Goal: Information Seeking & Learning: Learn about a topic

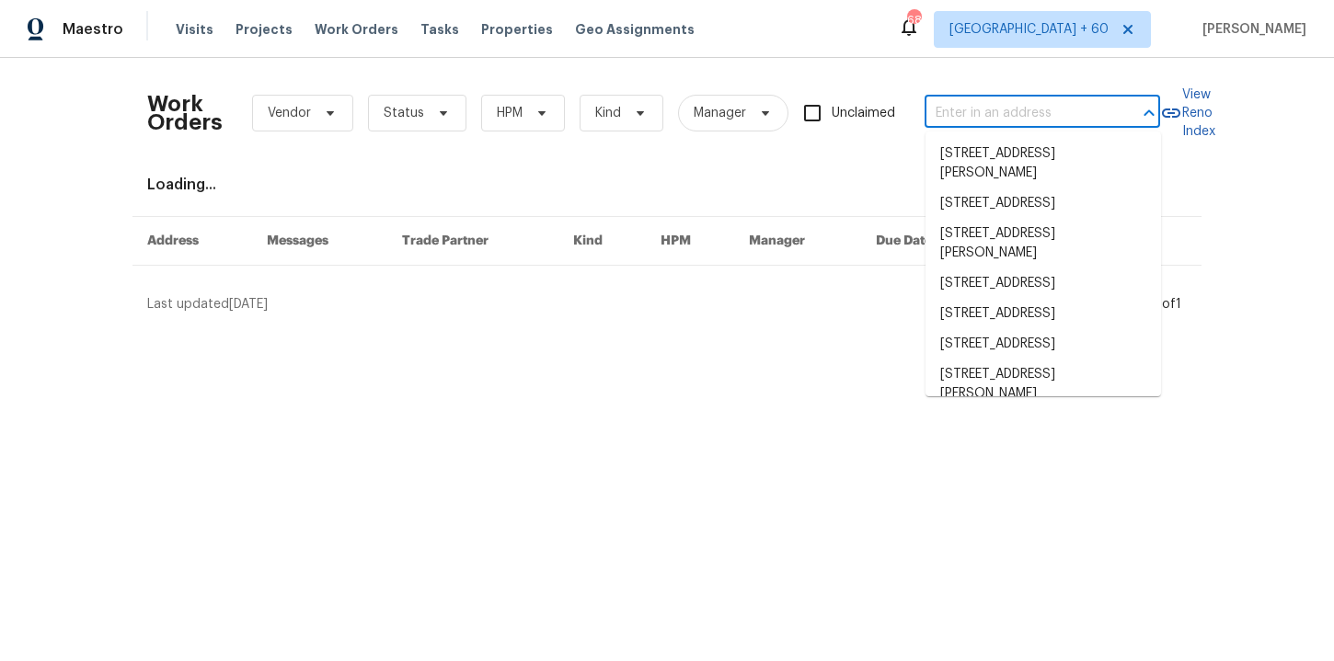
click at [972, 113] on input "text" at bounding box center [1016, 113] width 184 height 29
paste input "[STREET_ADDRESS][PERSON_NAME]"
type input "4107 Summerglen Dr Greensboro, NC 27406"
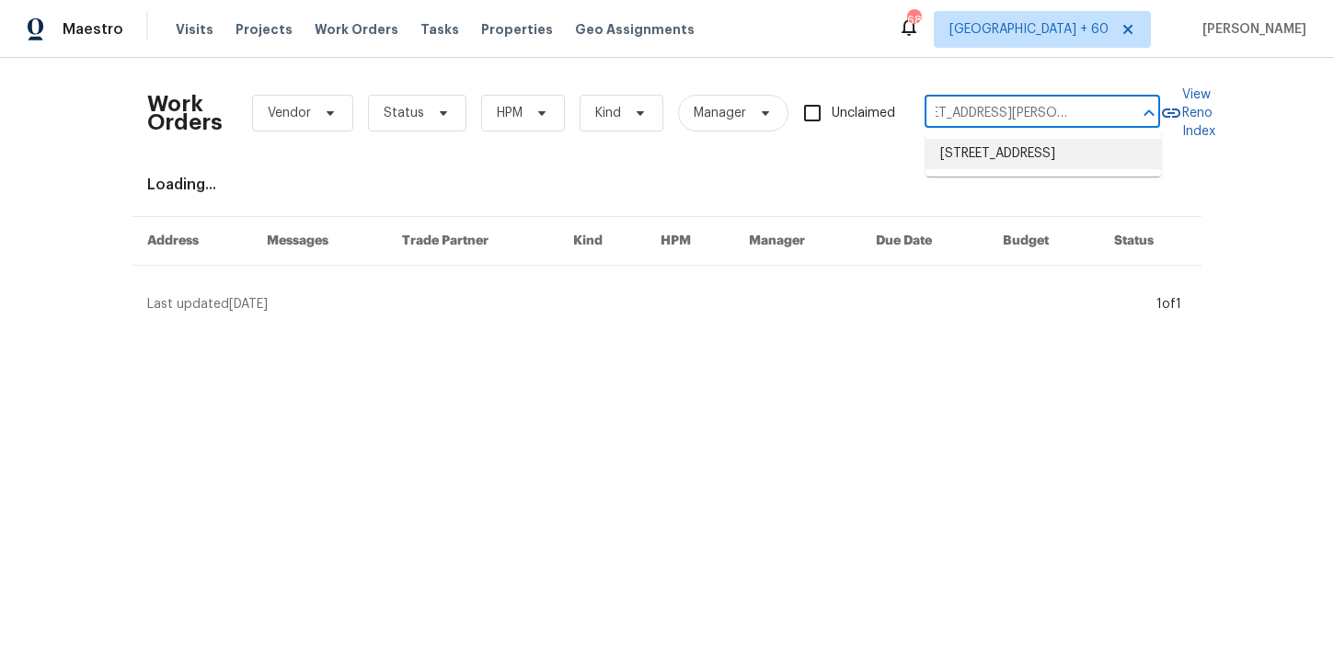
click at [991, 166] on li "4107 Summerglen Dr, Greensboro, NC 27406" at bounding box center [1042, 154] width 235 height 30
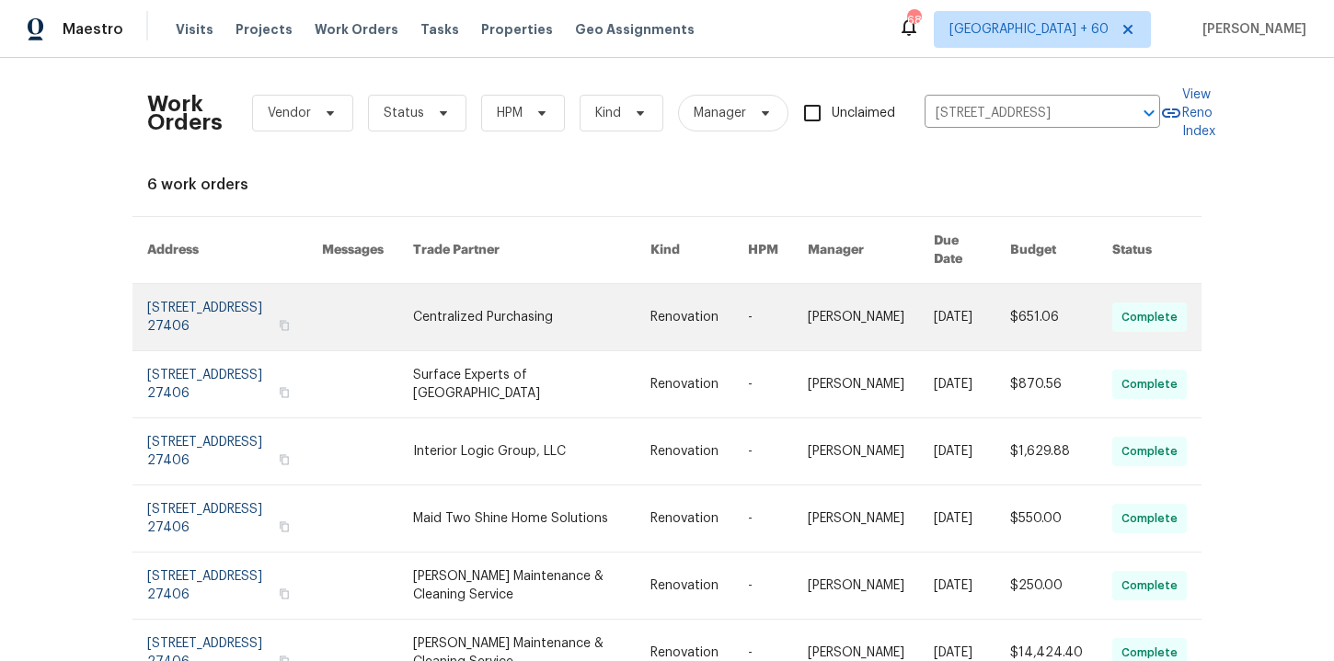
click at [229, 298] on link at bounding box center [234, 317] width 175 height 66
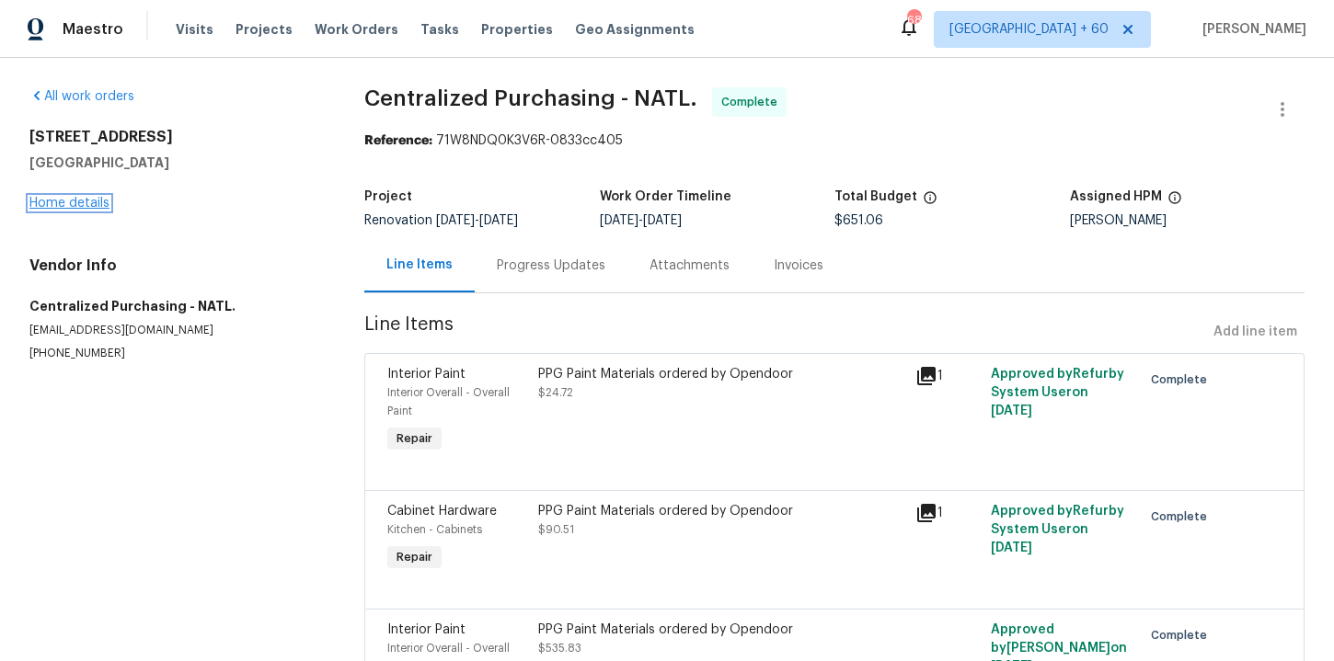
click at [88, 202] on link "Home details" at bounding box center [69, 203] width 80 height 13
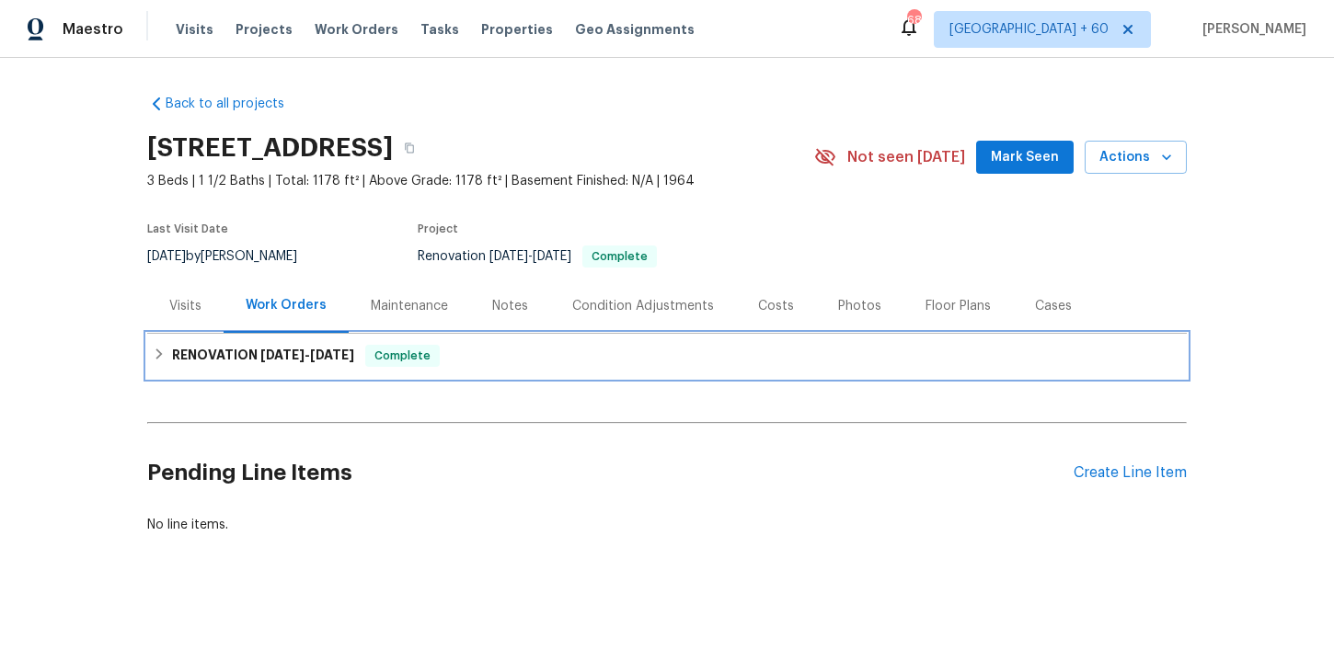
click at [331, 350] on span "8/27/25" at bounding box center [332, 355] width 44 height 13
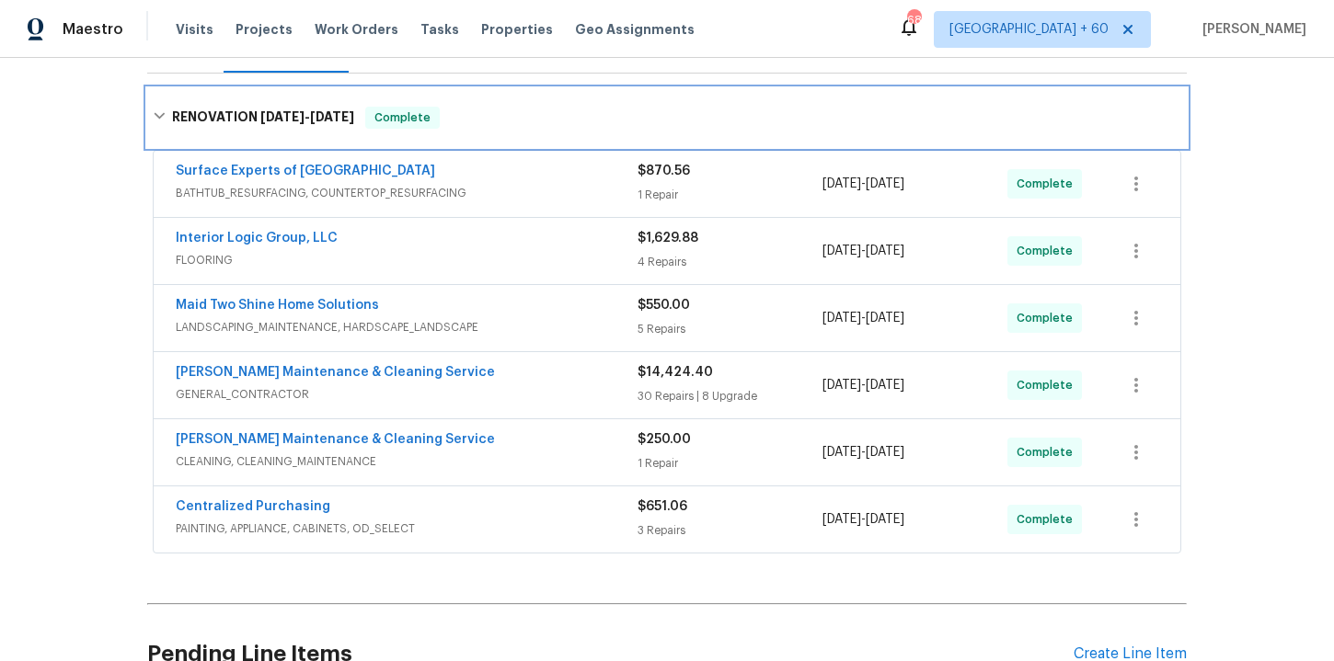
scroll to position [258, 0]
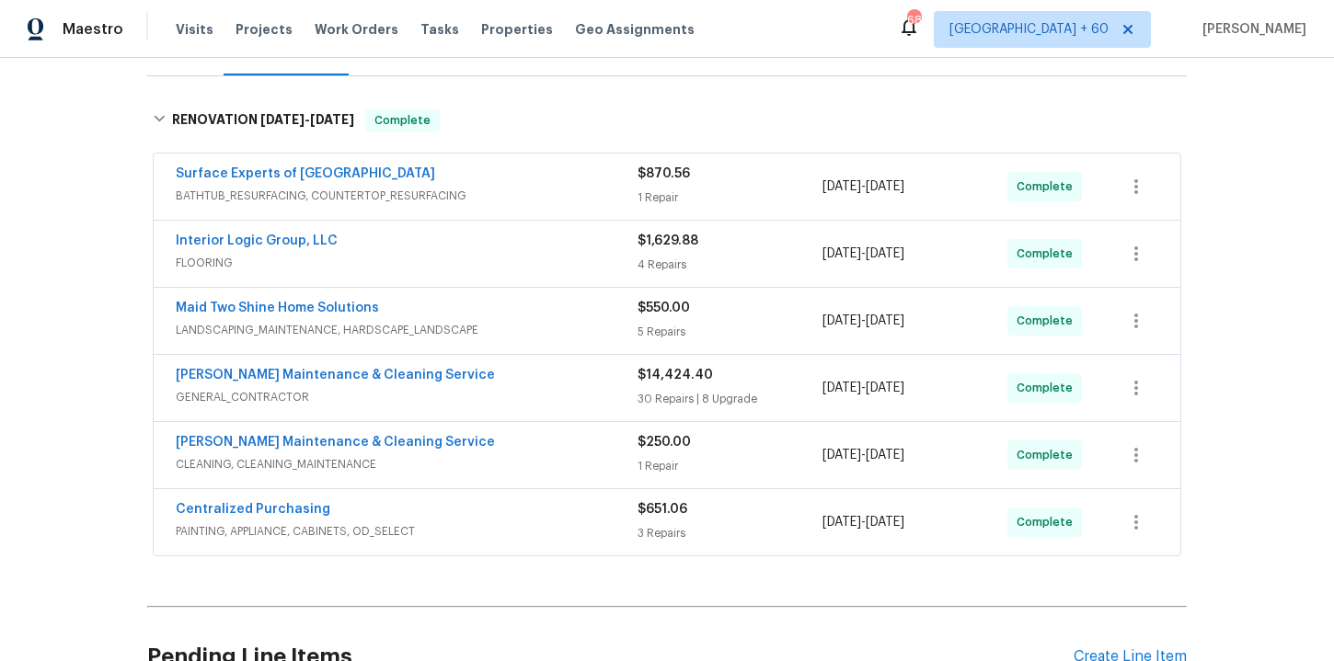
click at [494, 266] on span "FLOORING" at bounding box center [407, 263] width 462 height 18
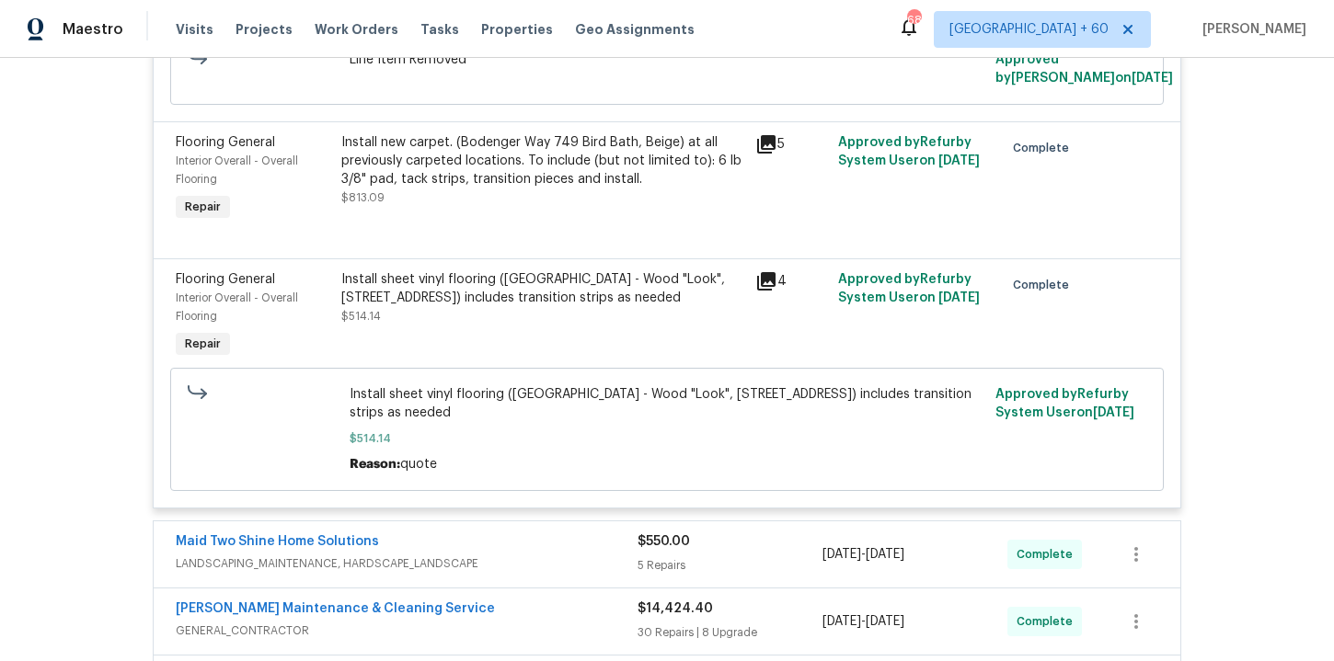
scroll to position [1319, 0]
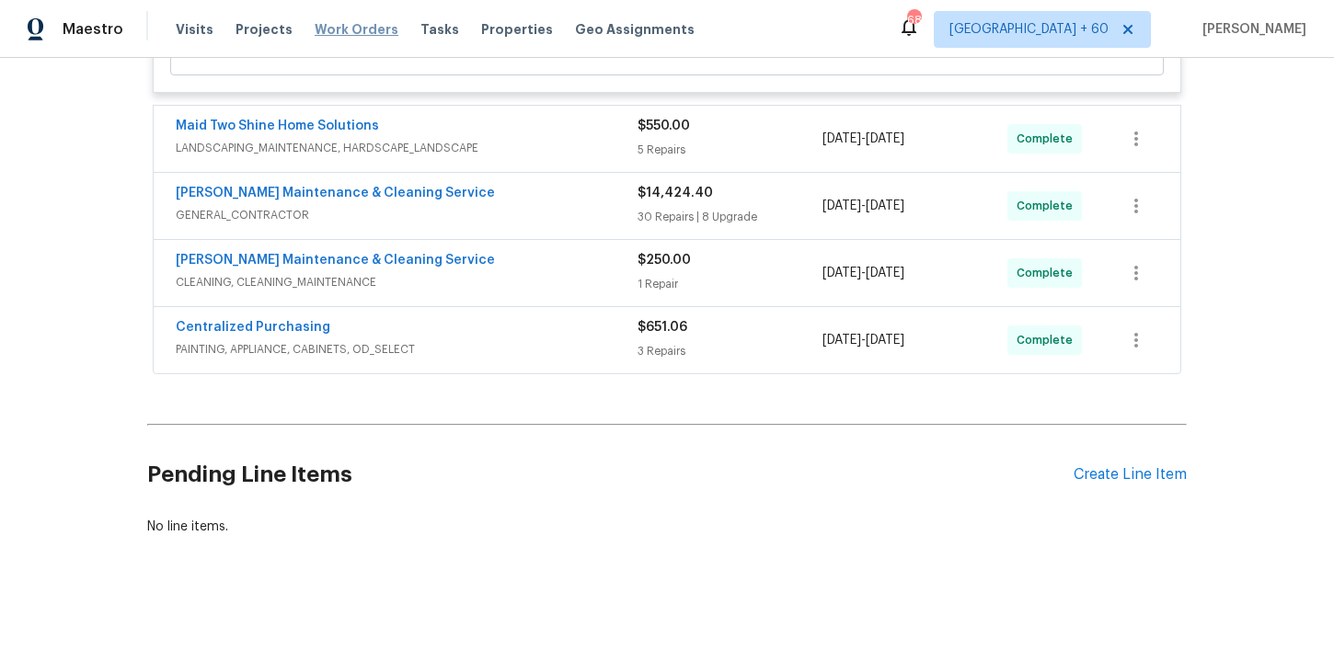
click at [339, 36] on span "Work Orders" at bounding box center [357, 29] width 84 height 18
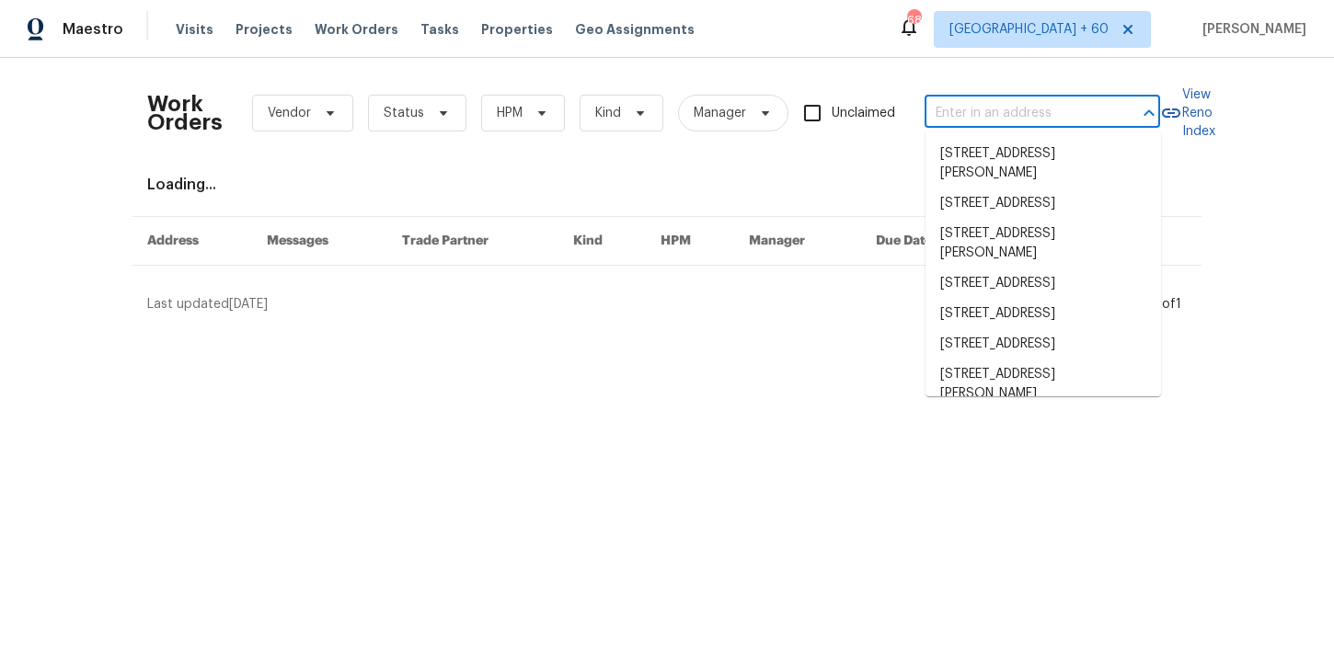
click at [986, 109] on input "text" at bounding box center [1016, 113] width 184 height 29
paste input "104 Mossbark Ln Chapel Hill, NC 27514"
type input "104 Mossbark Ln Chapel Hill, NC 27514"
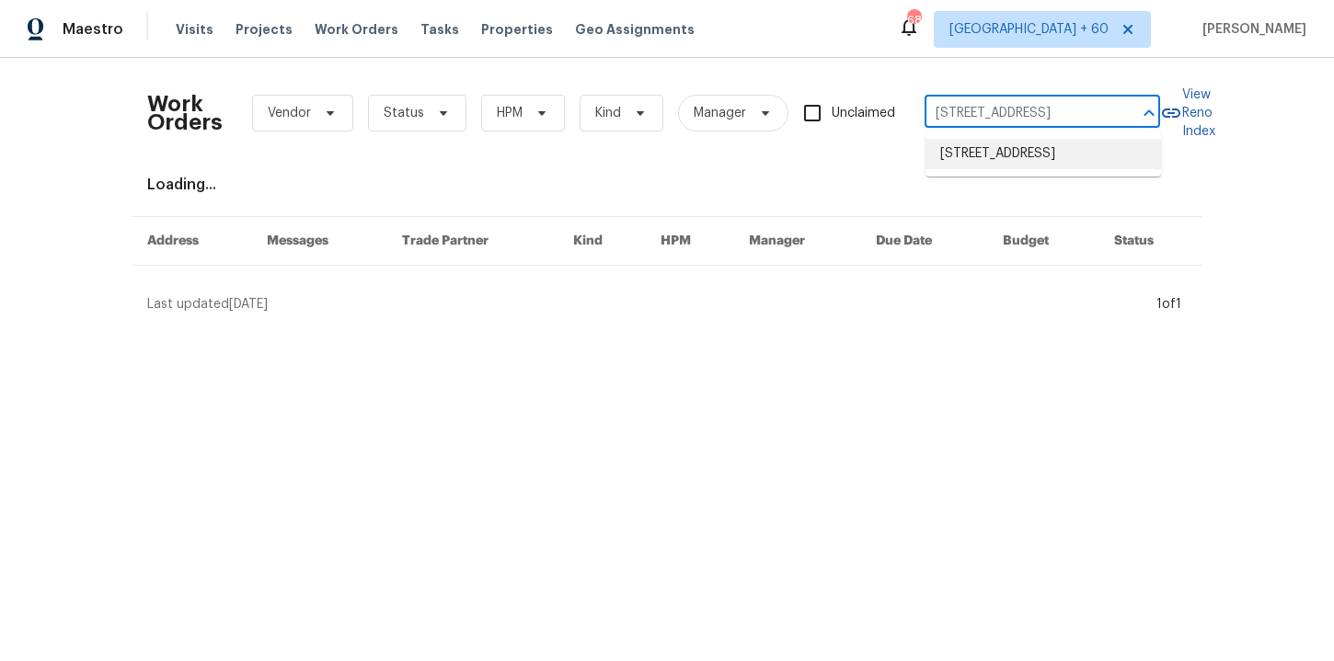
click at [999, 159] on li "104 Mossbark Ln, Chapel Hill, NC 27514" at bounding box center [1042, 154] width 235 height 30
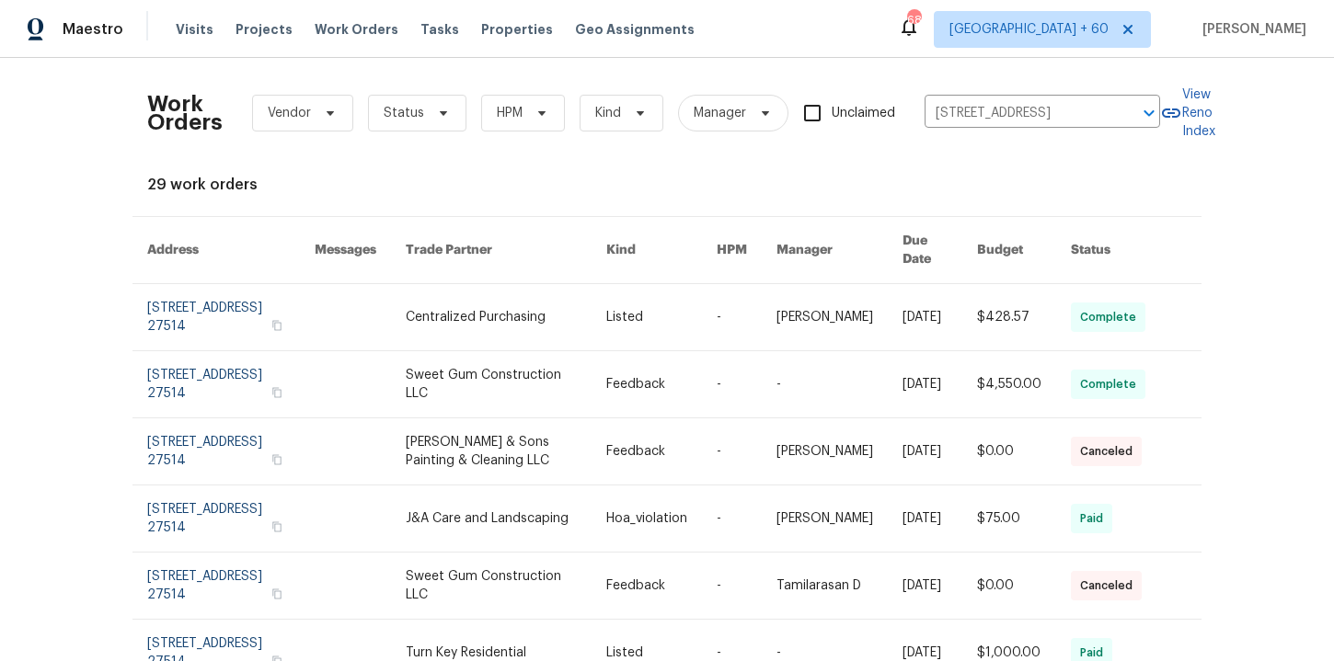
click at [228, 301] on link at bounding box center [230, 317] width 167 height 66
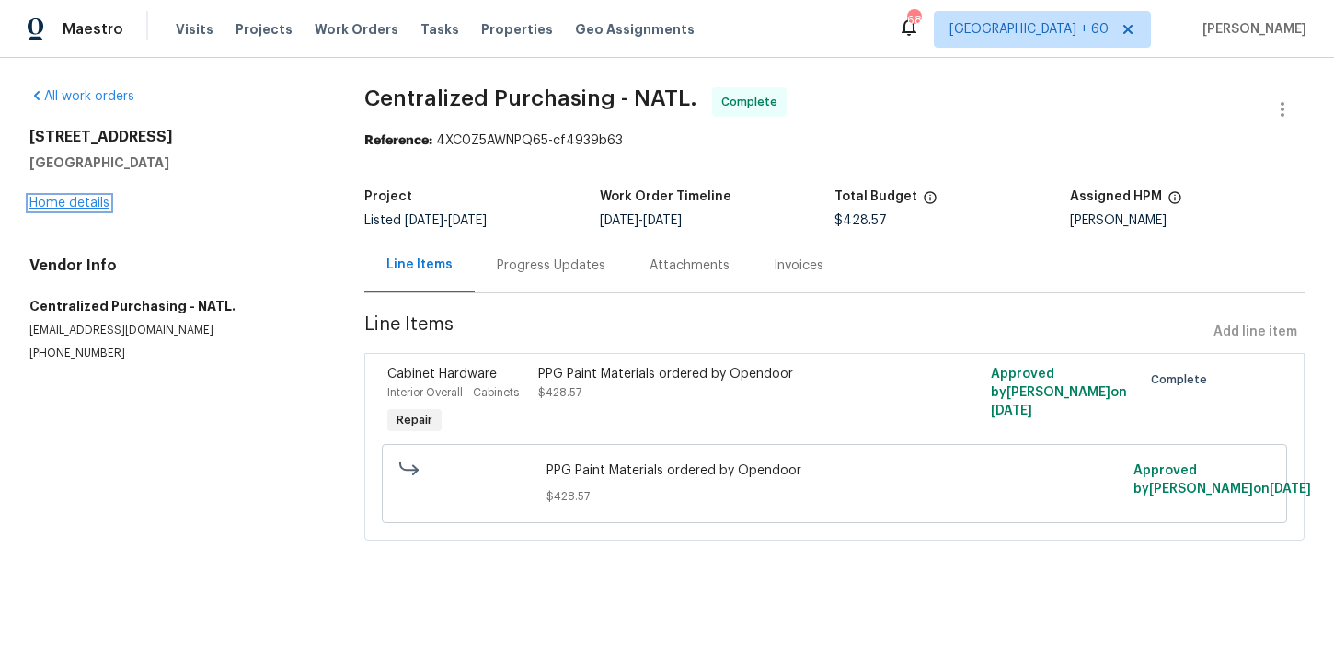
click at [91, 205] on link "Home details" at bounding box center [69, 203] width 80 height 13
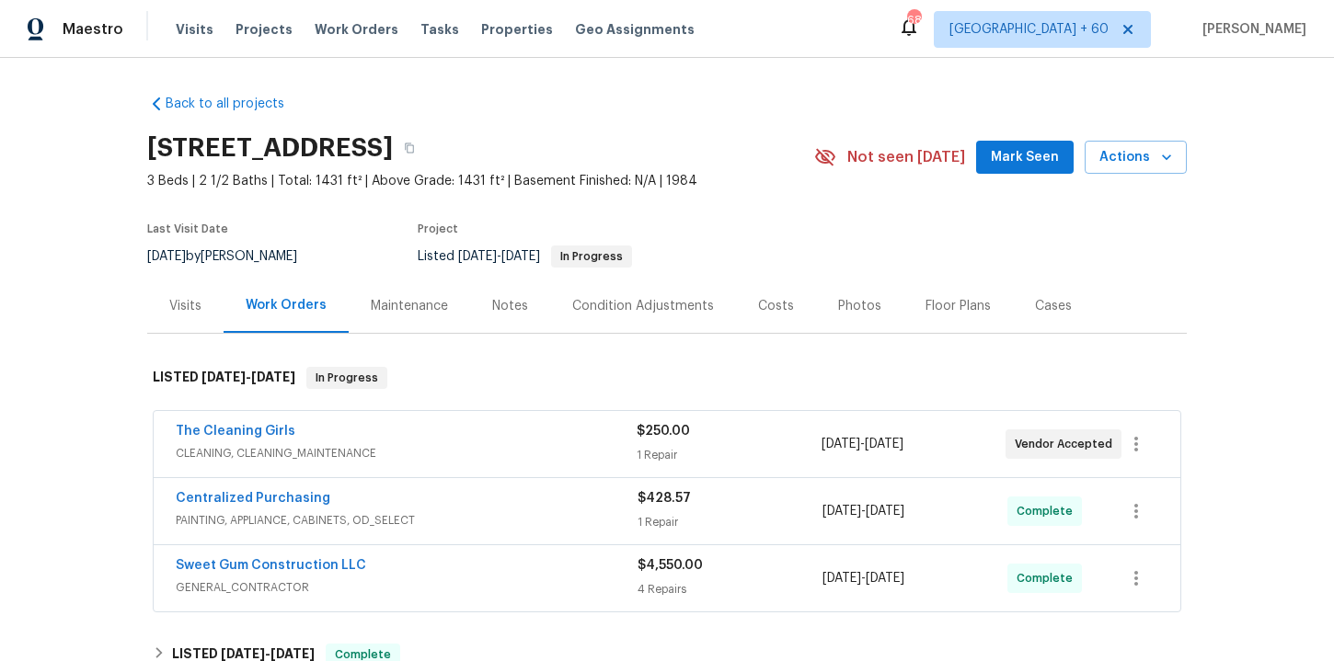
scroll to position [270, 0]
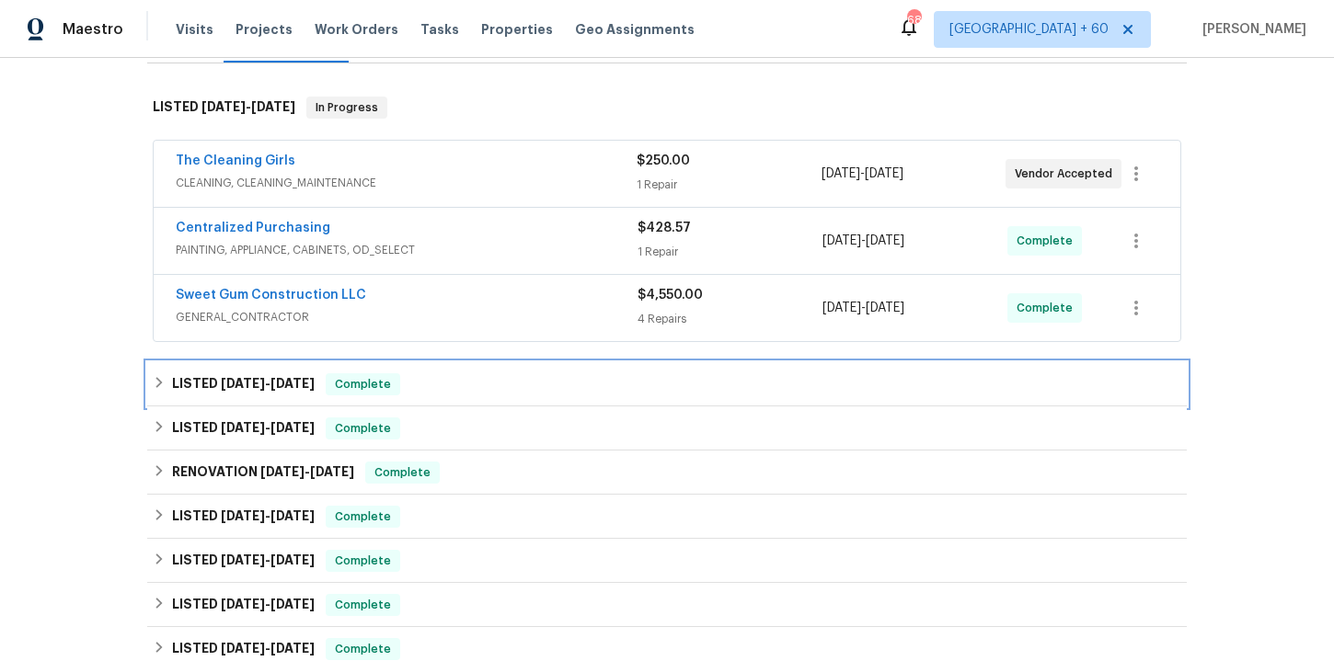
click at [521, 383] on div "LISTED 6/26/25 - 7/1/25 Complete" at bounding box center [667, 384] width 1028 height 22
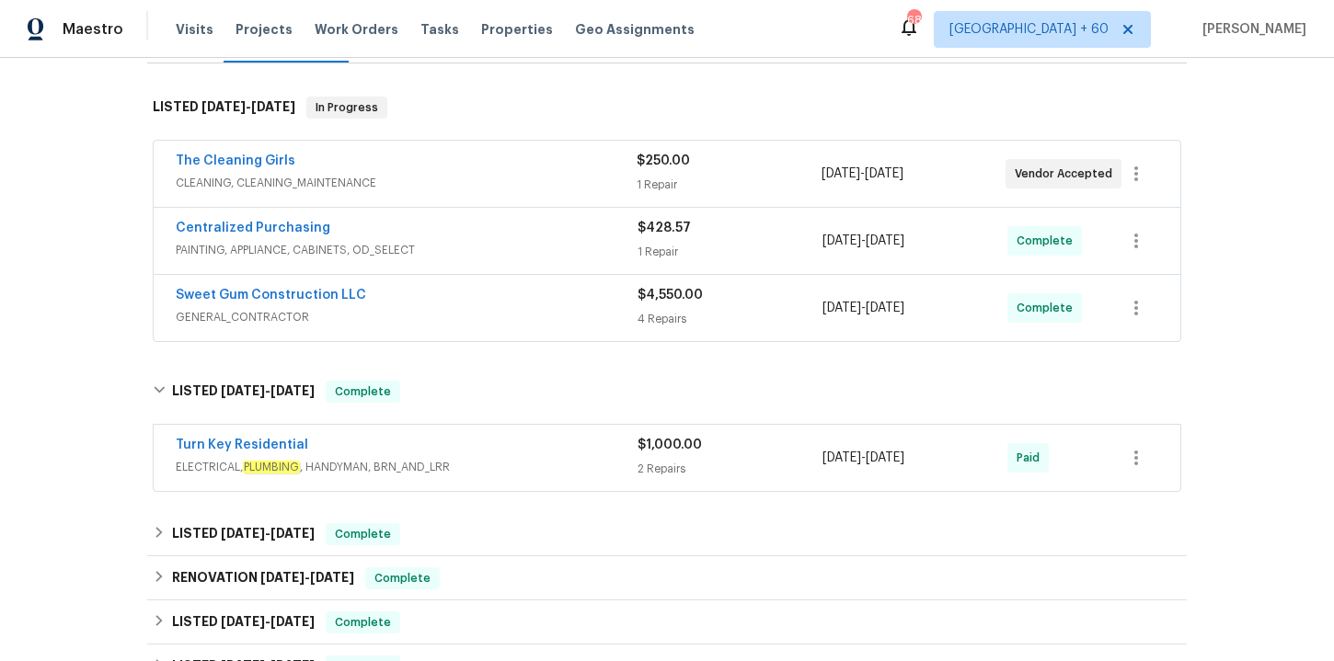
click at [544, 455] on div "Turn Key Residential" at bounding box center [407, 447] width 462 height 22
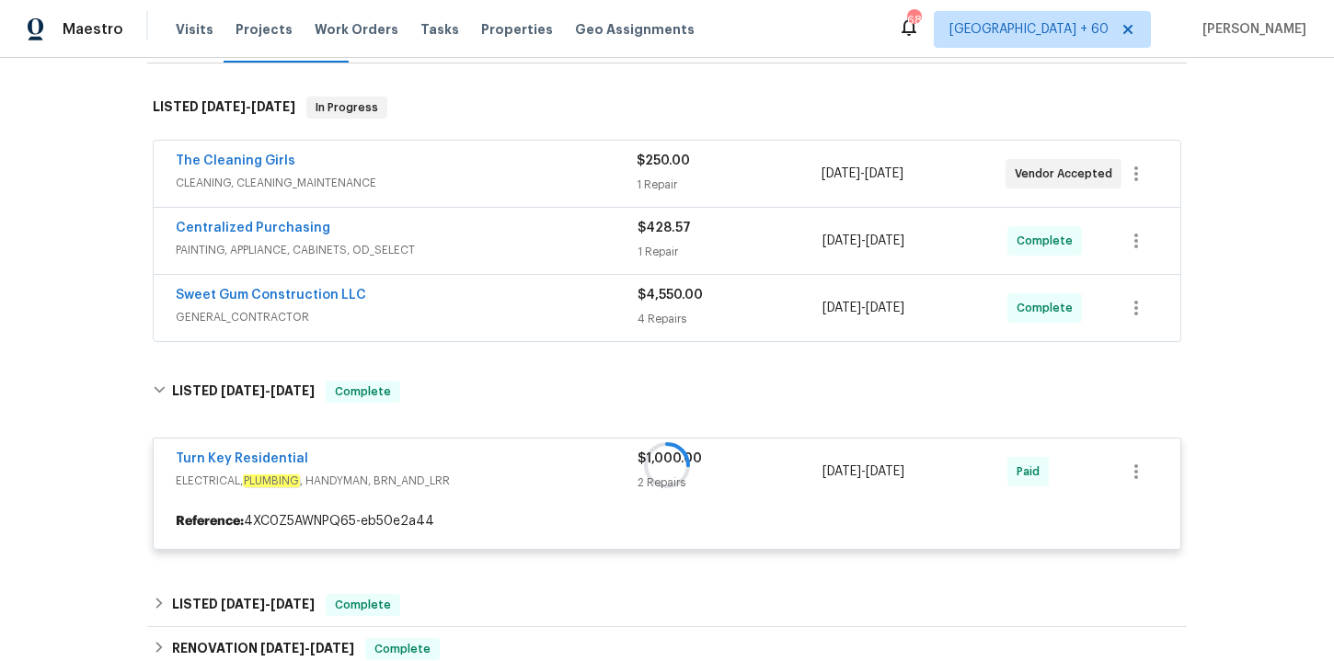
click at [538, 319] on span "GENERAL_CONTRACTOR" at bounding box center [407, 317] width 462 height 18
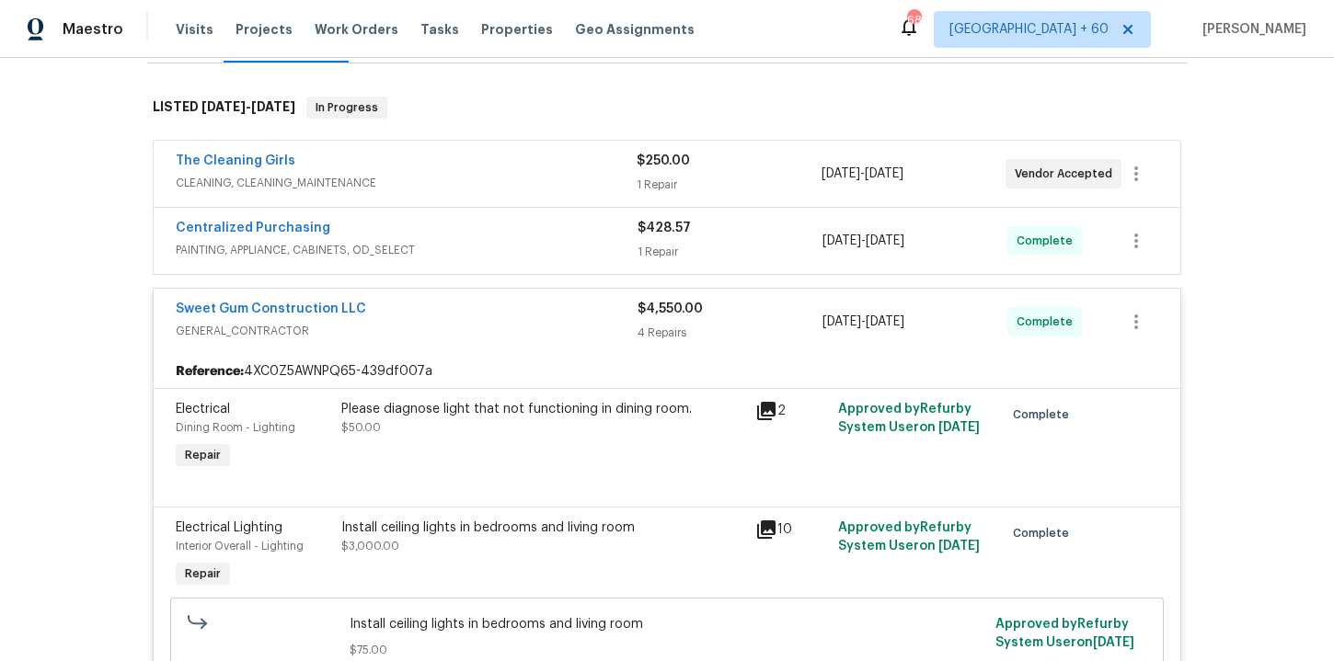
click at [502, 245] on span "PAINTING, APPLIANCE, CABINETS, OD_SELECT" at bounding box center [407, 250] width 462 height 18
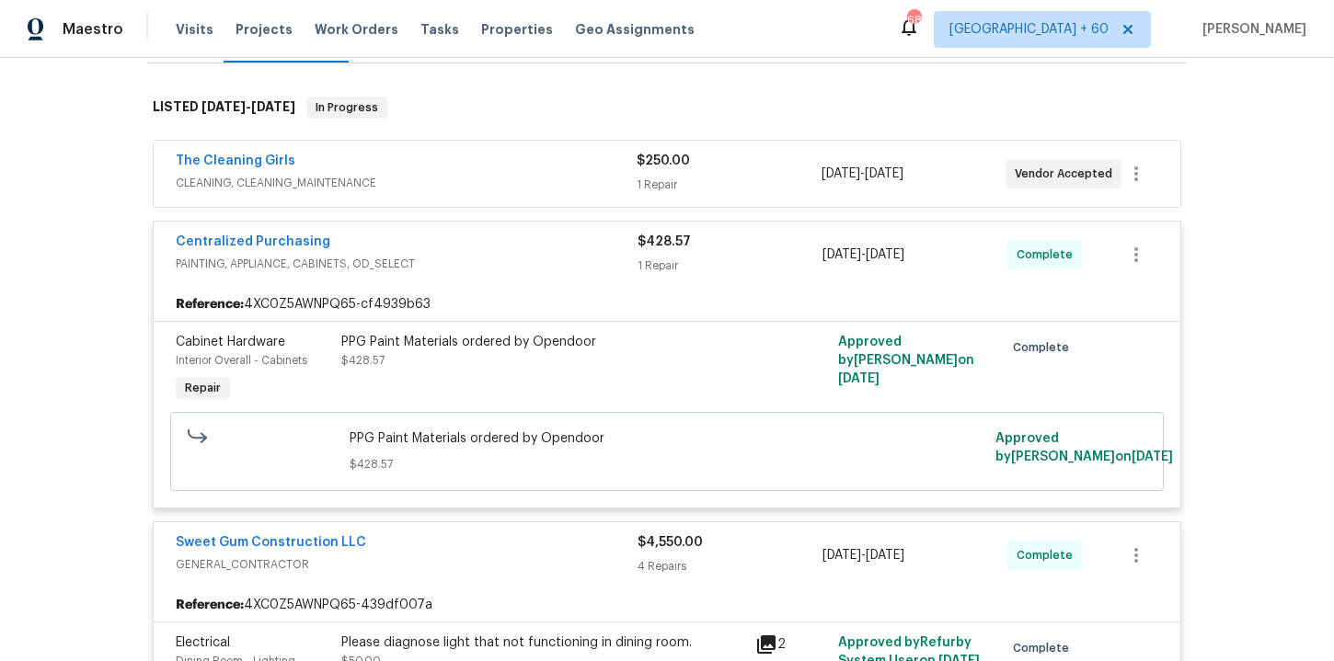
click at [494, 184] on span "CLEANING, CLEANING_MAINTENANCE" at bounding box center [406, 183] width 461 height 18
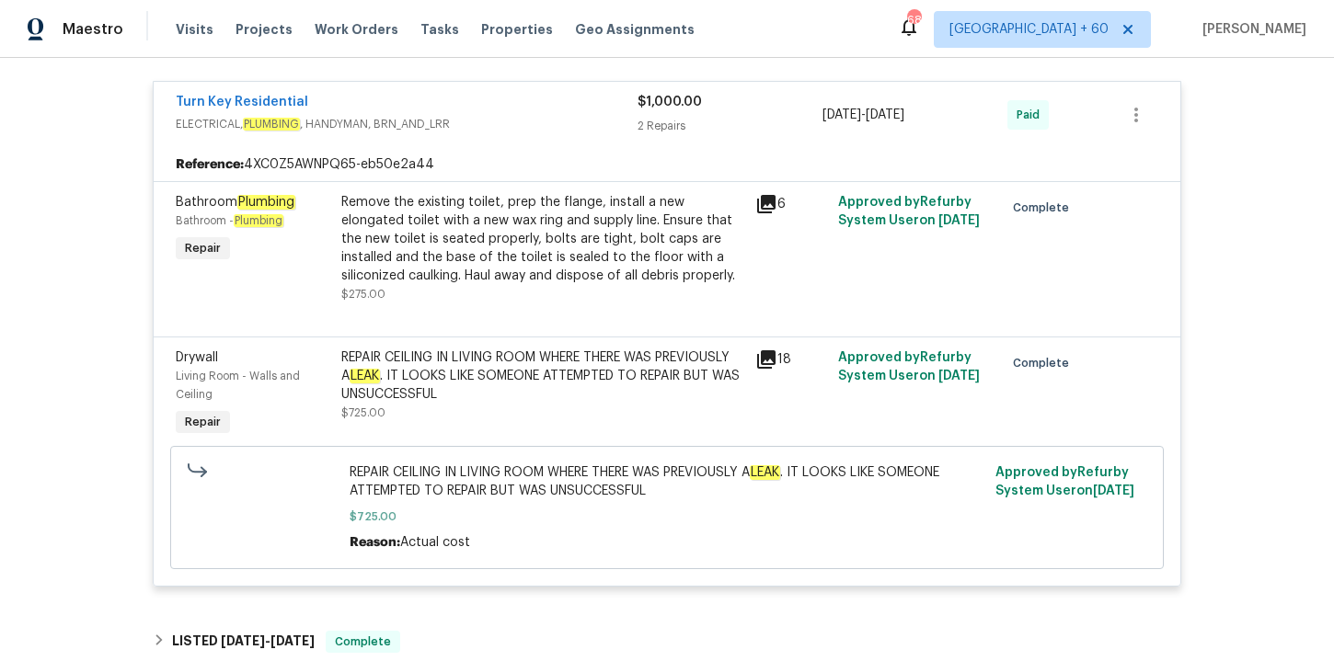
scroll to position [2215, 0]
click at [349, 29] on span "Work Orders" at bounding box center [357, 29] width 84 height 18
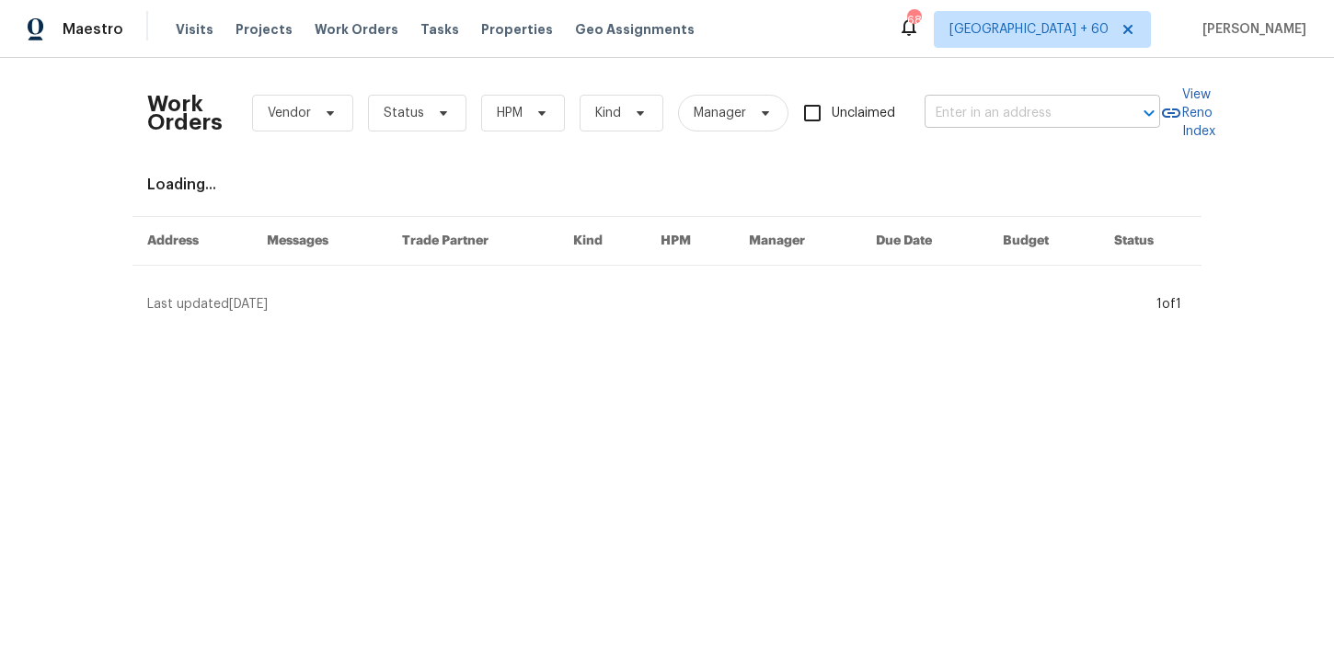
click at [964, 119] on input "text" at bounding box center [1016, 113] width 184 height 29
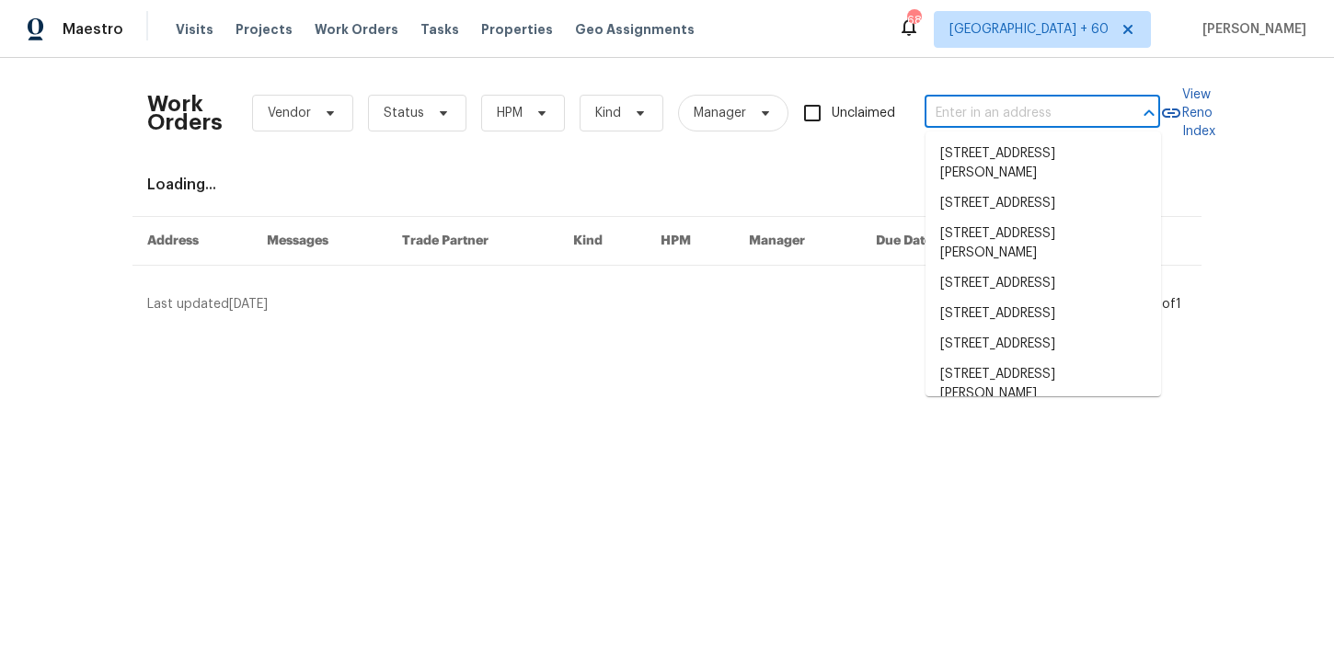
paste input "5311 Chestnut Bluff Pl Midlothian, VA 23112"
type input "5311 Chestnut Bluff Pl Midlothian, VA 23112"
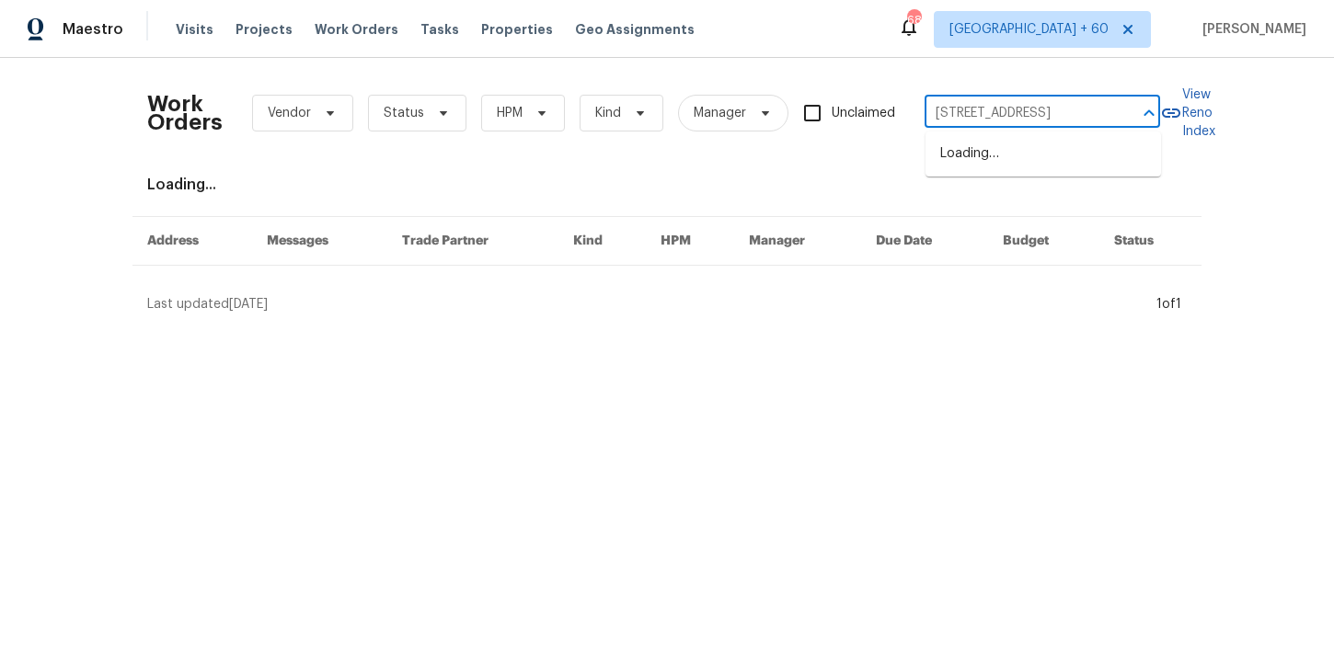
scroll to position [0, 82]
click at [1019, 162] on li "5311 Chestnut Bluff Pl, Midlothian, VA 23112" at bounding box center [1042, 154] width 235 height 30
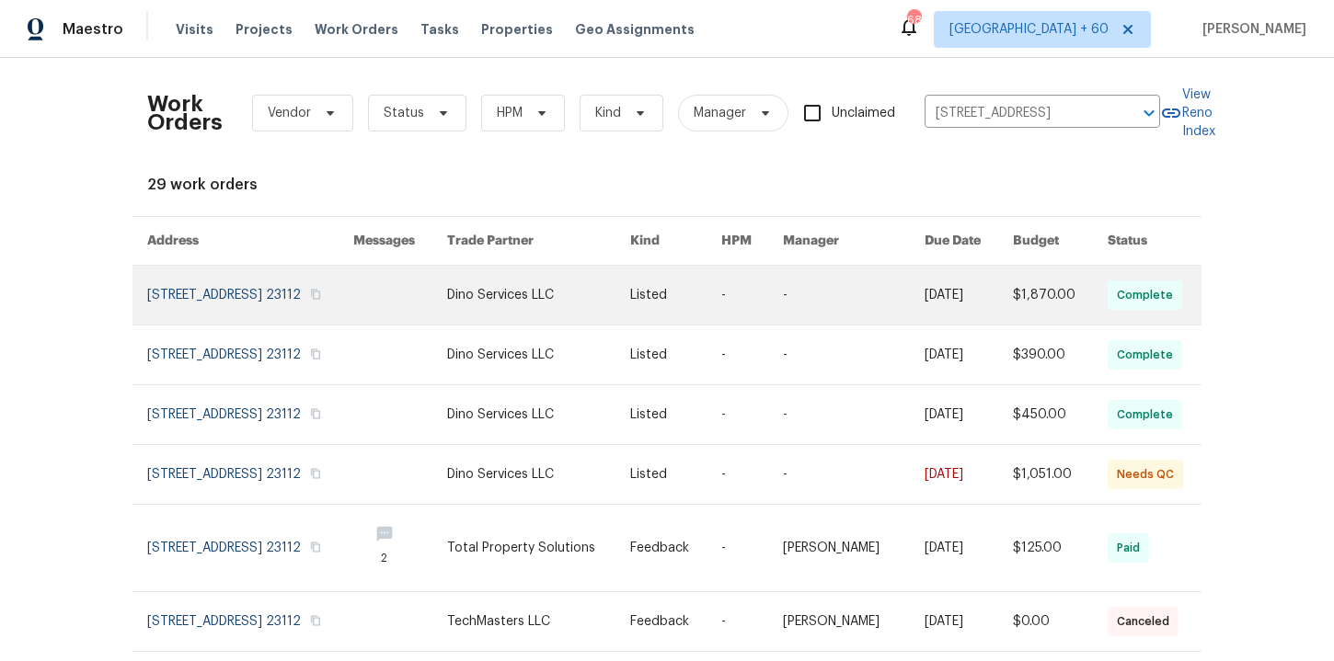
click at [267, 315] on link at bounding box center [250, 295] width 206 height 59
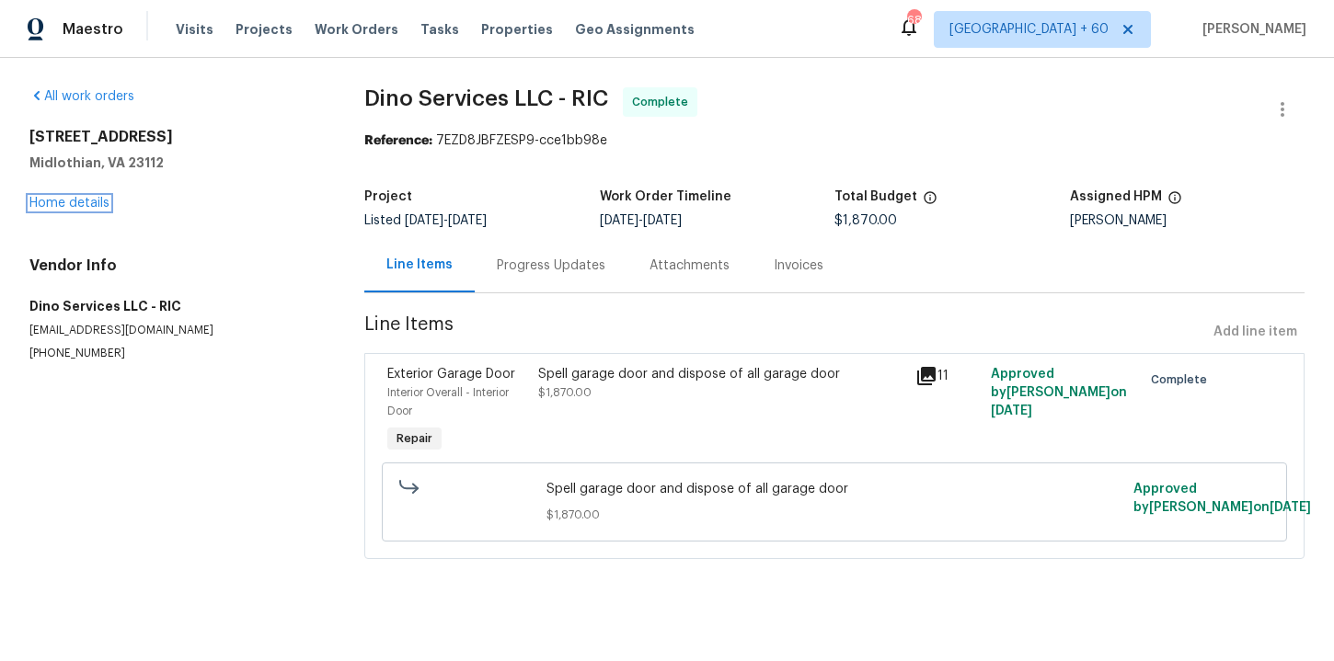
click at [74, 201] on link "Home details" at bounding box center [69, 203] width 80 height 13
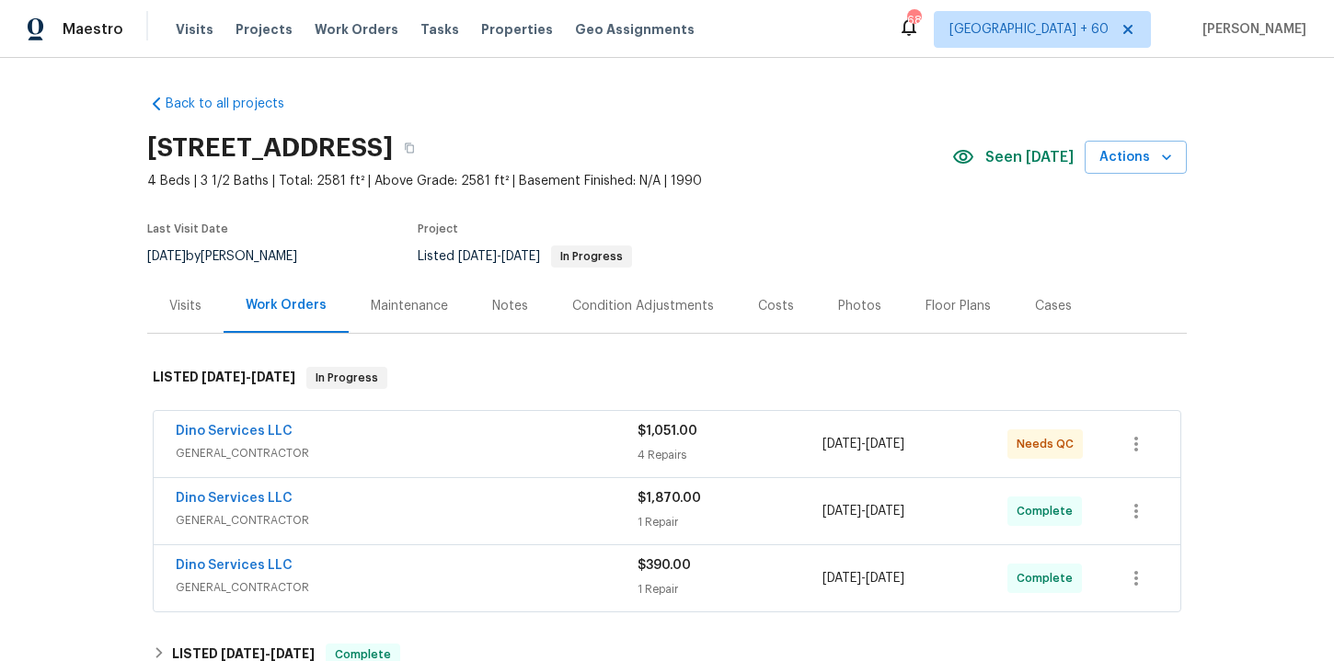
scroll to position [234, 0]
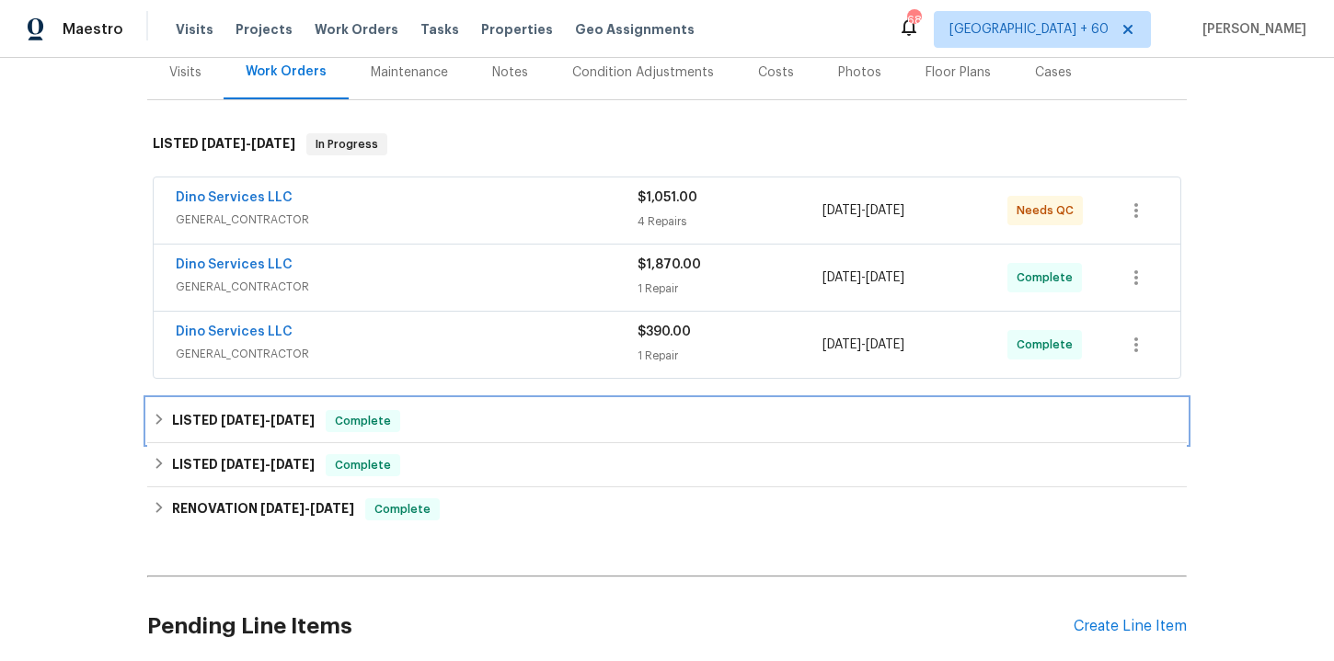
click at [488, 426] on div "LISTED 8/14/25 - 8/15/25 Complete" at bounding box center [667, 421] width 1028 height 22
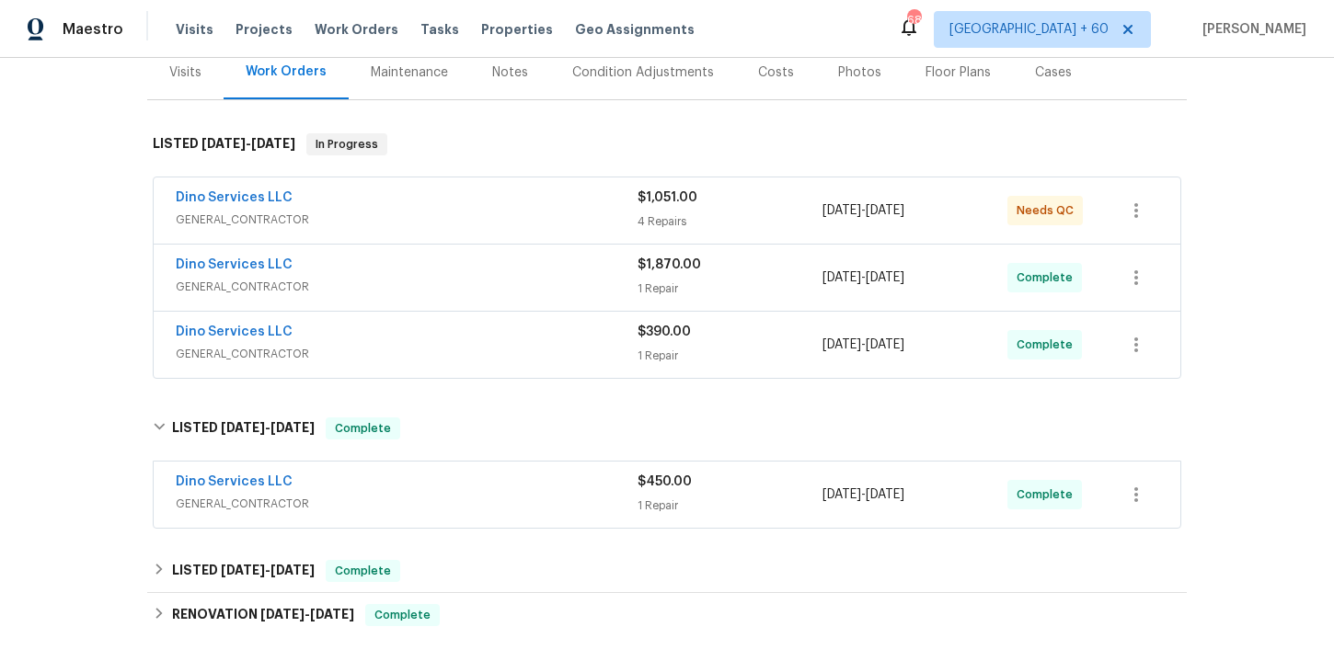
click at [504, 497] on span "GENERAL_CONTRACTOR" at bounding box center [407, 504] width 462 height 18
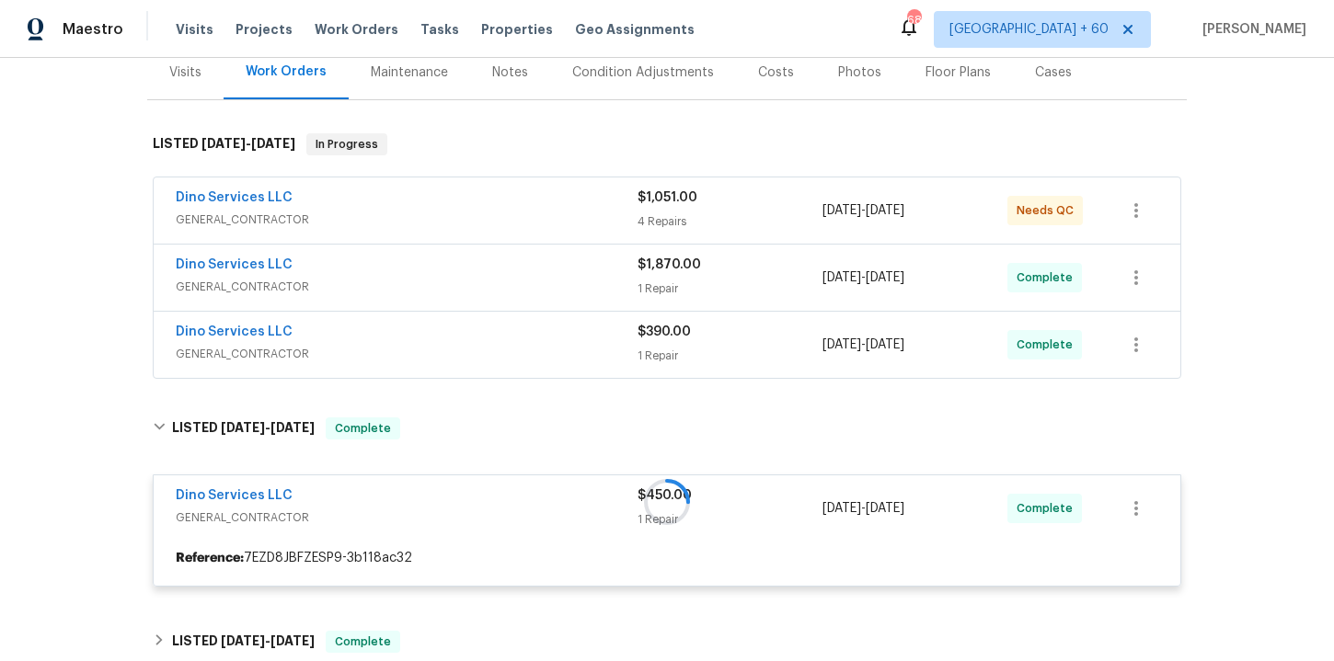
click at [493, 342] on div "Dino Services LLC" at bounding box center [407, 334] width 462 height 22
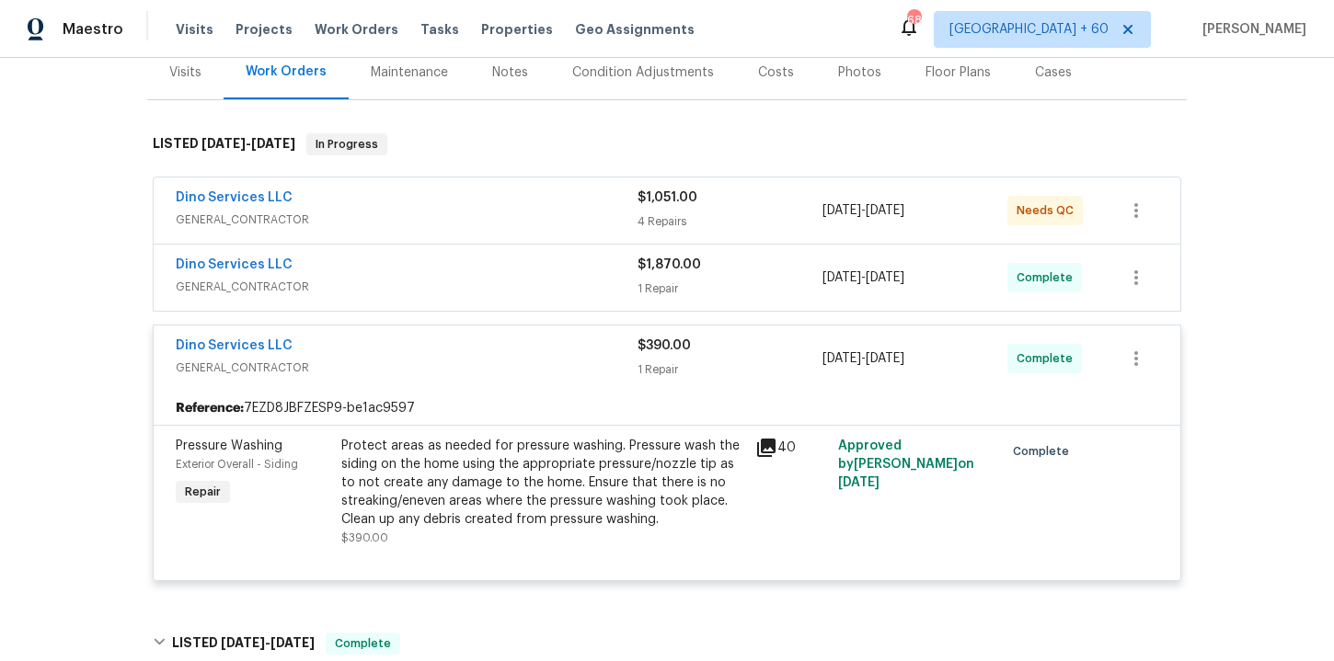
click at [460, 263] on div "Dino Services LLC" at bounding box center [407, 267] width 462 height 22
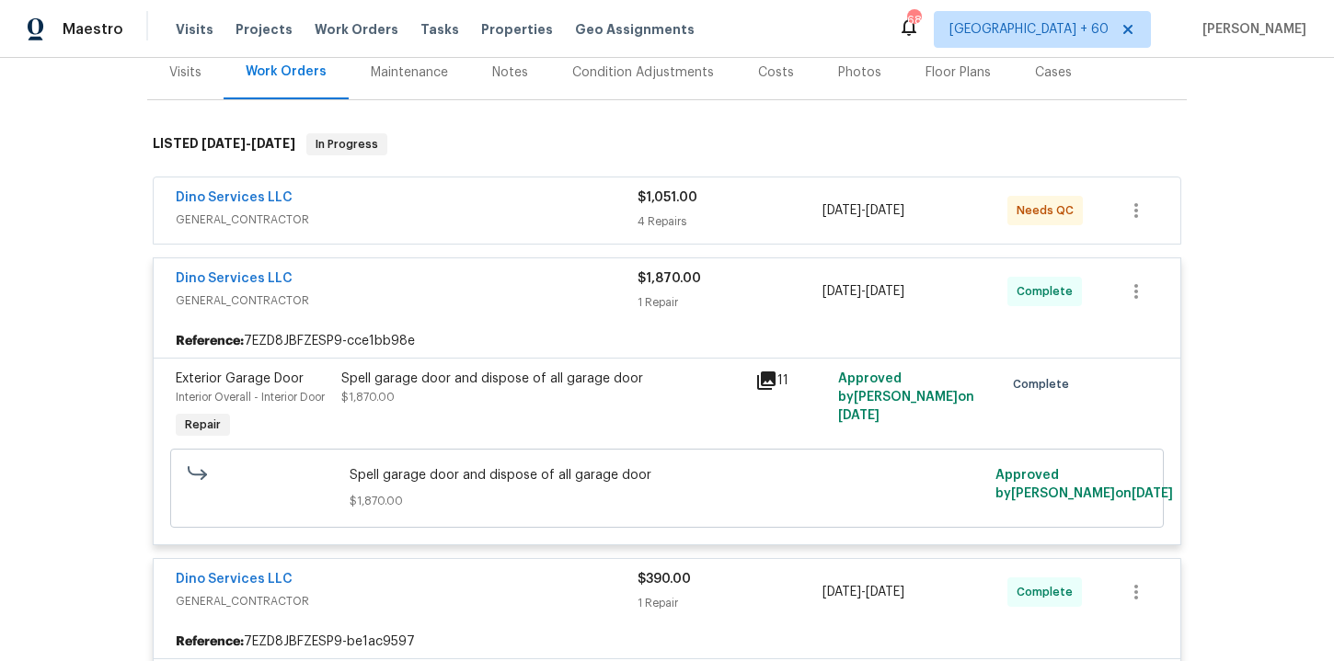
click at [447, 219] on span "GENERAL_CONTRACTOR" at bounding box center [407, 220] width 462 height 18
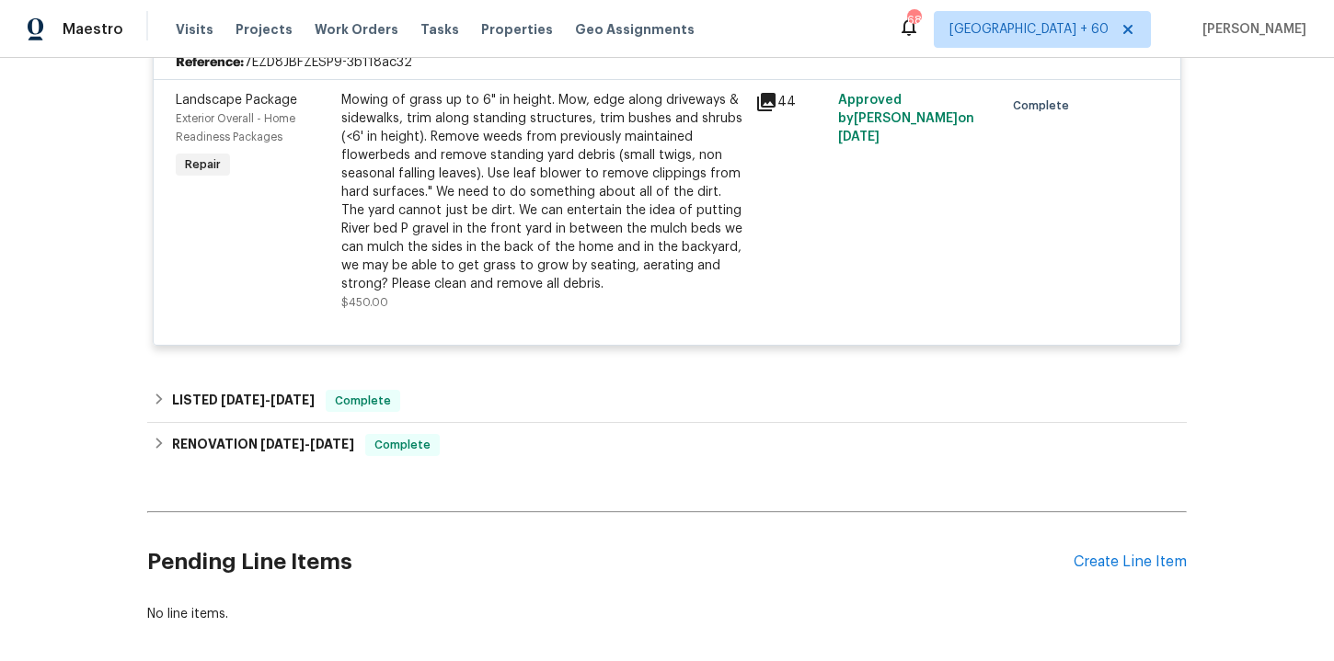
scroll to position [1876, 0]
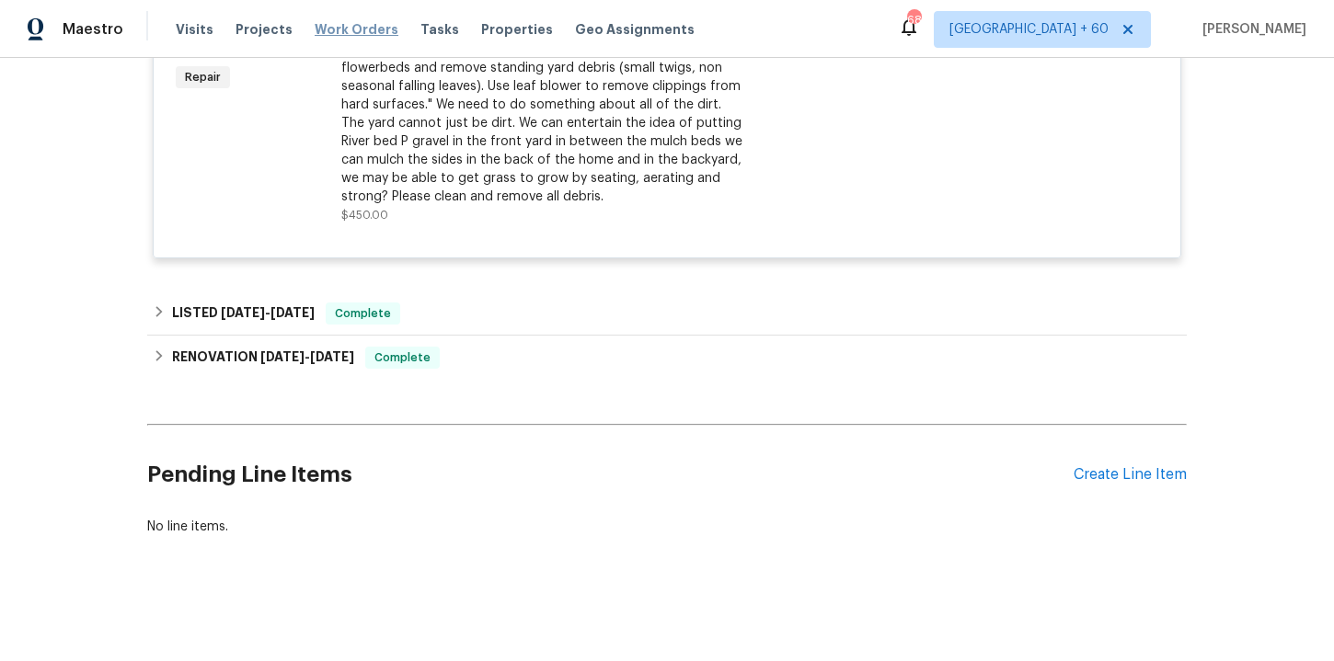
click at [345, 28] on span "Work Orders" at bounding box center [357, 29] width 84 height 18
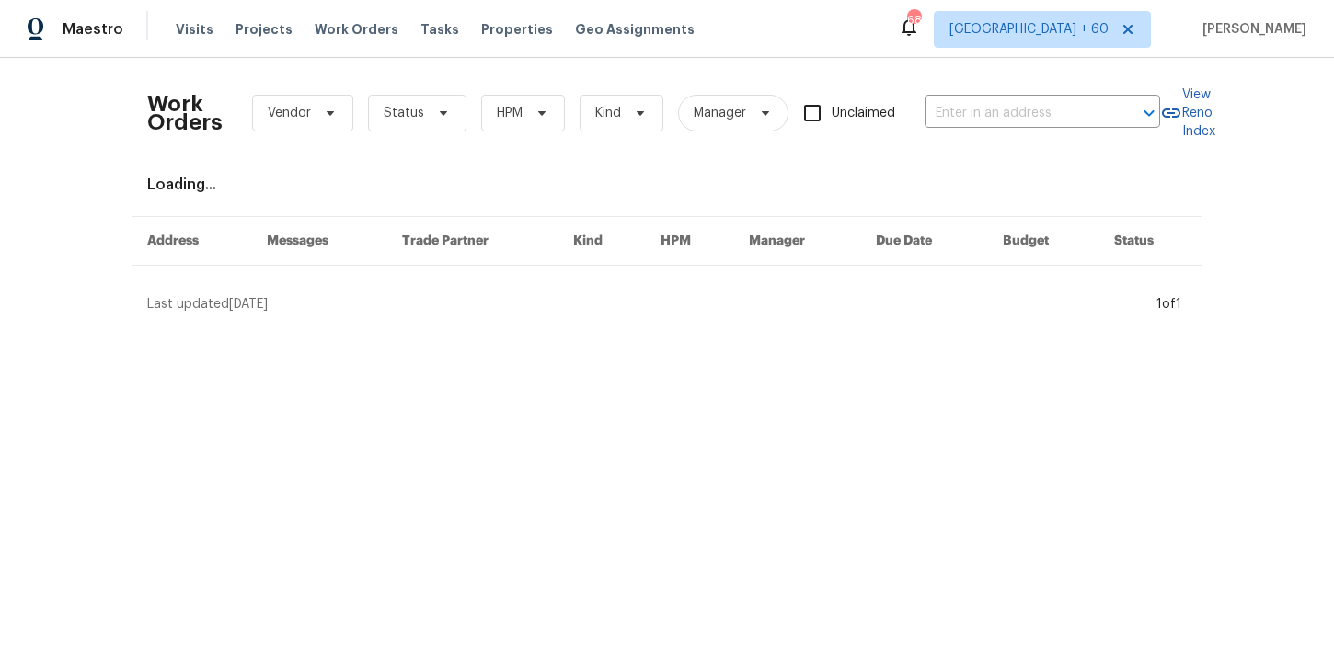
click at [990, 98] on div "Work Orders Vendor Status HPM Kind Manager Unclaimed ​" at bounding box center [653, 113] width 1013 height 81
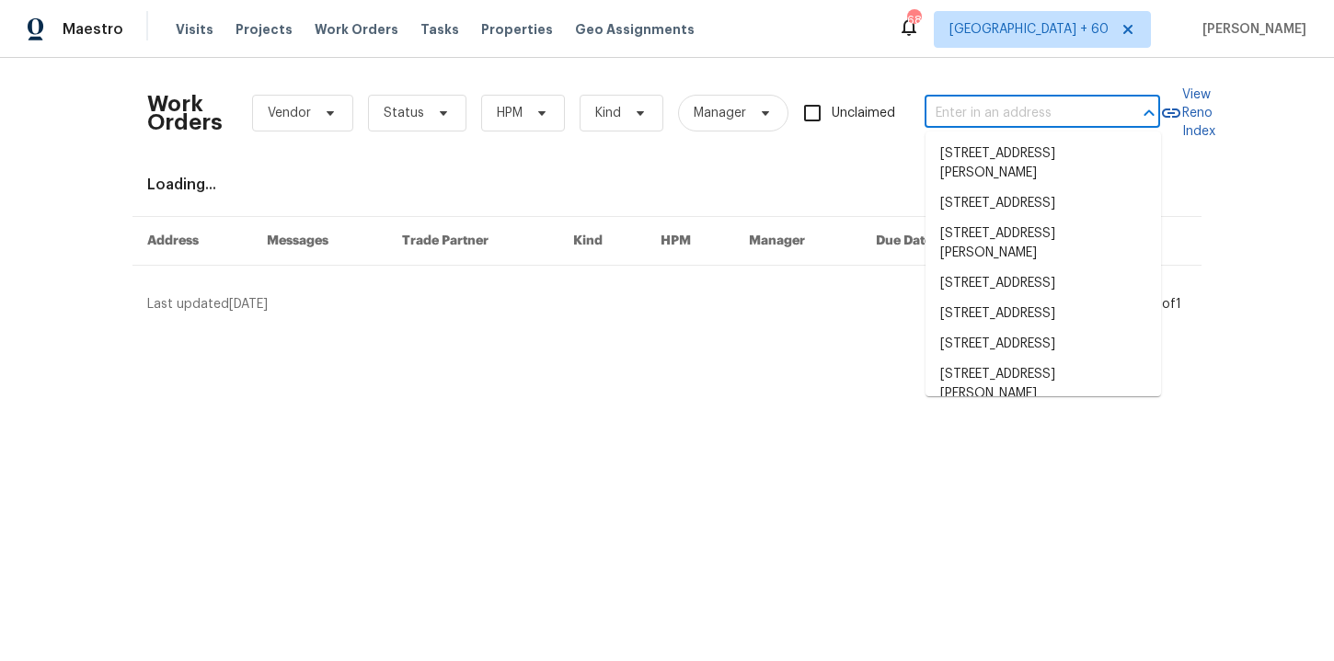
click at [984, 113] on input "text" at bounding box center [1016, 113] width 184 height 29
paste input "16 Skye Trl Thomasville, NC 27360"
type input "16 Skye Trl Thomasville, NC 27360"
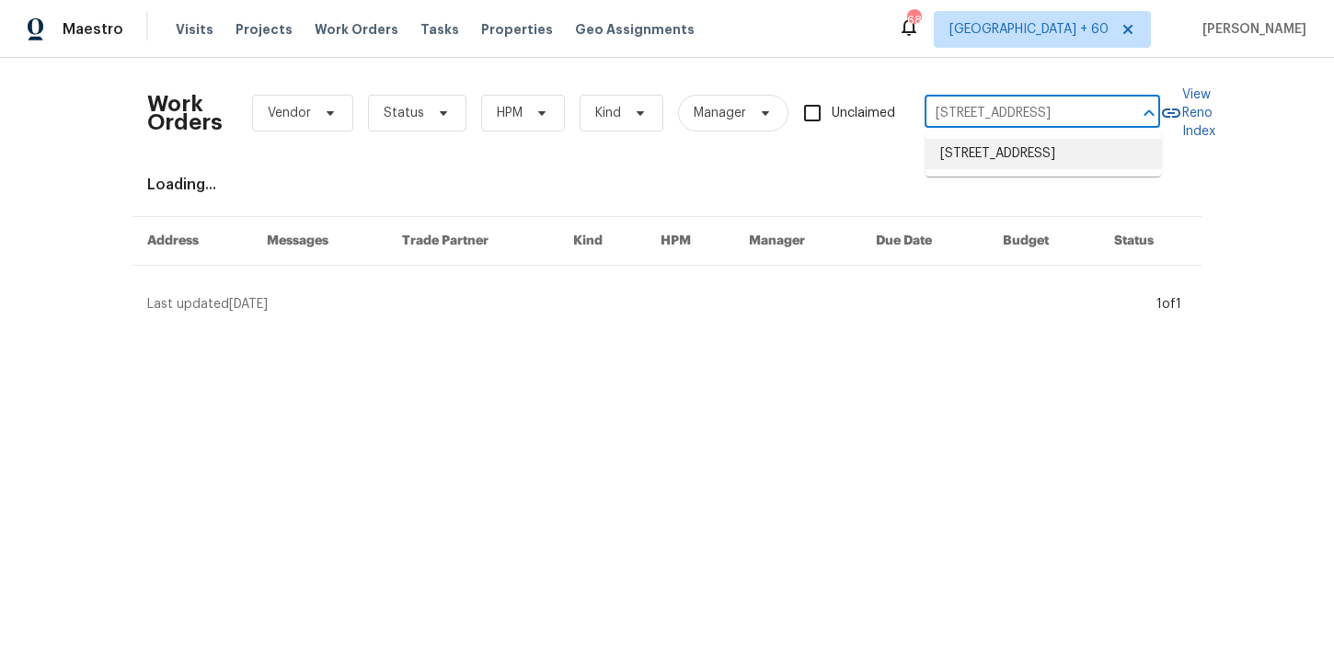
click at [988, 153] on li "16 Skye Trl, Thomasville, NC 27360" at bounding box center [1042, 154] width 235 height 30
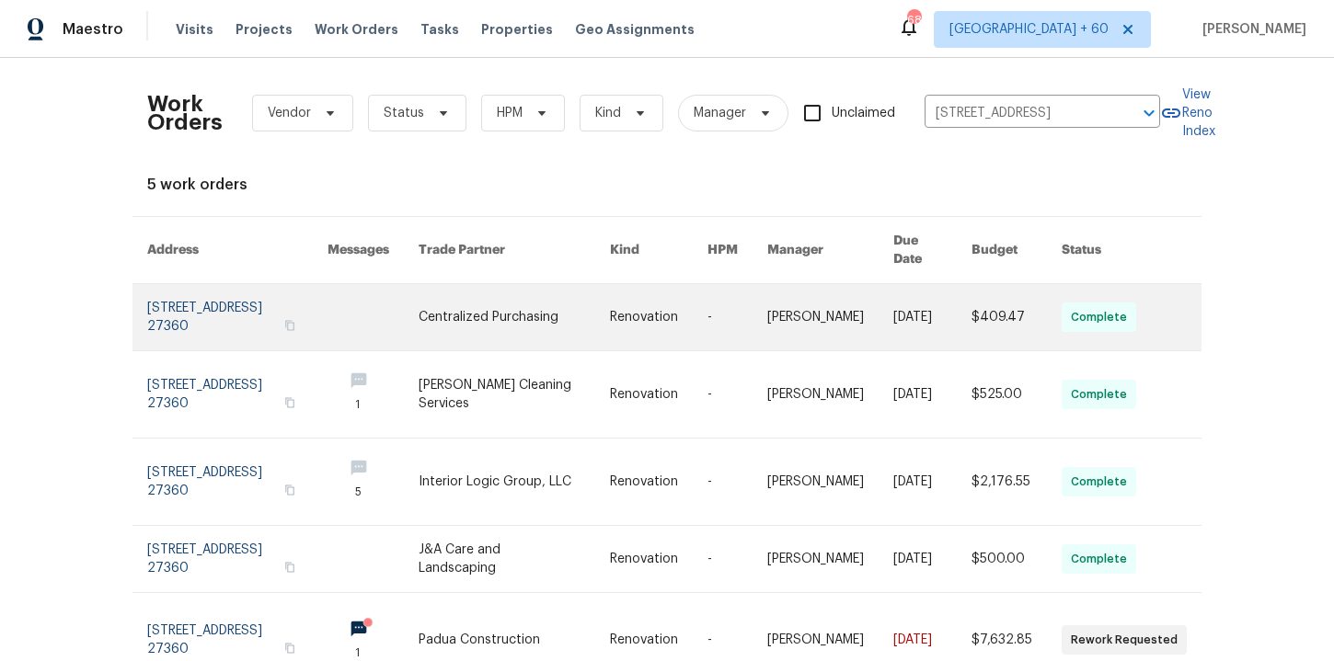
click at [230, 302] on link at bounding box center [237, 317] width 180 height 66
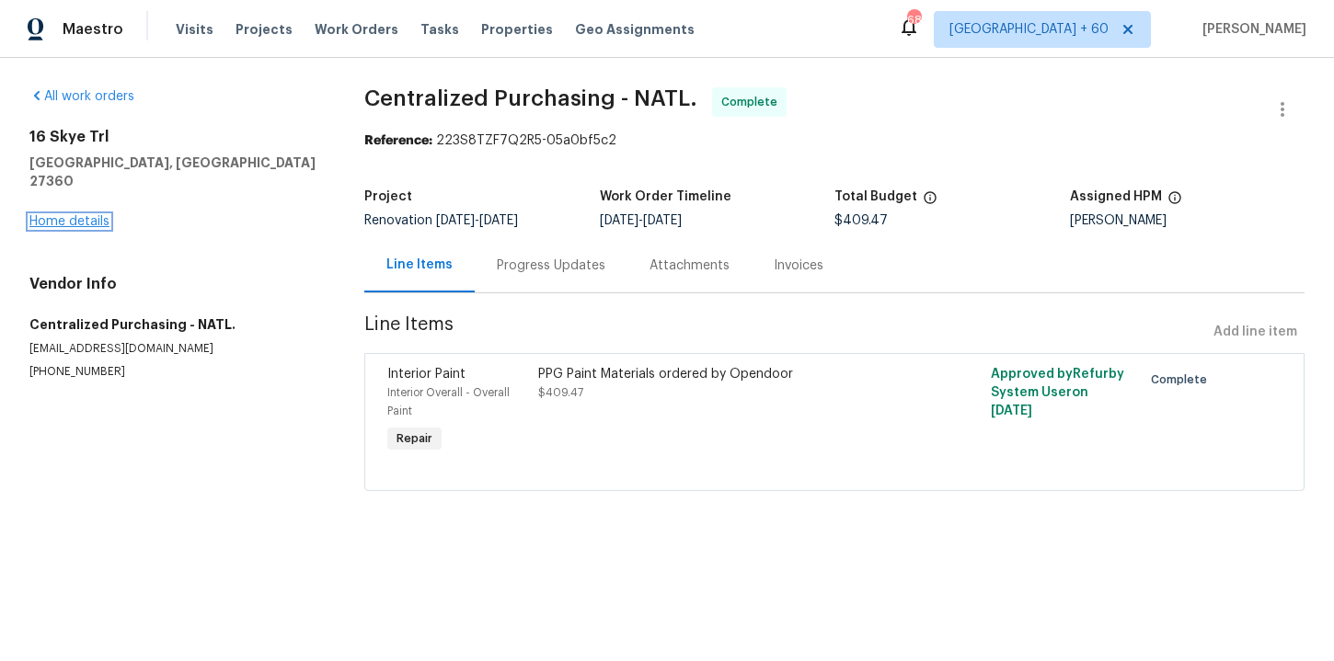
click at [85, 215] on link "Home details" at bounding box center [69, 221] width 80 height 13
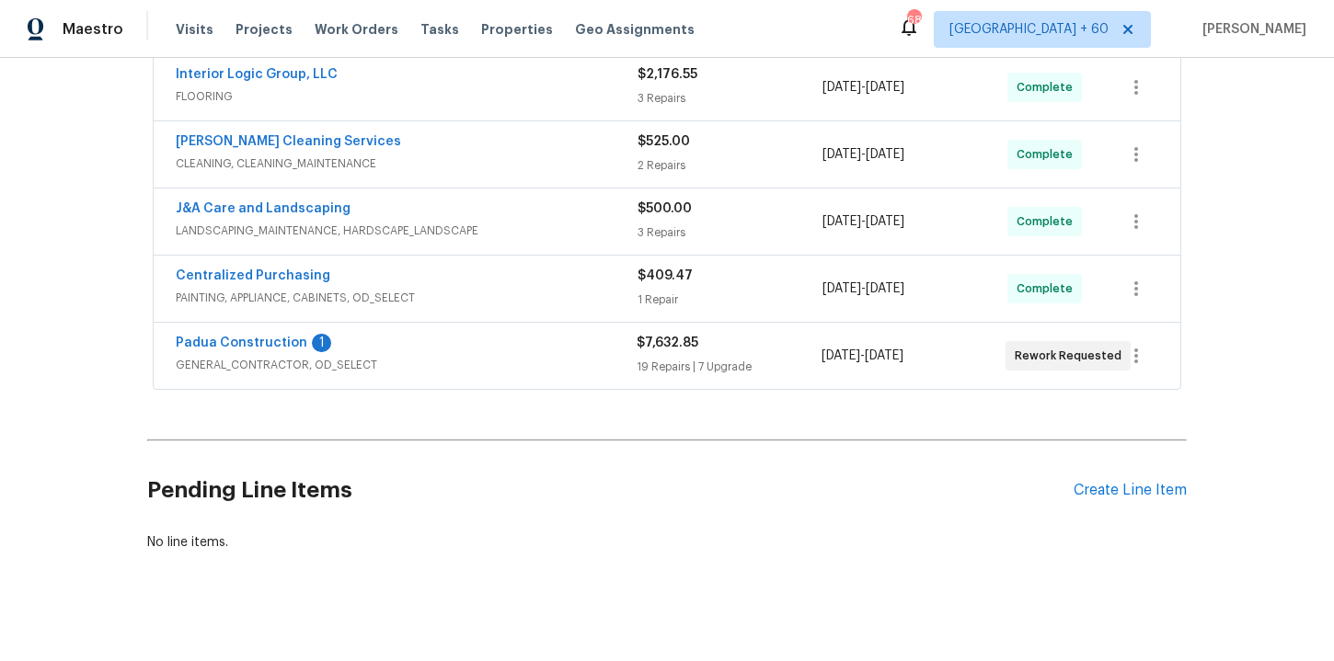
scroll to position [310, 0]
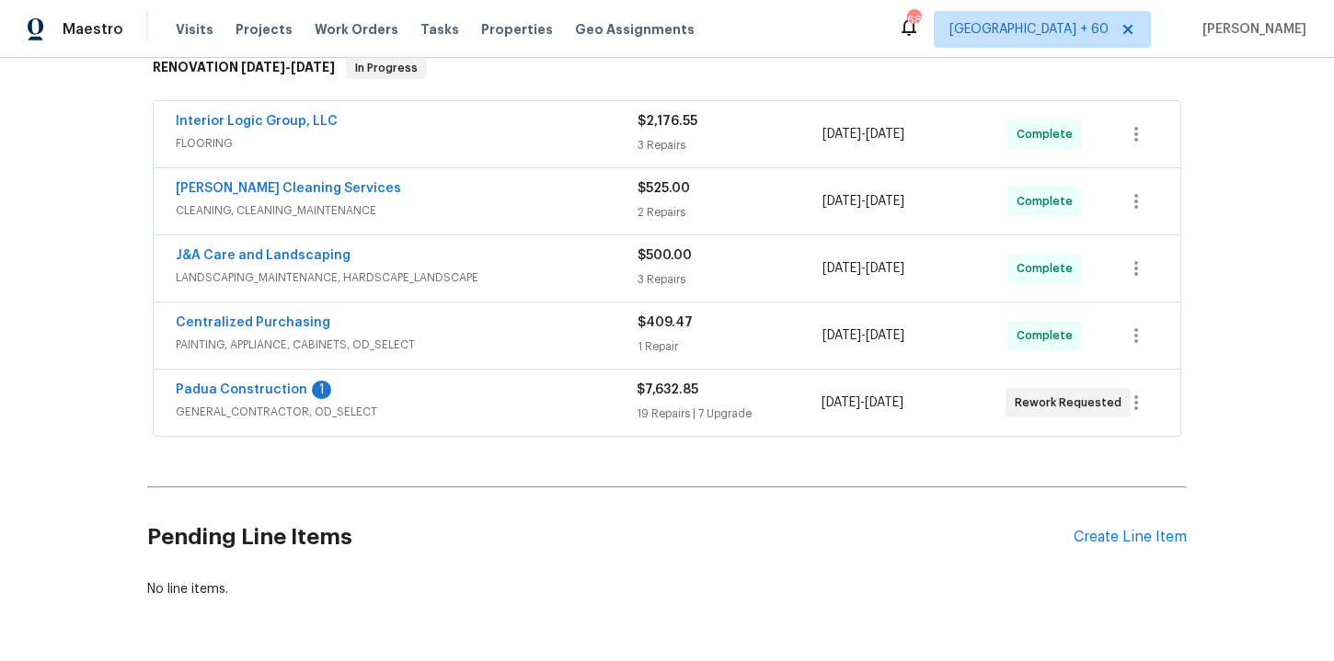
click at [462, 408] on span "GENERAL_CONTRACTOR, OD_SELECT" at bounding box center [406, 412] width 461 height 18
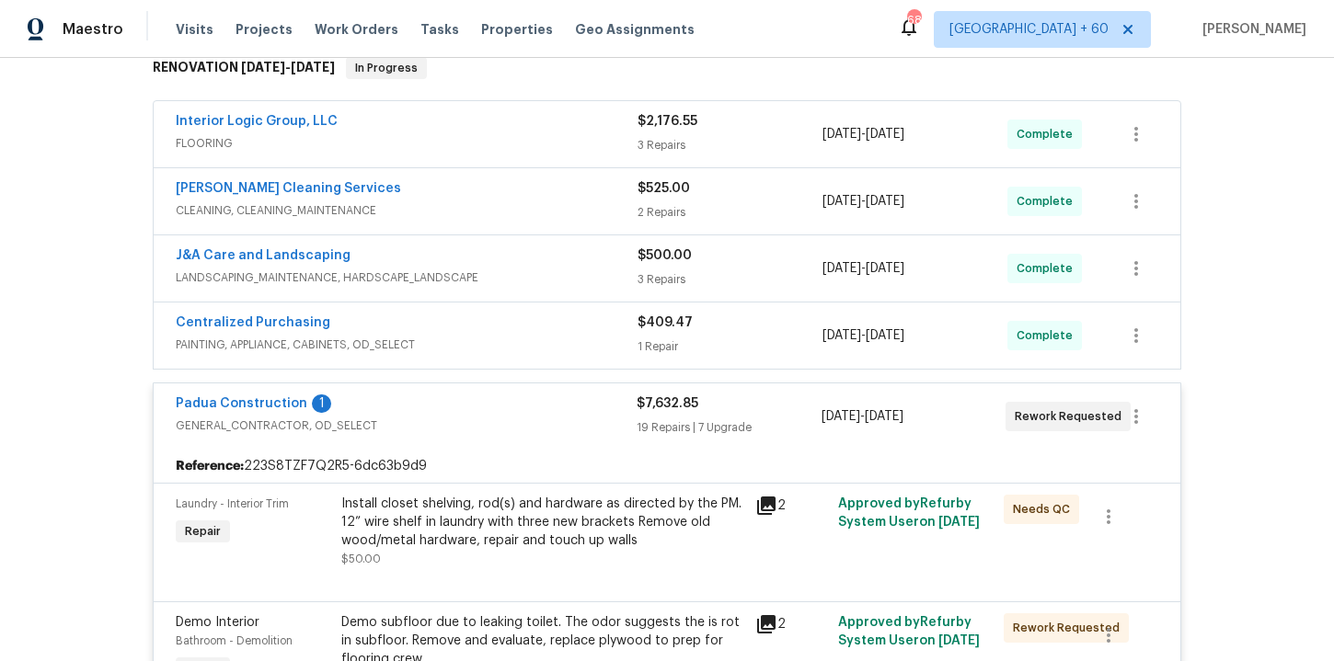
click at [493, 198] on div "DePascale Cleaning Services" at bounding box center [407, 190] width 462 height 22
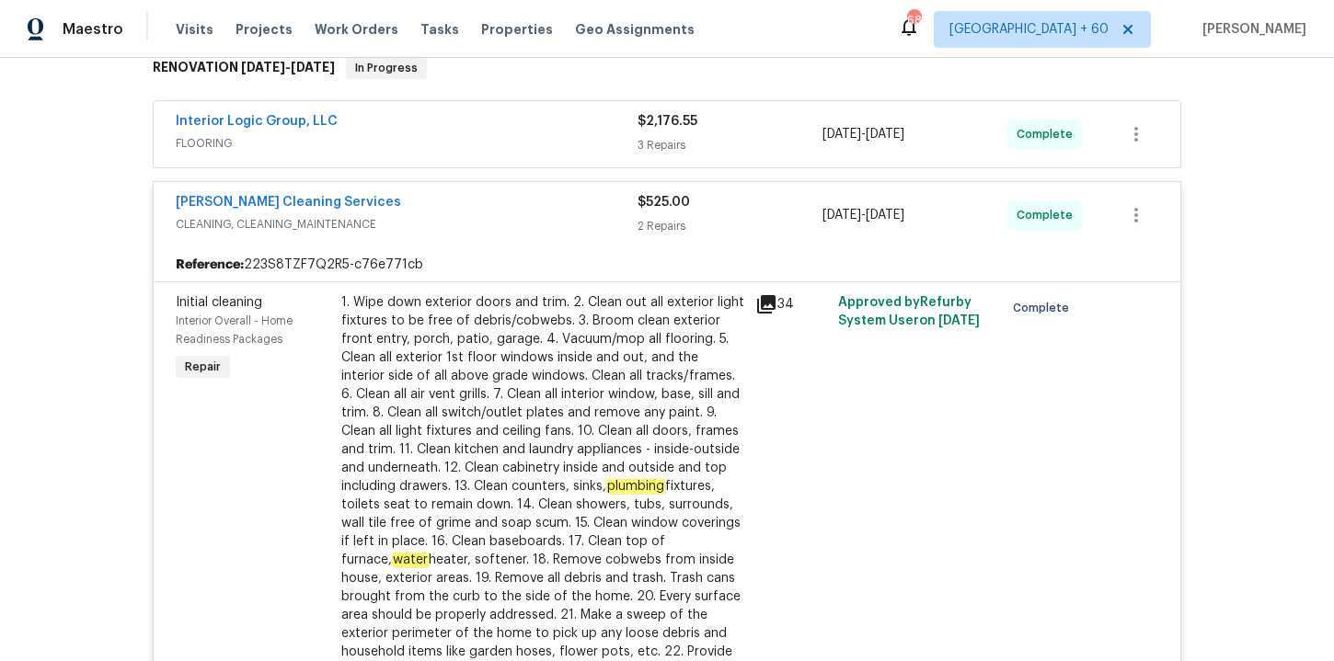
click at [473, 131] on div "Interior Logic Group, LLC" at bounding box center [407, 123] width 462 height 22
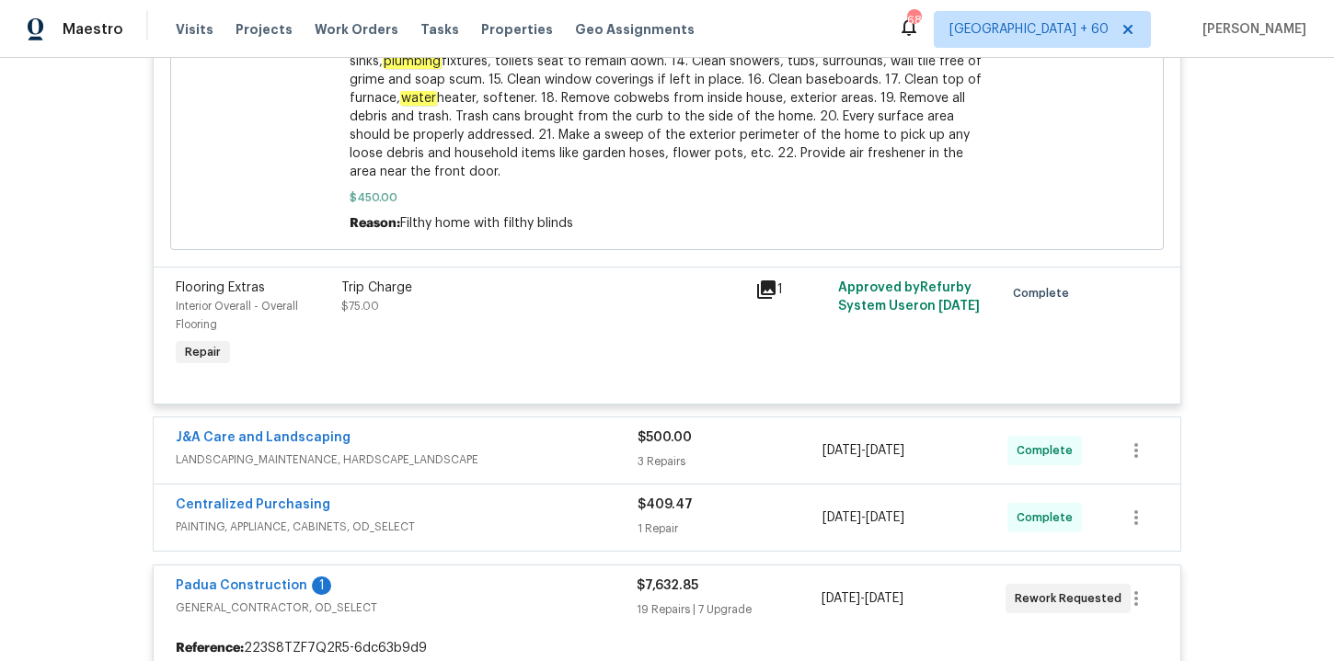
scroll to position [2204, 0]
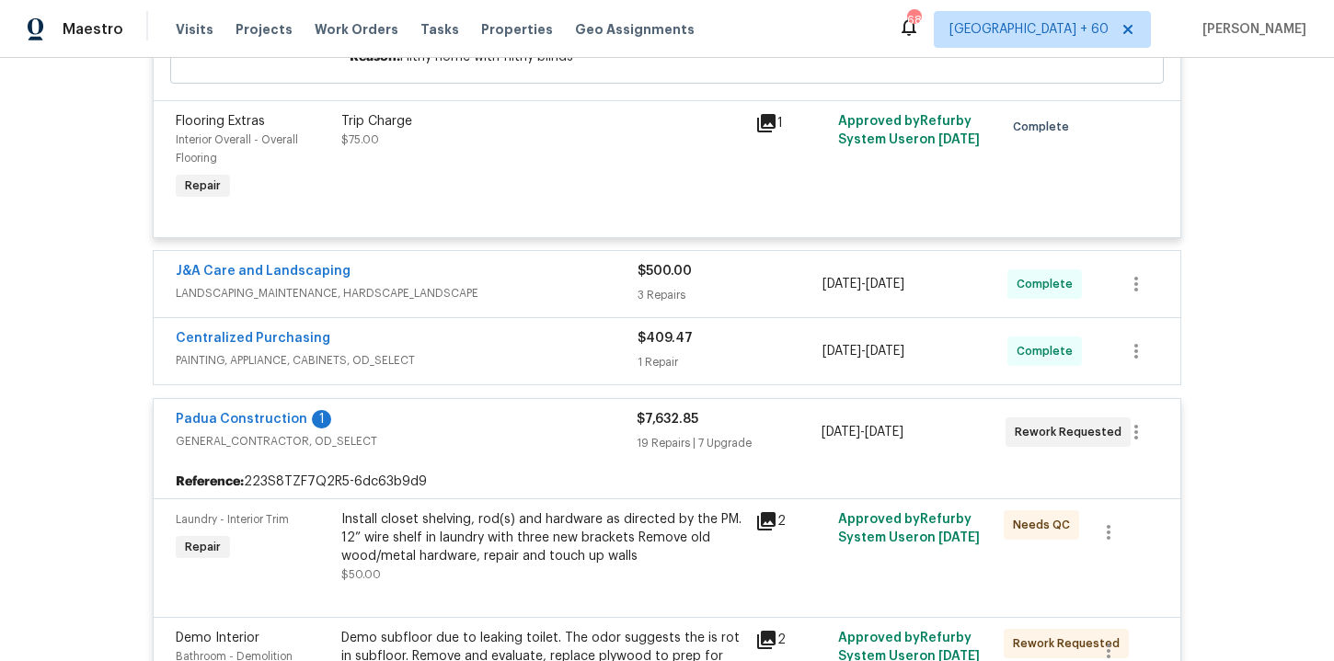
click at [493, 366] on span "PAINTING, APPLIANCE, CABINETS, OD_SELECT" at bounding box center [407, 360] width 462 height 18
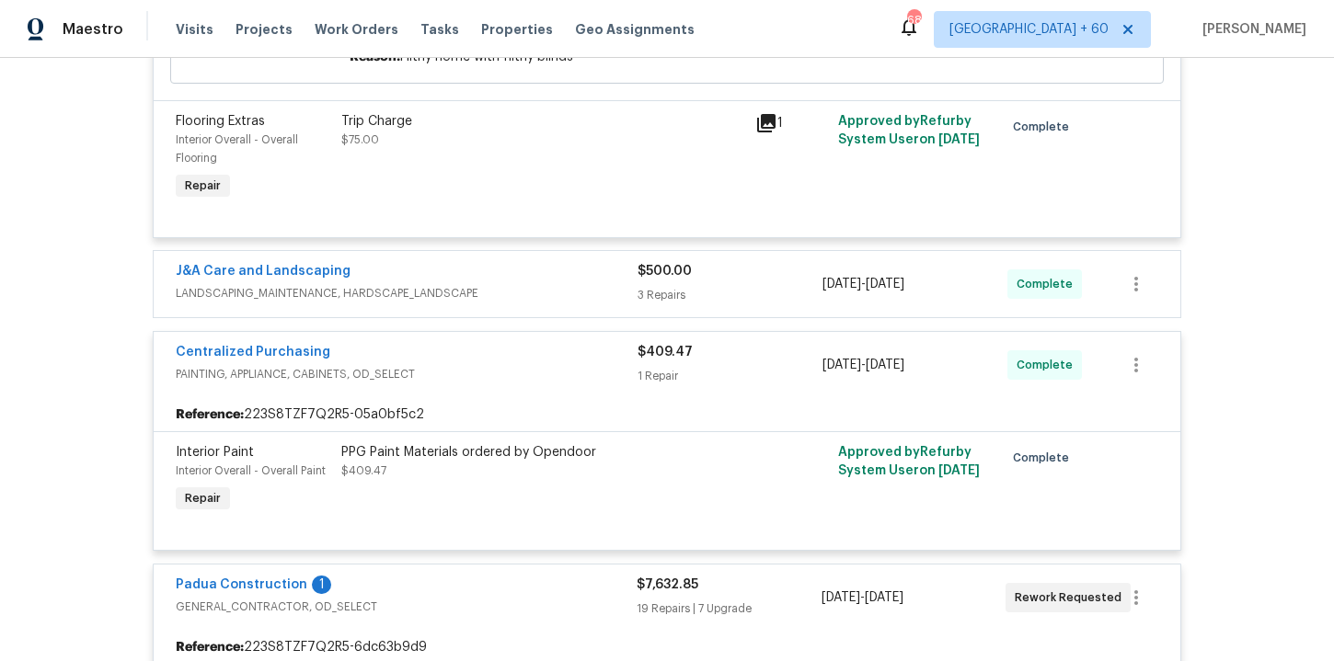
click at [498, 317] on div "J&A Care and Landscaping LANDSCAPING_MAINTENANCE, HARDSCAPE_LANDSCAPE $500.00 3…" at bounding box center [667, 284] width 1027 height 66
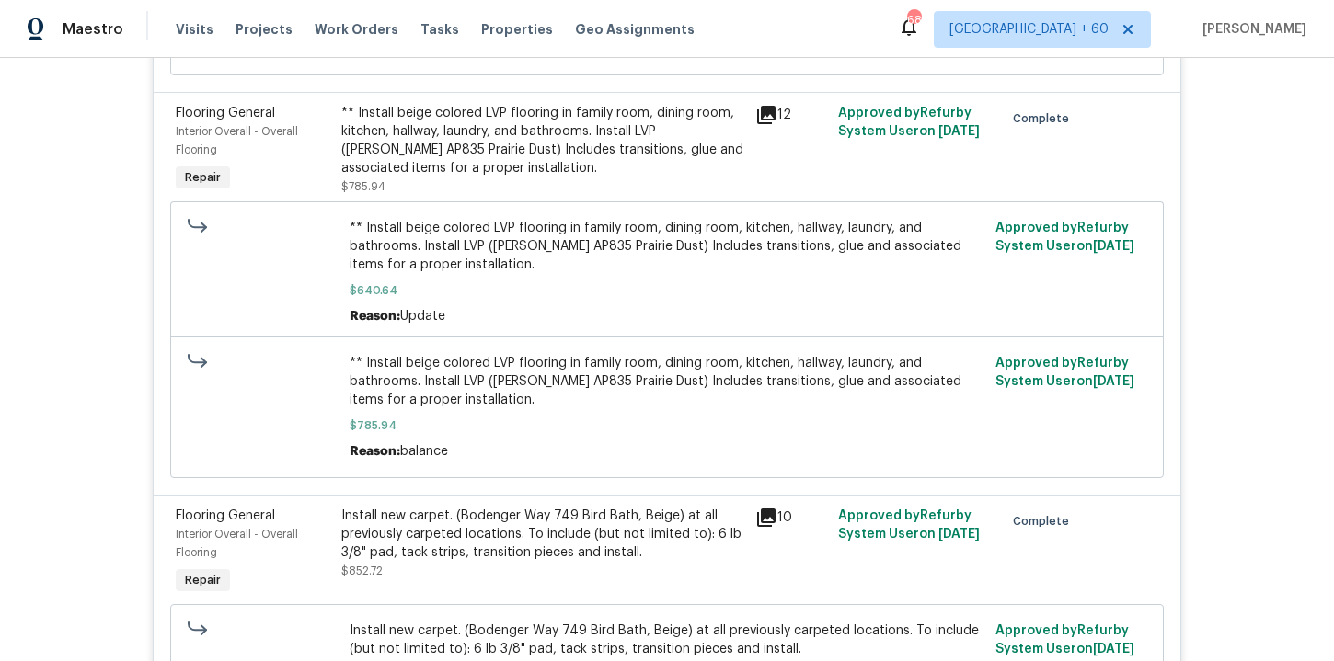
scroll to position [621, 0]
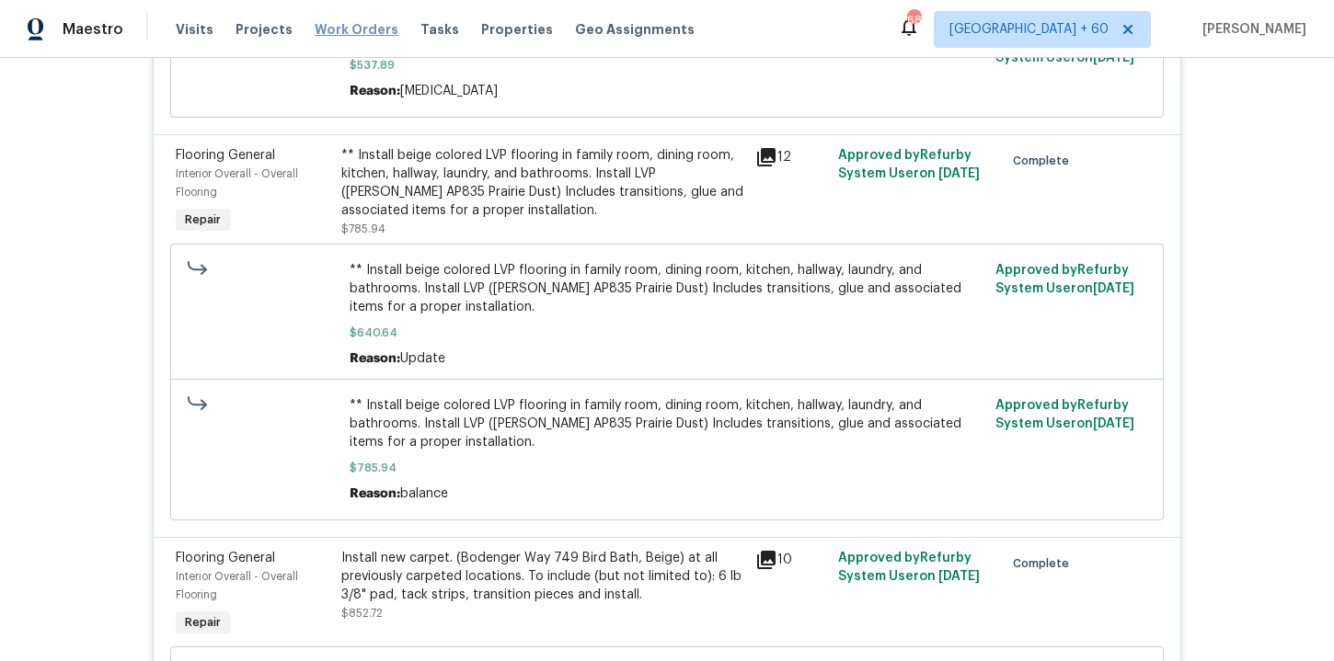
click at [345, 29] on span "Work Orders" at bounding box center [357, 29] width 84 height 18
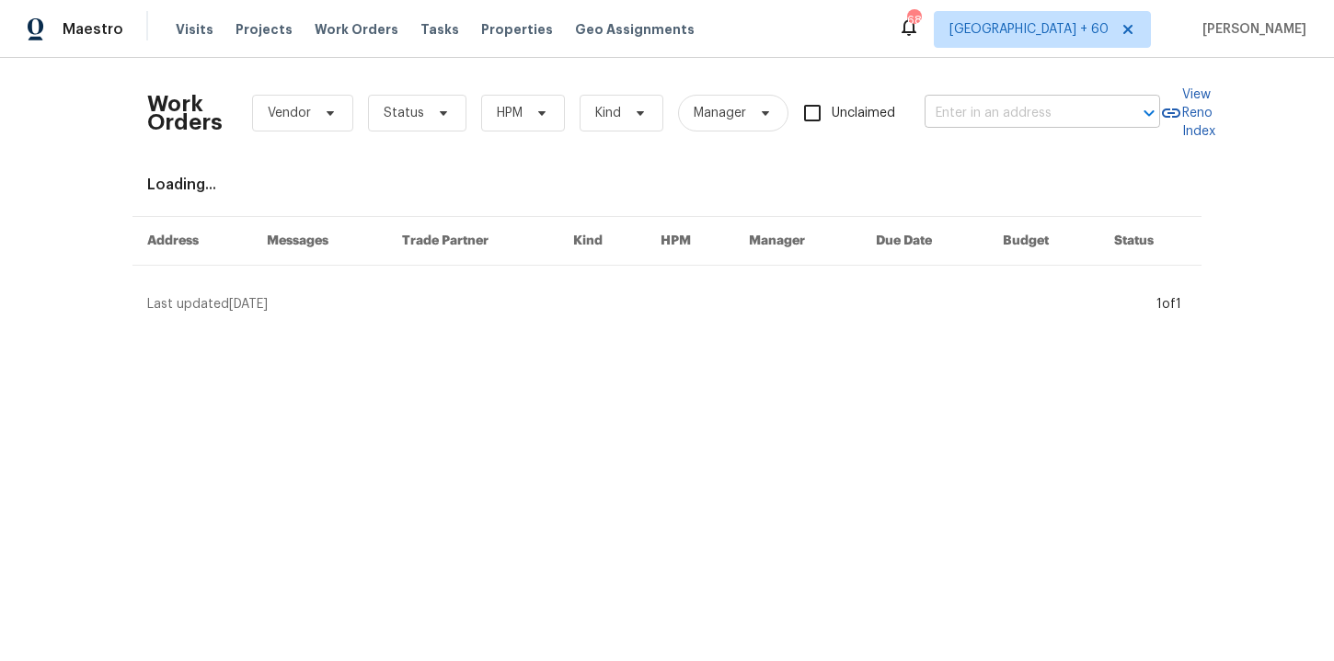
click at [955, 114] on input "text" at bounding box center [1016, 113] width 184 height 29
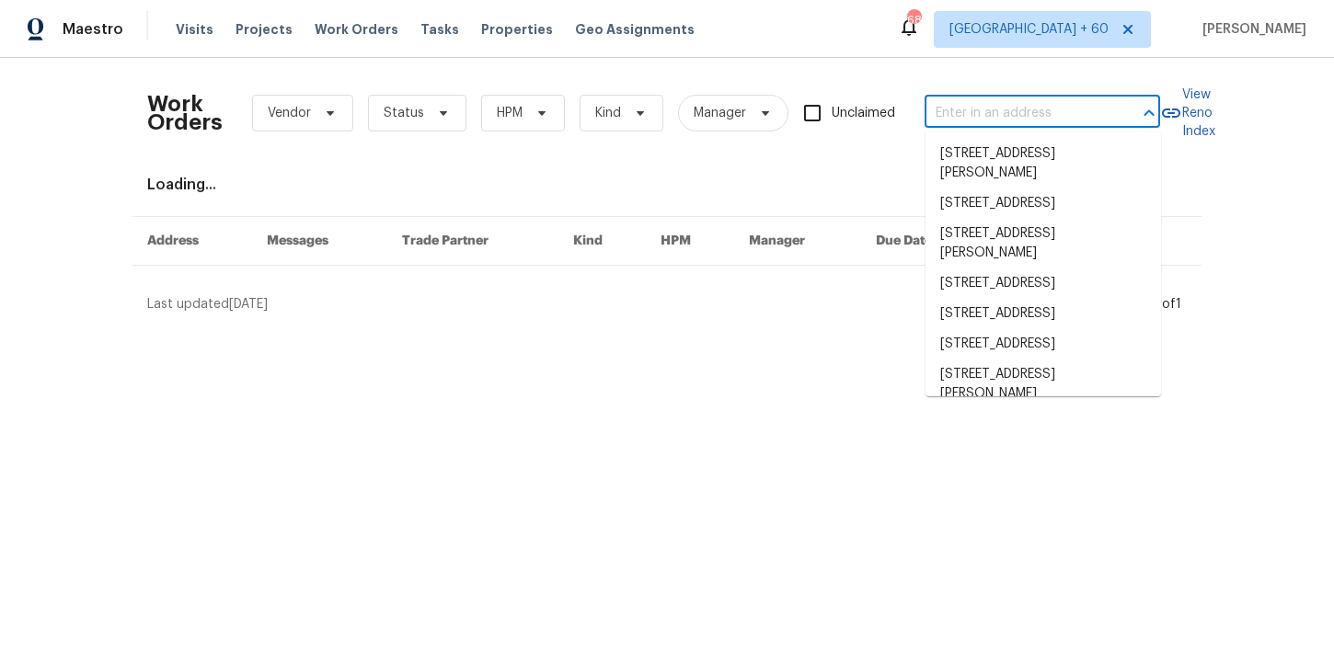
paste input "17 Apple Tree Ln Greensboro, NC 27455"
type input "17 Apple Tree Ln Greensboro, NC 27455"
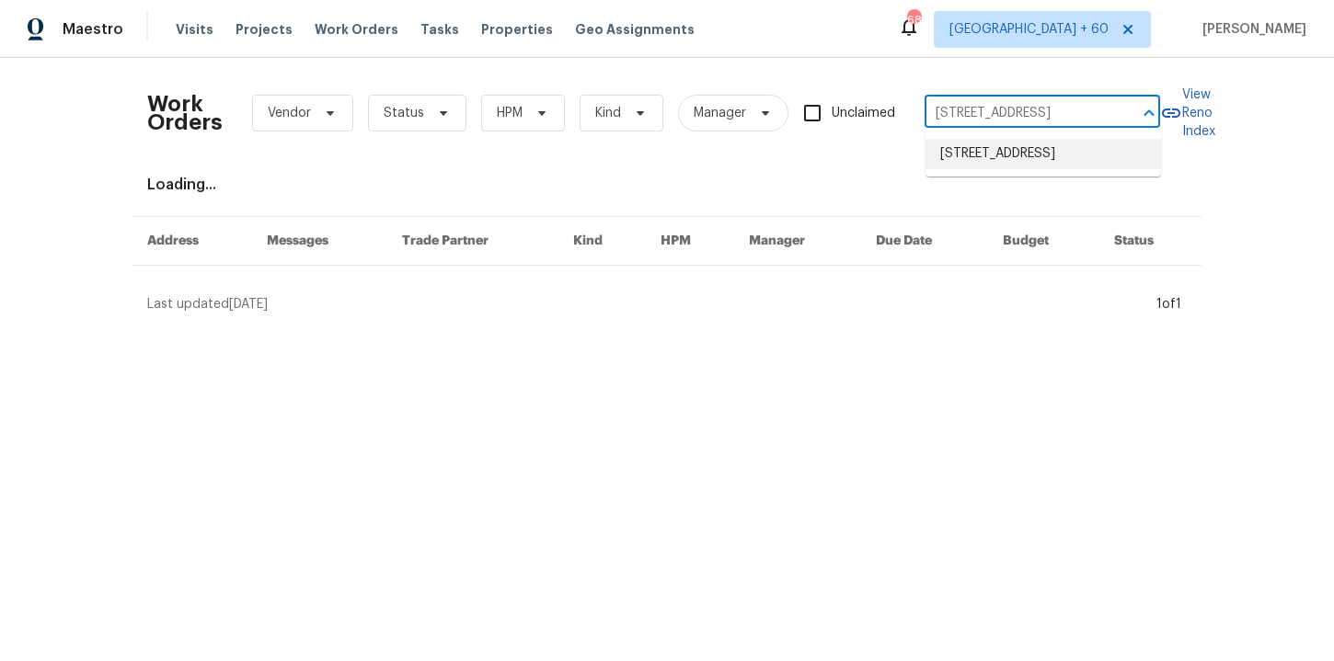
click at [969, 155] on li "17 Apple Tree Ln, Greensboro, NC 27455" at bounding box center [1042, 154] width 235 height 30
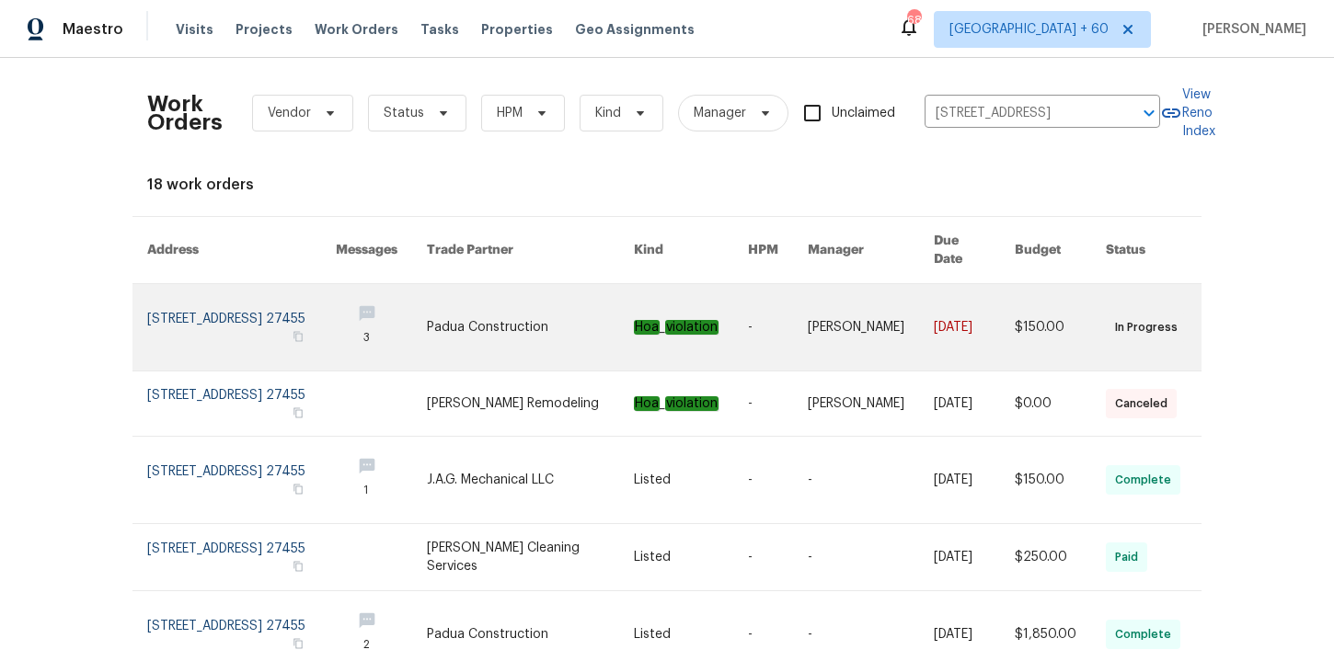
click at [215, 305] on link at bounding box center [241, 327] width 189 height 86
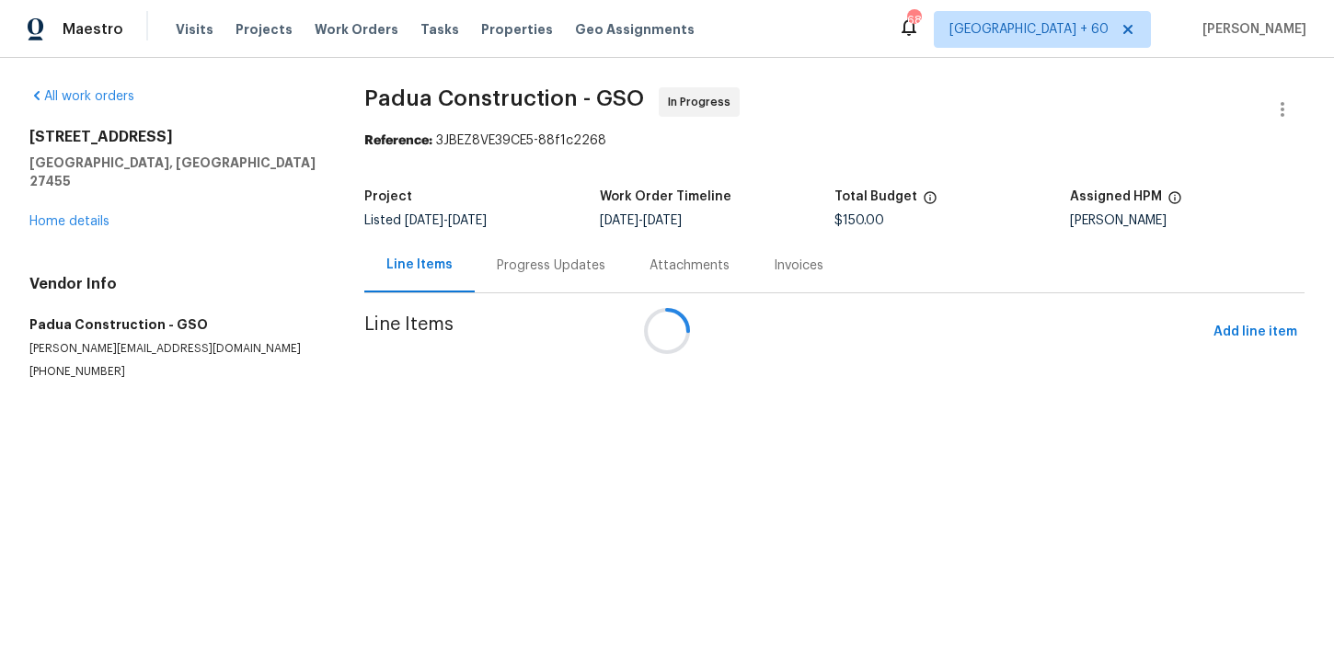
click at [89, 201] on div at bounding box center [667, 330] width 1334 height 661
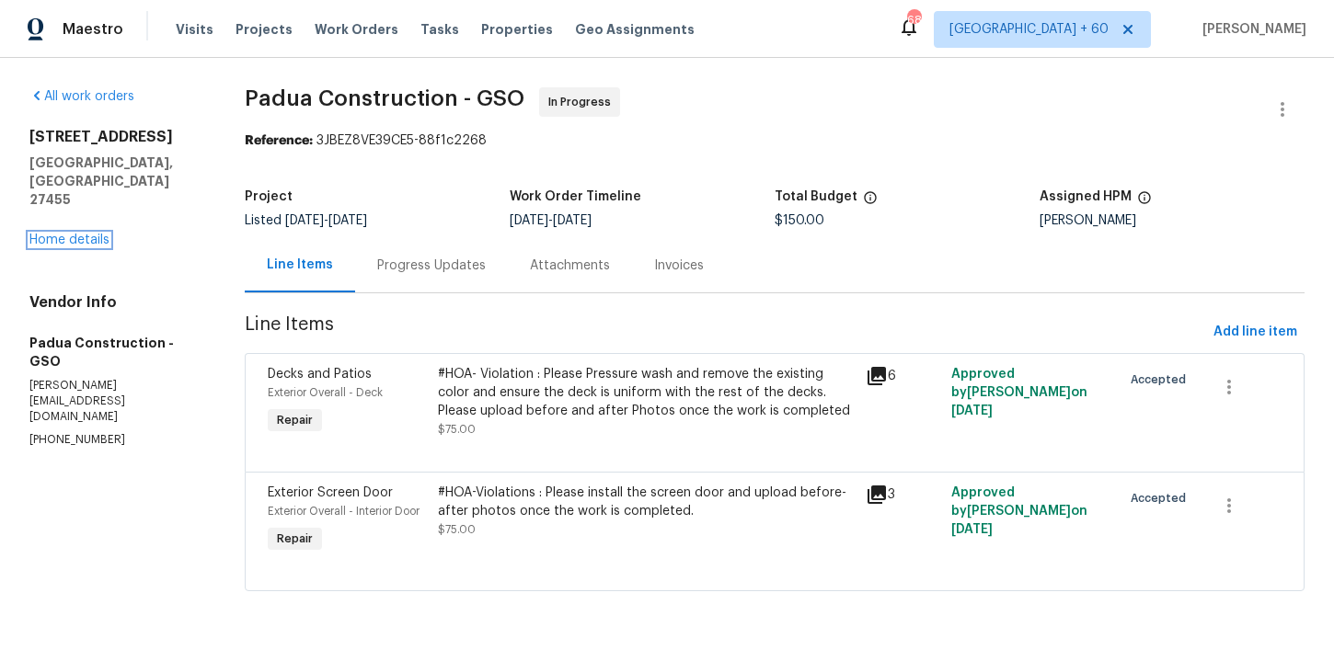
click at [89, 234] on link "Home details" at bounding box center [69, 240] width 80 height 13
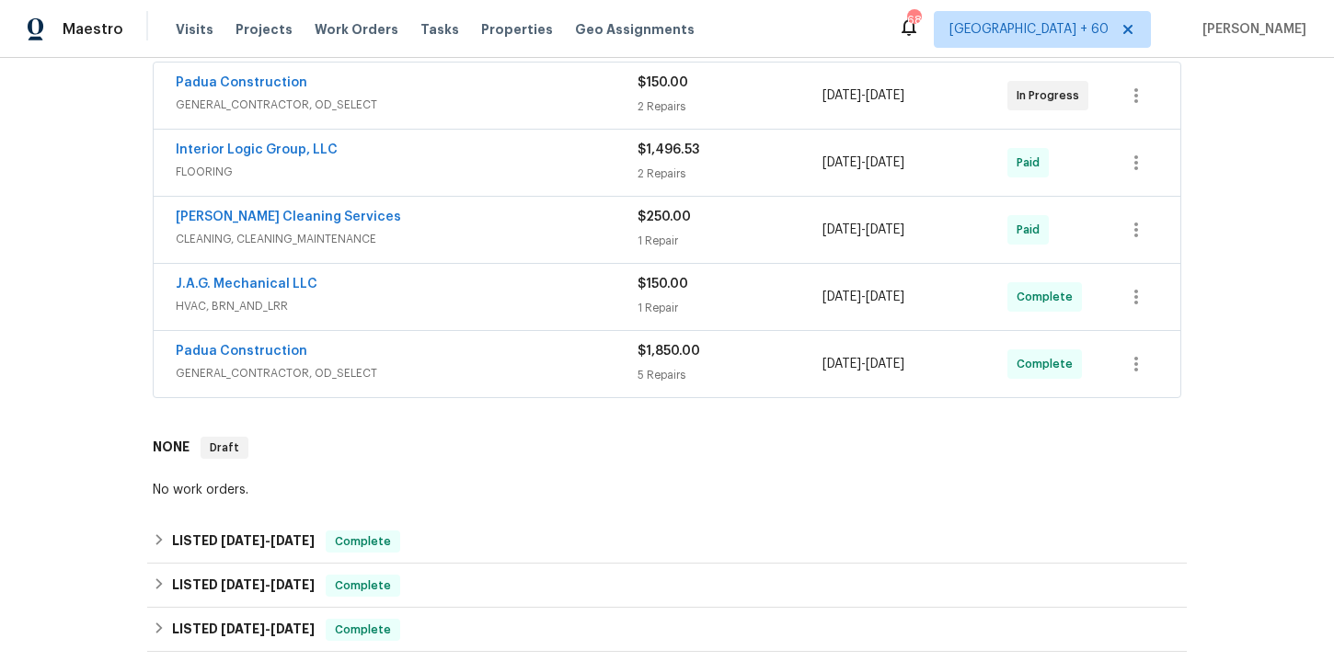
scroll to position [358, 0]
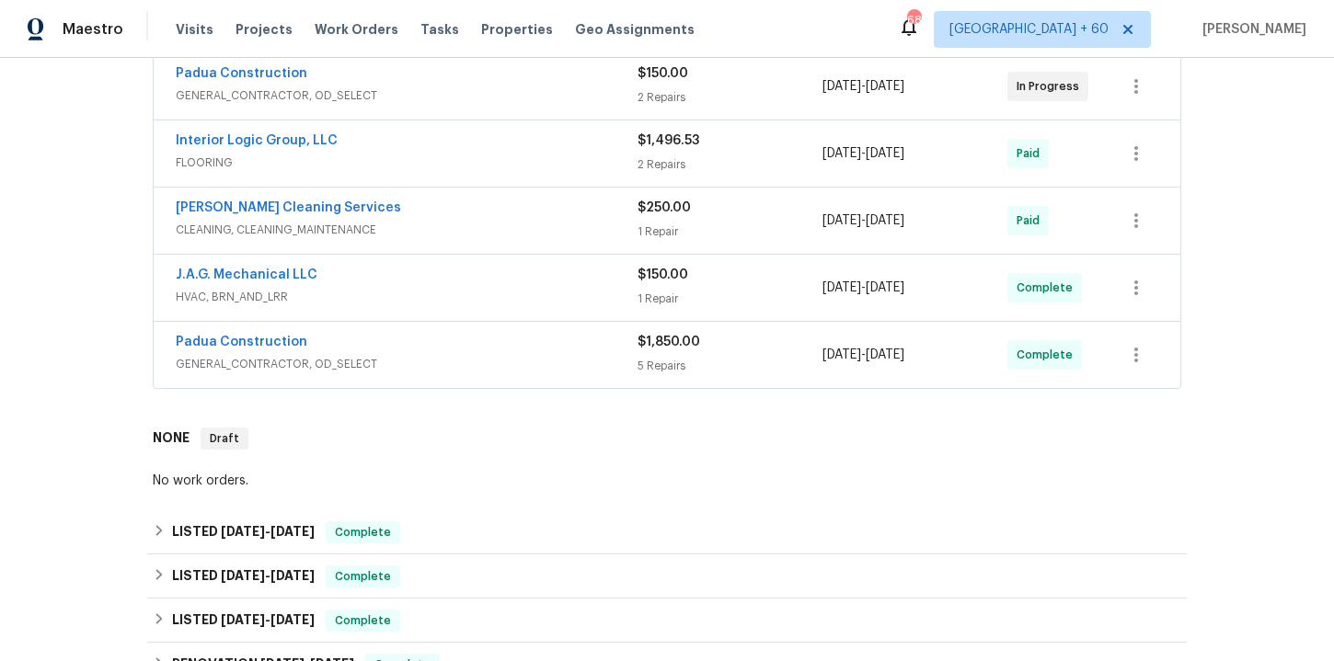
click at [486, 342] on div "Padua Construction" at bounding box center [407, 344] width 462 height 22
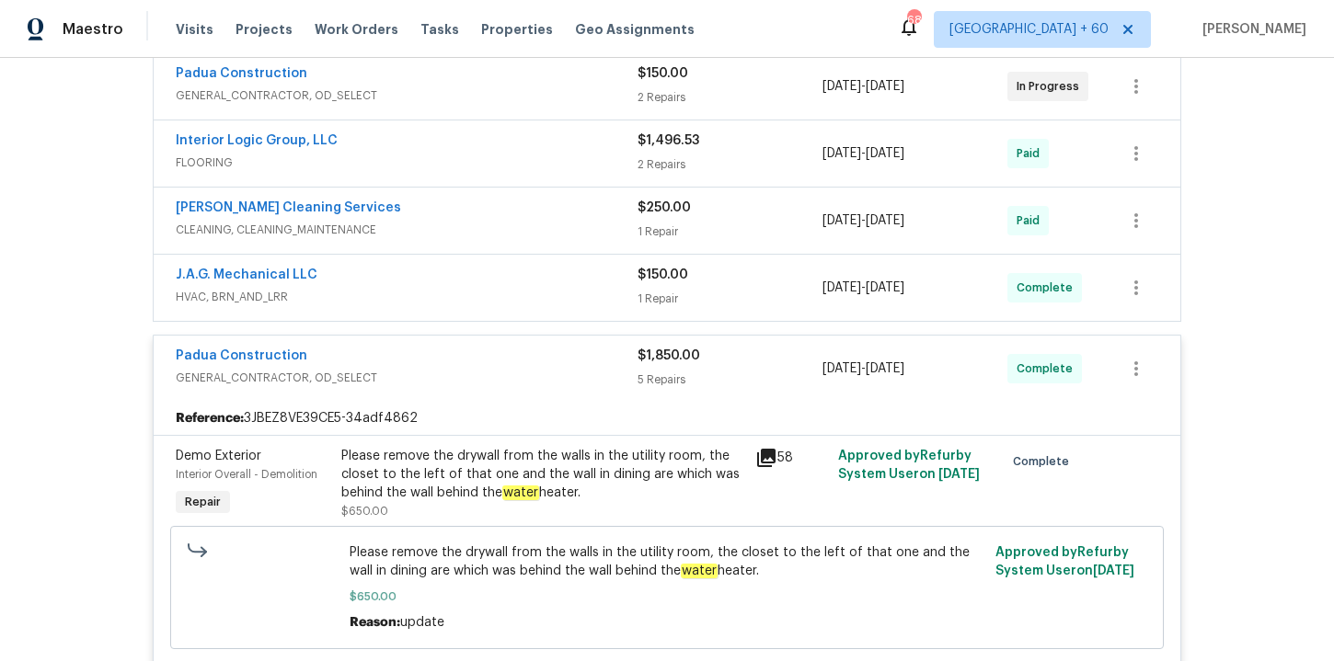
click at [420, 278] on div "J.A.G. Mechanical LLC" at bounding box center [407, 277] width 462 height 22
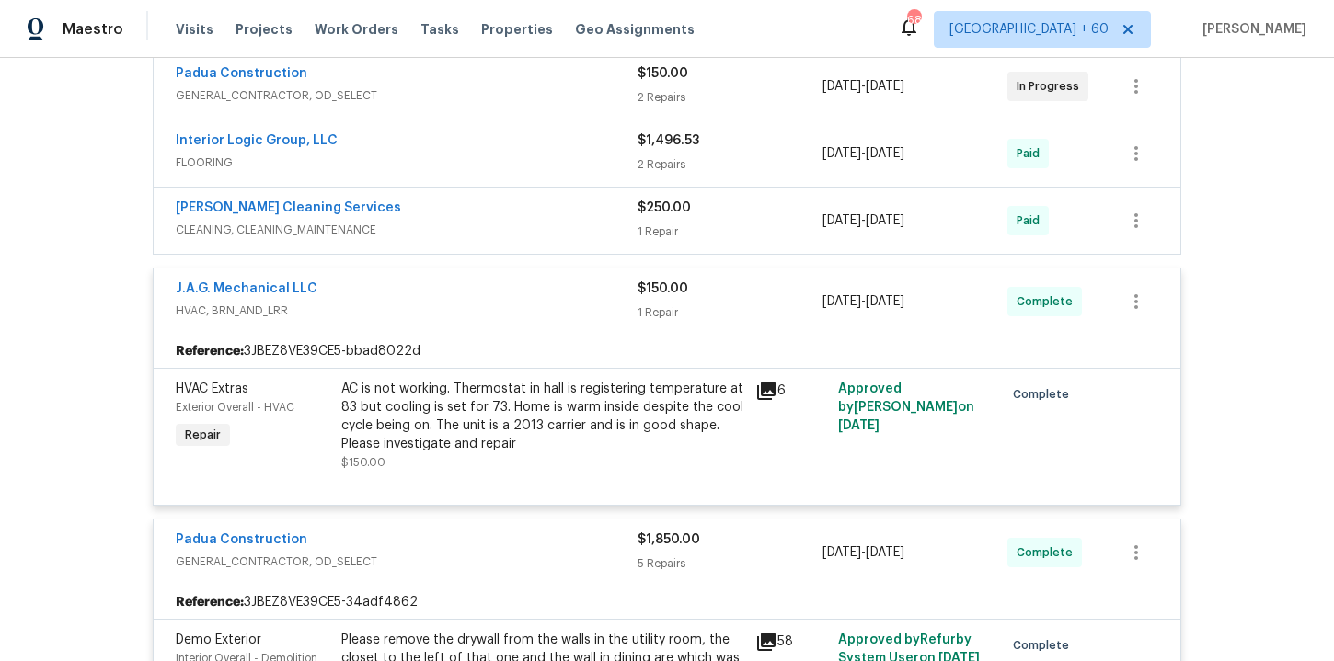
click at [437, 218] on div "DePascale Cleaning Services" at bounding box center [407, 210] width 462 height 22
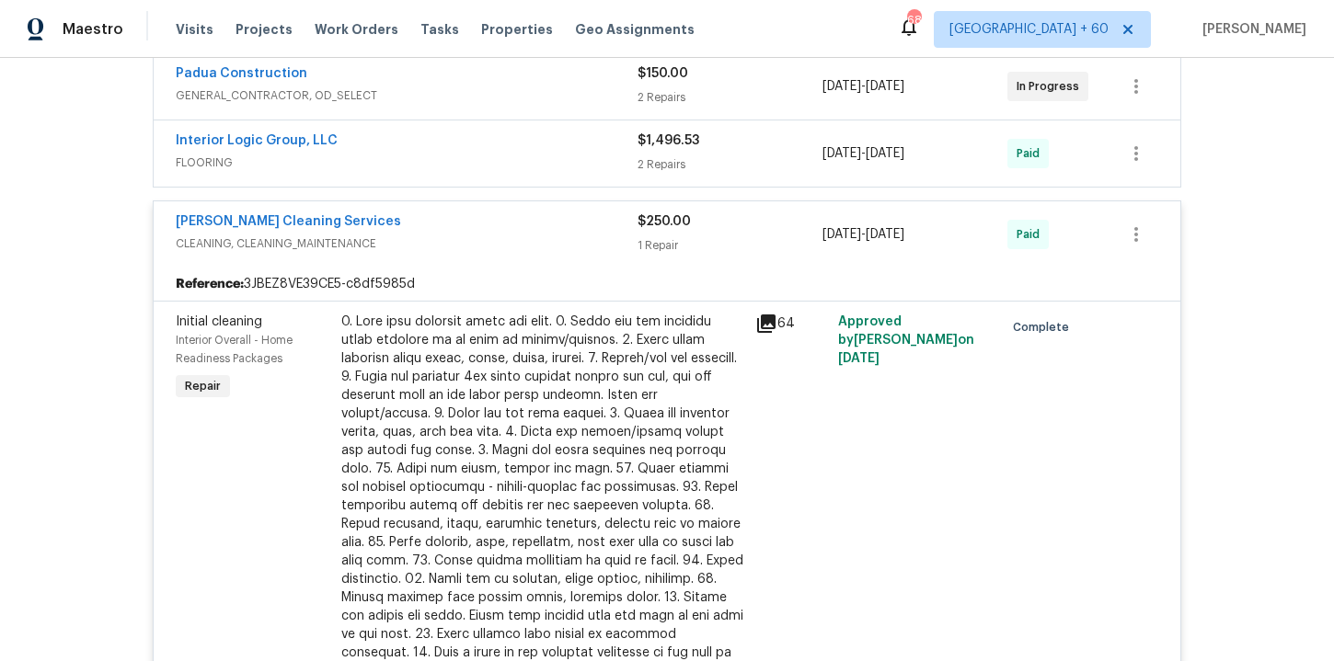
click at [450, 150] on div "Interior Logic Group, LLC" at bounding box center [407, 143] width 462 height 22
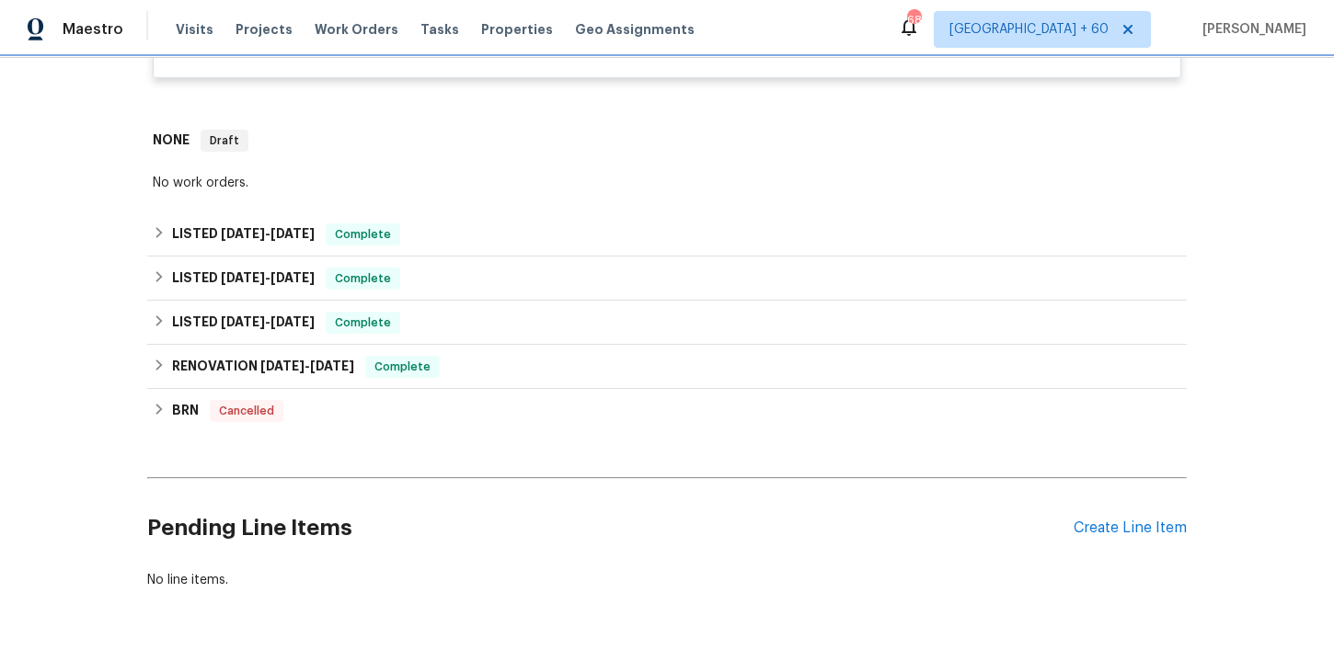
scroll to position [3066, 0]
click at [331, 25] on span "Work Orders" at bounding box center [357, 29] width 84 height 18
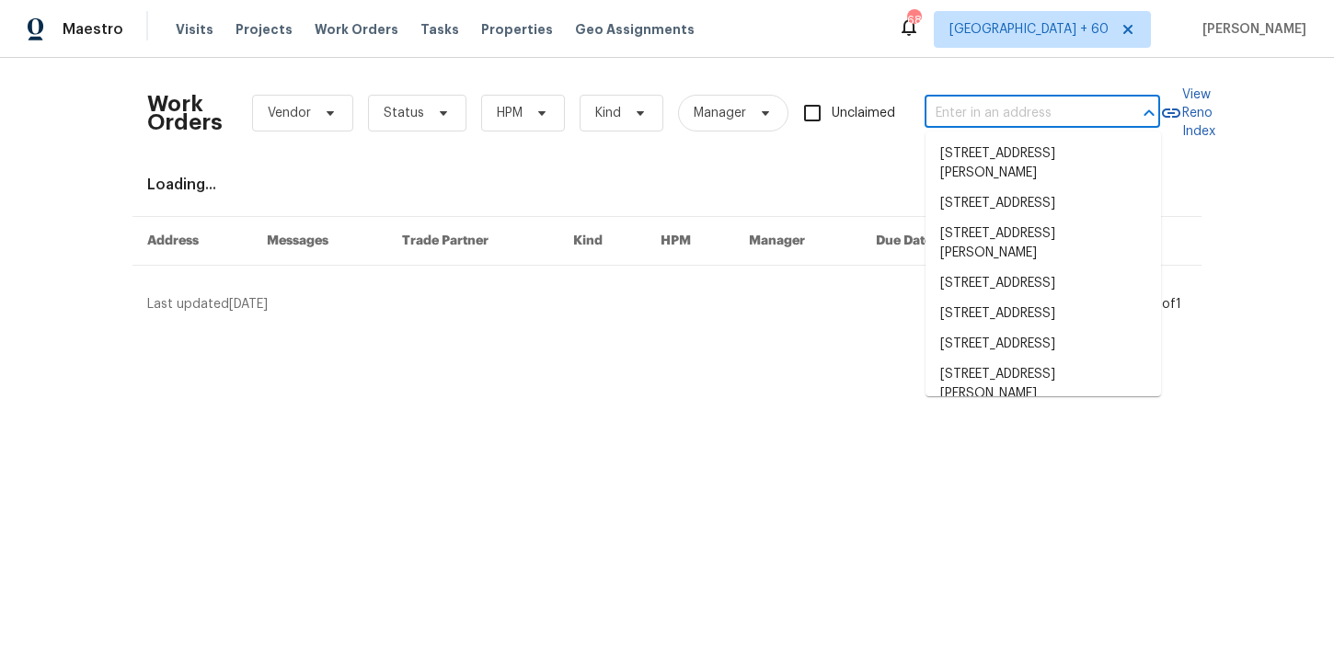
click at [1005, 120] on input "text" at bounding box center [1016, 113] width 184 height 29
paste input "8813 Gerren Ct Charlotte, NC 28217"
type input "8813 Gerren Ct Charlotte, NC 28217"
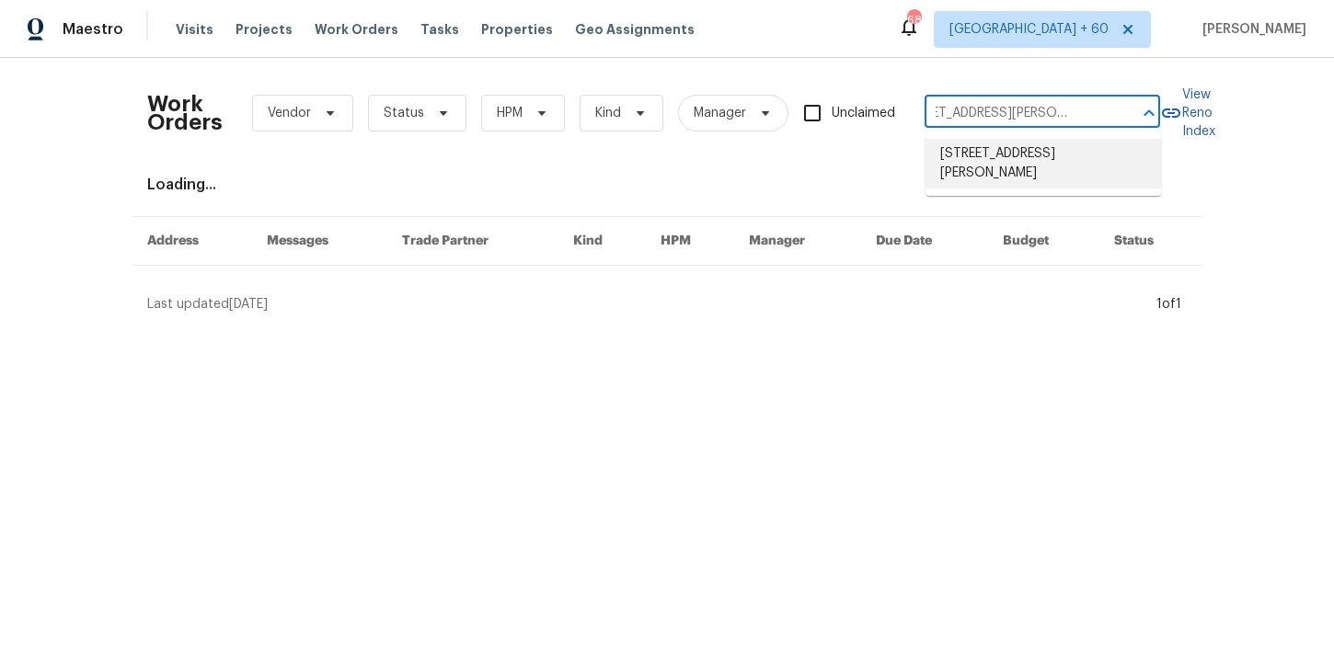
click at [1009, 162] on li "8813 Gerren Ct, Charlotte, NC 28217" at bounding box center [1042, 164] width 235 height 50
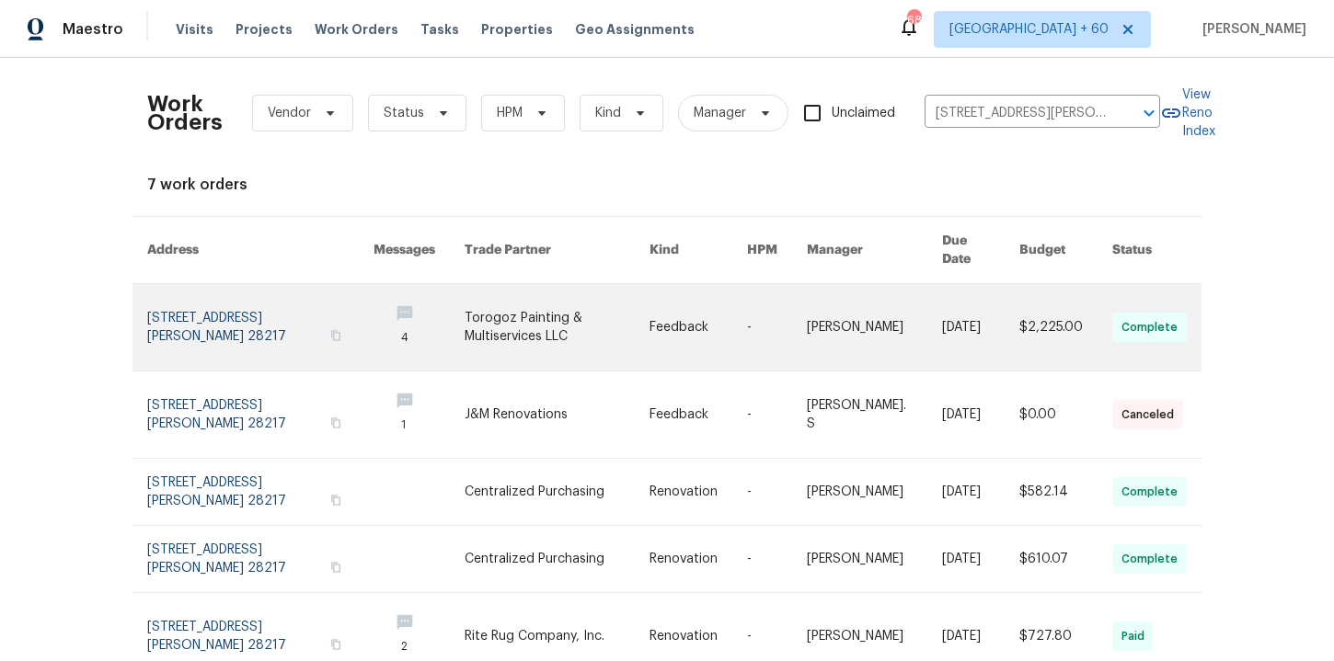
click at [249, 318] on link at bounding box center [260, 327] width 226 height 86
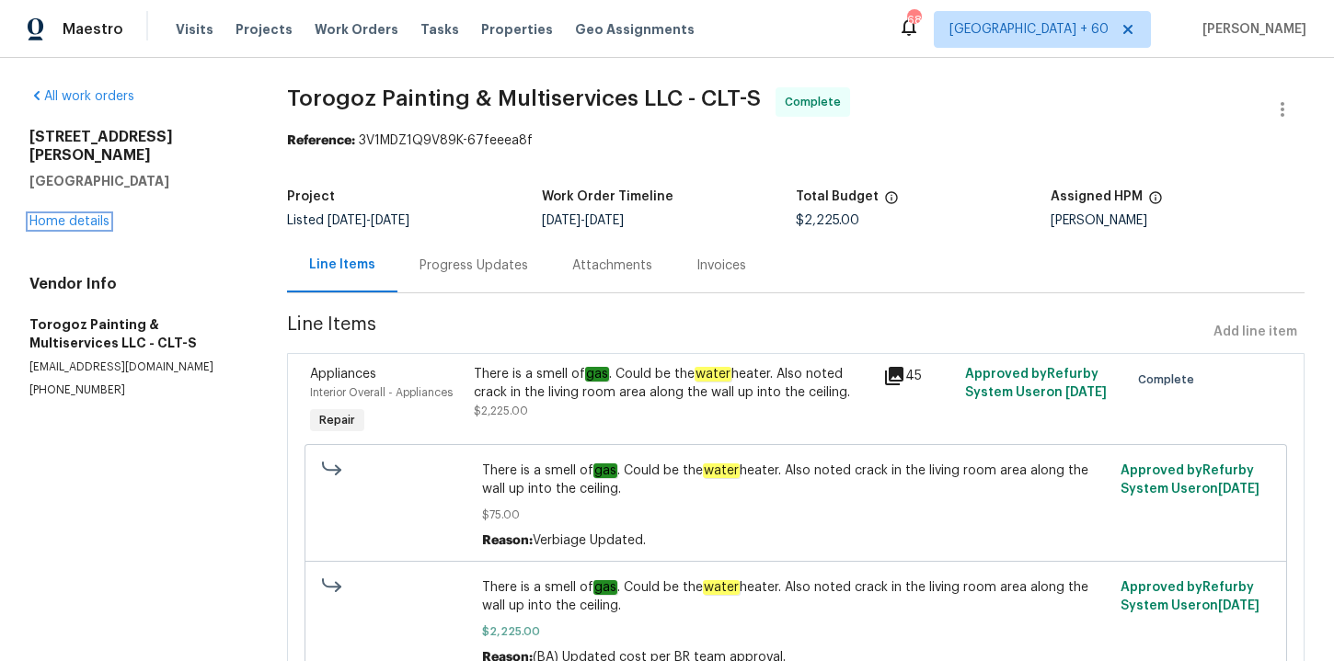
click at [95, 215] on link "Home details" at bounding box center [69, 221] width 80 height 13
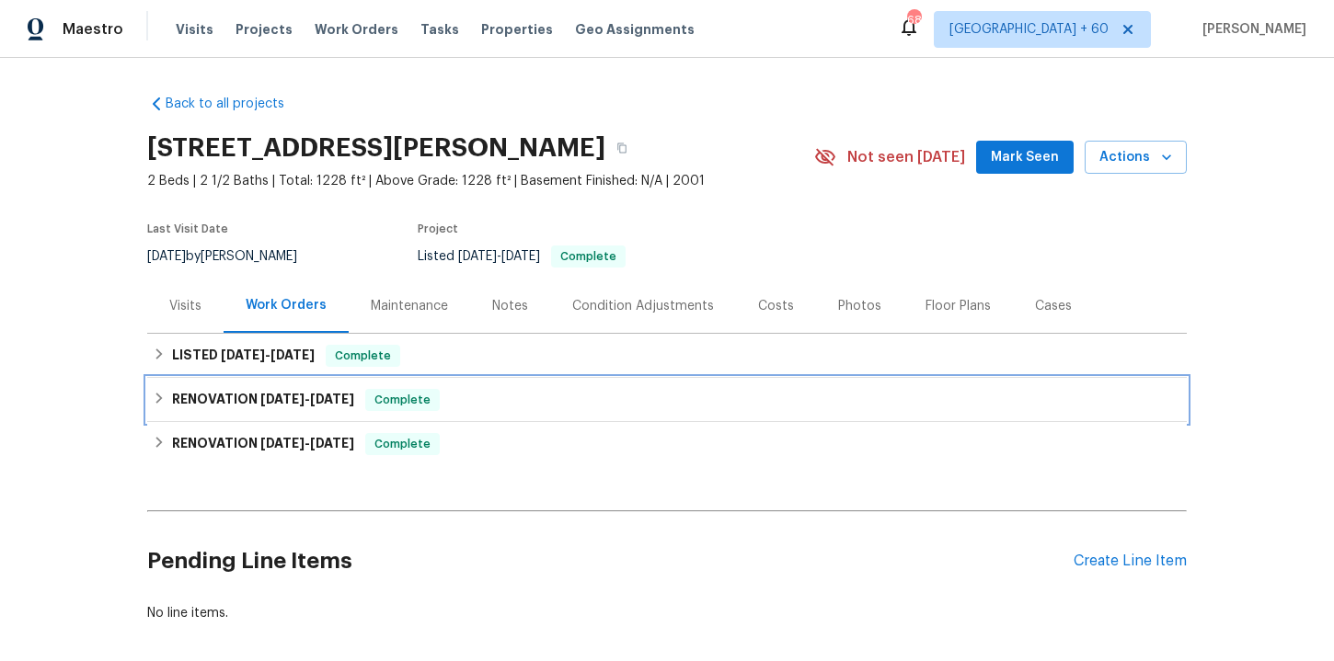
click at [488, 393] on div "RENOVATION 3/13/25 - 3/13/25 Complete" at bounding box center [667, 400] width 1028 height 22
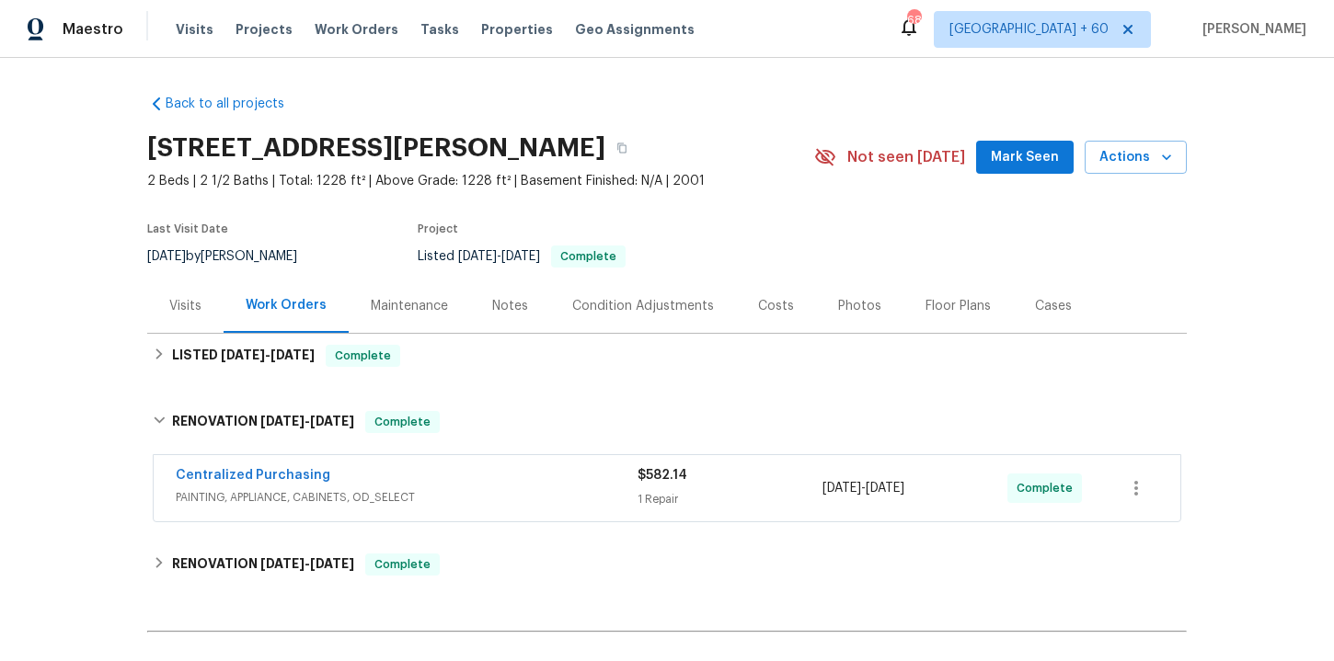
click at [510, 481] on div "Centralized Purchasing" at bounding box center [407, 477] width 462 height 22
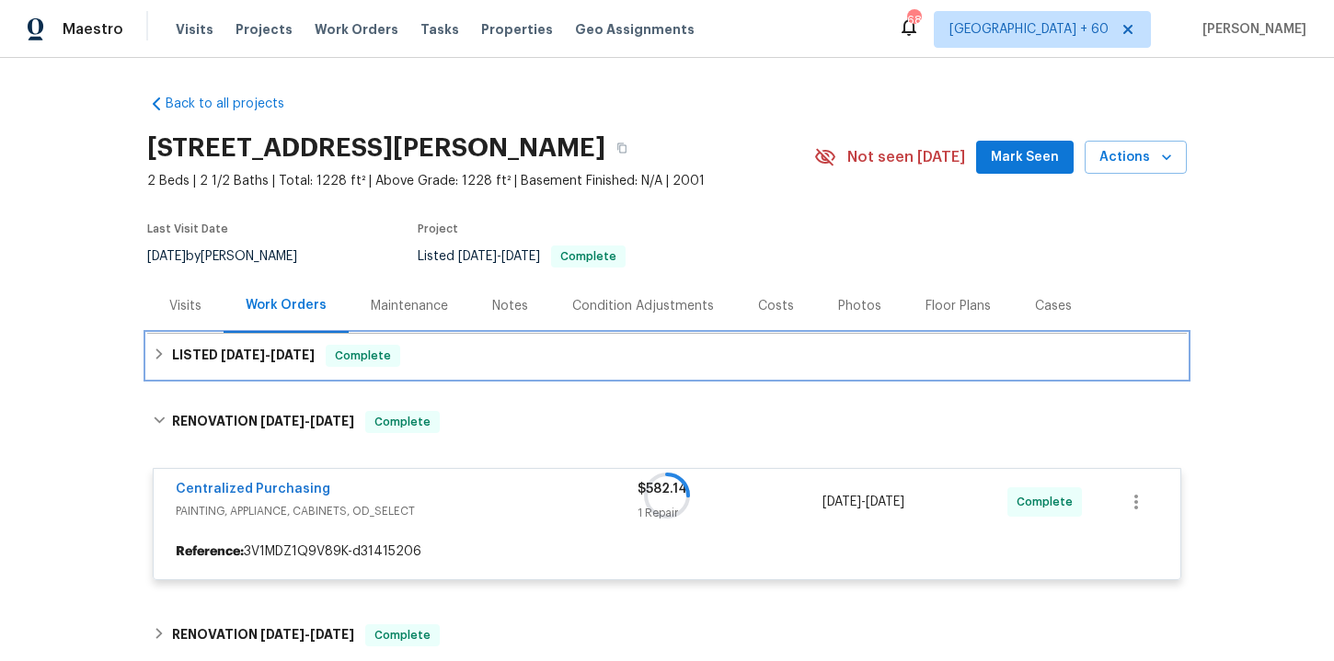
click at [473, 345] on div "LISTED 9/5/25 - 9/13/25 Complete" at bounding box center [667, 356] width 1028 height 22
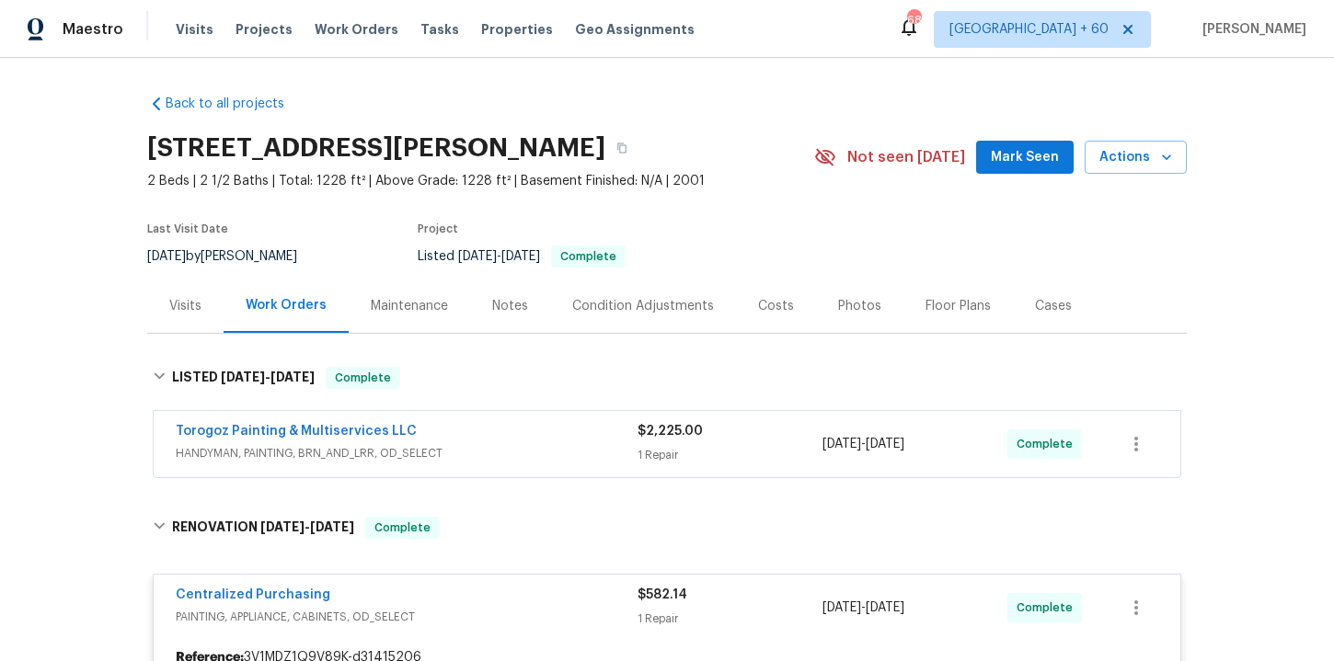
click at [501, 441] on div "Torogoz Painting & Multiservices LLC" at bounding box center [407, 433] width 462 height 22
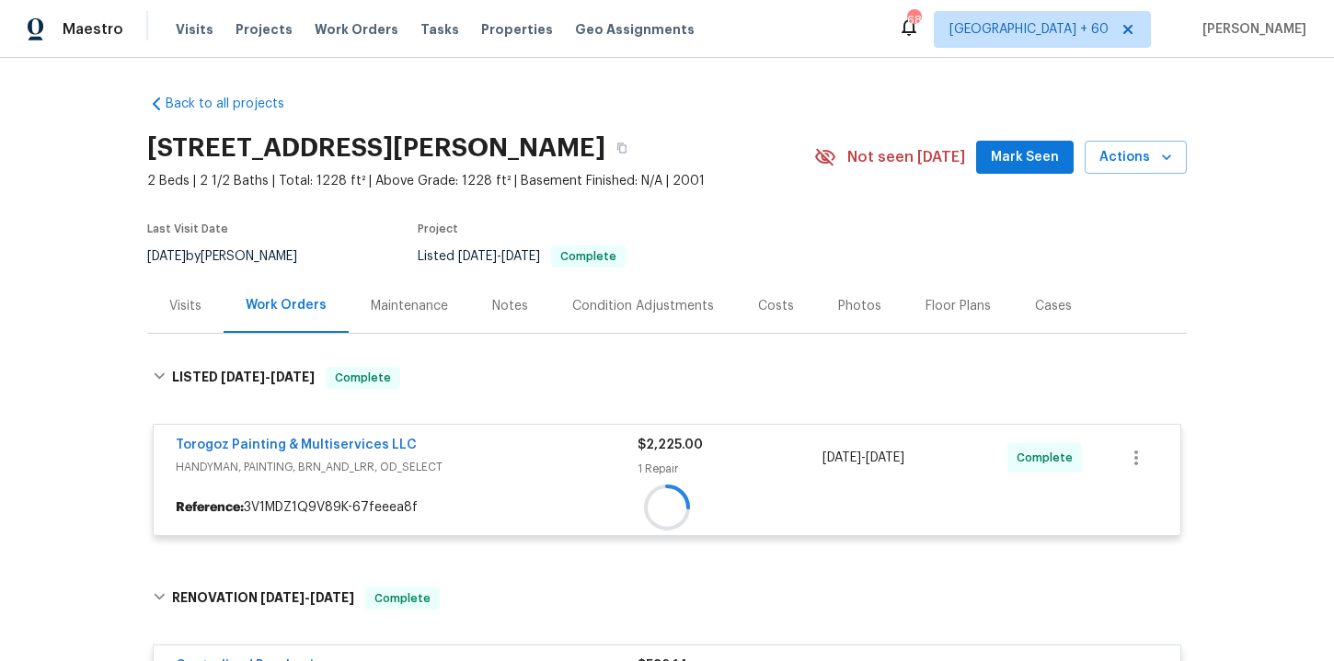
scroll to position [353, 0]
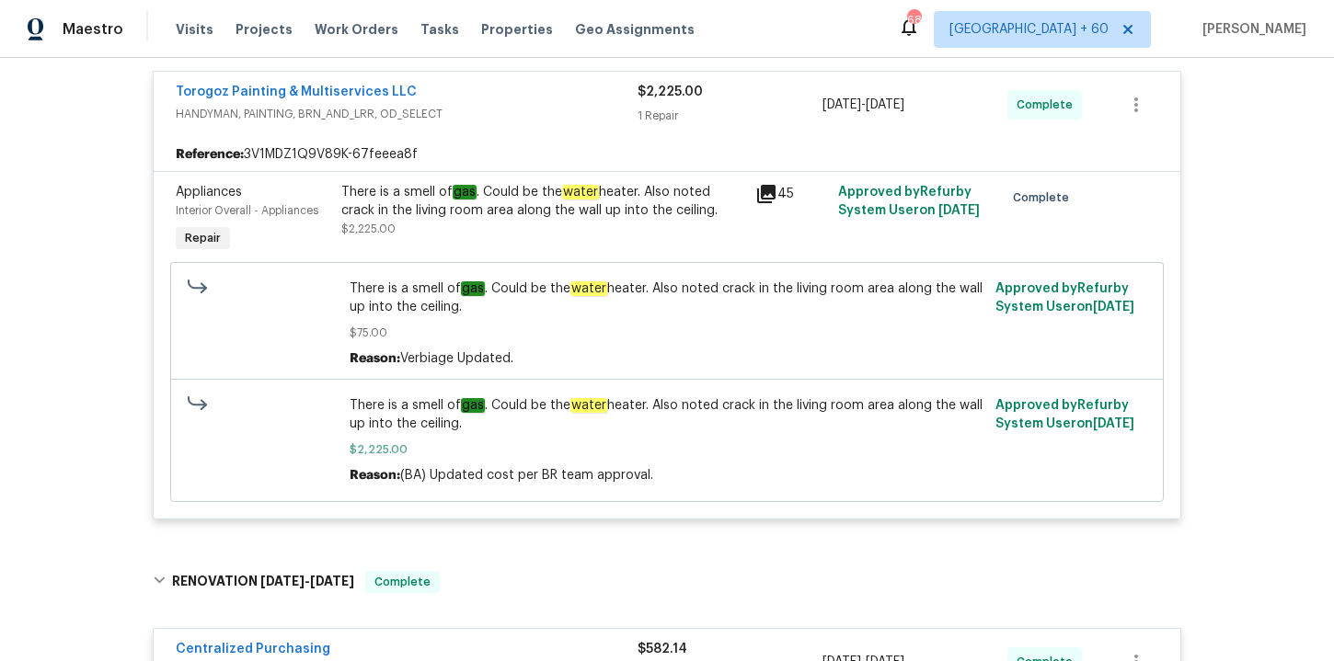
click at [622, 221] on div "There is a smell of gas . Could be the water heater. Also noted crack in the li…" at bounding box center [542, 210] width 403 height 55
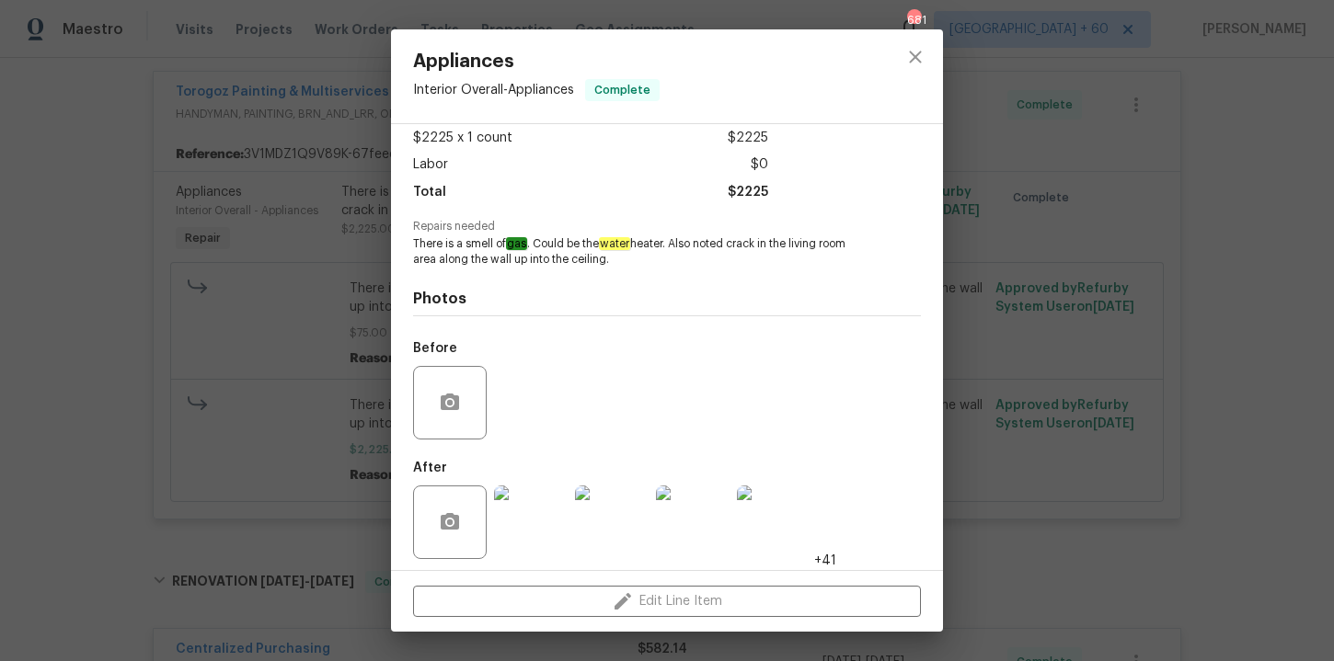
scroll to position [109, 0]
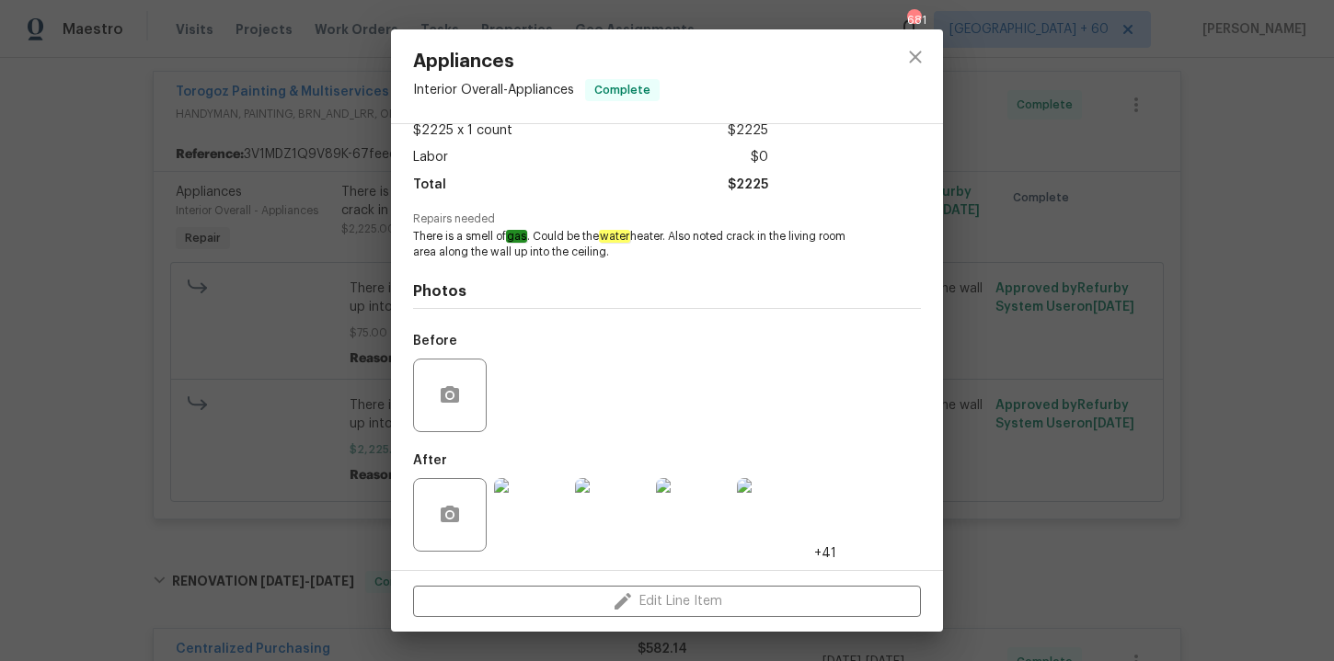
click at [528, 522] on img at bounding box center [531, 515] width 74 height 74
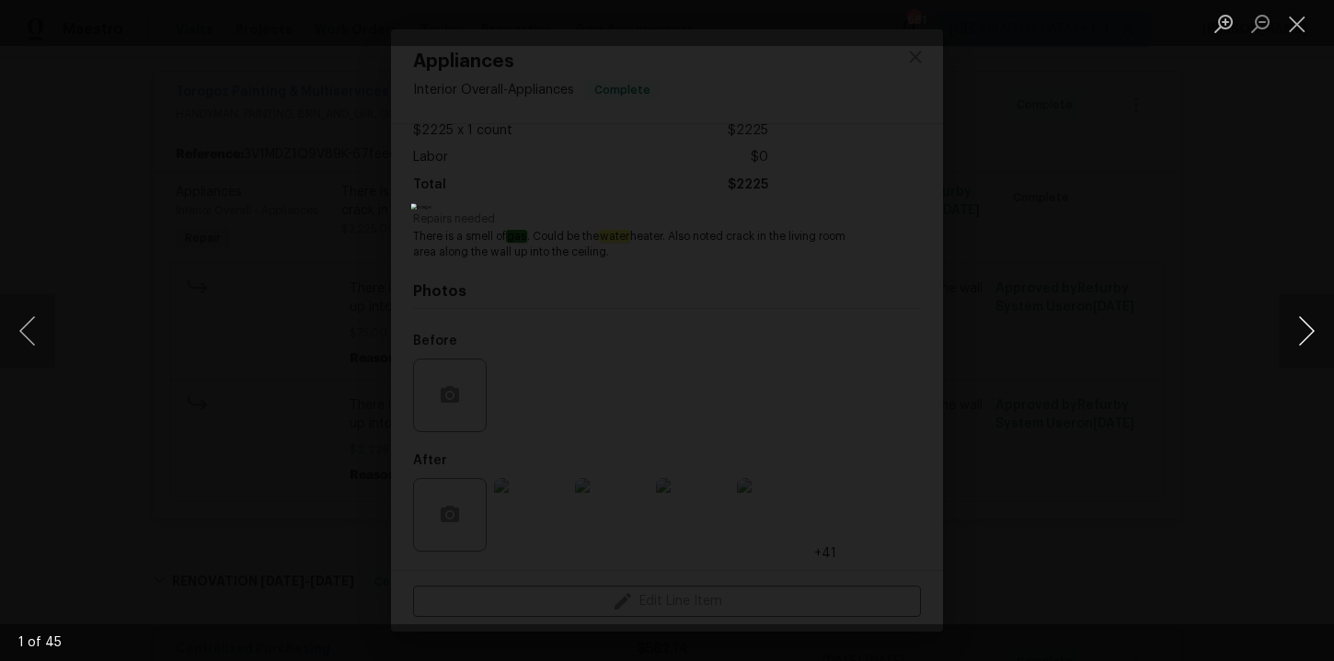
click at [1306, 348] on button "Next image" at bounding box center [1306, 331] width 55 height 74
click at [1305, 349] on button "Next image" at bounding box center [1306, 331] width 55 height 74
click at [1304, 350] on button "Next image" at bounding box center [1306, 331] width 55 height 74
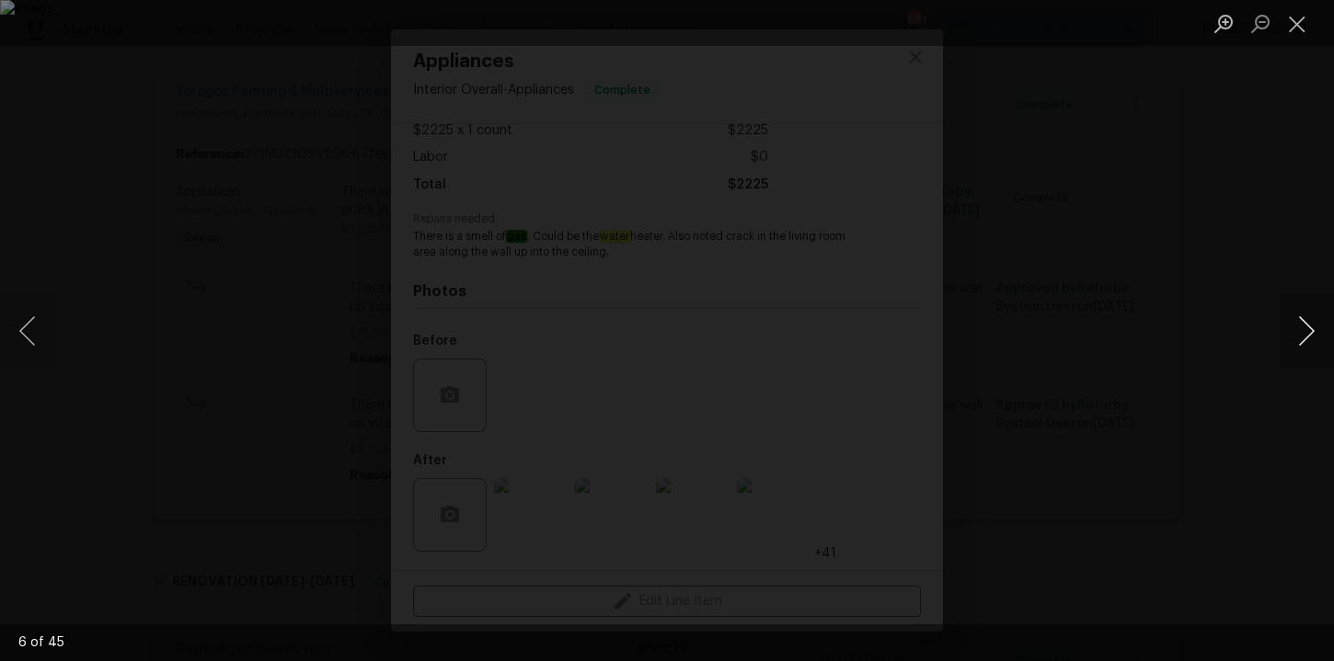
click at [1304, 350] on button "Next image" at bounding box center [1306, 331] width 55 height 74
click at [30, 327] on button "Previous image" at bounding box center [27, 331] width 55 height 74
click at [1318, 344] on button "Next image" at bounding box center [1306, 331] width 55 height 74
click at [1293, 326] on button "Next image" at bounding box center [1306, 331] width 55 height 74
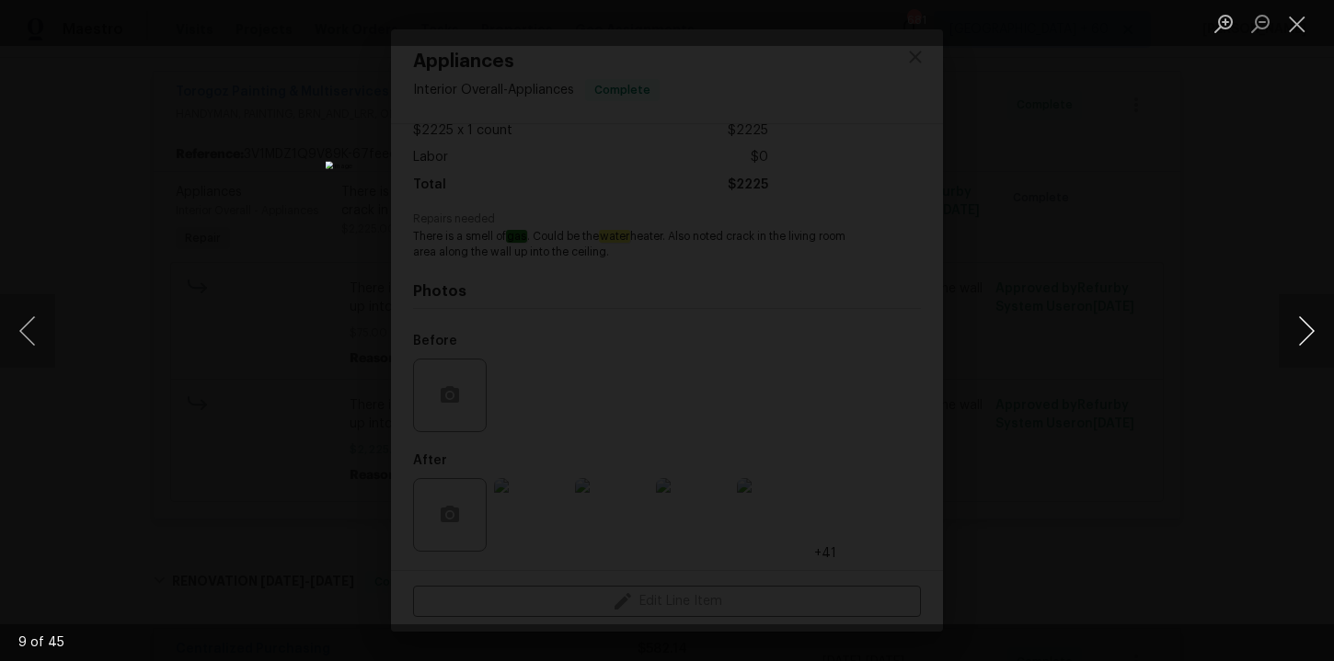
click at [1299, 328] on button "Next image" at bounding box center [1306, 331] width 55 height 74
click at [1315, 324] on button "Next image" at bounding box center [1306, 331] width 55 height 74
click at [1313, 326] on button "Next image" at bounding box center [1306, 331] width 55 height 74
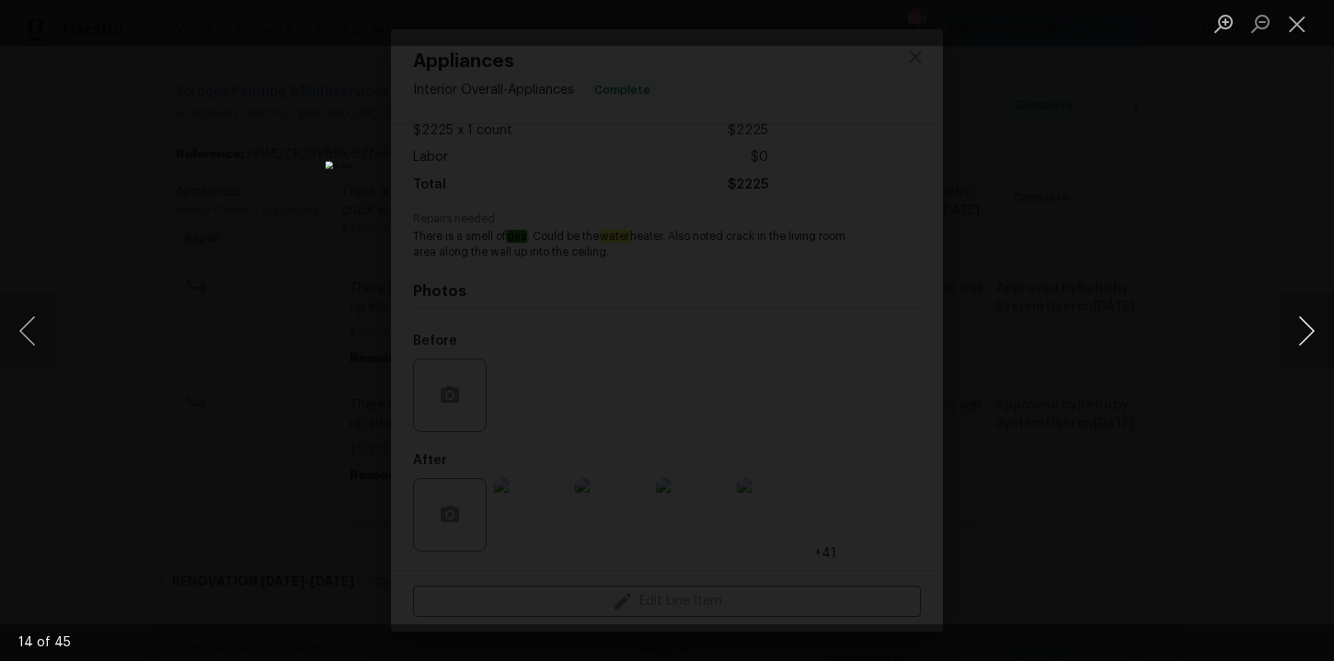
click at [1305, 321] on button "Next image" at bounding box center [1306, 331] width 55 height 74
click at [1301, 21] on button "Close lightbox" at bounding box center [1297, 23] width 37 height 32
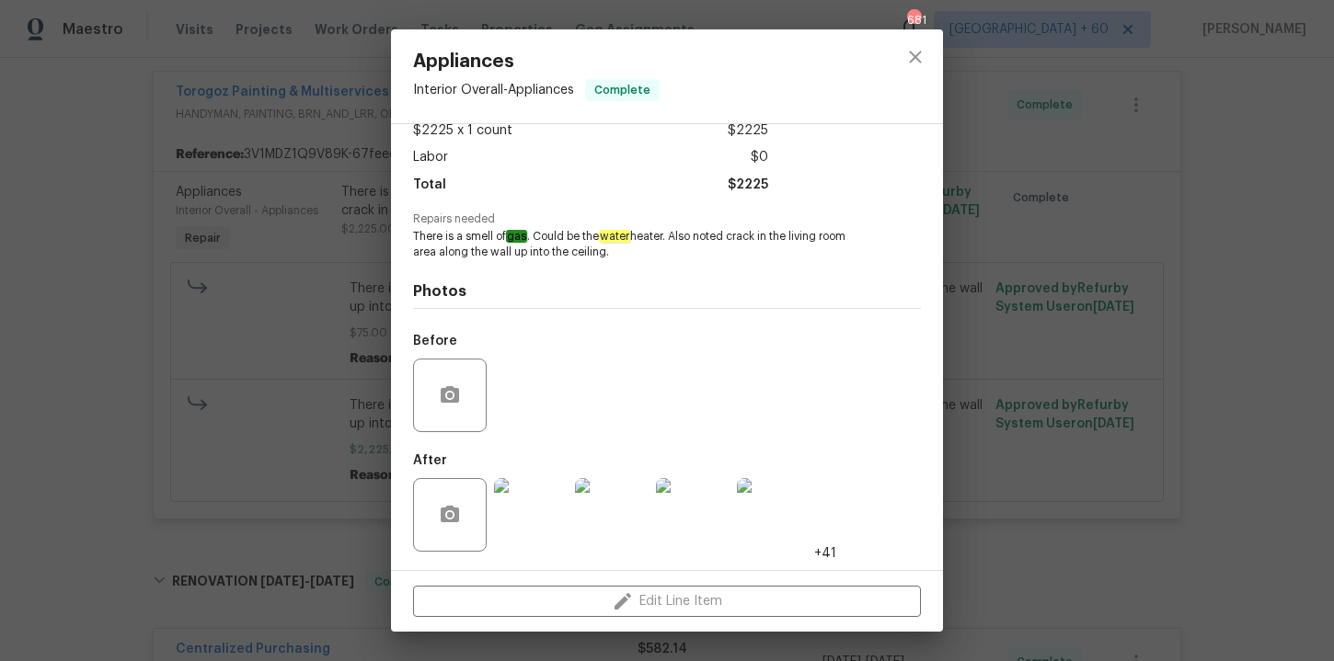
click at [1193, 214] on div "Appliances Interior Overall - Appliances Complete Vendor Torogoz Painting & Mul…" at bounding box center [667, 330] width 1334 height 661
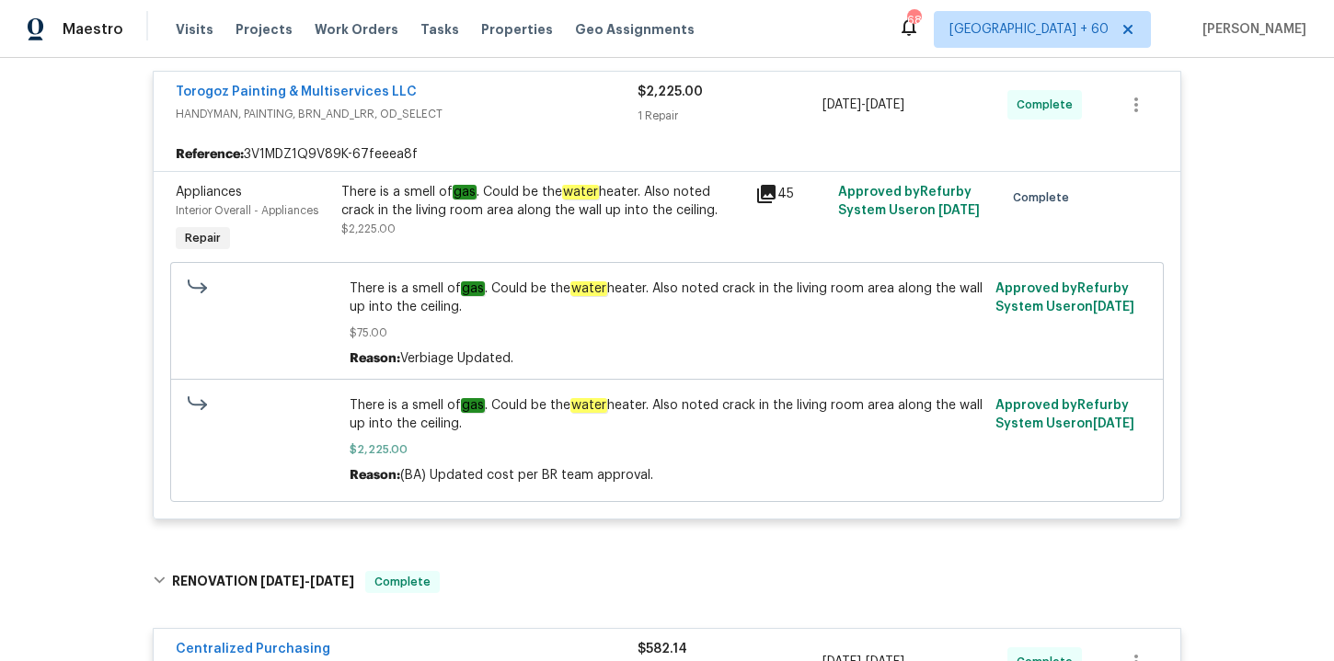
scroll to position [266, 0]
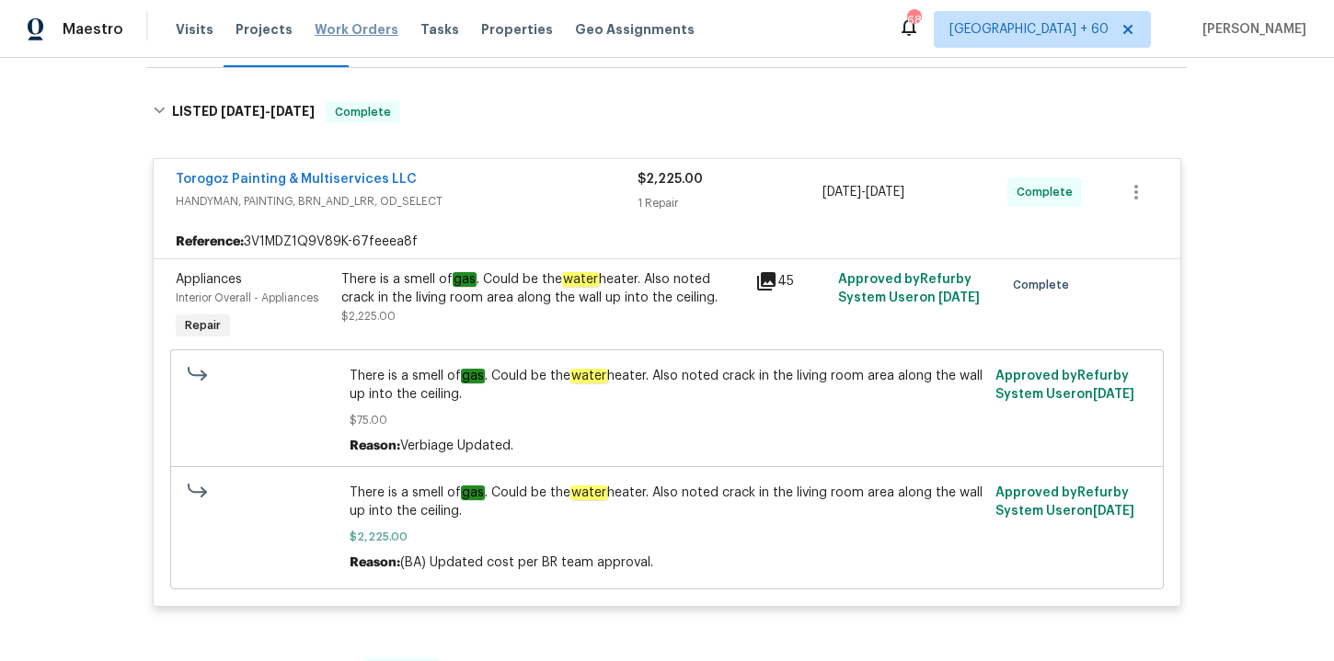
click at [361, 29] on span "Work Orders" at bounding box center [357, 29] width 84 height 18
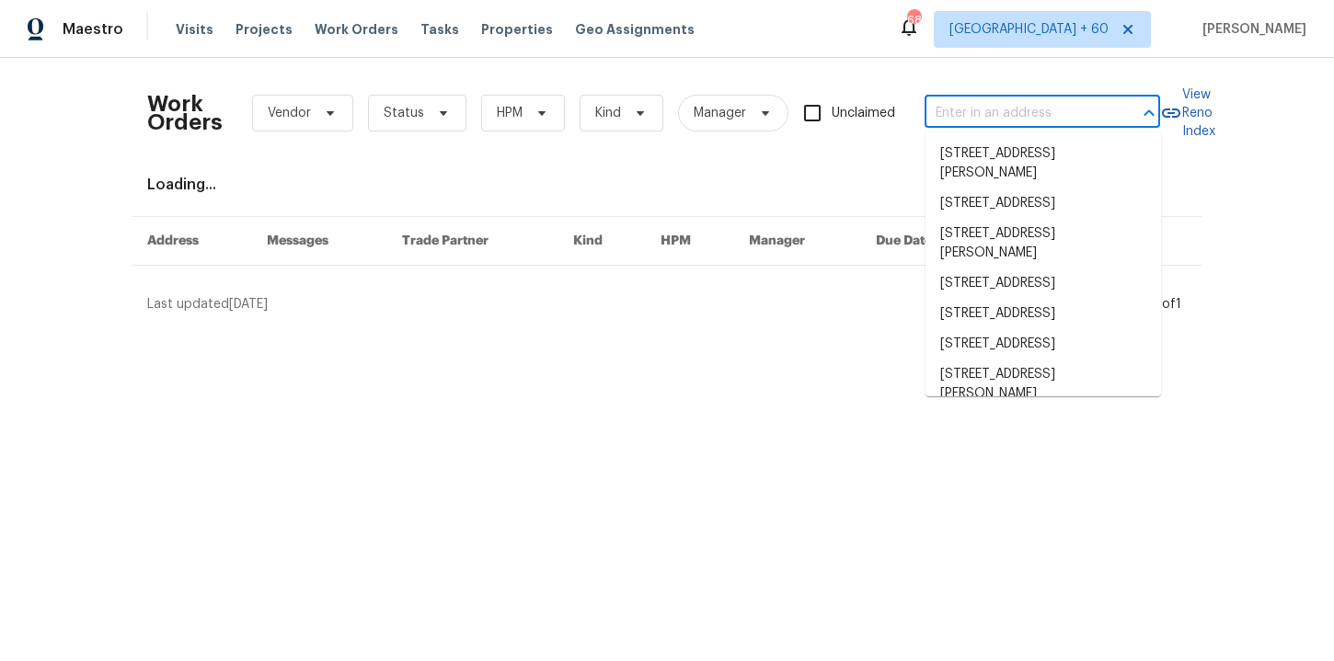
click at [976, 107] on input "text" at bounding box center [1016, 113] width 184 height 29
paste input "20 Peggy Sue Ct Greensboro, NC 27407"
type input "20 Peggy Sue Ct Greensboro, NC 27407"
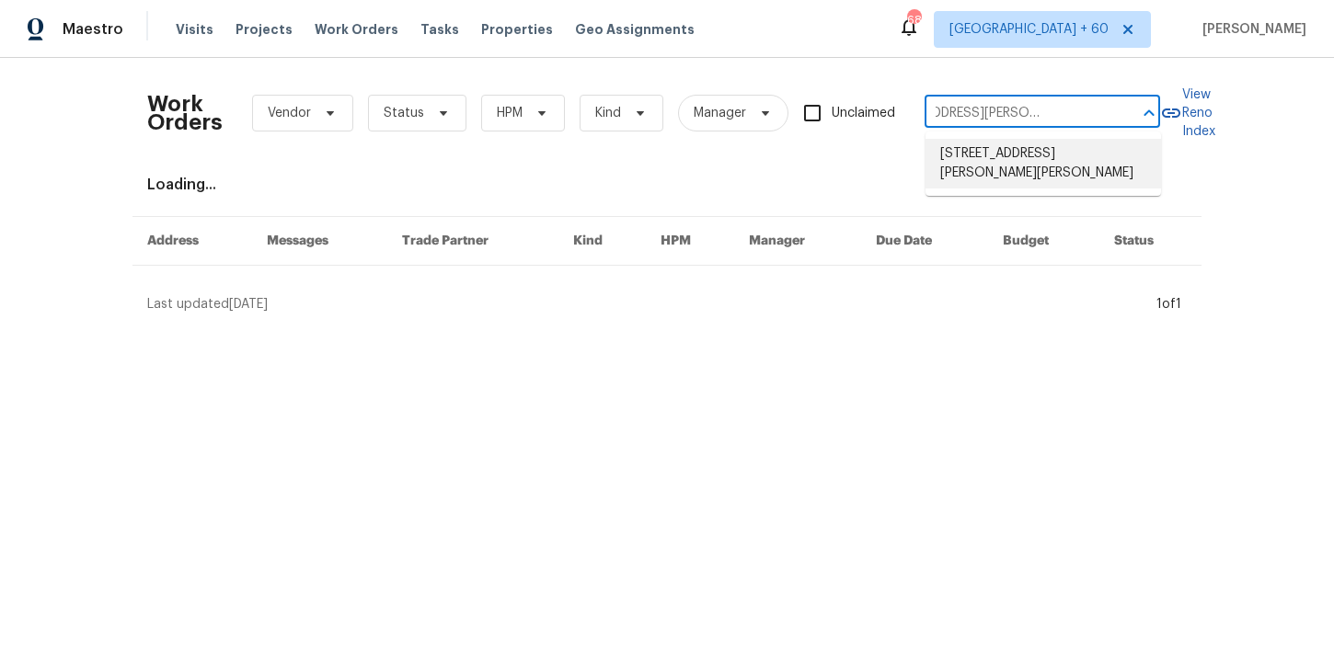
click at [1004, 160] on li "20 Peggy Sue Ct, Greensboro, NC 27407" at bounding box center [1042, 164] width 235 height 50
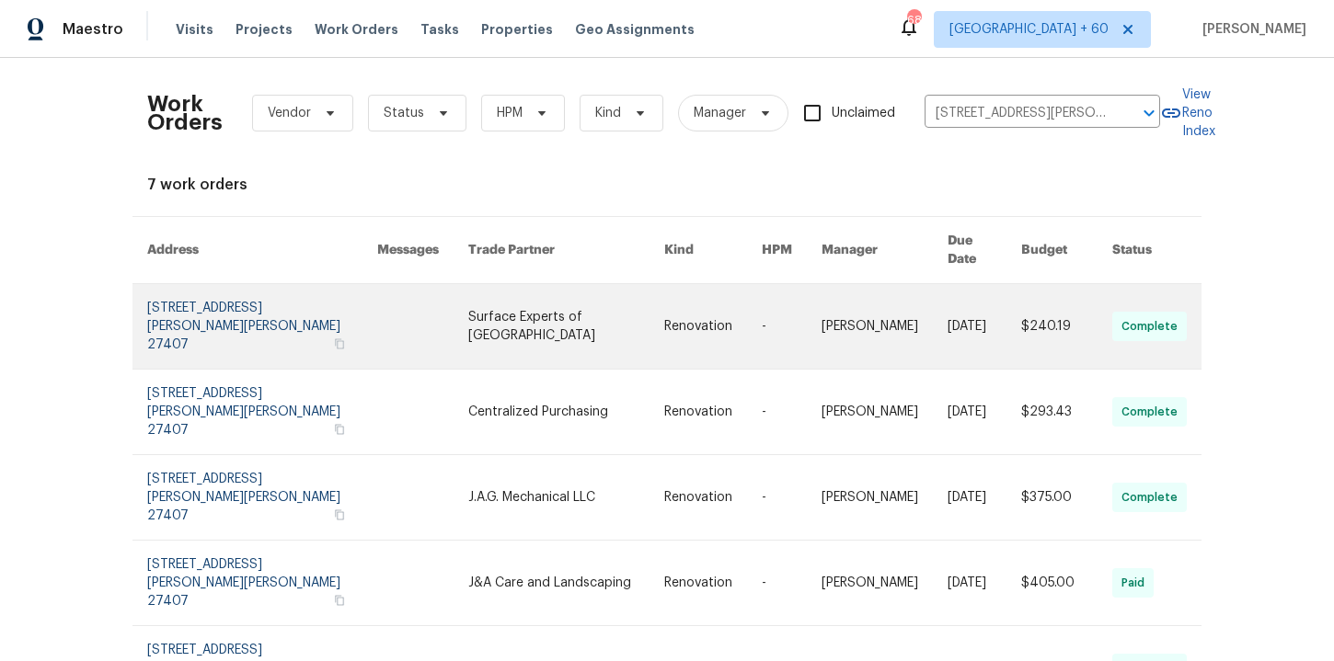
click at [219, 298] on link at bounding box center [262, 326] width 230 height 85
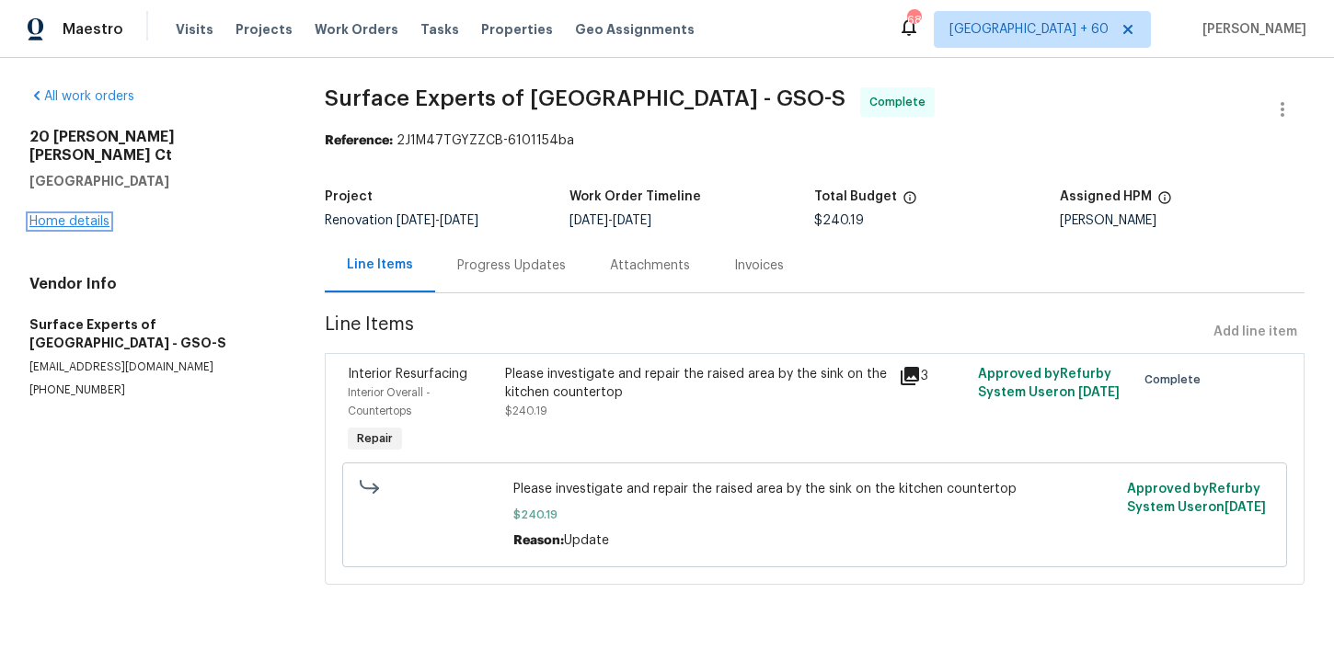
click at [96, 215] on link "Home details" at bounding box center [69, 221] width 80 height 13
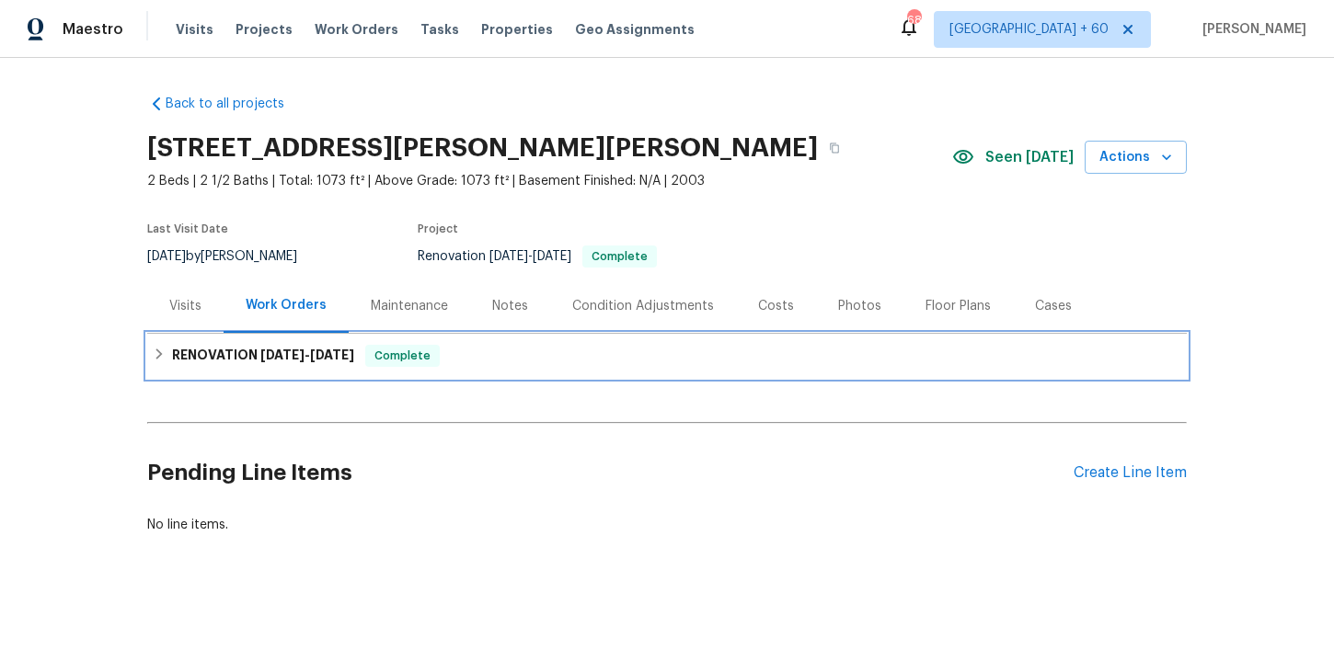
click at [354, 358] on span "9/12/25" at bounding box center [332, 355] width 44 height 13
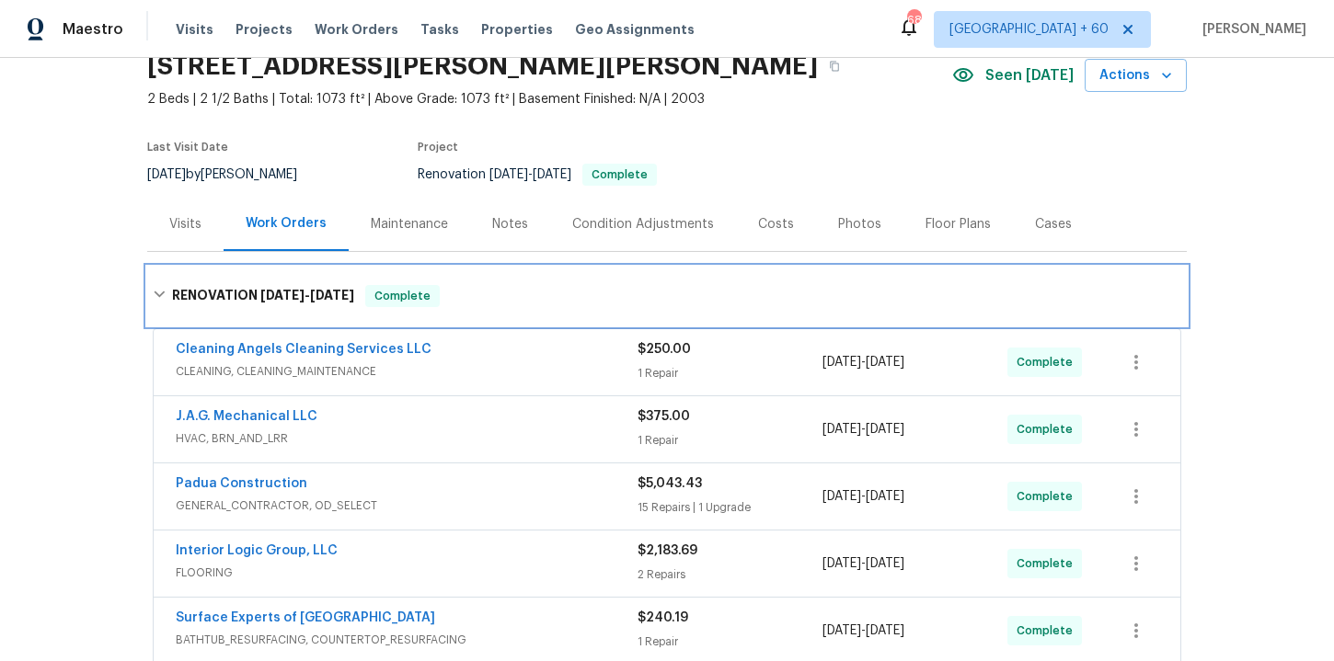
scroll to position [189, 0]
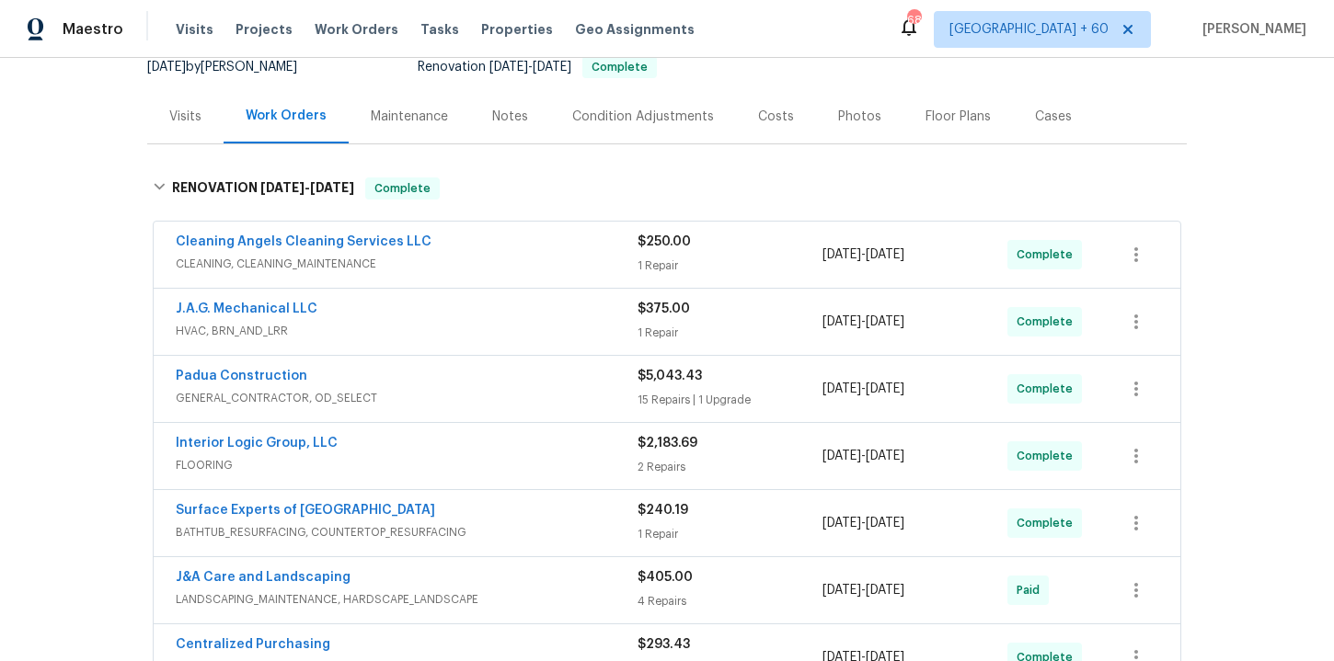
click at [450, 257] on span "CLEANING, CLEANING_MAINTENANCE" at bounding box center [407, 264] width 462 height 18
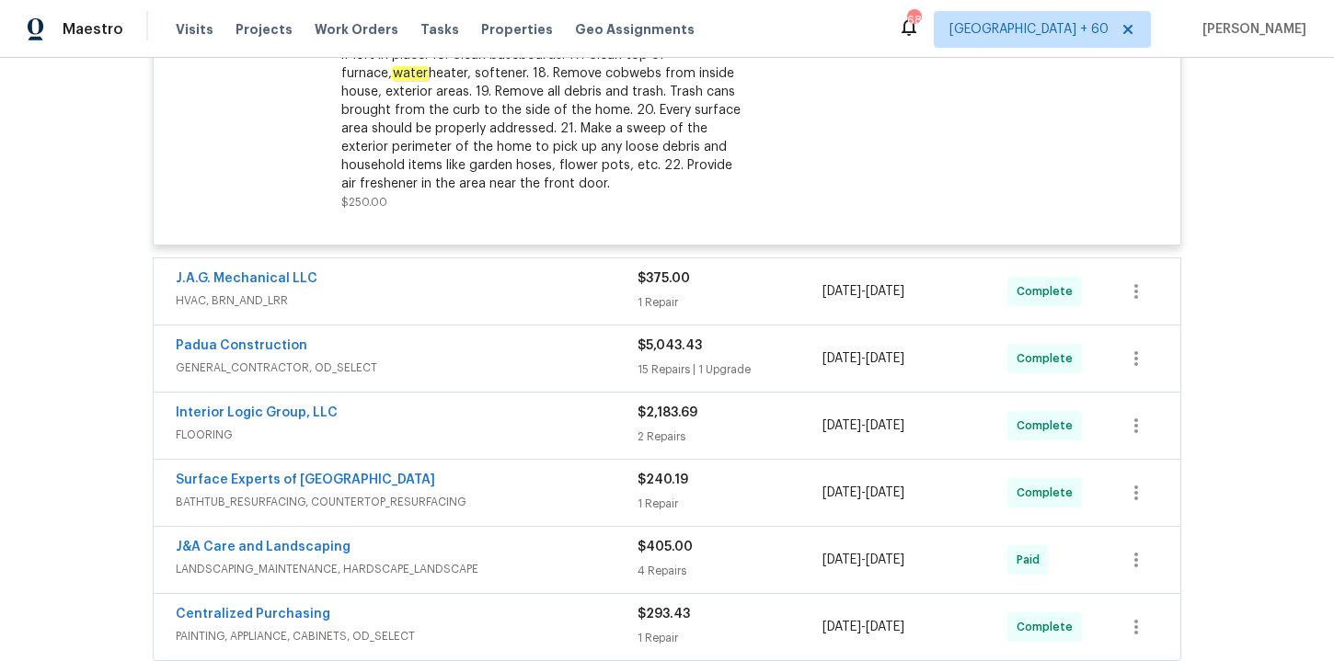
scroll to position [824, 0]
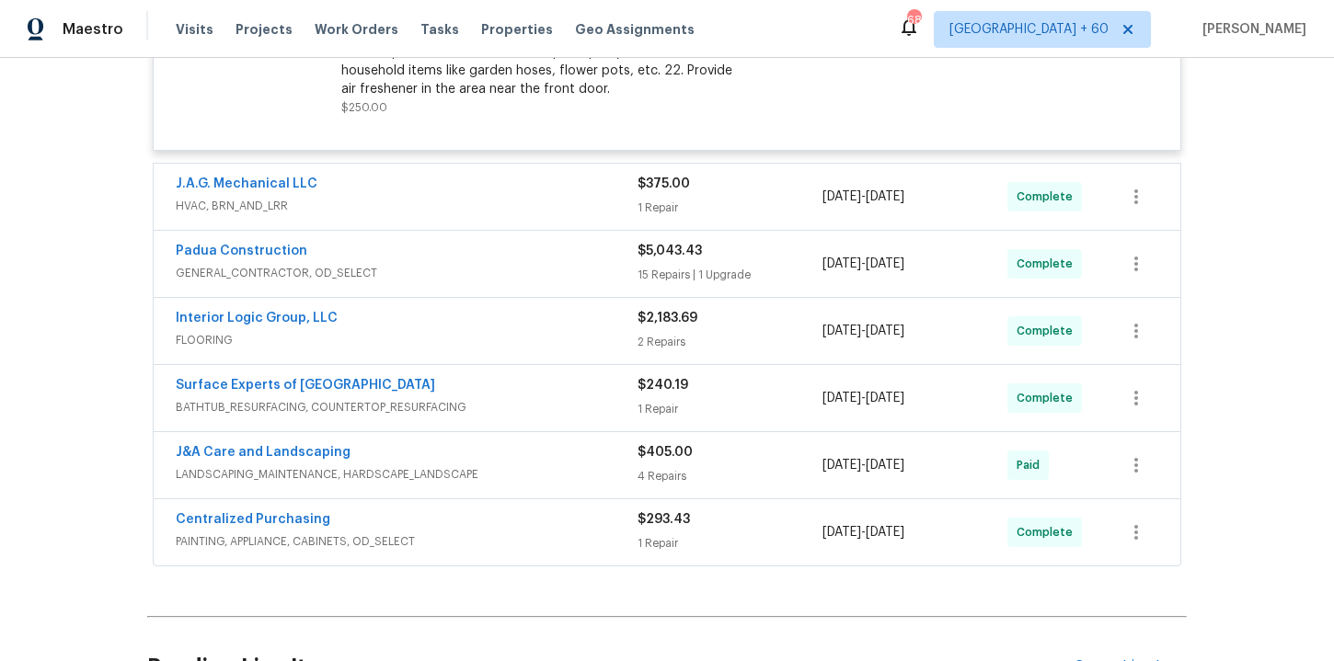
click at [509, 331] on span "FLOORING" at bounding box center [407, 340] width 462 height 18
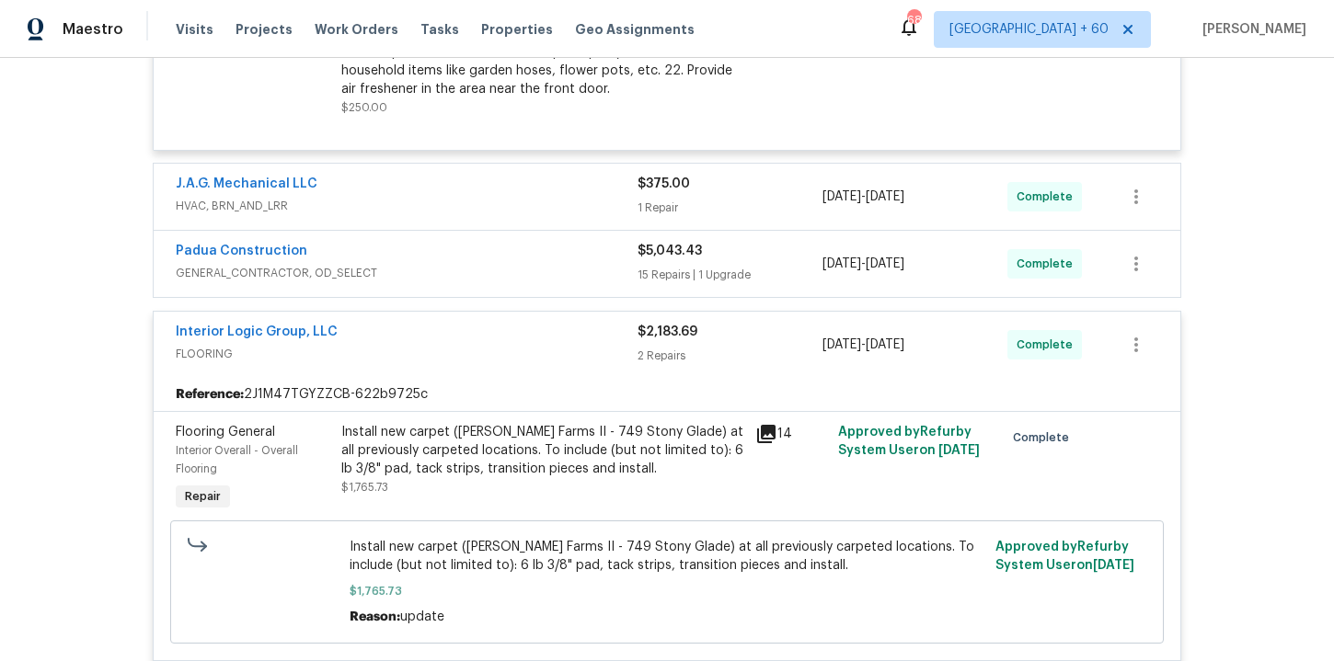
click at [497, 253] on div "Padua Construction" at bounding box center [407, 253] width 462 height 22
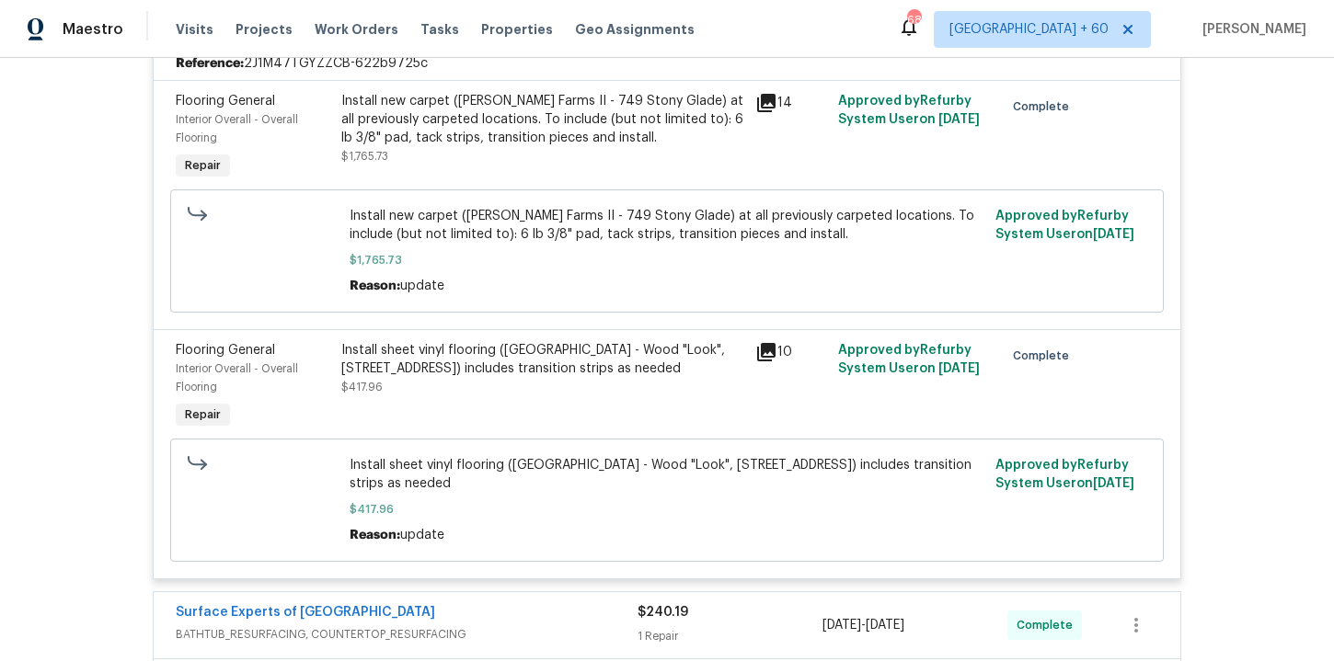
scroll to position [3788, 0]
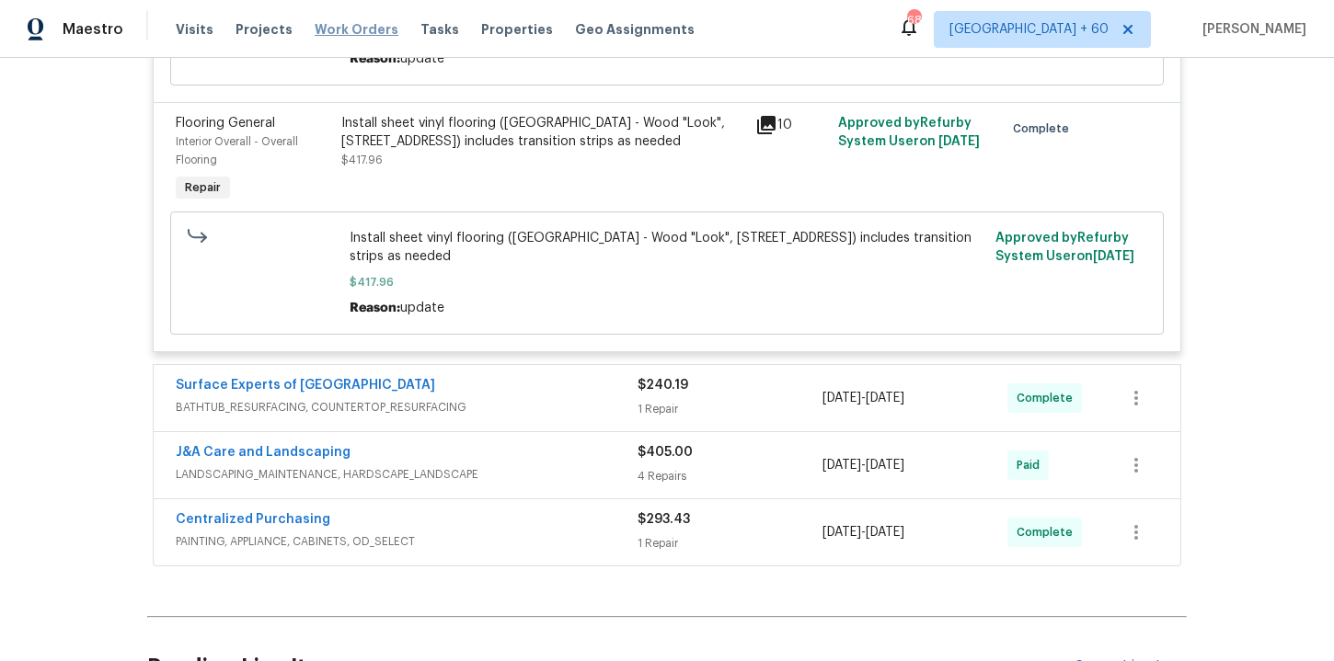
click at [361, 22] on span "Work Orders" at bounding box center [357, 29] width 84 height 18
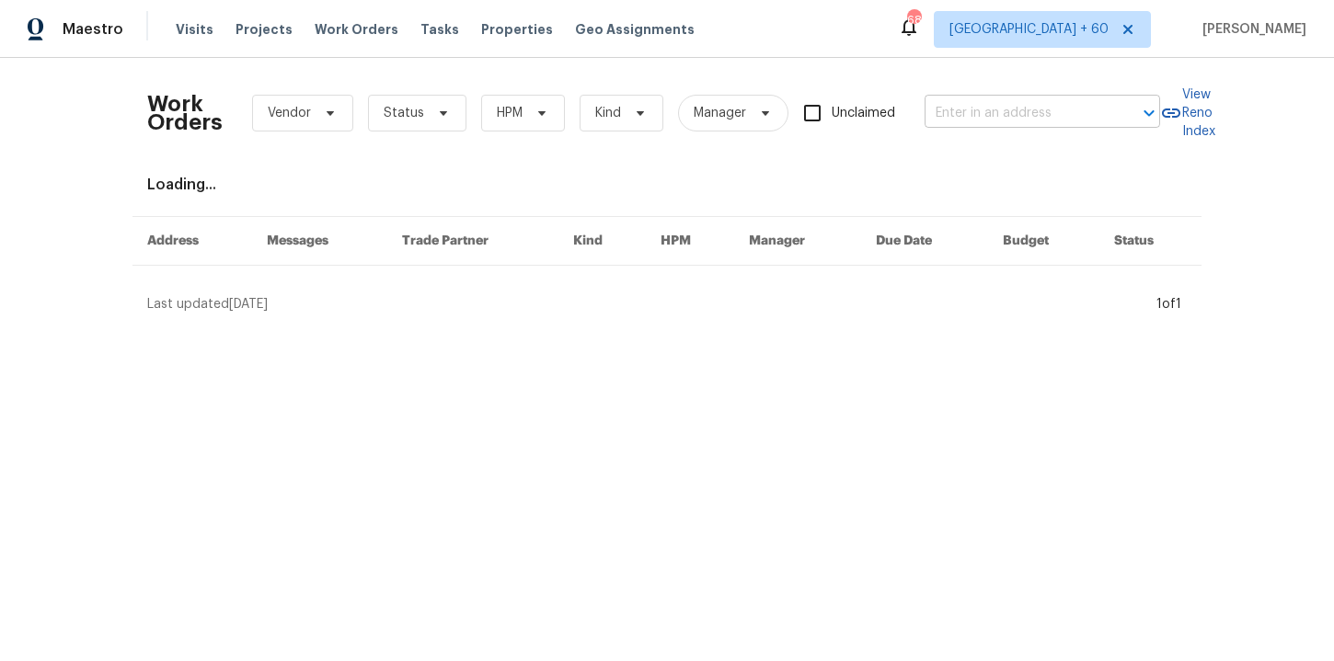
click at [964, 112] on input "text" at bounding box center [1016, 113] width 184 height 29
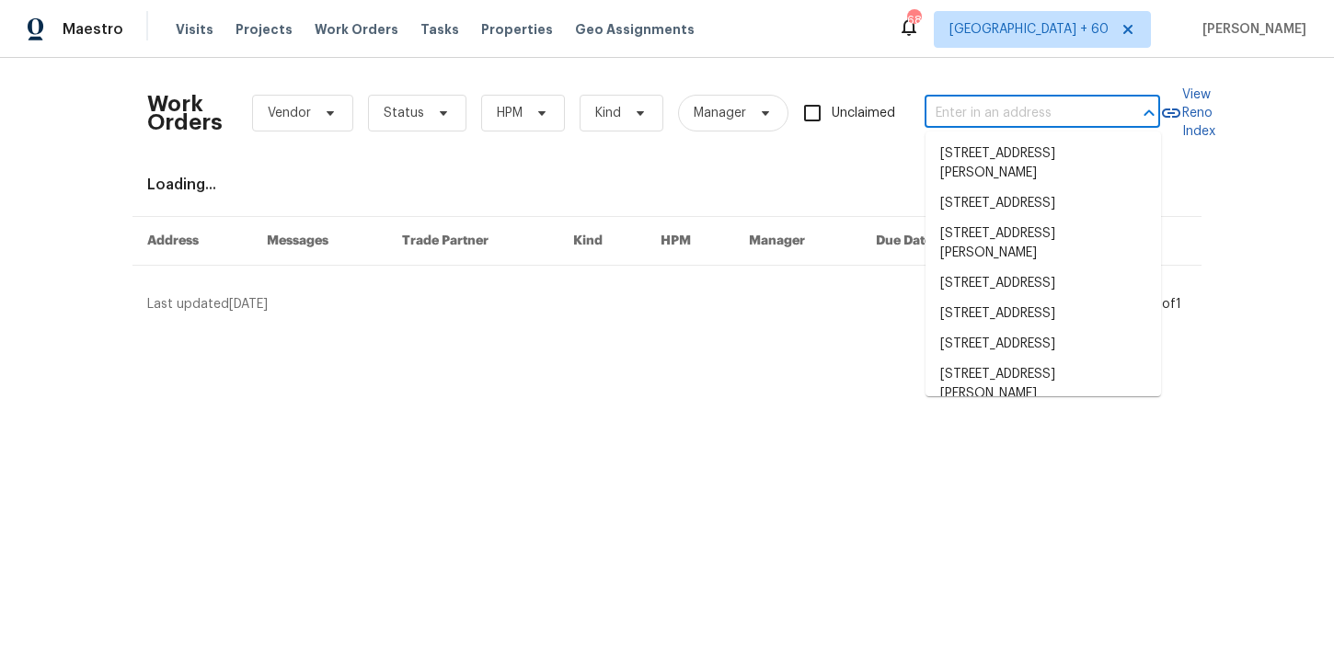
paste input "8413 Wagon Wheel Rd Alexandria, VA 22309"
type input "8413 Wagon Wheel Rd Alexandria, VA 22309"
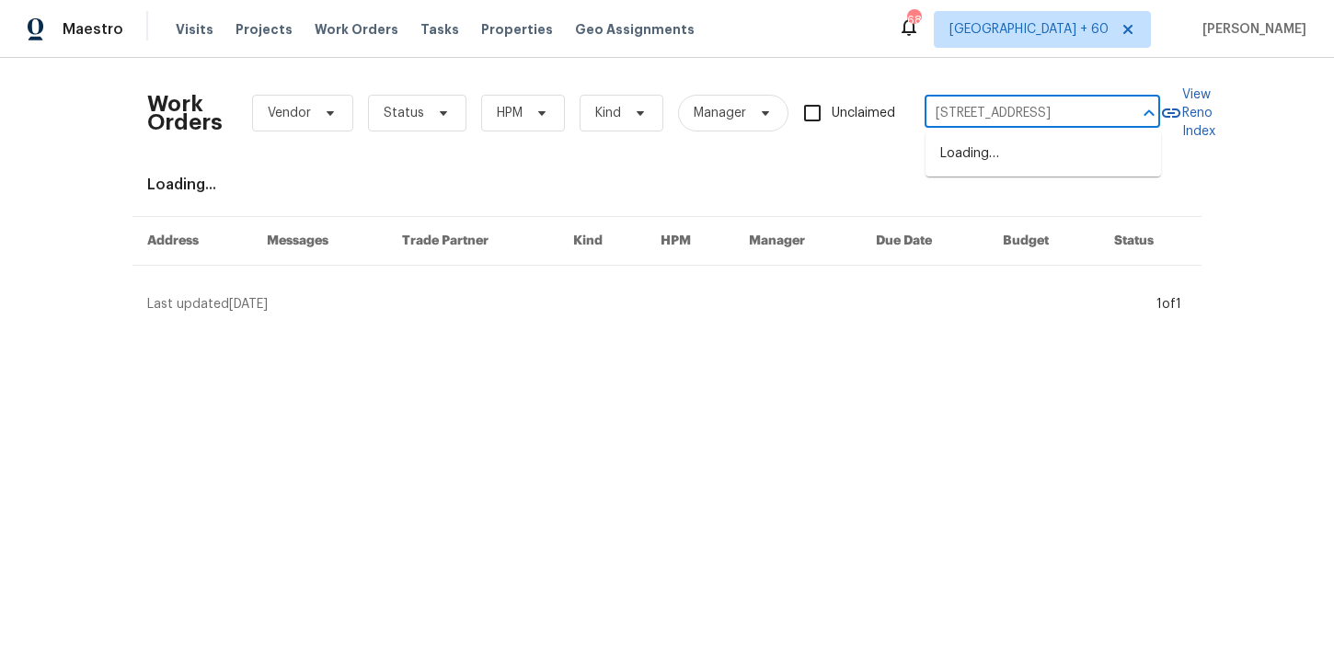
scroll to position [0, 94]
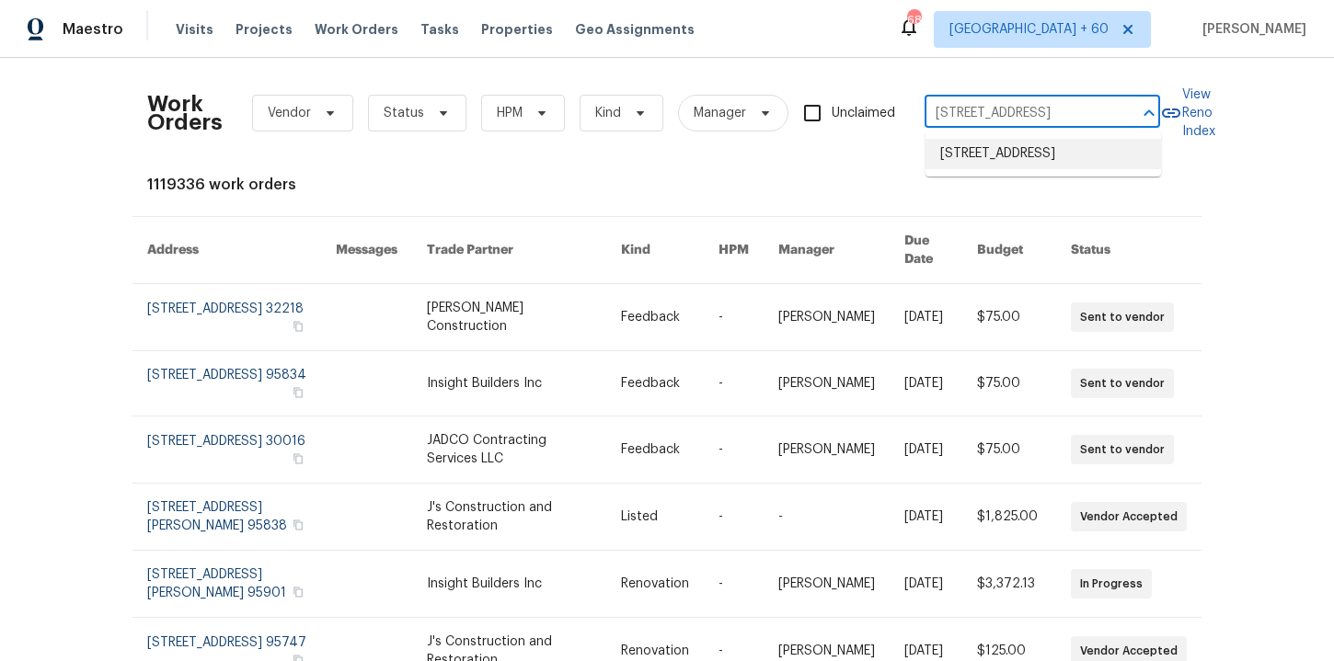
click at [986, 166] on li "8413 Wagon Wheel Rd, Alexandria, VA 22309" at bounding box center [1042, 154] width 235 height 30
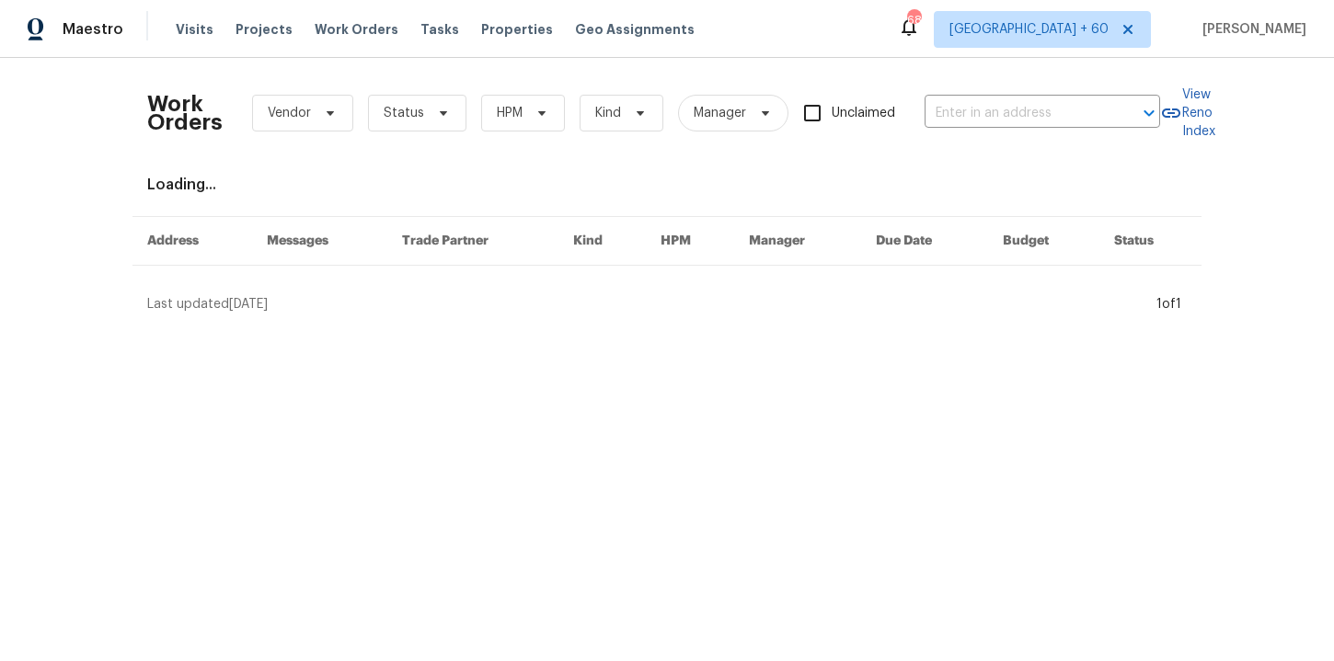
type input "8413 Wagon Wheel Rd, Alexandria, VA 22309"
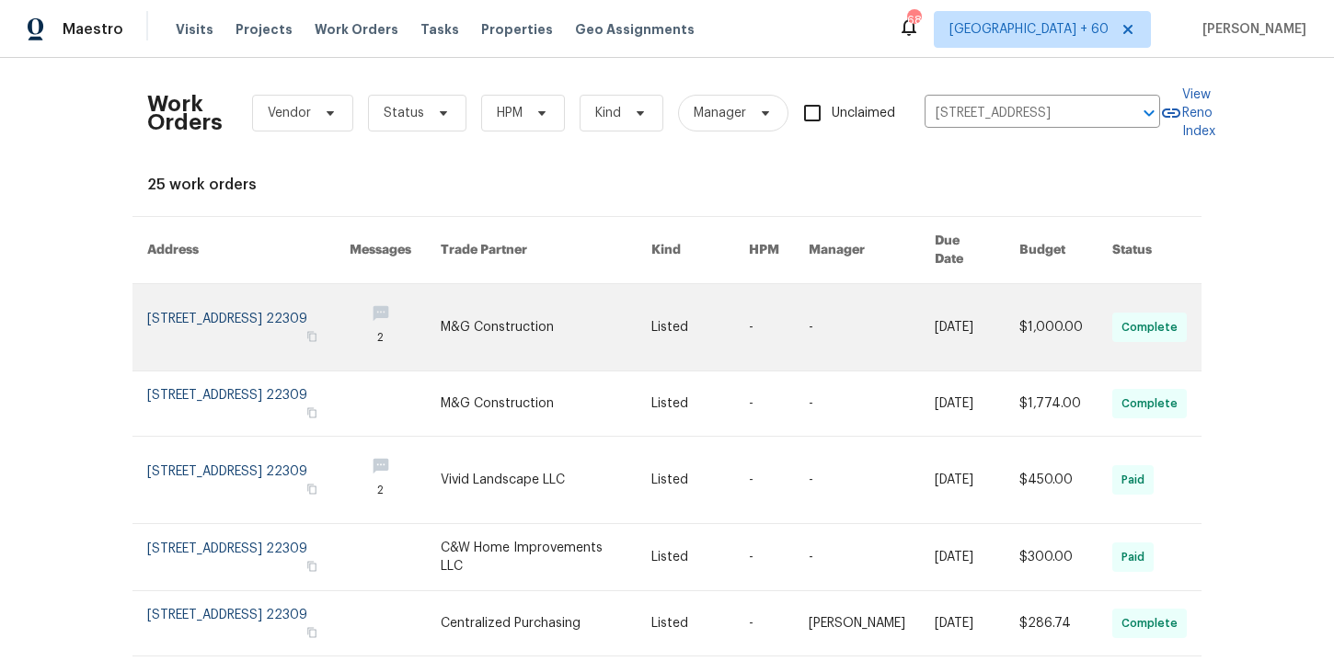
click at [260, 308] on link at bounding box center [248, 327] width 202 height 86
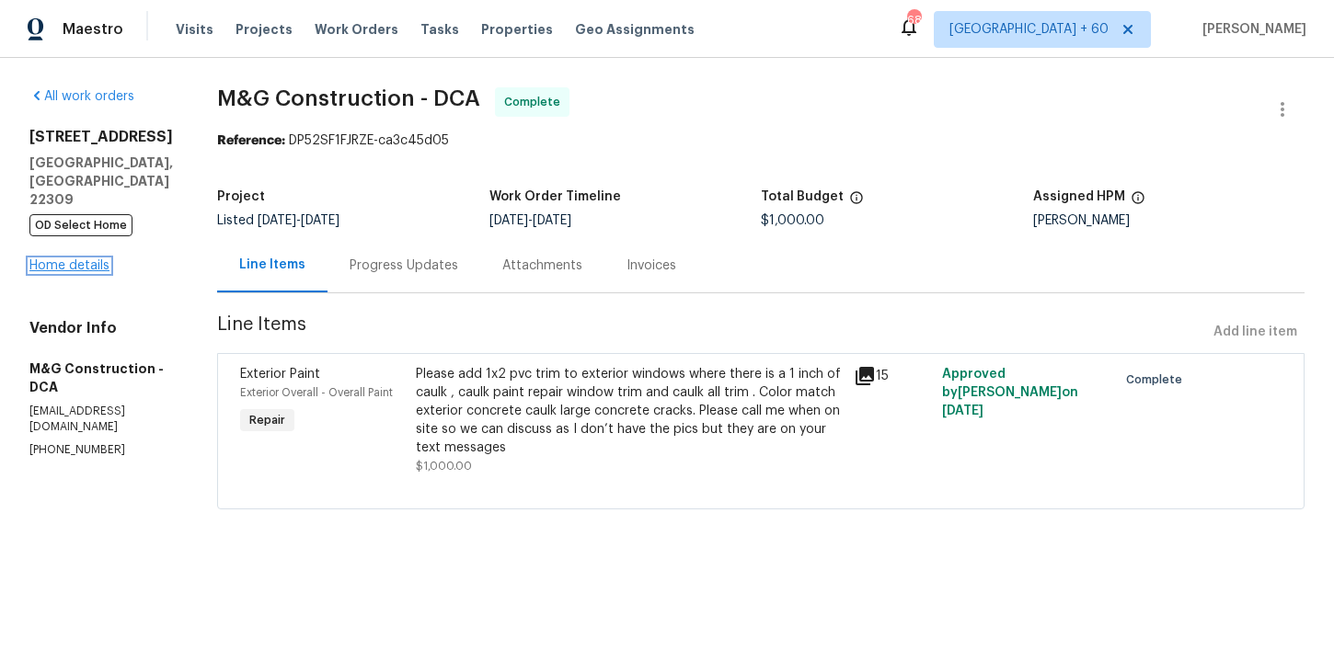
click at [88, 259] on link "Home details" at bounding box center [69, 265] width 80 height 13
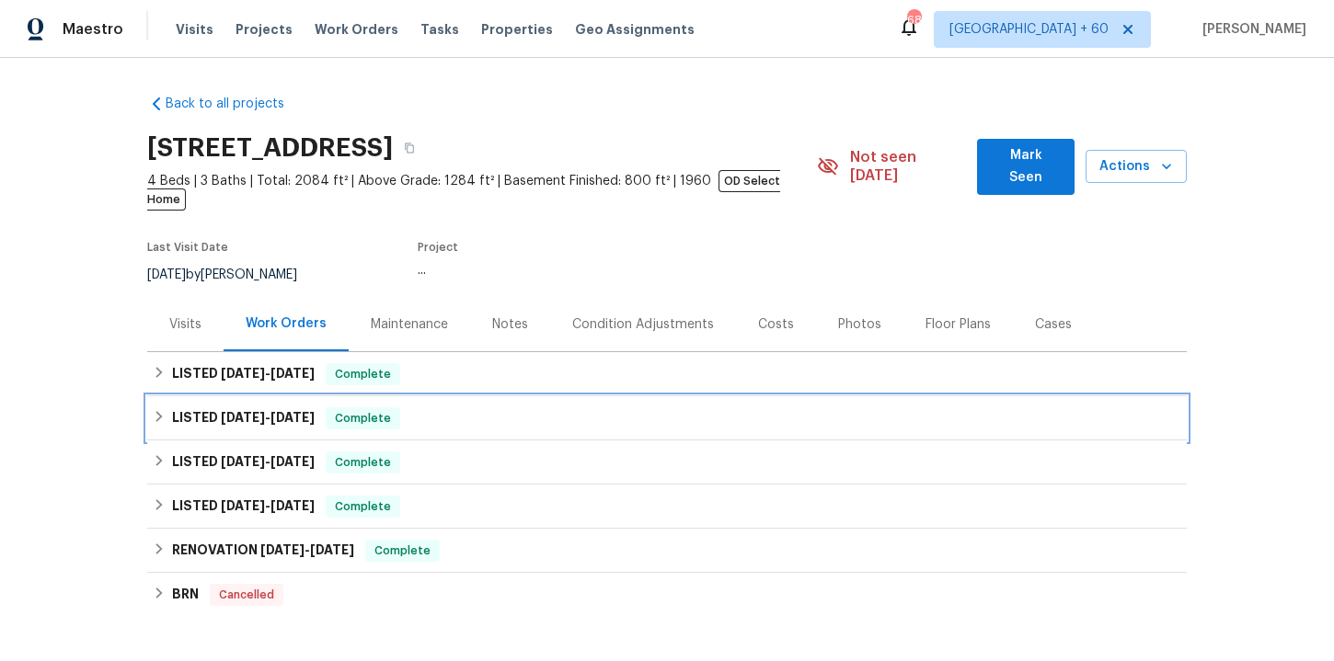
click at [480, 408] on div "LISTED 6/5/25 - 6/6/25 Complete" at bounding box center [667, 419] width 1028 height 22
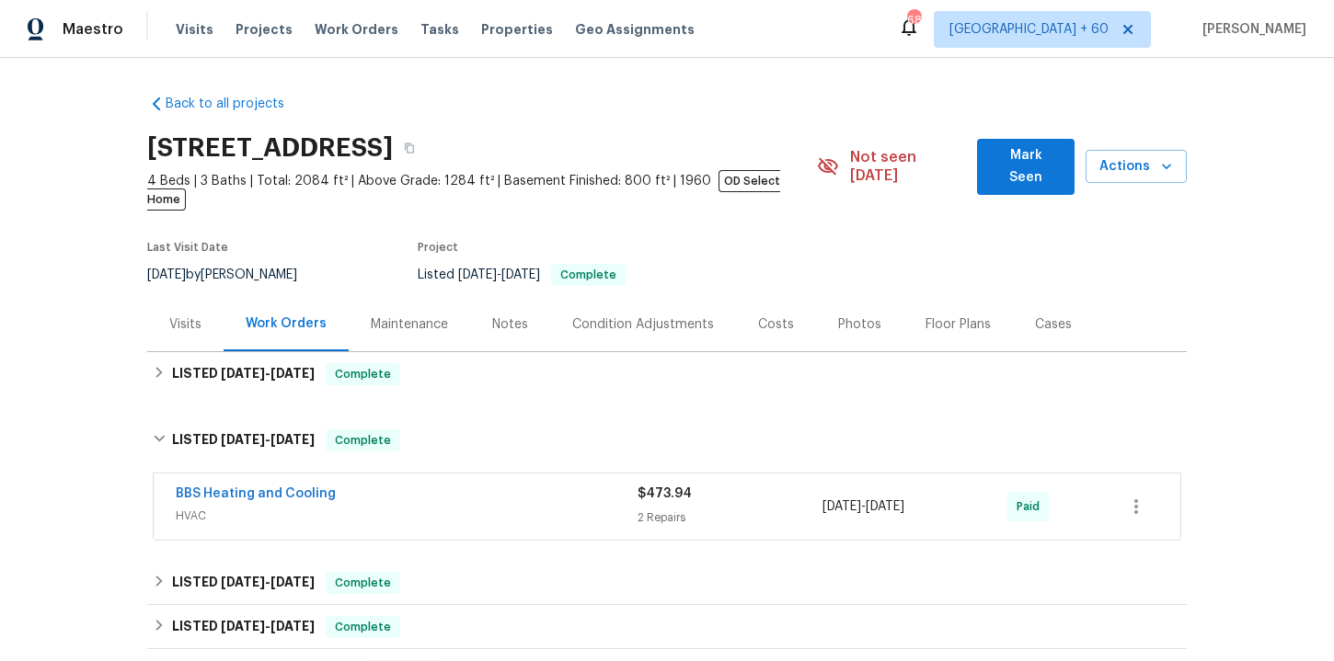
click at [485, 507] on span "HVAC" at bounding box center [407, 516] width 462 height 18
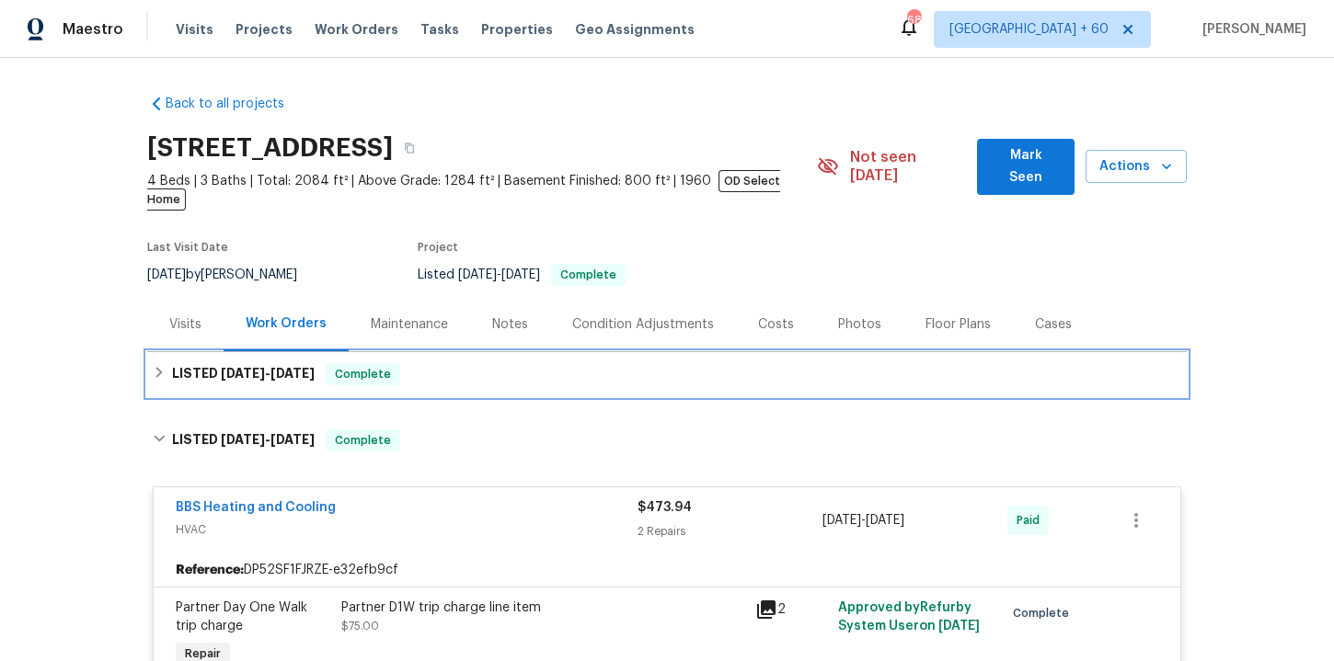
click at [452, 363] on div "LISTED 7/29/25 - 9/4/25 Complete" at bounding box center [667, 374] width 1028 height 22
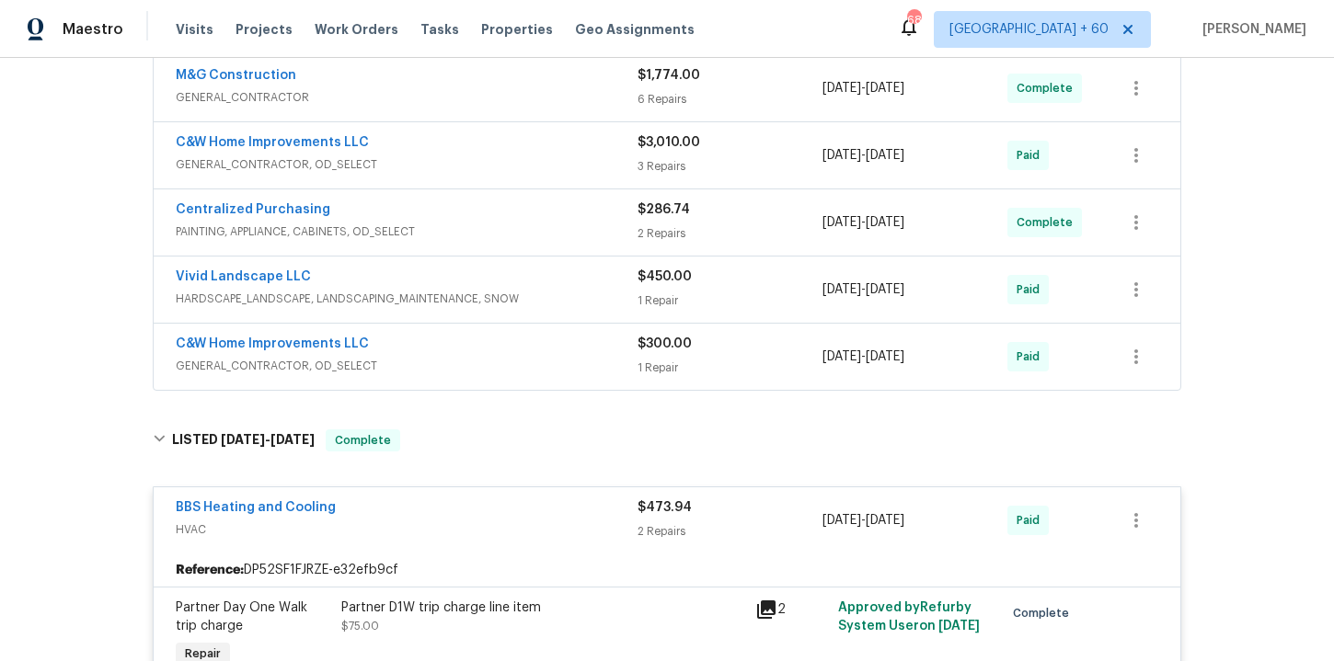
scroll to position [359, 0]
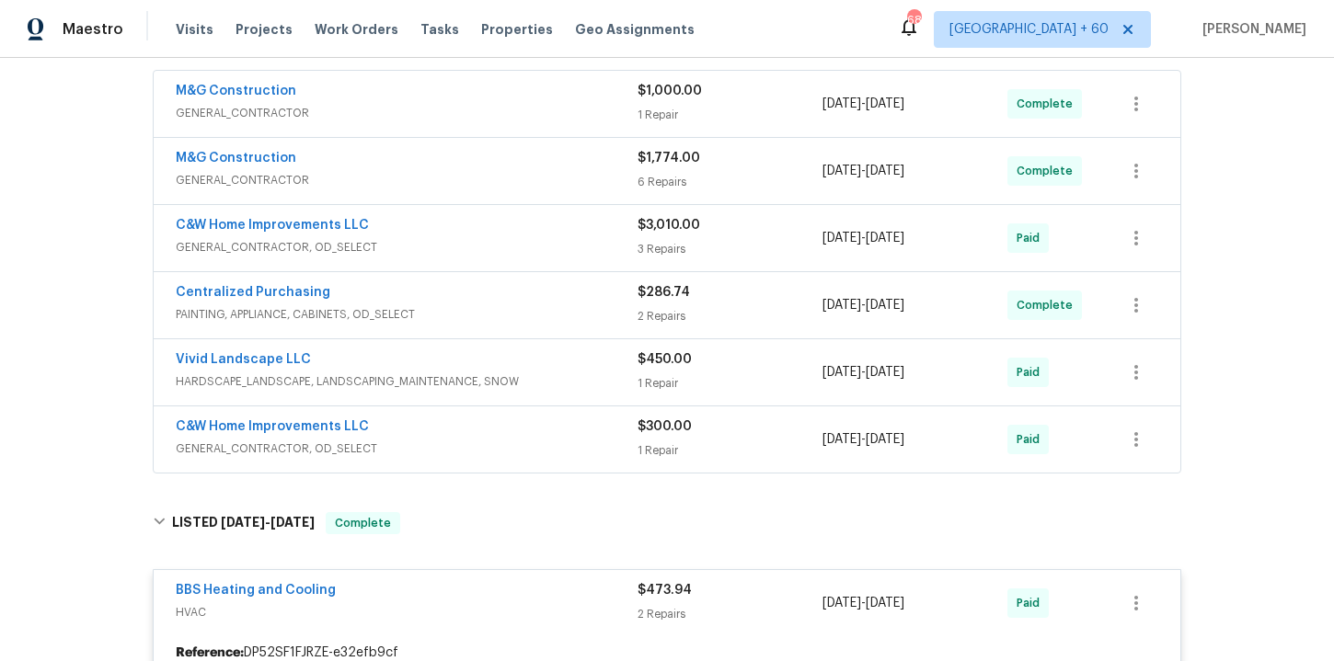
click at [480, 418] on div "C&W Home Improvements LLC" at bounding box center [407, 429] width 462 height 22
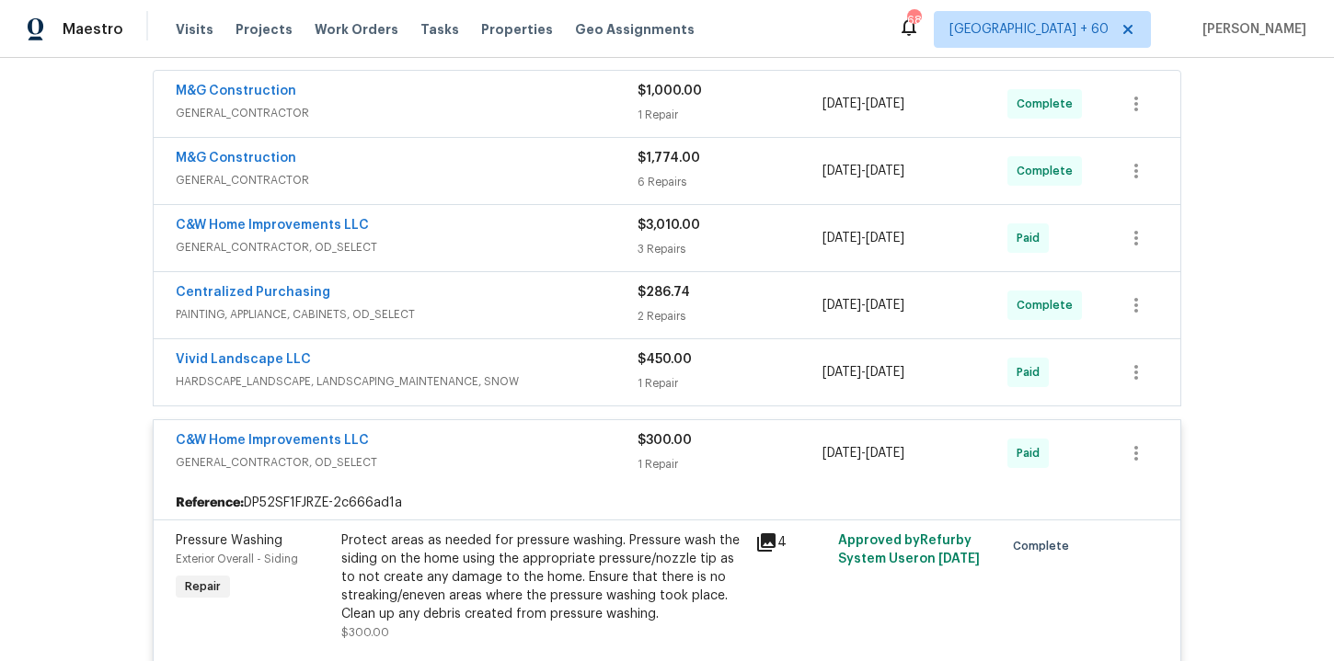
click at [477, 350] on div "Vivid Landscape LLC" at bounding box center [407, 361] width 462 height 22
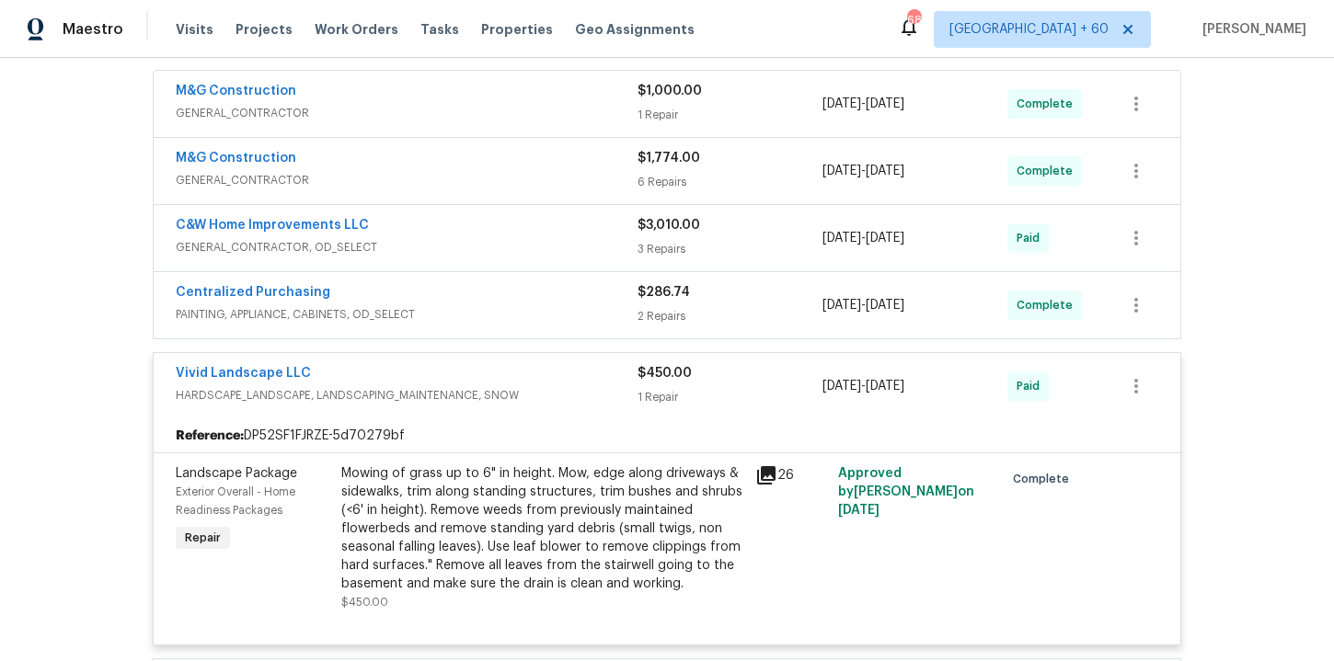
click at [462, 283] on div "Centralized Purchasing" at bounding box center [407, 294] width 462 height 22
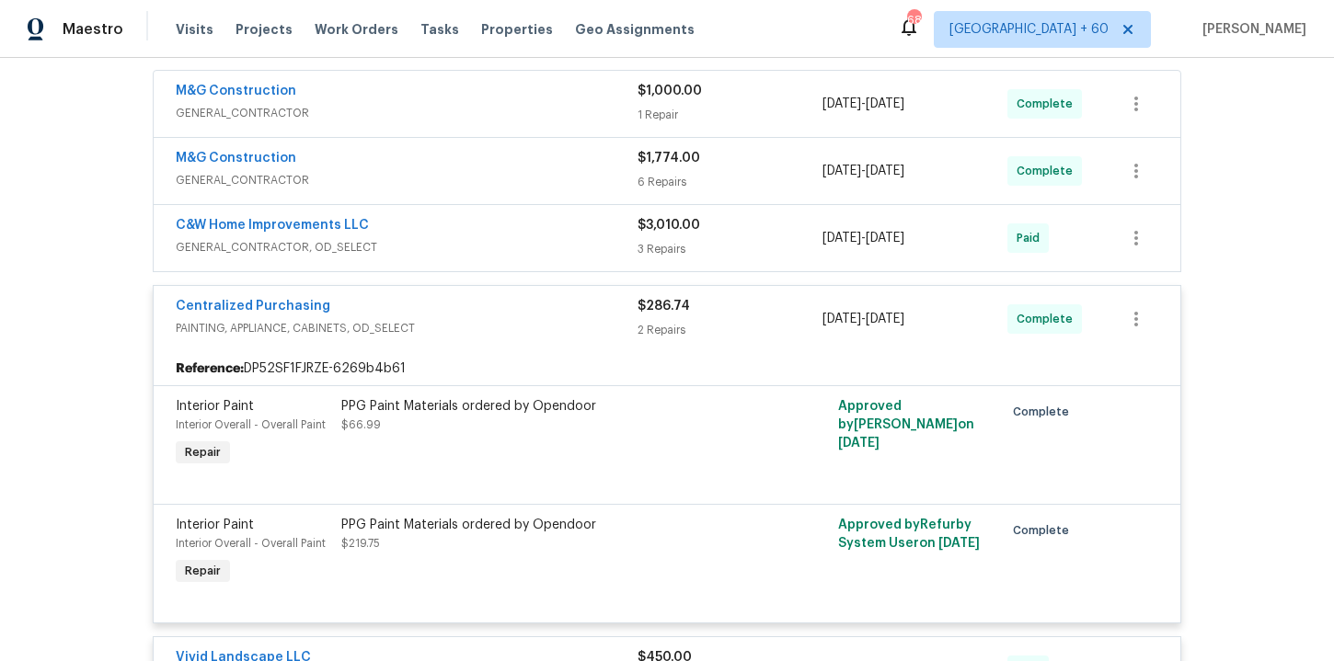
click at [476, 238] on span "GENERAL_CONTRACTOR, OD_SELECT" at bounding box center [407, 247] width 462 height 18
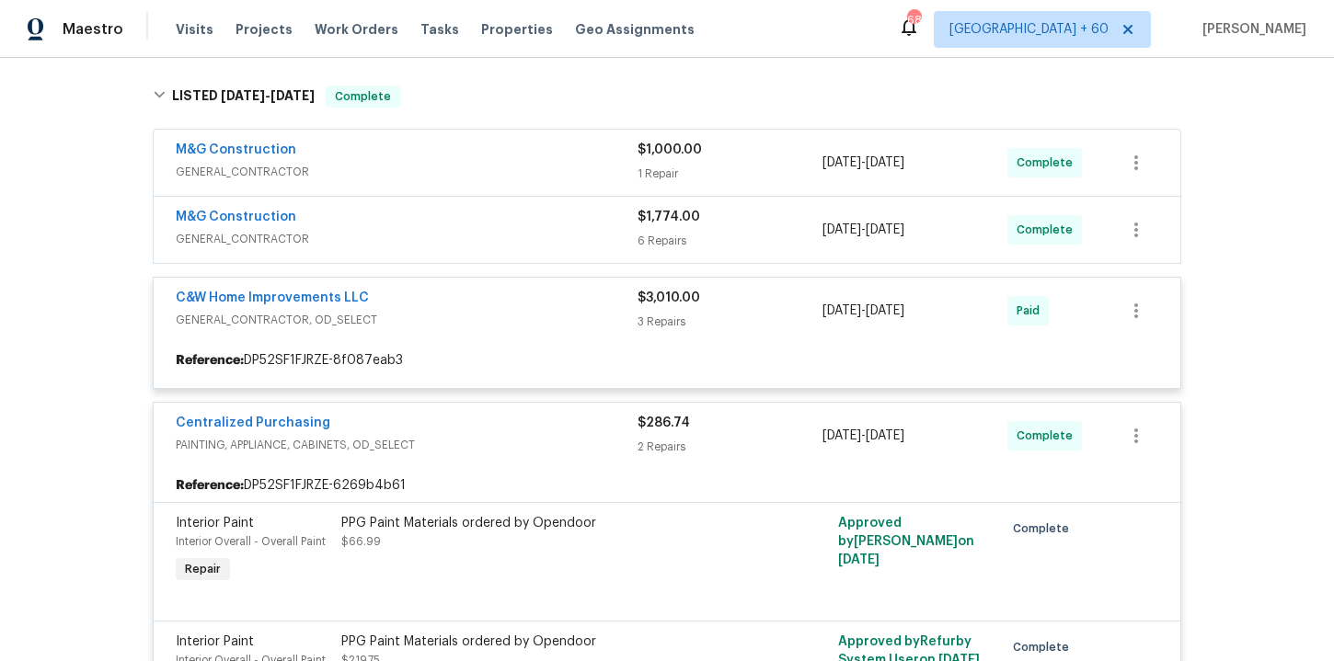
scroll to position [205, 0]
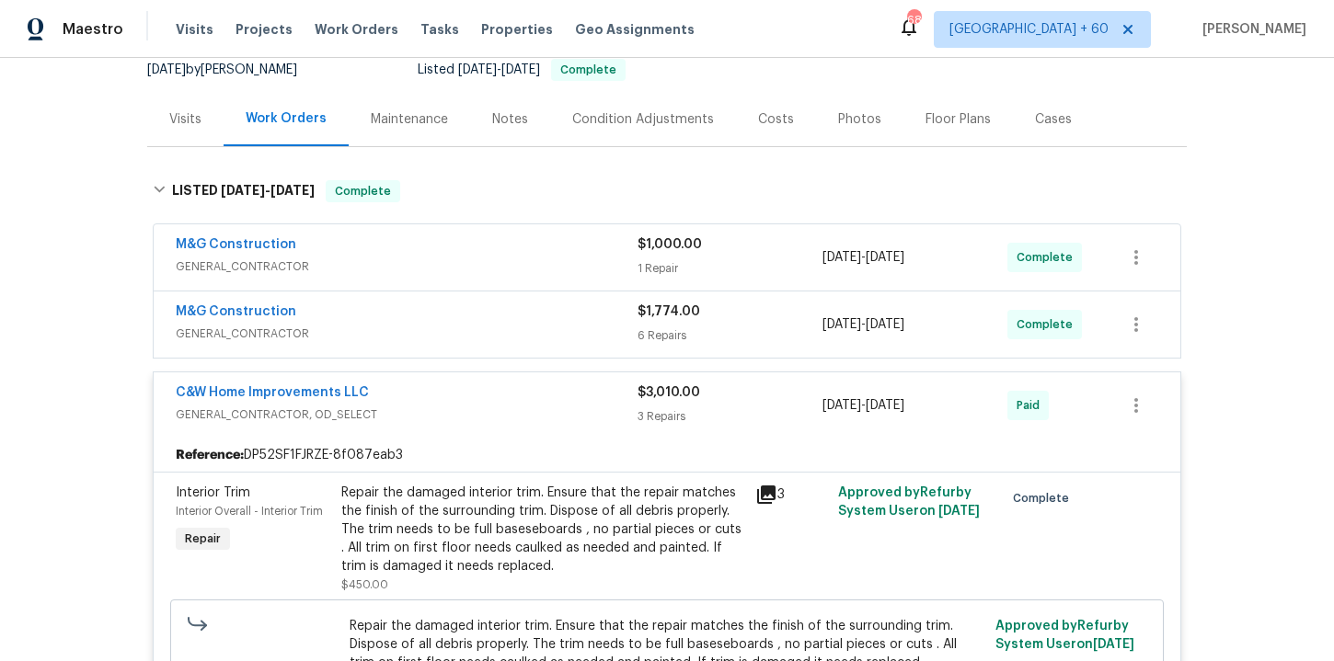
click at [481, 325] on span "GENERAL_CONTRACTOR" at bounding box center [407, 334] width 462 height 18
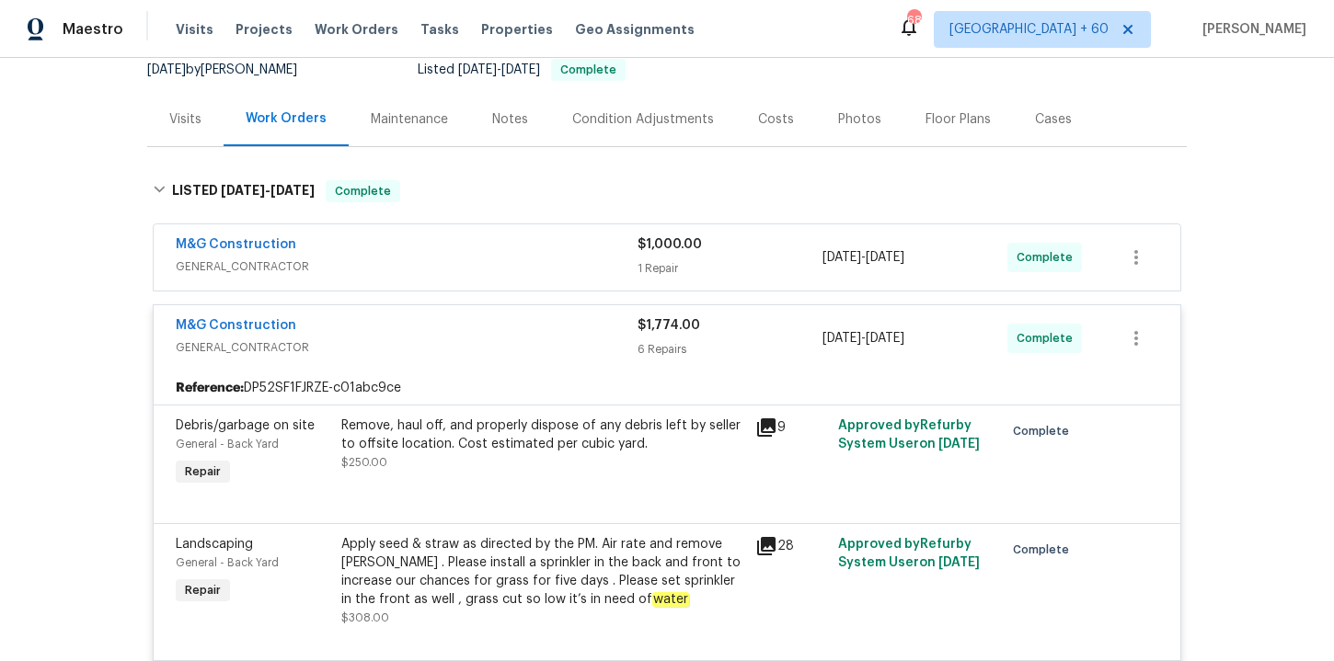
click at [465, 258] on span "GENERAL_CONTRACTOR" at bounding box center [407, 267] width 462 height 18
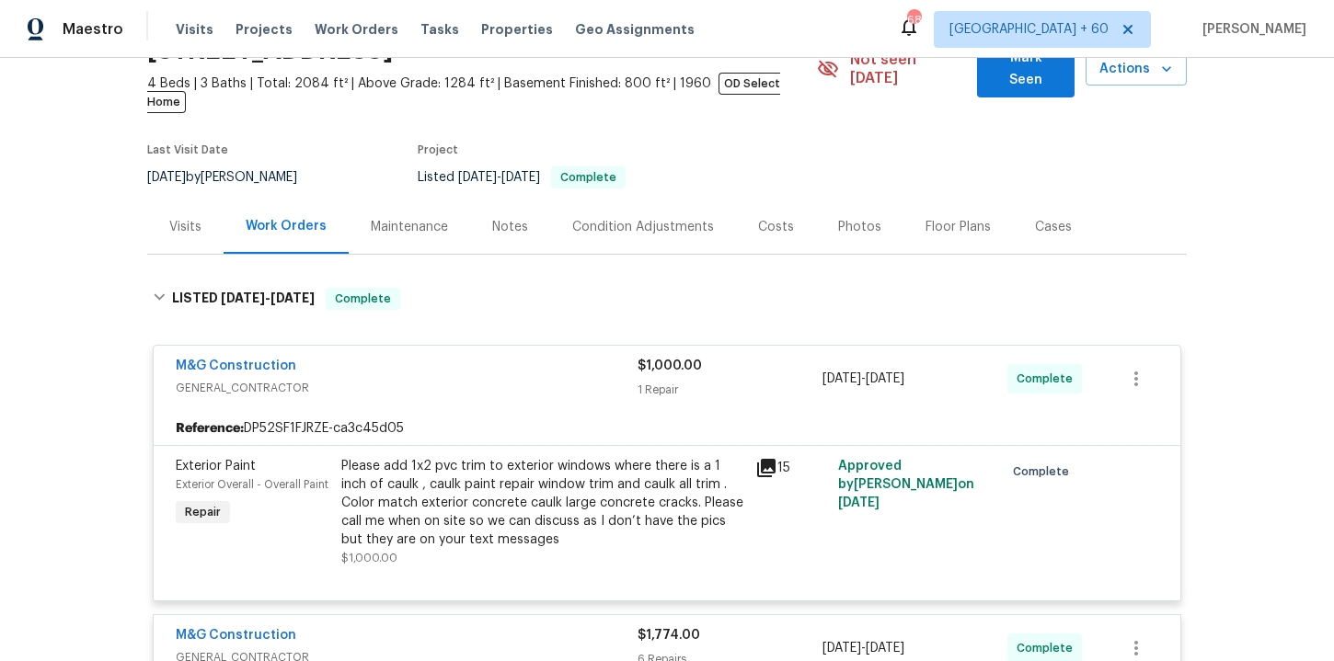
scroll to position [0, 0]
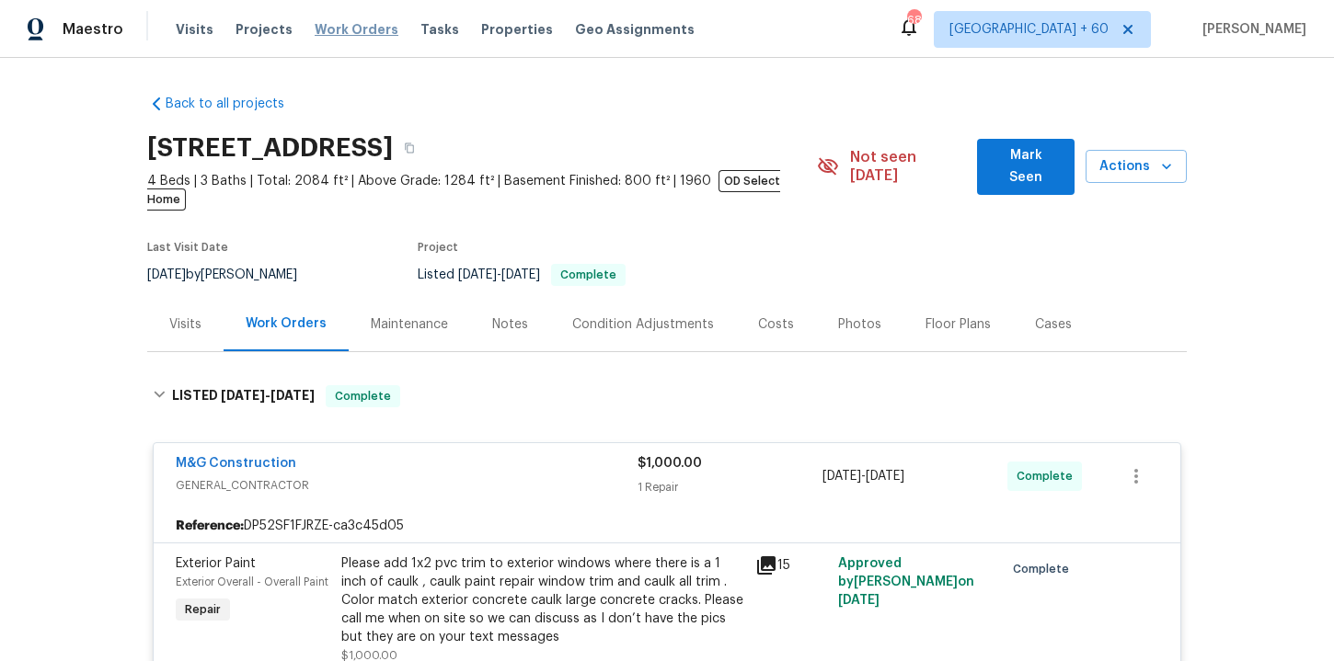
click at [346, 28] on span "Work Orders" at bounding box center [357, 29] width 84 height 18
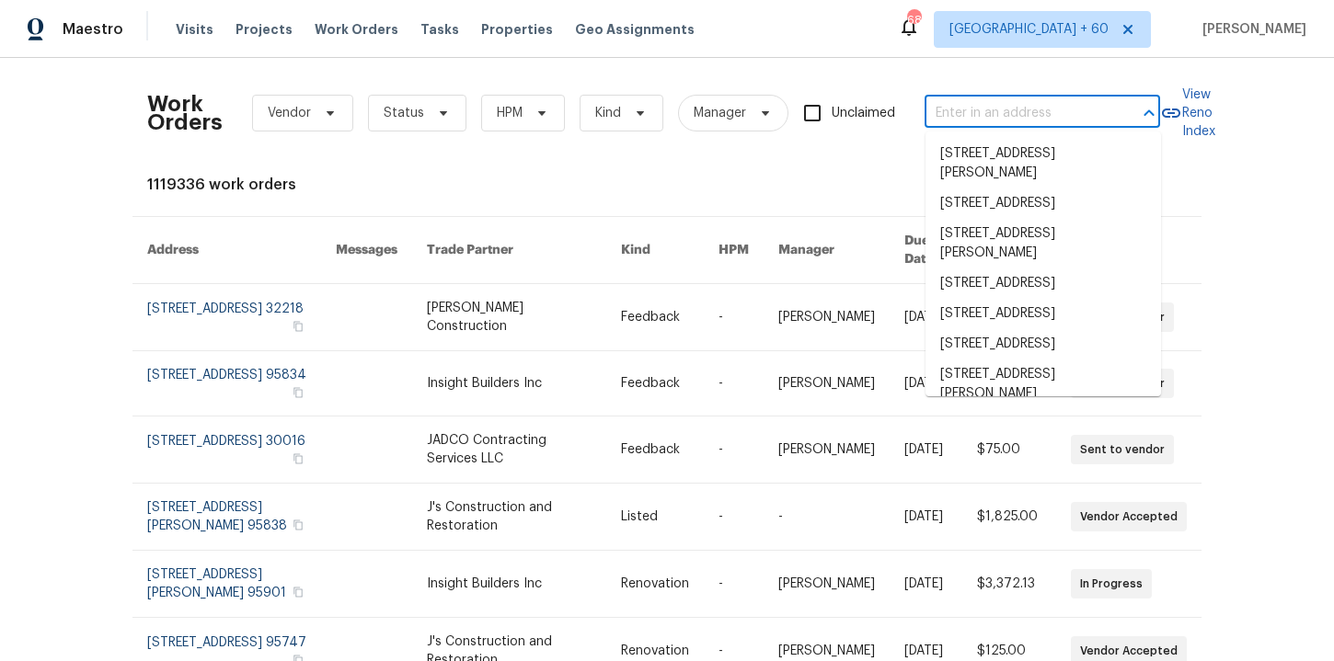
click at [984, 113] on input "text" at bounding box center [1016, 113] width 184 height 29
paste input "14849 Leicester Ct Centreville, VA 20120"
type input "14849 Leicester Ct Centreville, VA 20120"
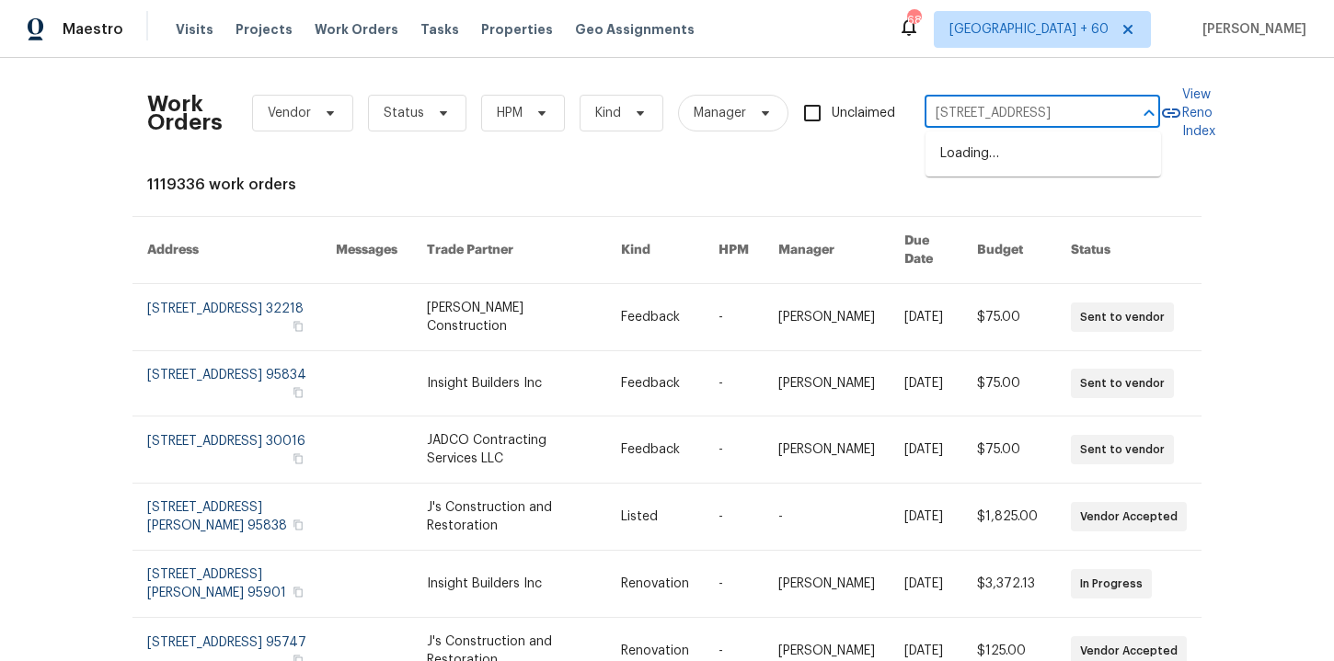
scroll to position [0, 71]
click at [1017, 158] on li "14849 Leicester Ct, Centreville, VA 20120" at bounding box center [1042, 154] width 235 height 30
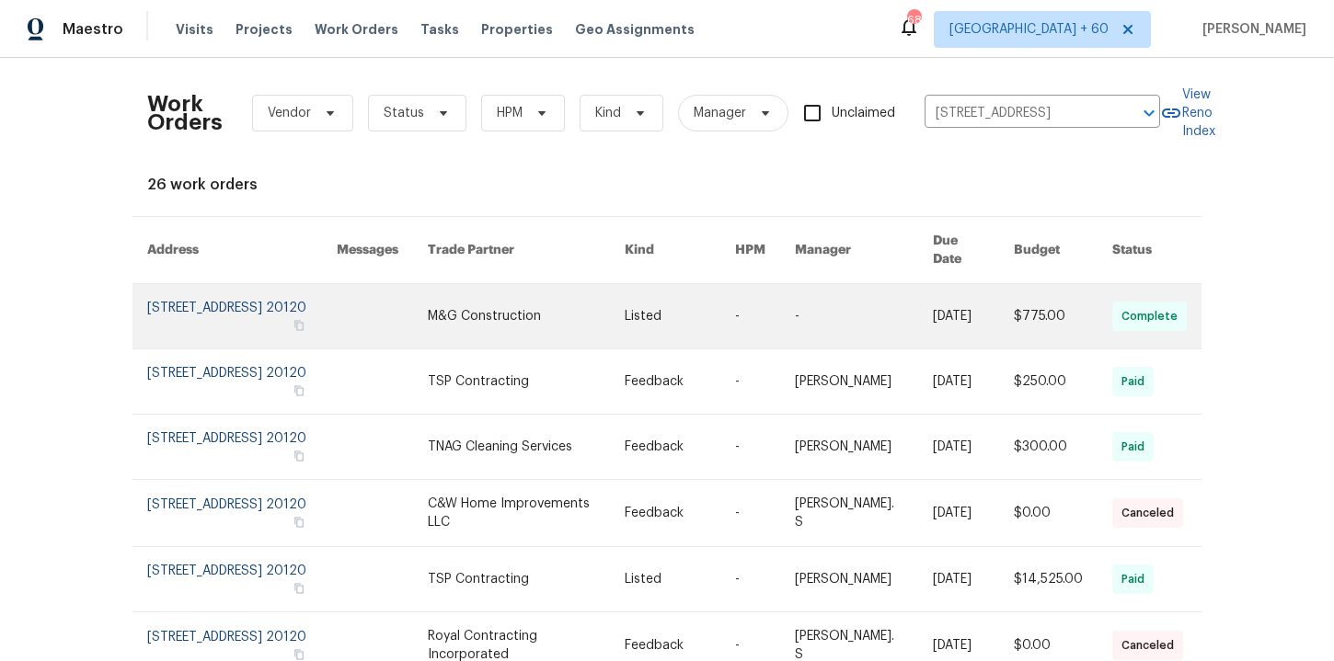
click at [206, 301] on link at bounding box center [241, 316] width 189 height 64
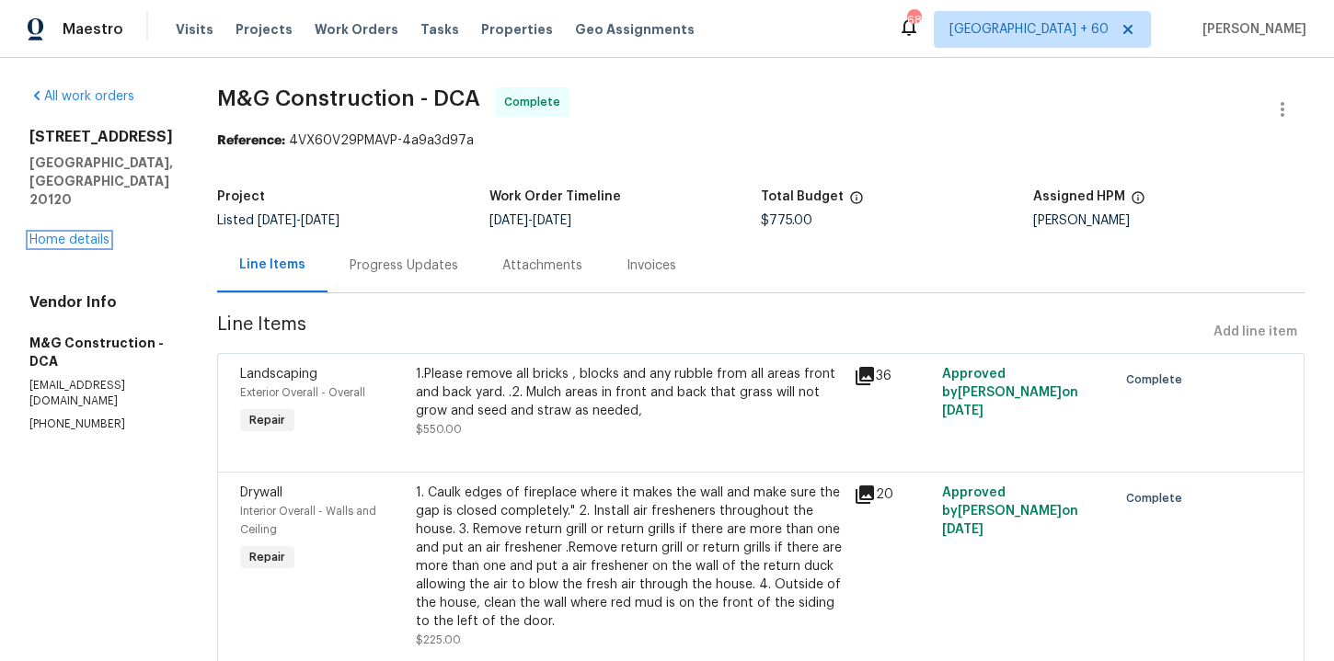
click at [98, 234] on link "Home details" at bounding box center [69, 240] width 80 height 13
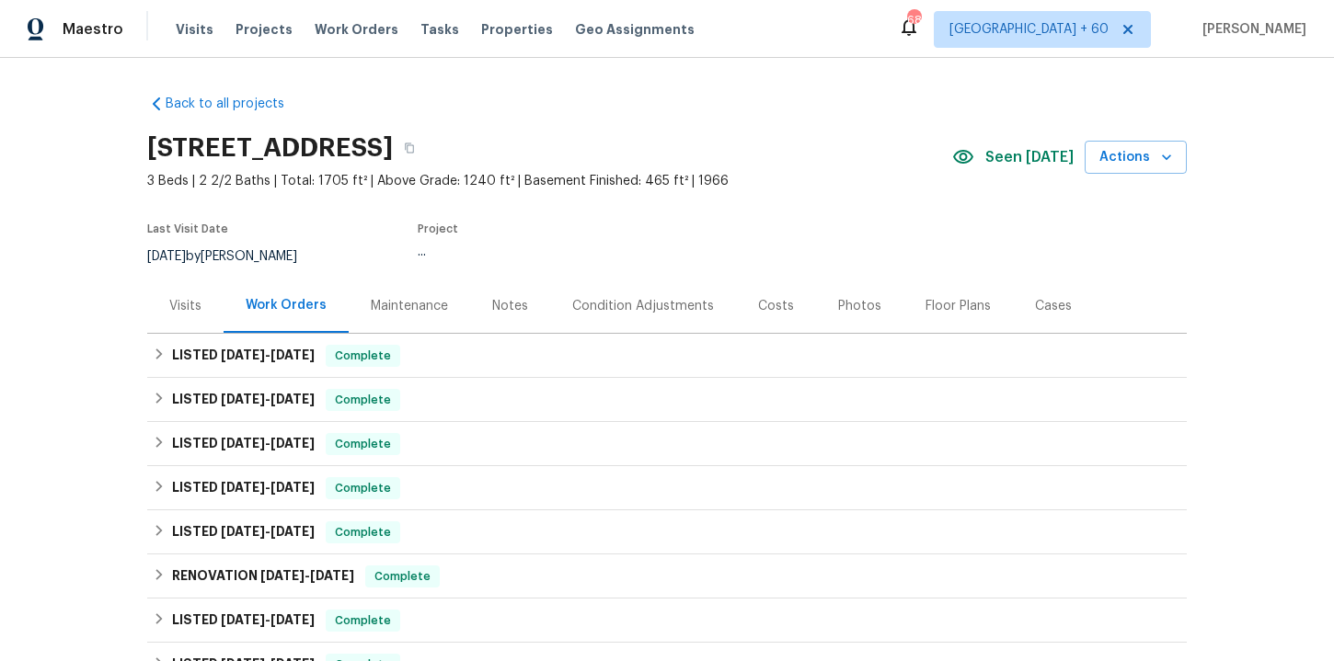
scroll to position [110, 0]
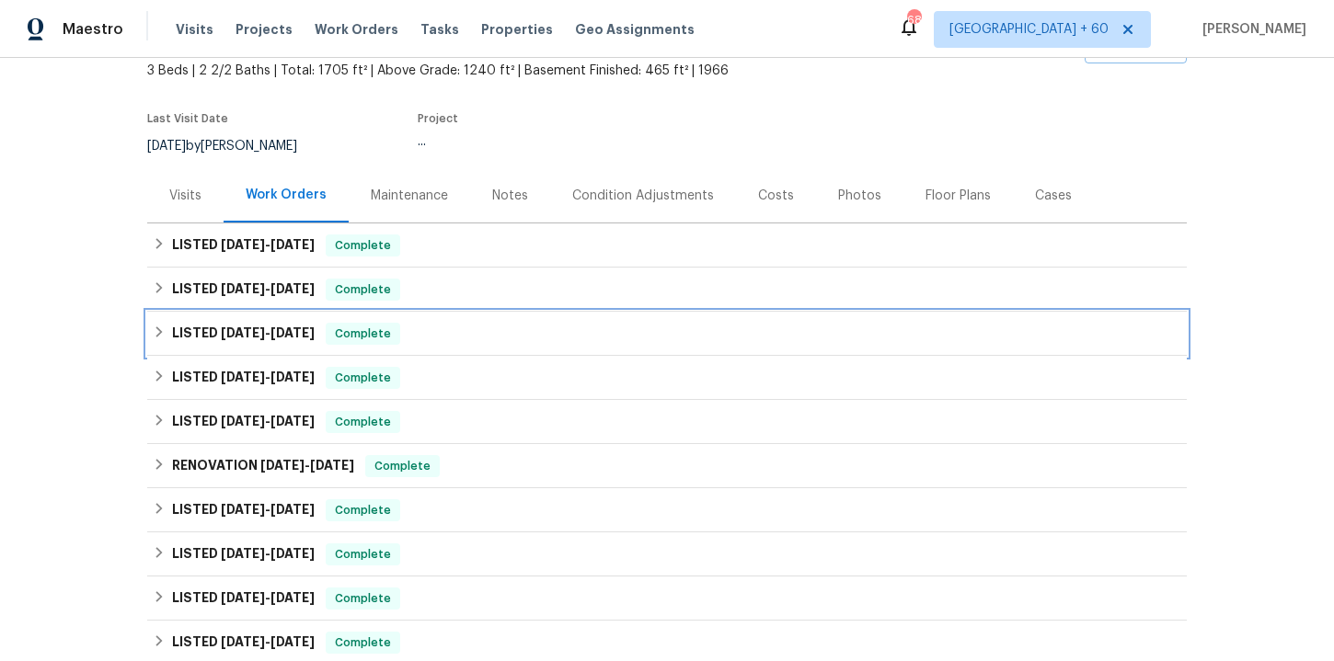
click at [460, 331] on div "LISTED 6/18/25 - 7/18/25 Complete" at bounding box center [667, 334] width 1028 height 22
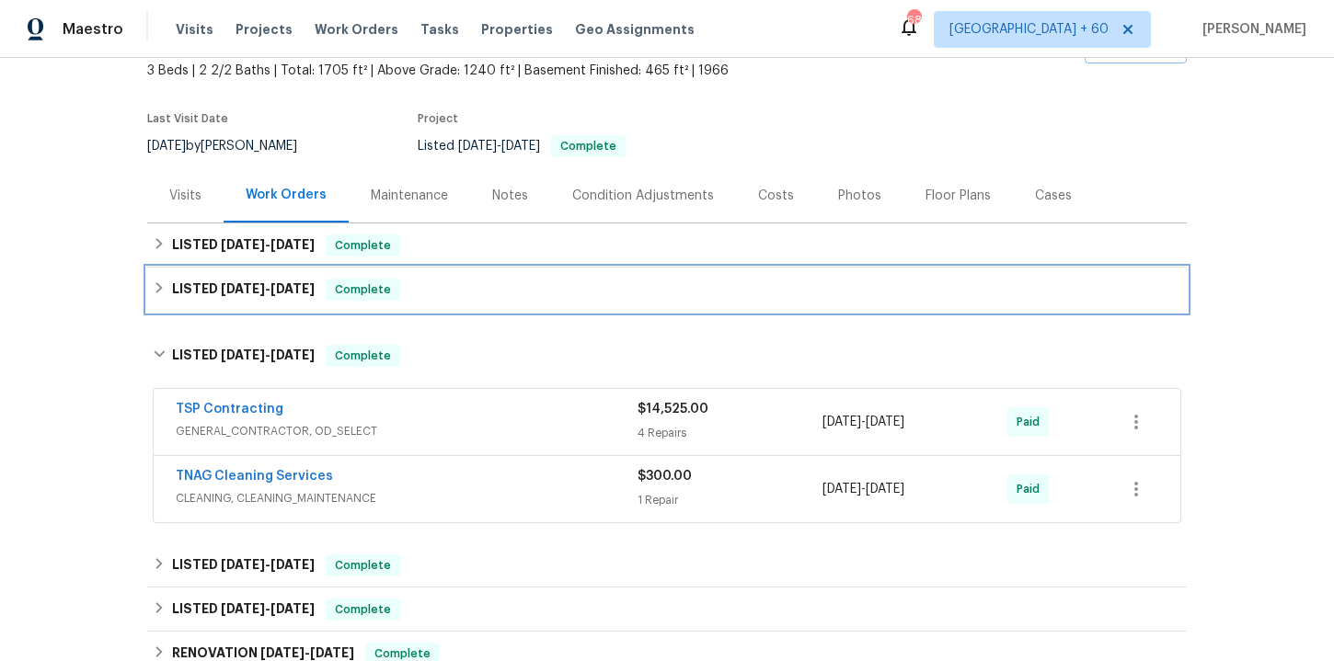
click at [459, 293] on div "LISTED 7/29/25 - 7/29/25 Complete" at bounding box center [667, 290] width 1028 height 22
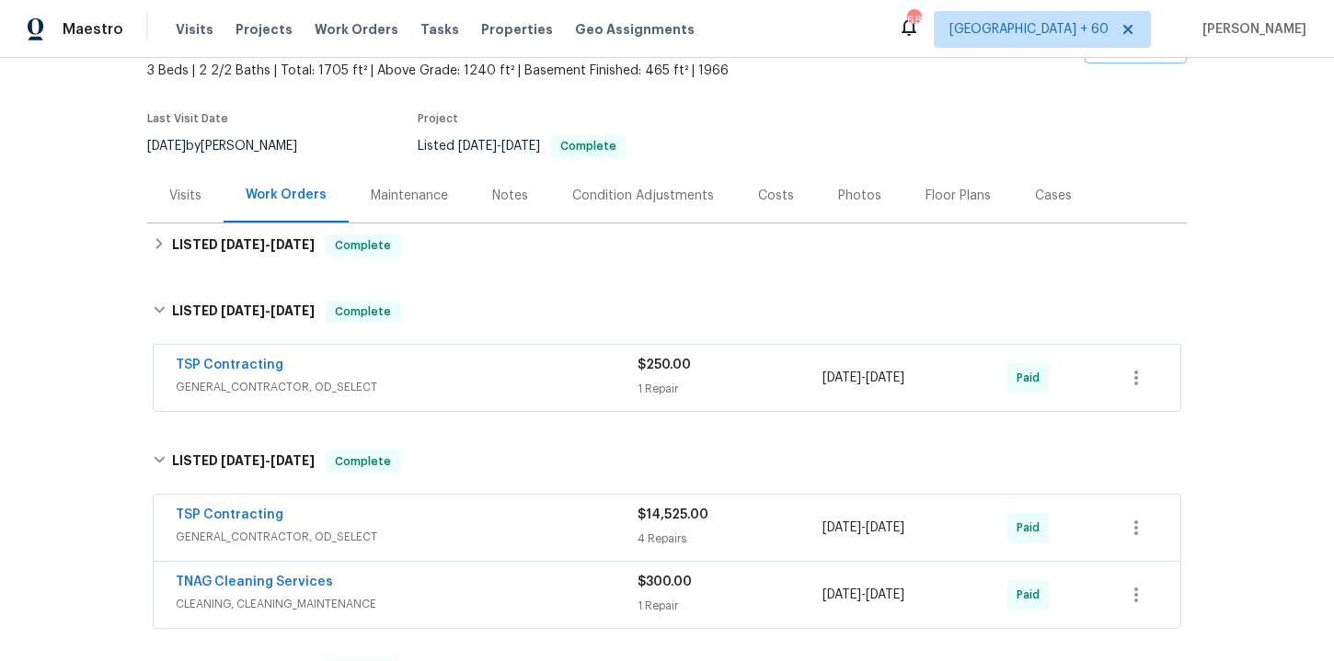
click at [488, 376] on div "TSP Contracting" at bounding box center [407, 367] width 462 height 22
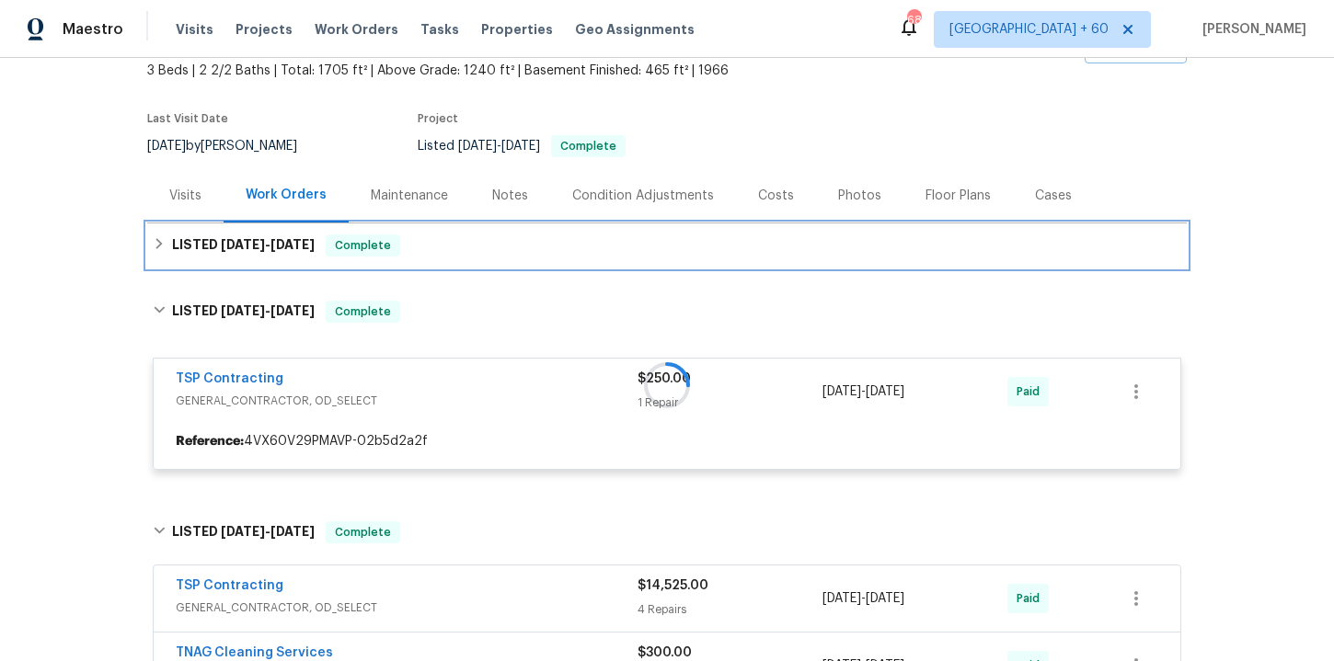
click at [458, 255] on div "LISTED 9/9/25 - 9/9/25 Complete" at bounding box center [667, 246] width 1028 height 22
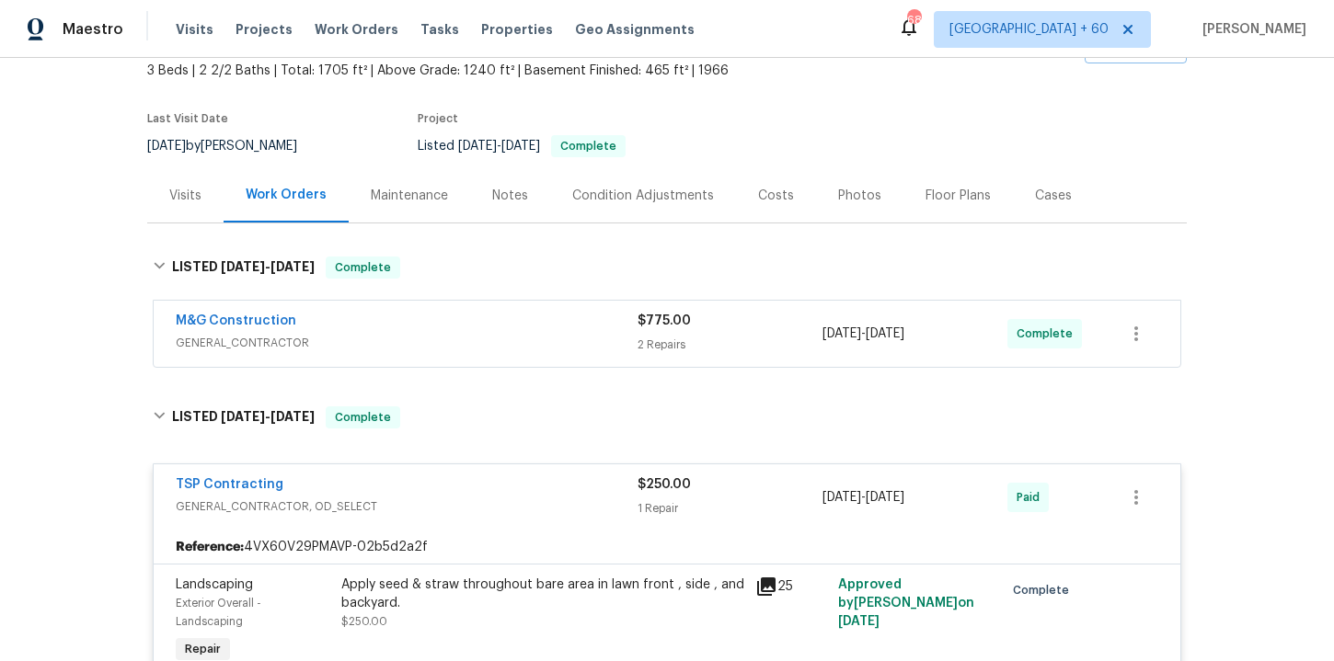
click at [490, 329] on div "M&G Construction" at bounding box center [407, 323] width 462 height 22
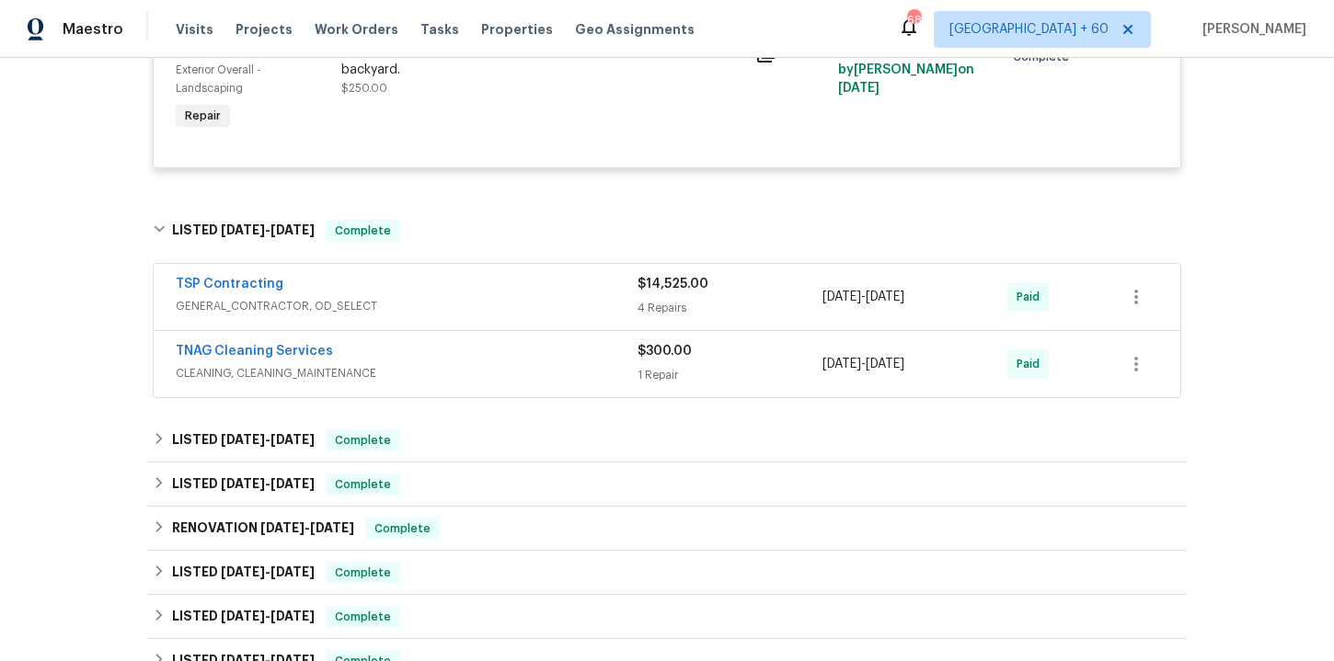
scroll to position [1034, 0]
click at [504, 363] on div "TNAG Cleaning Services" at bounding box center [407, 352] width 462 height 22
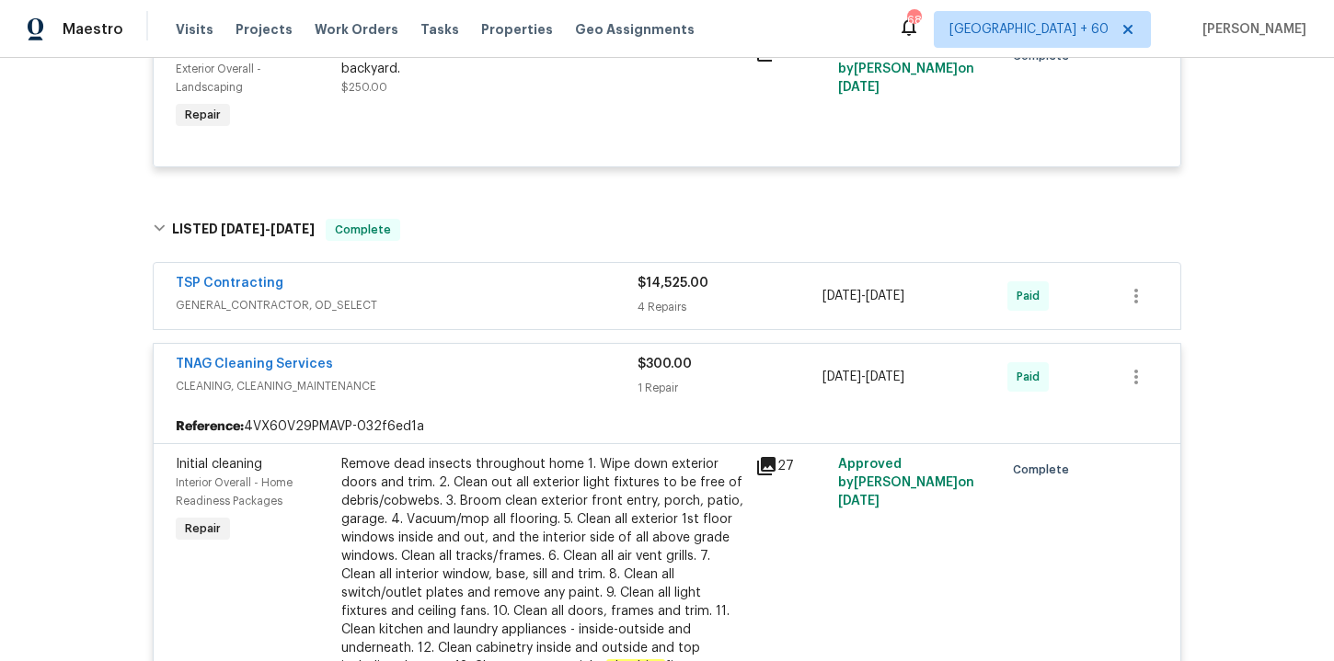
click at [488, 304] on span "GENERAL_CONTRACTOR, OD_SELECT" at bounding box center [407, 305] width 462 height 18
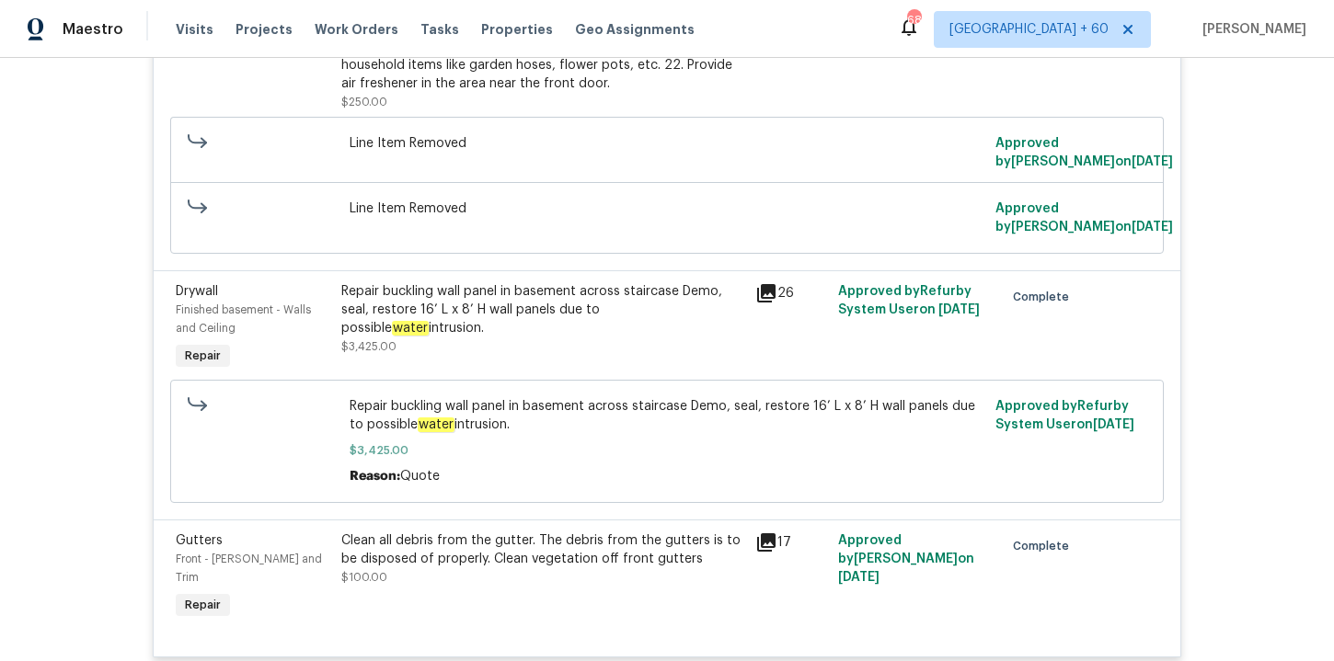
scroll to position [1971, 0]
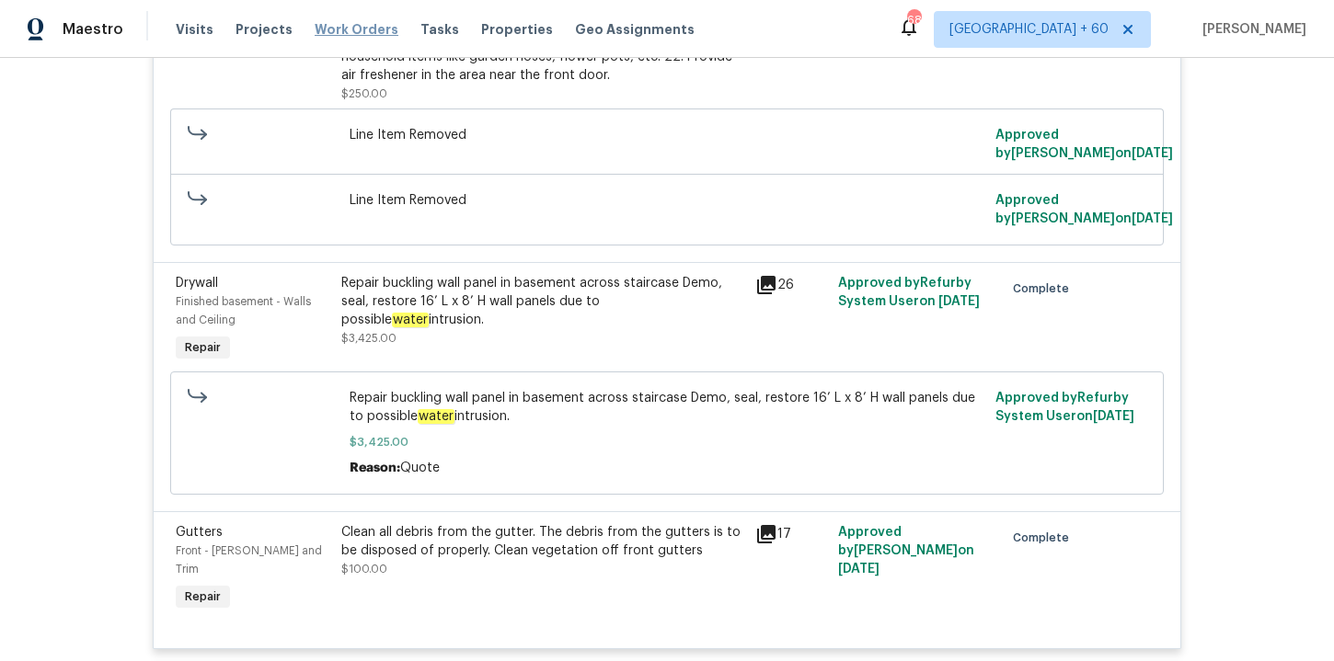
click at [357, 26] on span "Work Orders" at bounding box center [357, 29] width 84 height 18
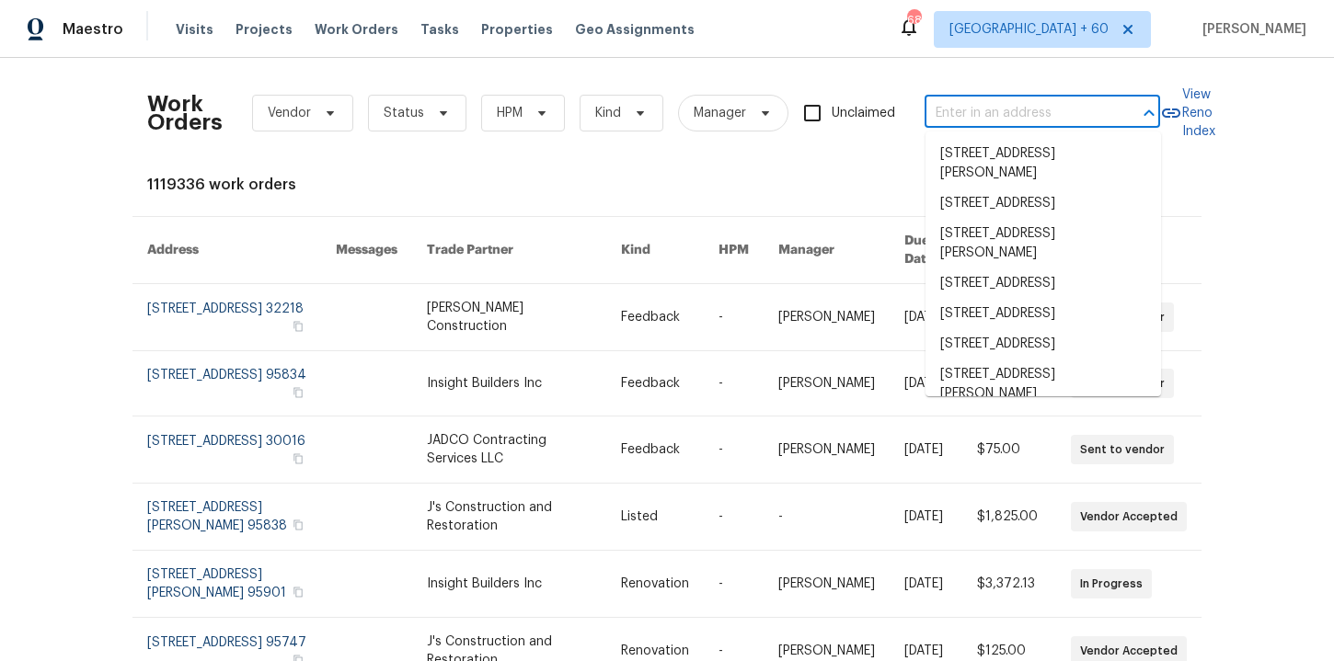
click at [970, 107] on input "text" at bounding box center [1016, 113] width 184 height 29
paste input "617 Kyles Cir Hiram, GA 30141"
type input "617 Kyles Cir Hiram, GA 30141"
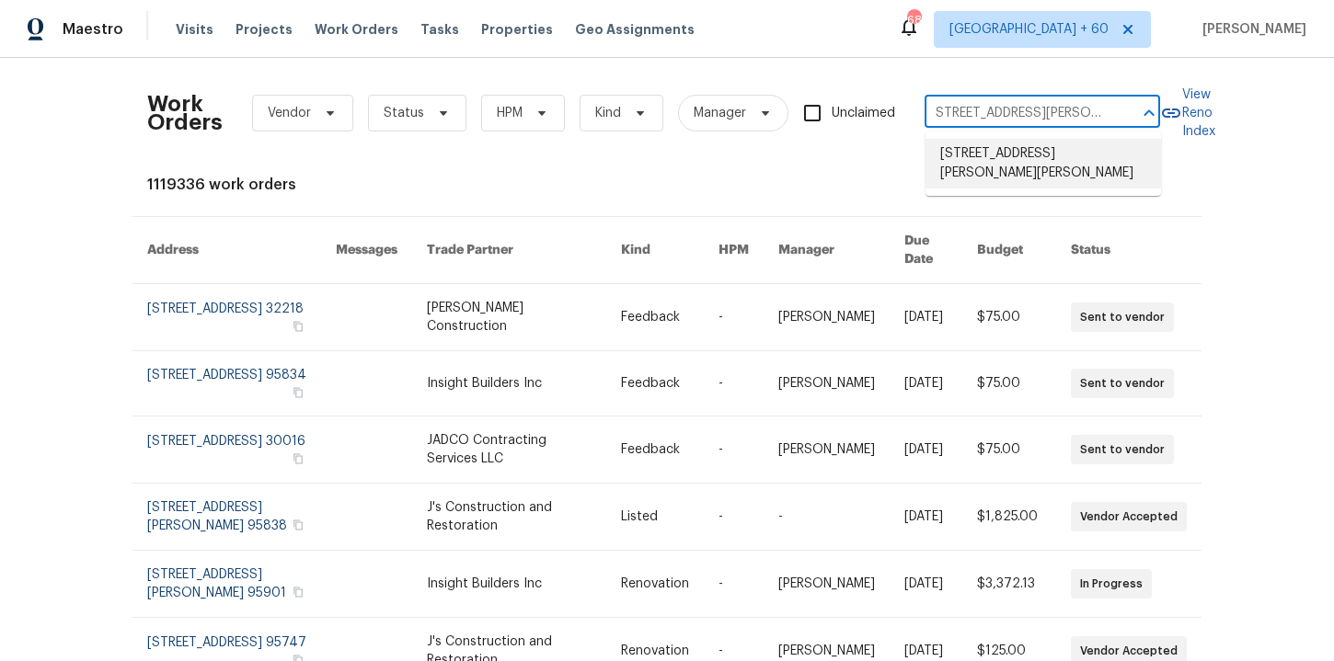
click at [1000, 151] on li "617 Kyles Cir, Hiram, GA 30141" at bounding box center [1042, 164] width 235 height 50
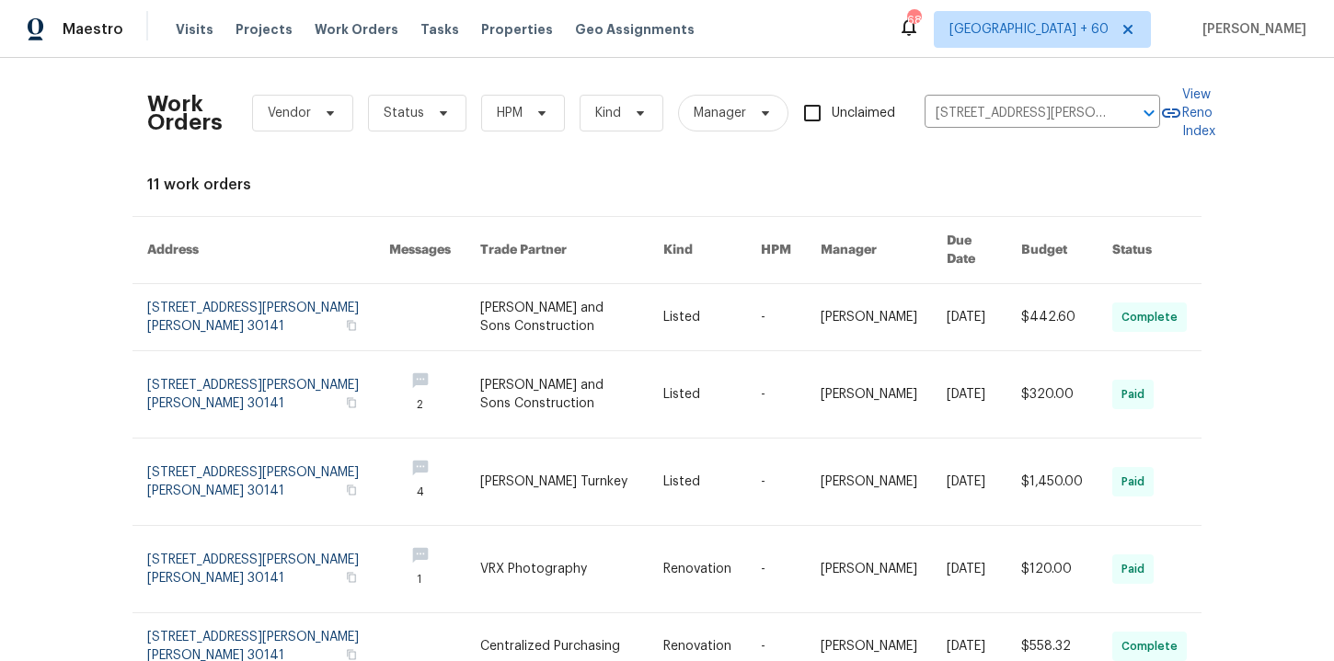
click at [226, 309] on link at bounding box center [268, 317] width 242 height 66
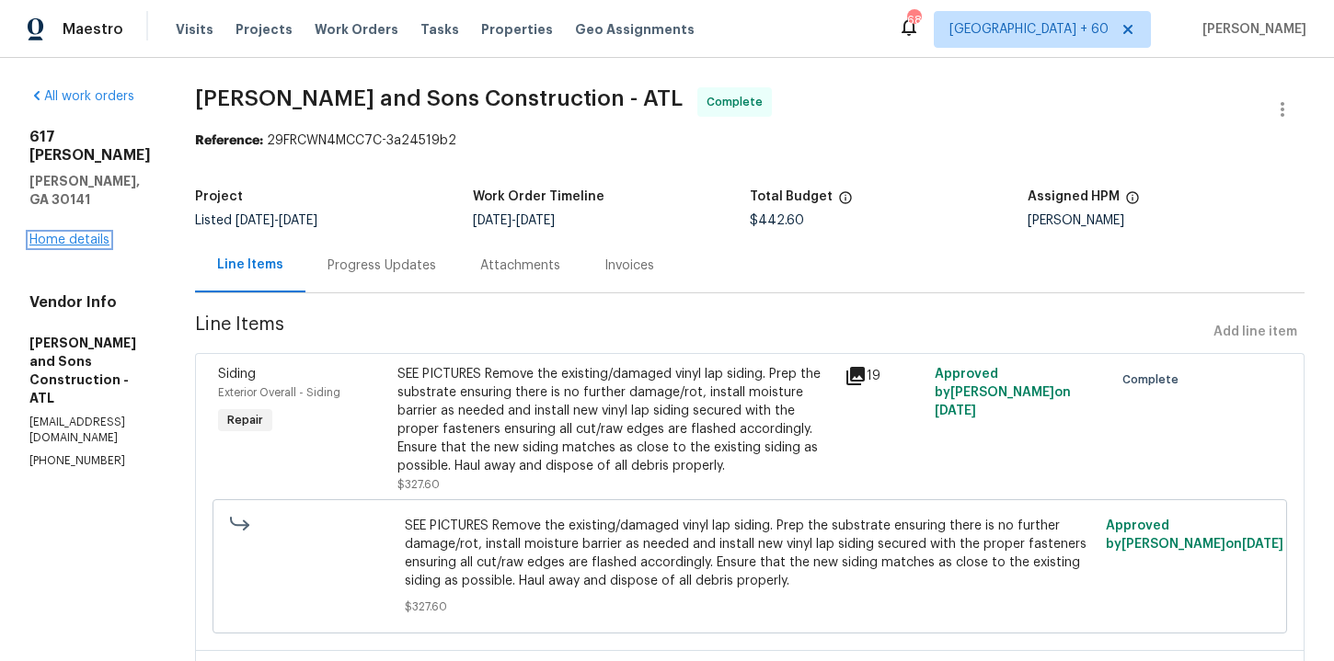
click at [86, 234] on link "Home details" at bounding box center [69, 240] width 80 height 13
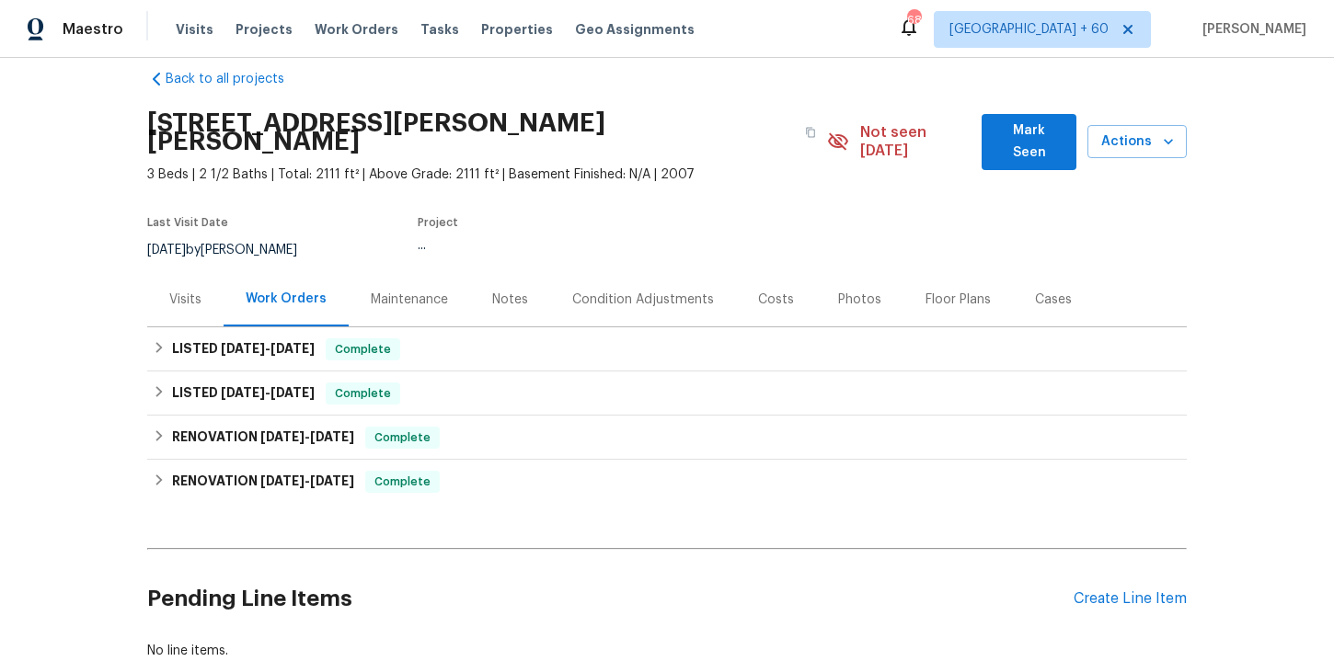
scroll to position [29, 0]
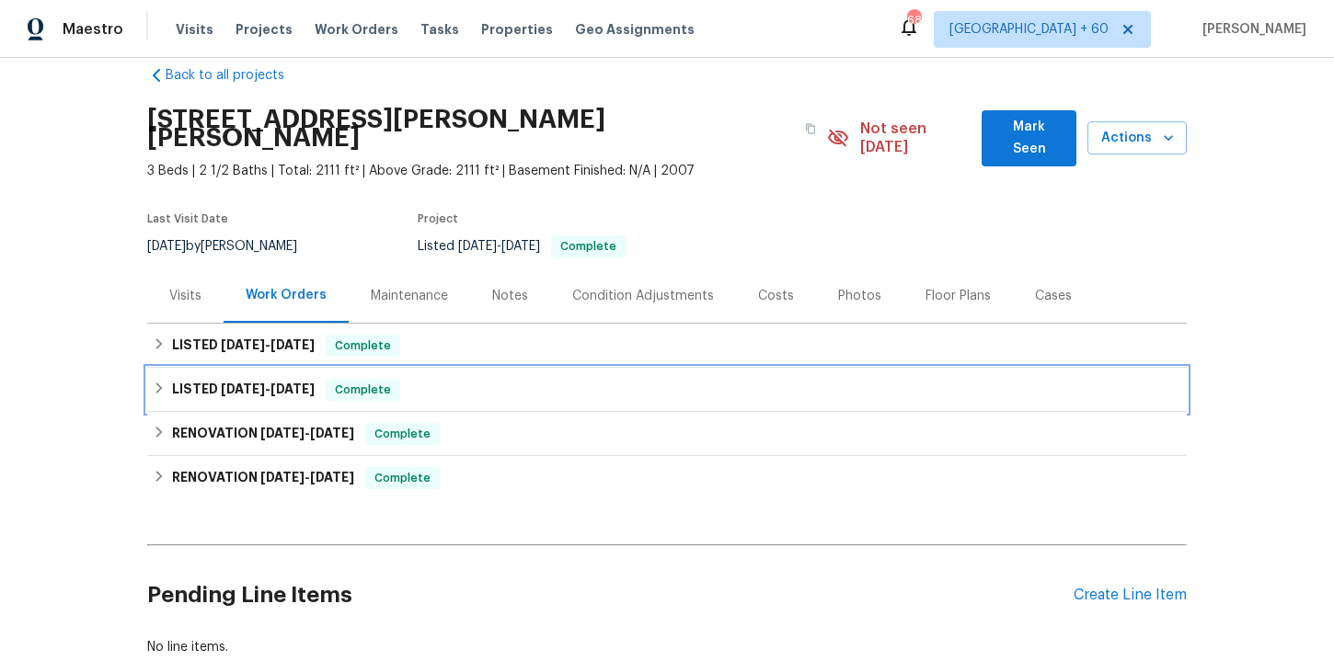
click at [501, 379] on div "LISTED 5/23/25 - 6/3/25 Complete" at bounding box center [667, 390] width 1028 height 22
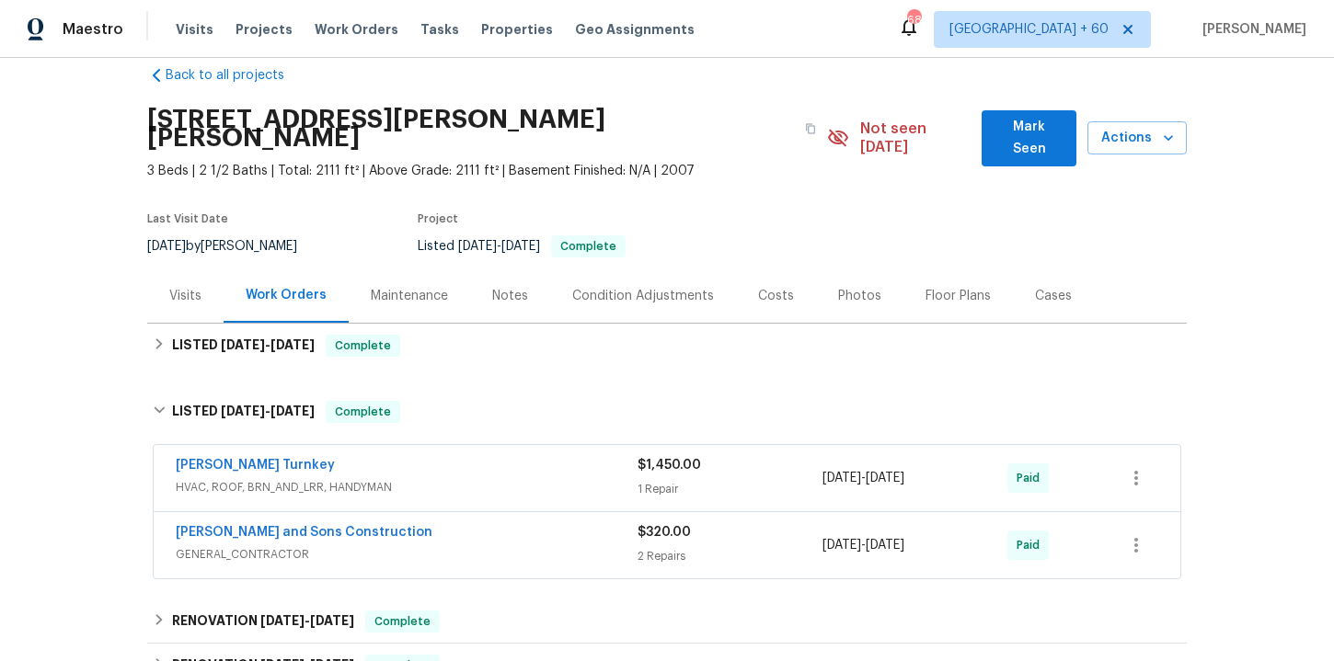
click at [505, 523] on div "Reyes and Sons Construction" at bounding box center [407, 534] width 462 height 22
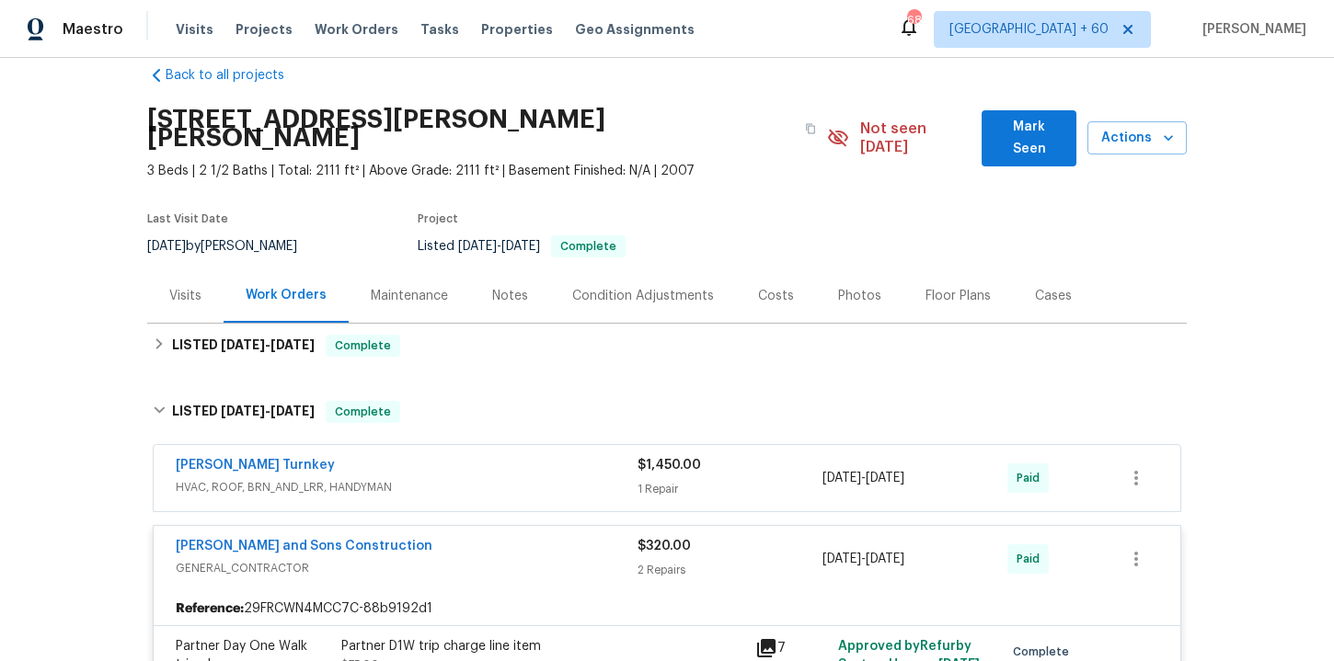
click at [500, 478] on span "HVAC, ROOF, BRN_AND_LRR, HANDYMAN" at bounding box center [407, 487] width 462 height 18
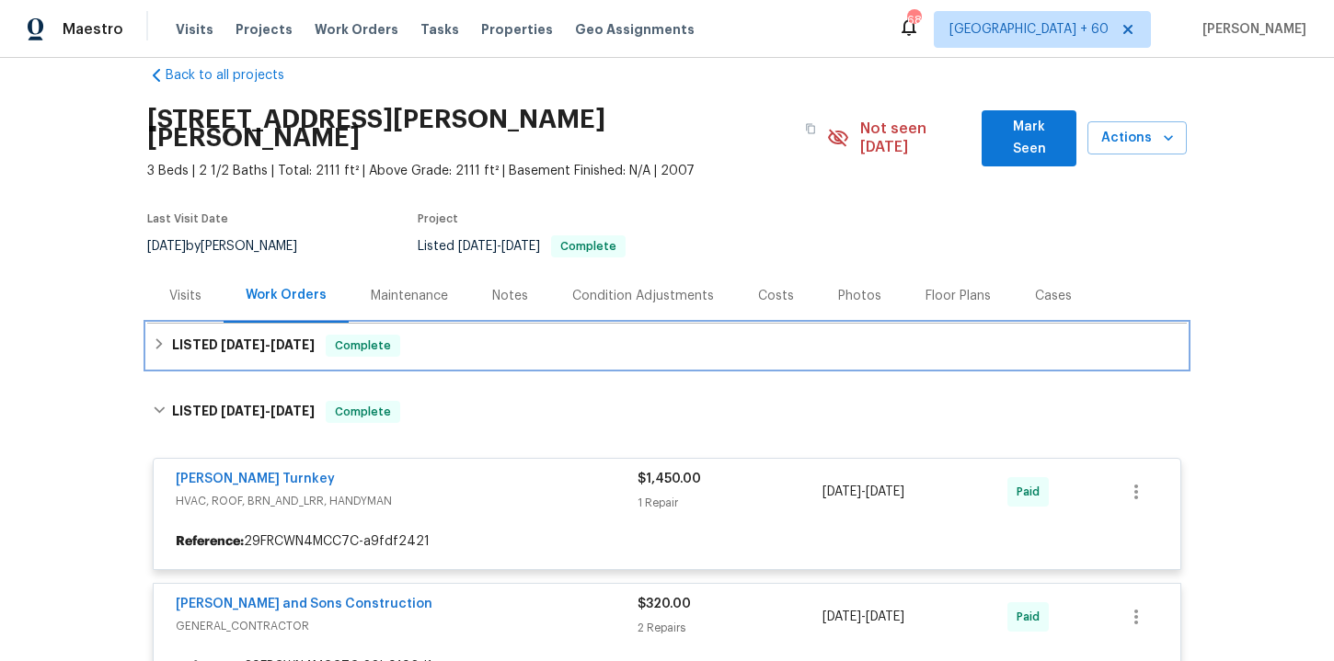
click at [472, 335] on div "LISTED 9/9/25 - 9/13/25 Complete" at bounding box center [667, 346] width 1028 height 22
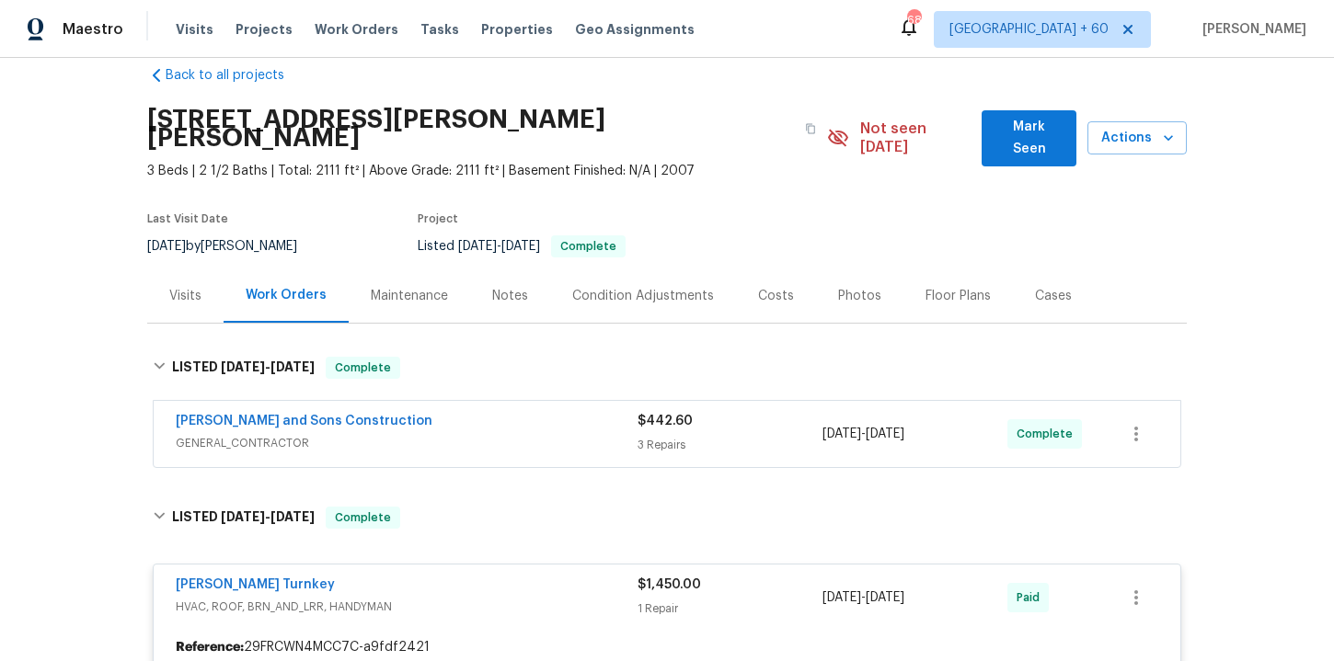
click at [500, 434] on span "GENERAL_CONTRACTOR" at bounding box center [407, 443] width 462 height 18
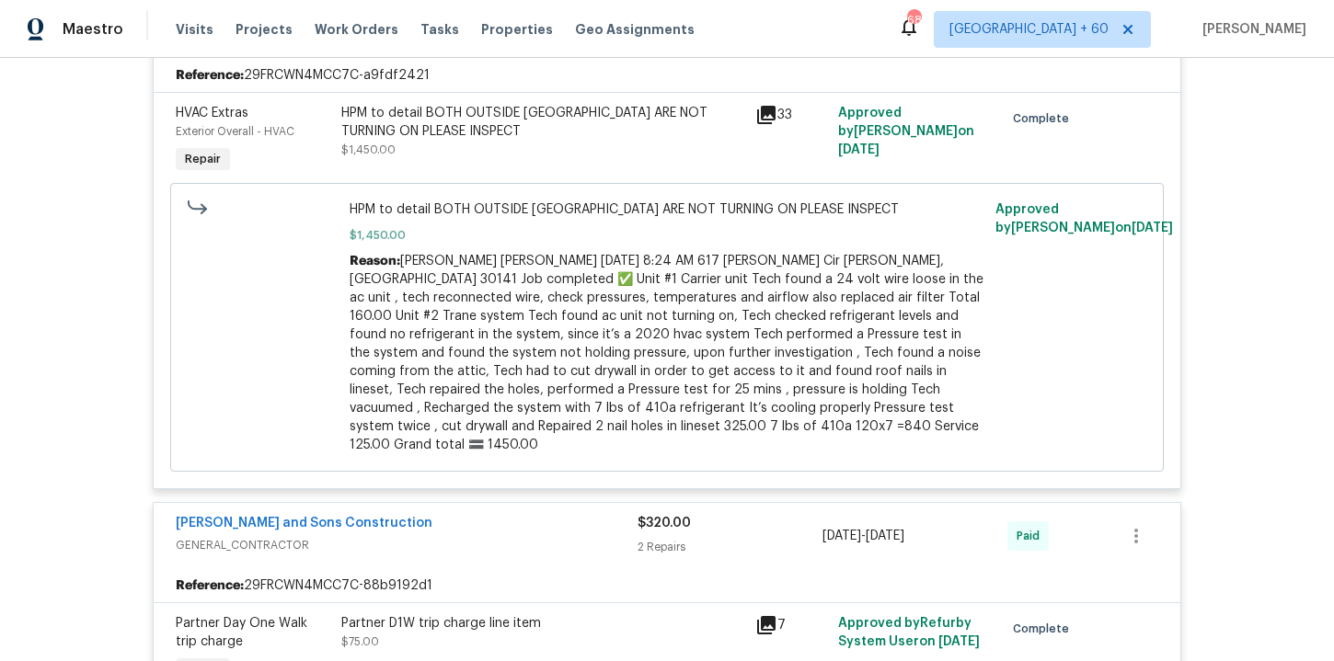
scroll to position [1268, 0]
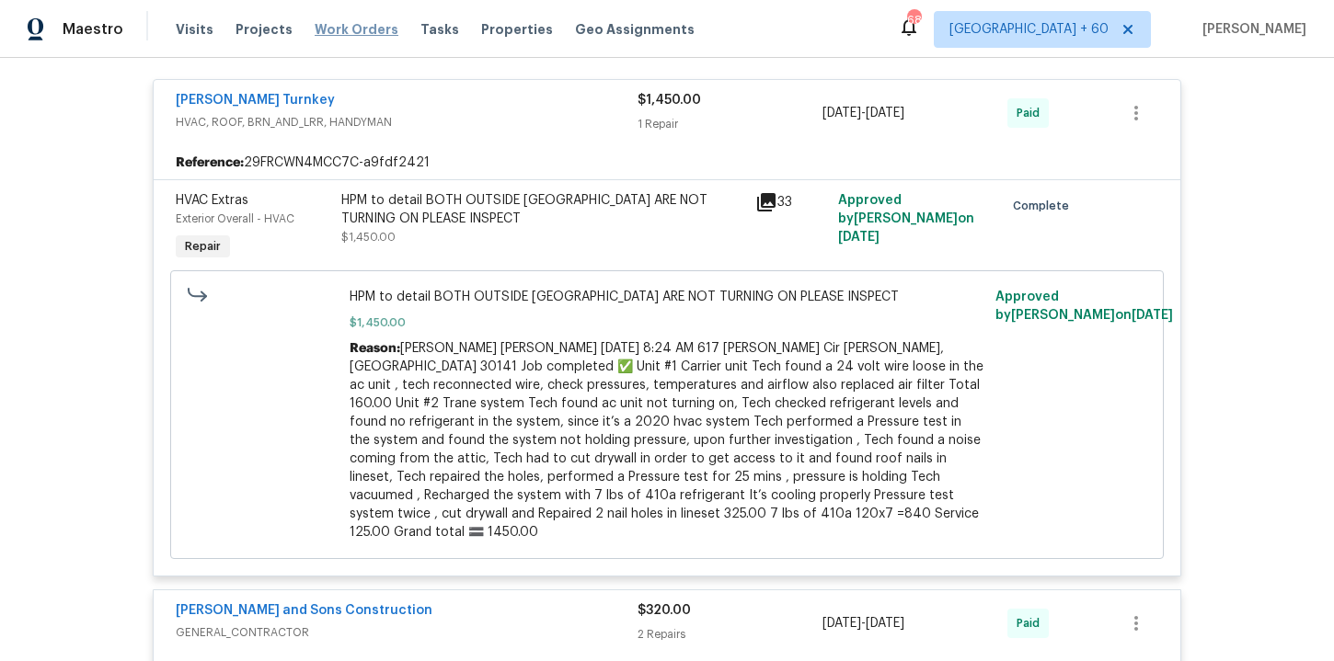
click at [348, 35] on span "Work Orders" at bounding box center [357, 29] width 84 height 18
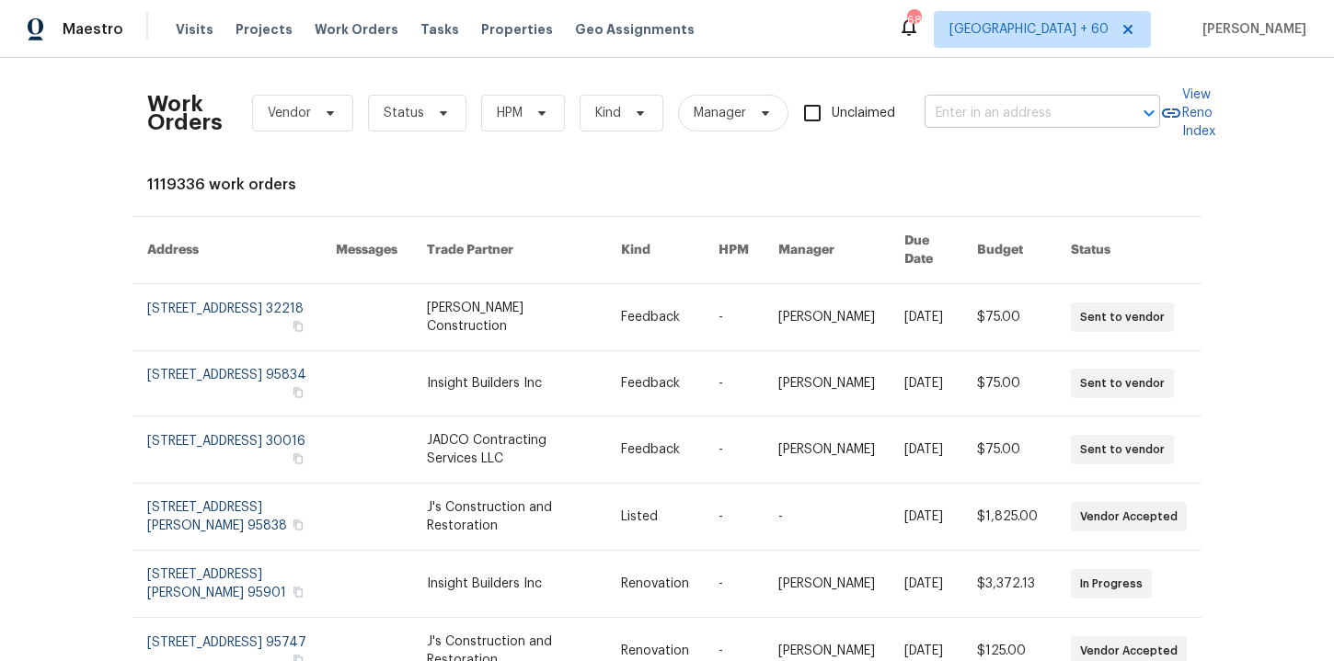
click at [958, 109] on input "text" at bounding box center [1016, 113] width 184 height 29
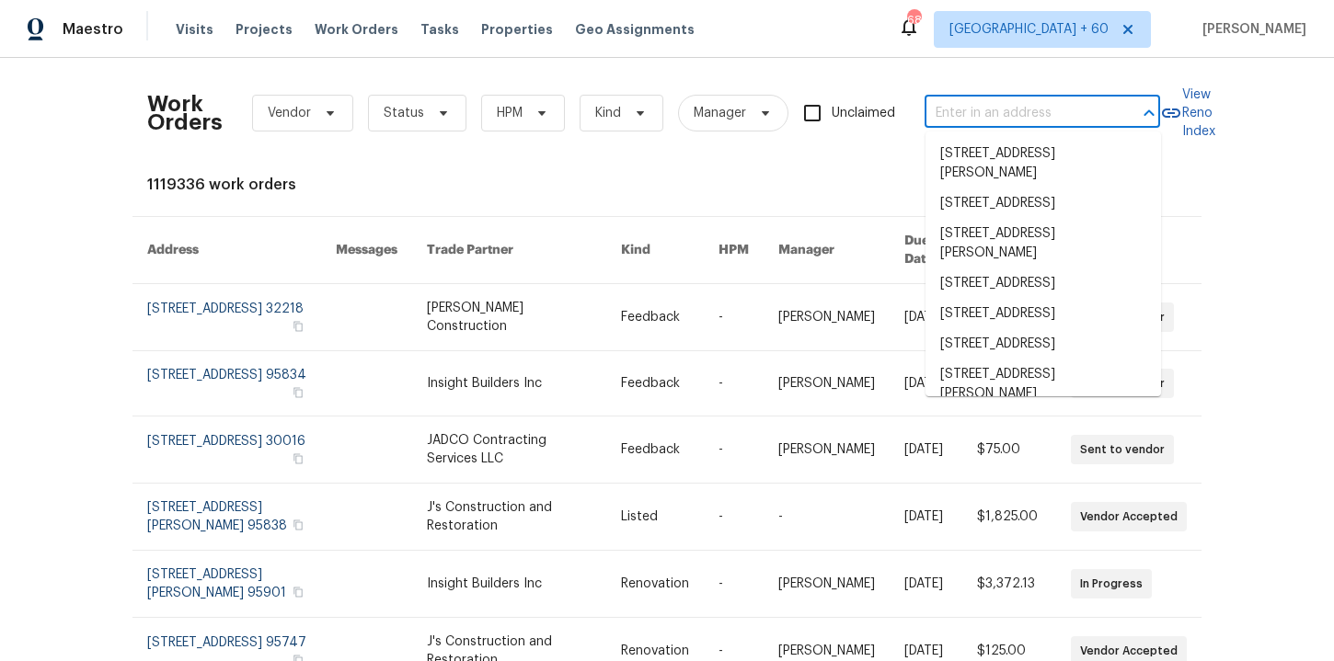
paste input "2922 Madrid Ave E Jacksonville, FL 32217"
type input "2922 Madrid Ave E Jacksonville, FL 32217"
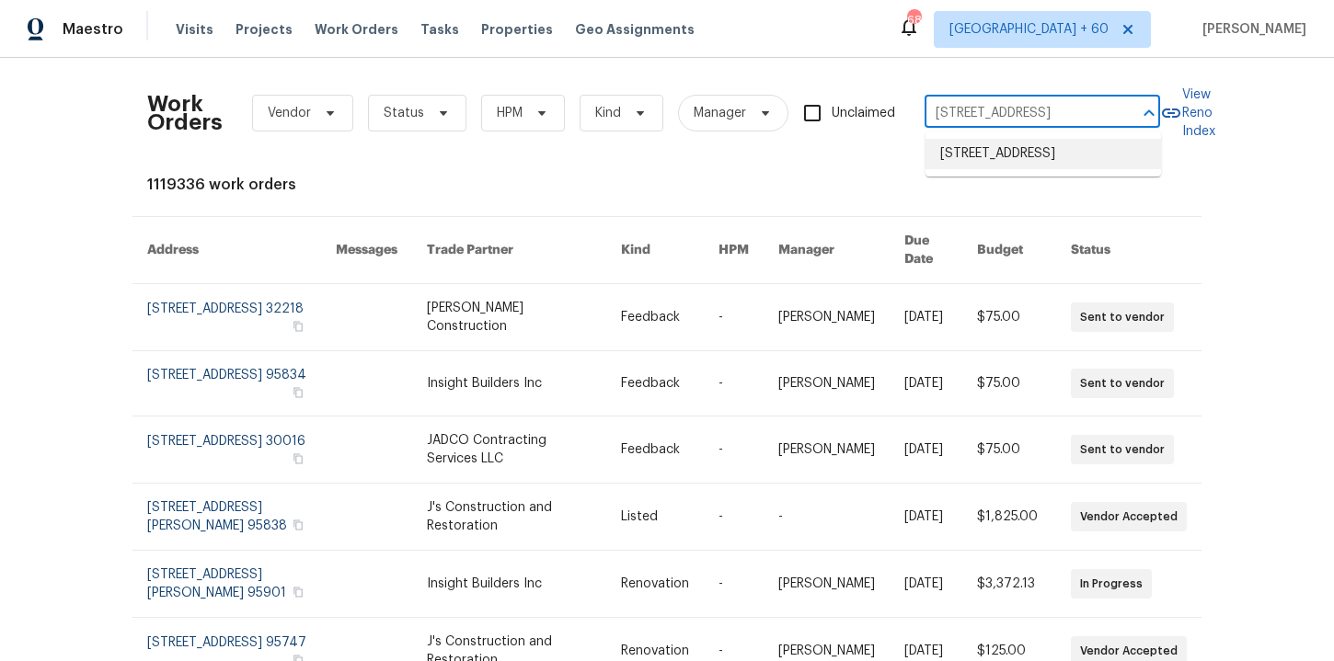
click at [1005, 154] on li "2922 Madrid Ave E, Jacksonville, FL 32217" at bounding box center [1042, 154] width 235 height 30
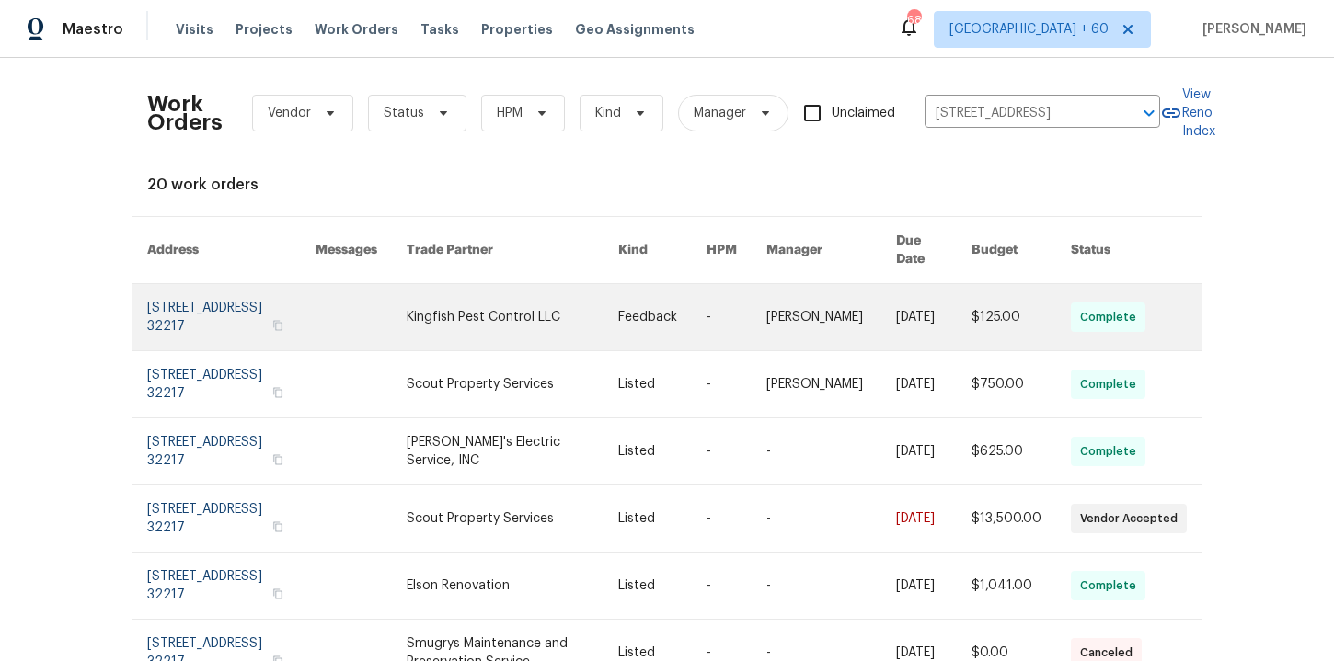
click at [211, 304] on link at bounding box center [231, 317] width 168 height 66
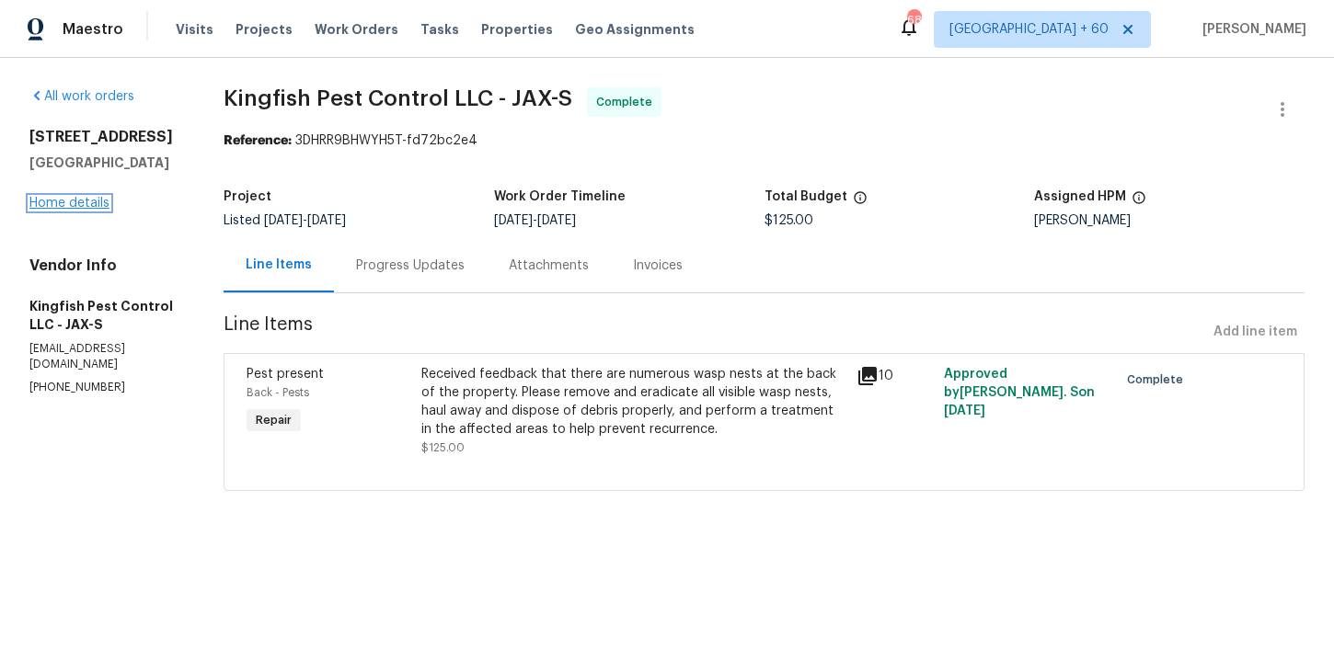
click at [87, 207] on link "Home details" at bounding box center [69, 203] width 80 height 13
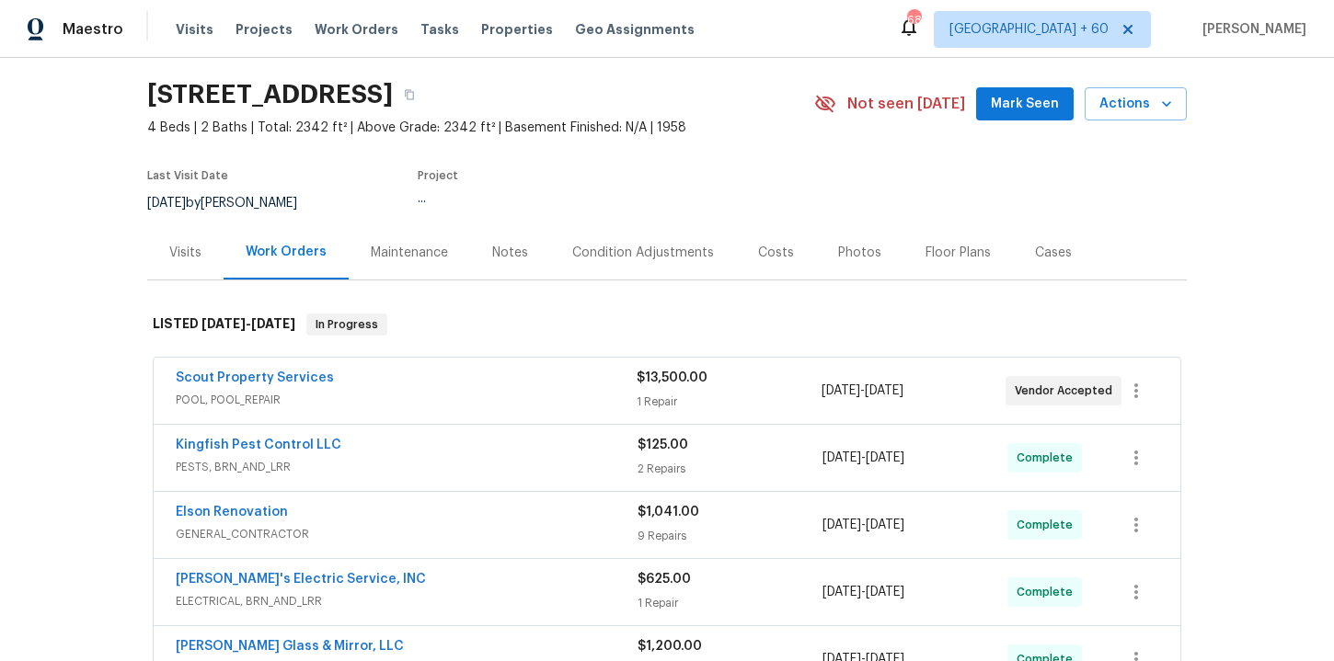
scroll to position [181, 0]
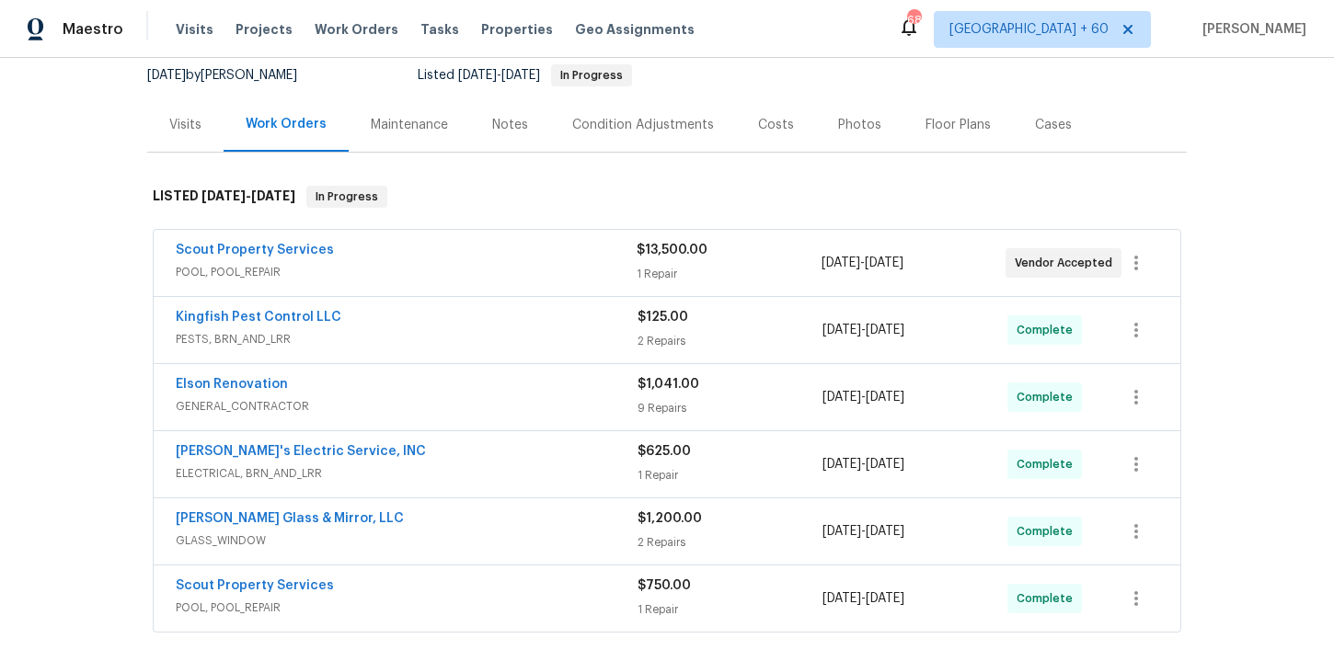
click at [470, 330] on span "PESTS, BRN_AND_LRR" at bounding box center [407, 339] width 462 height 18
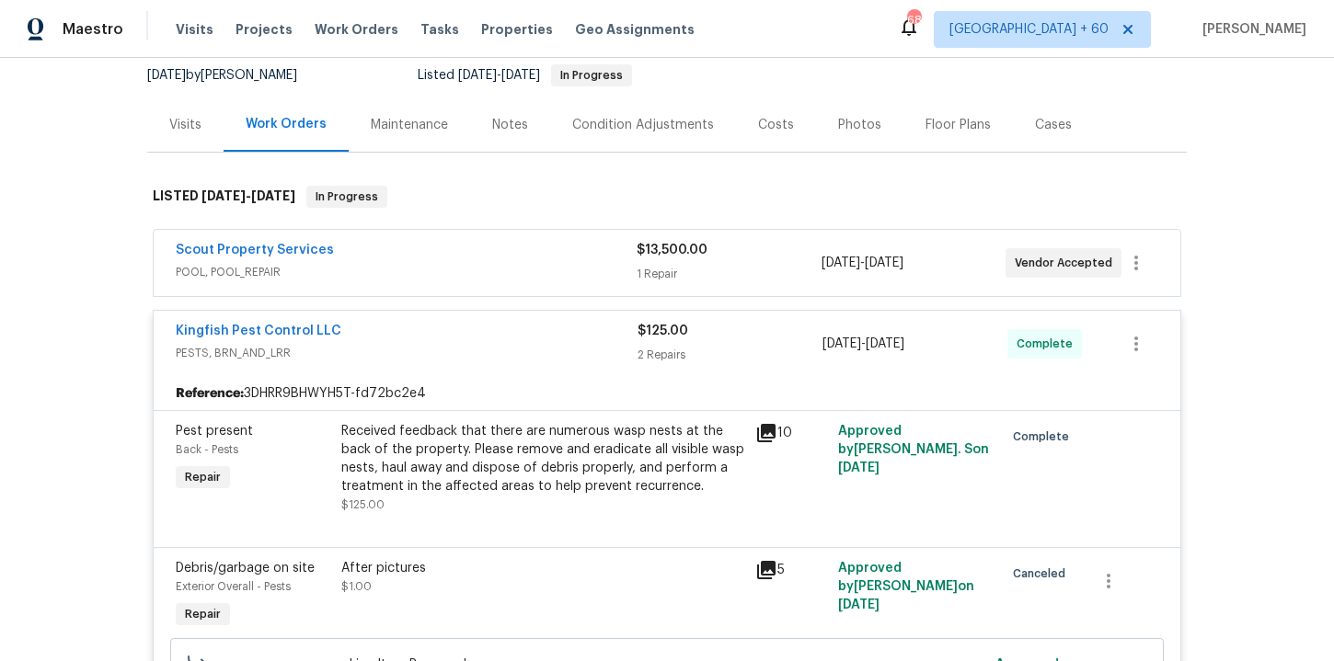
click at [464, 277] on span "POOL, POOL_REPAIR" at bounding box center [406, 272] width 461 height 18
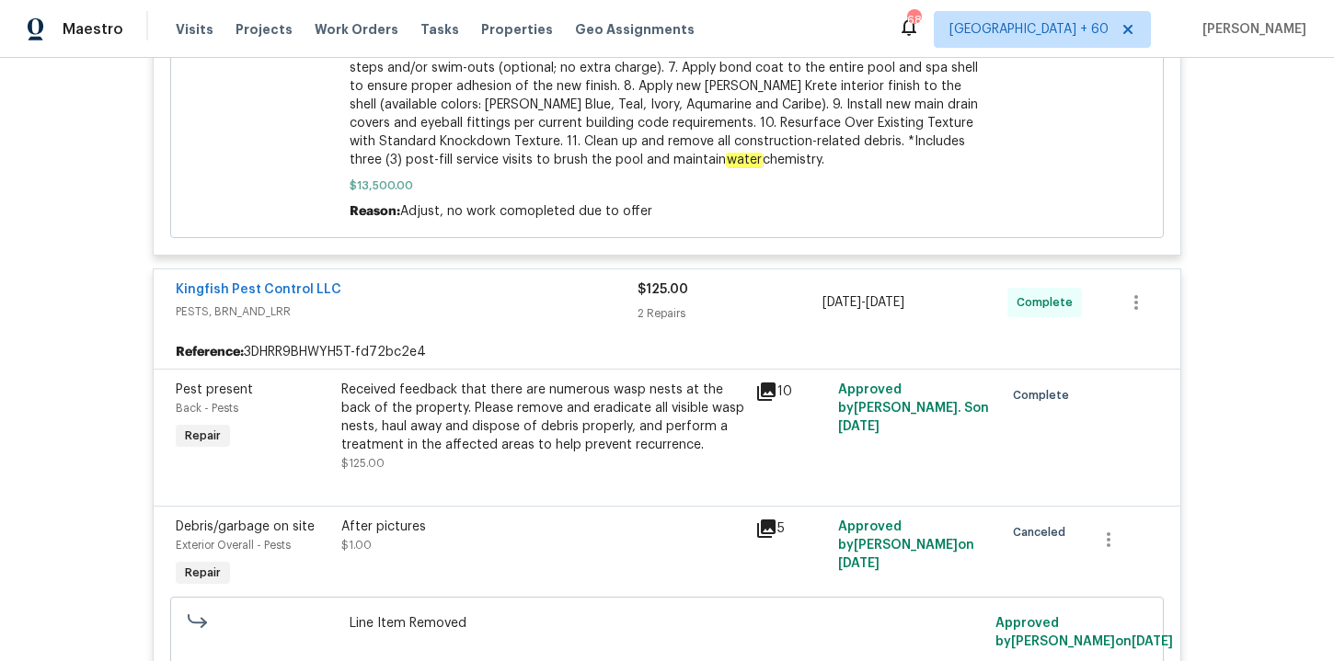
scroll to position [1259, 0]
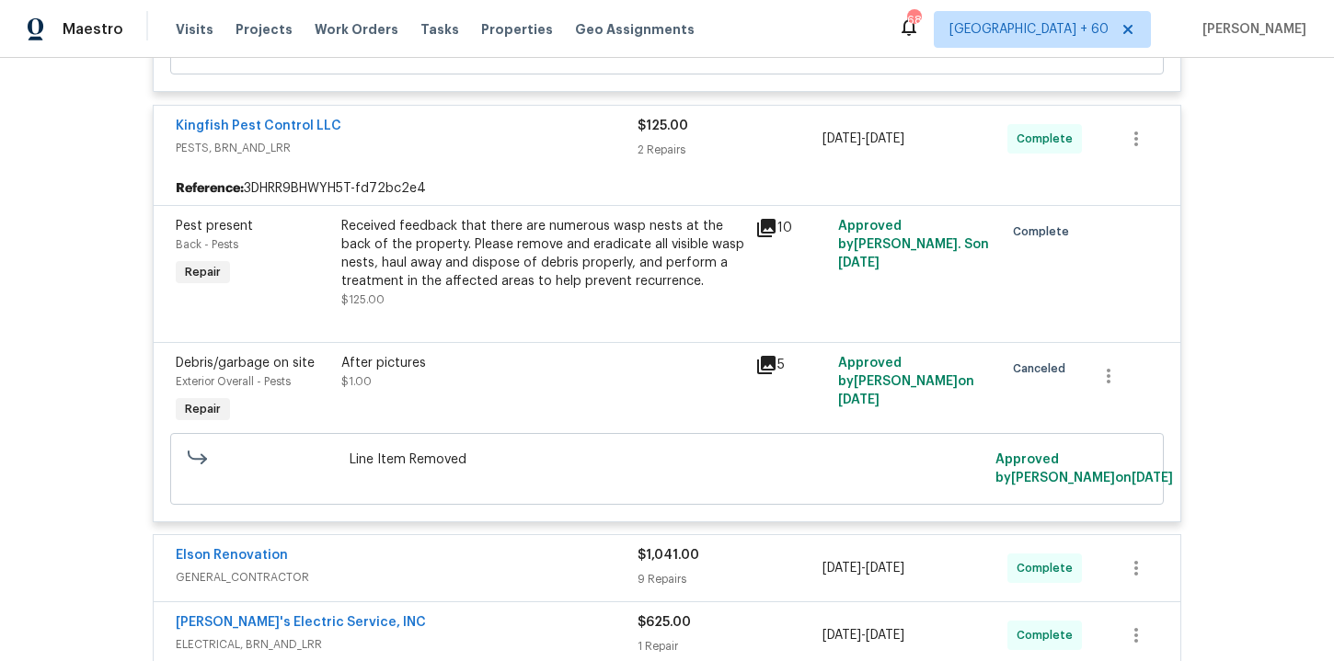
click at [684, 251] on div "Received feedback that there are numerous wasp nests at the back of the propert…" at bounding box center [542, 254] width 403 height 74
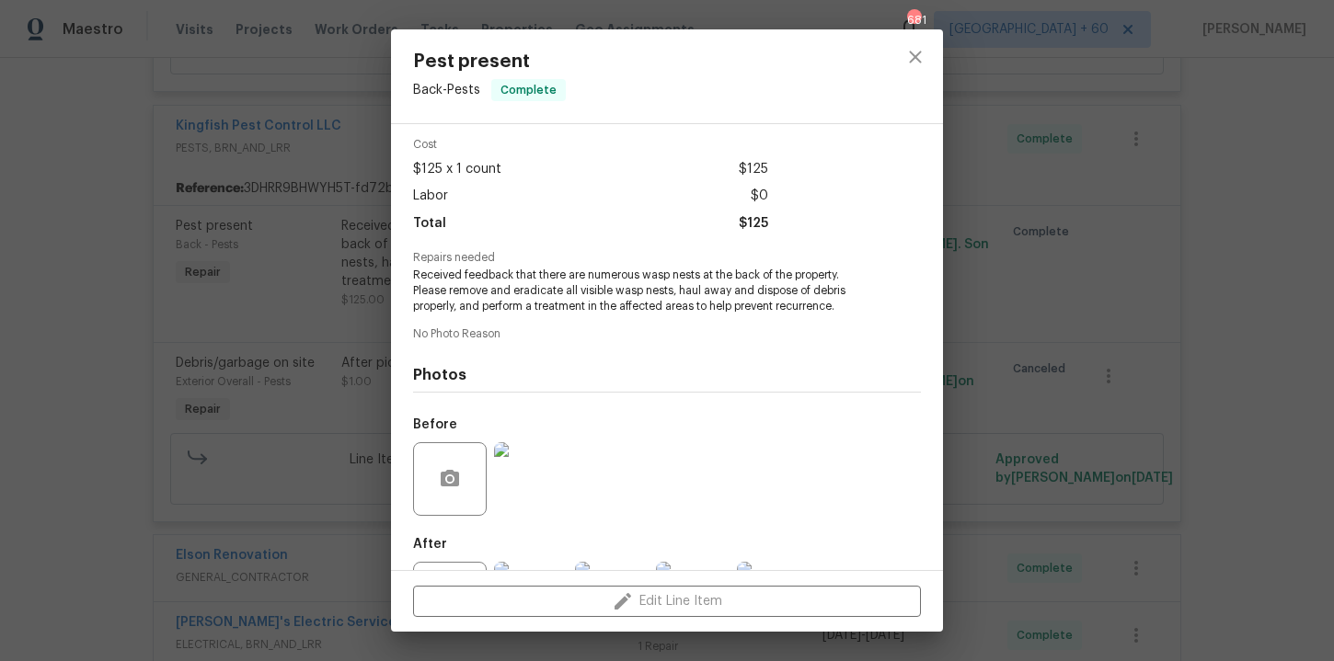
scroll to position [0, 0]
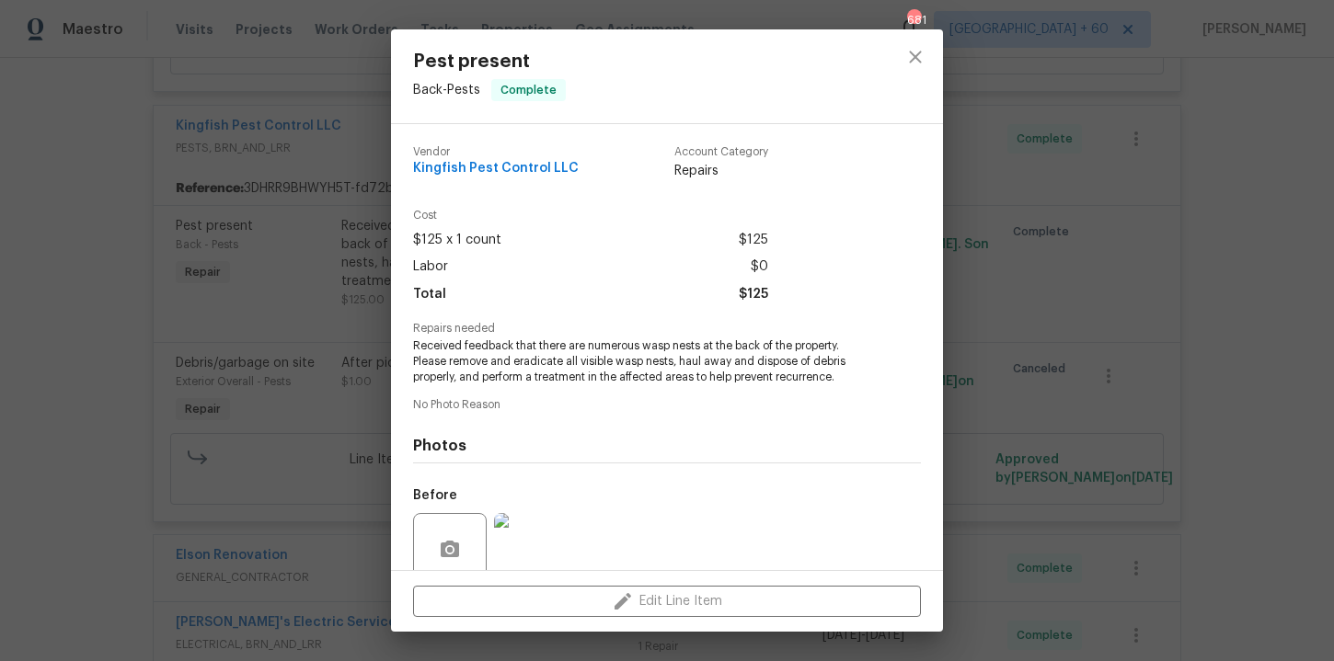
click at [525, 165] on span "Kingfish Pest Control LLC" at bounding box center [496, 169] width 166 height 14
copy span "Kingfish Pest Control LLC"
click at [162, 381] on div "Pest present Back - Pests Complete Vendor Kingfish Pest Control LLC Account Cat…" at bounding box center [667, 330] width 1334 height 661
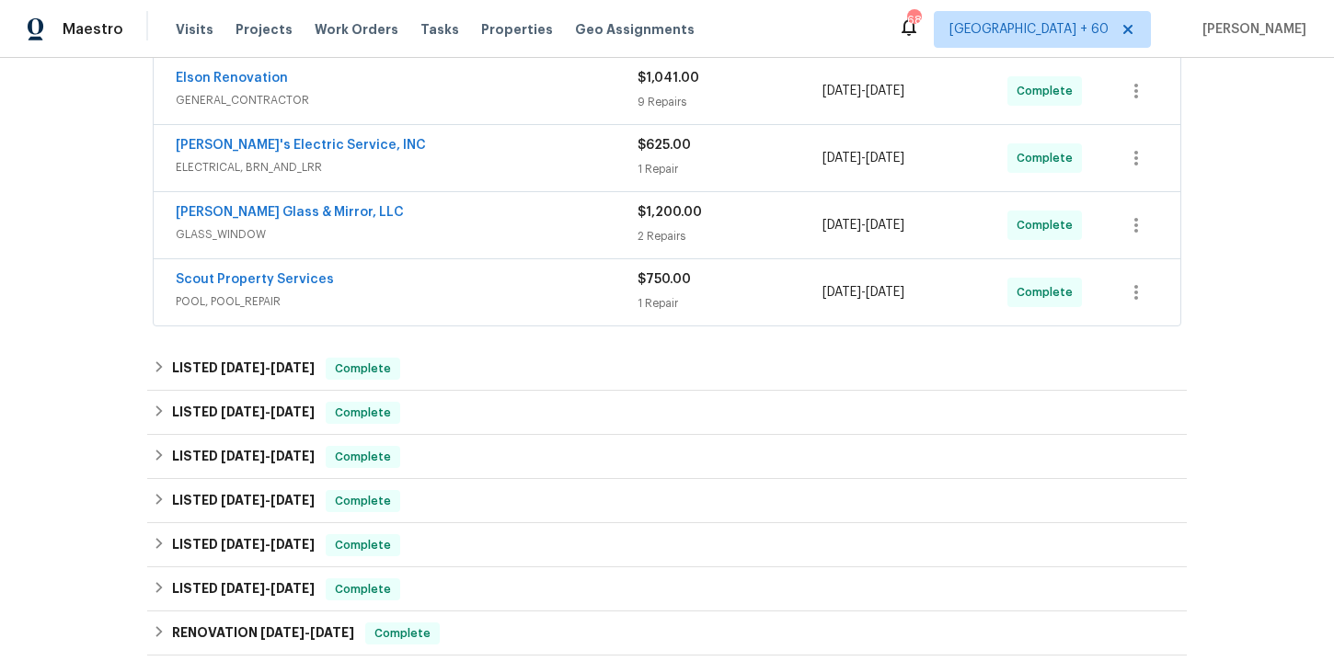
scroll to position [1761, 0]
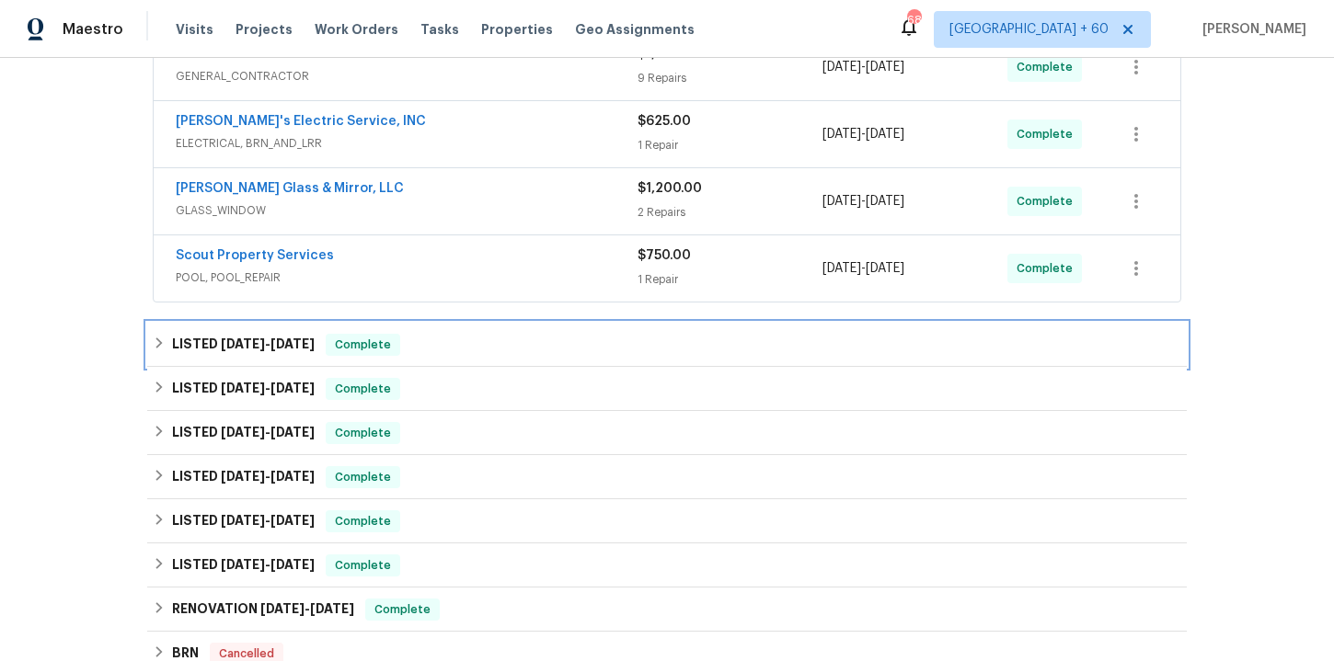
click at [442, 334] on div "LISTED 7/17/25 - 7/21/25 Complete" at bounding box center [667, 345] width 1028 height 22
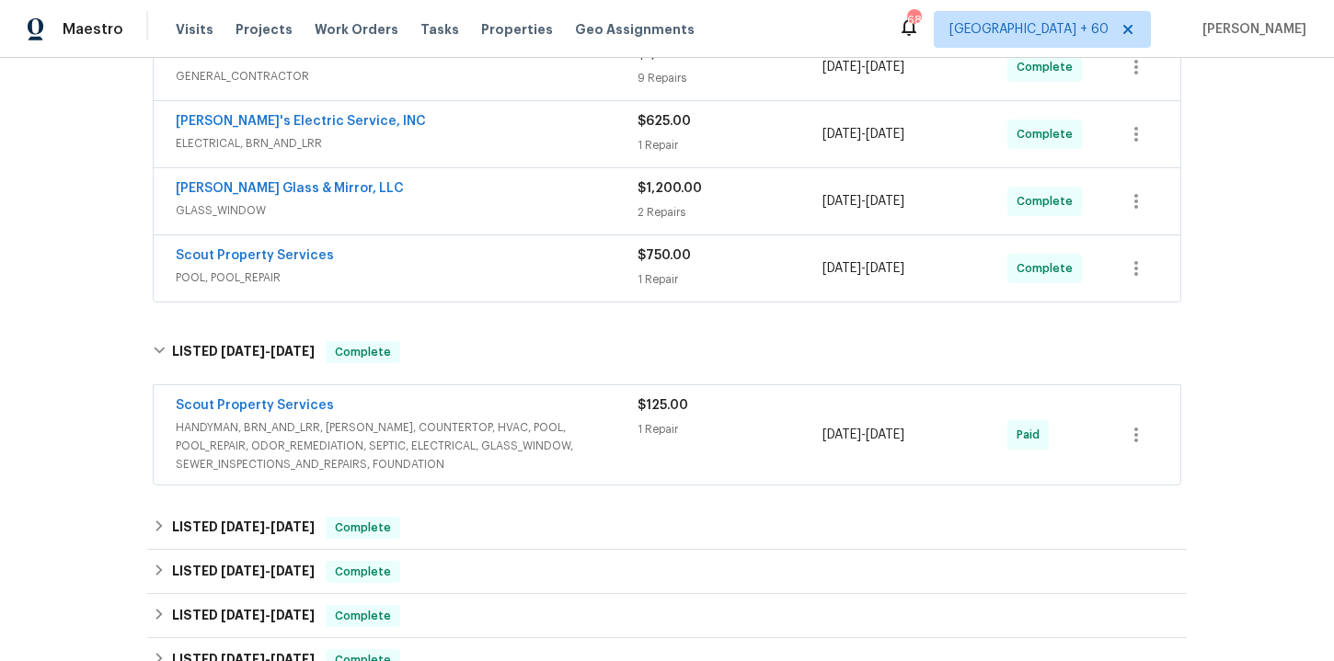
click at [535, 445] on span "HANDYMAN, BRN_AND_LRR, WELLS, COUNTERTOP, HVAC, POOL, POOL_REPAIR, ODOR_REMEDIA…" at bounding box center [407, 446] width 462 height 55
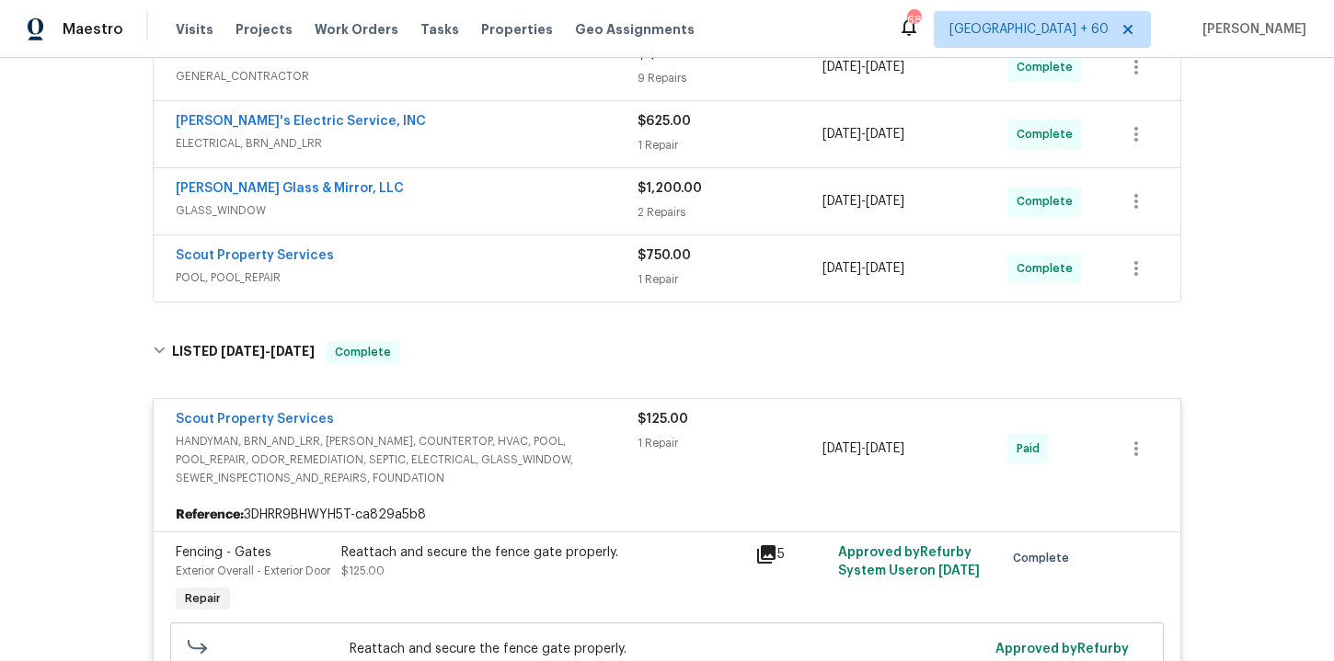
click at [528, 247] on div "Scout Property Services" at bounding box center [407, 258] width 462 height 22
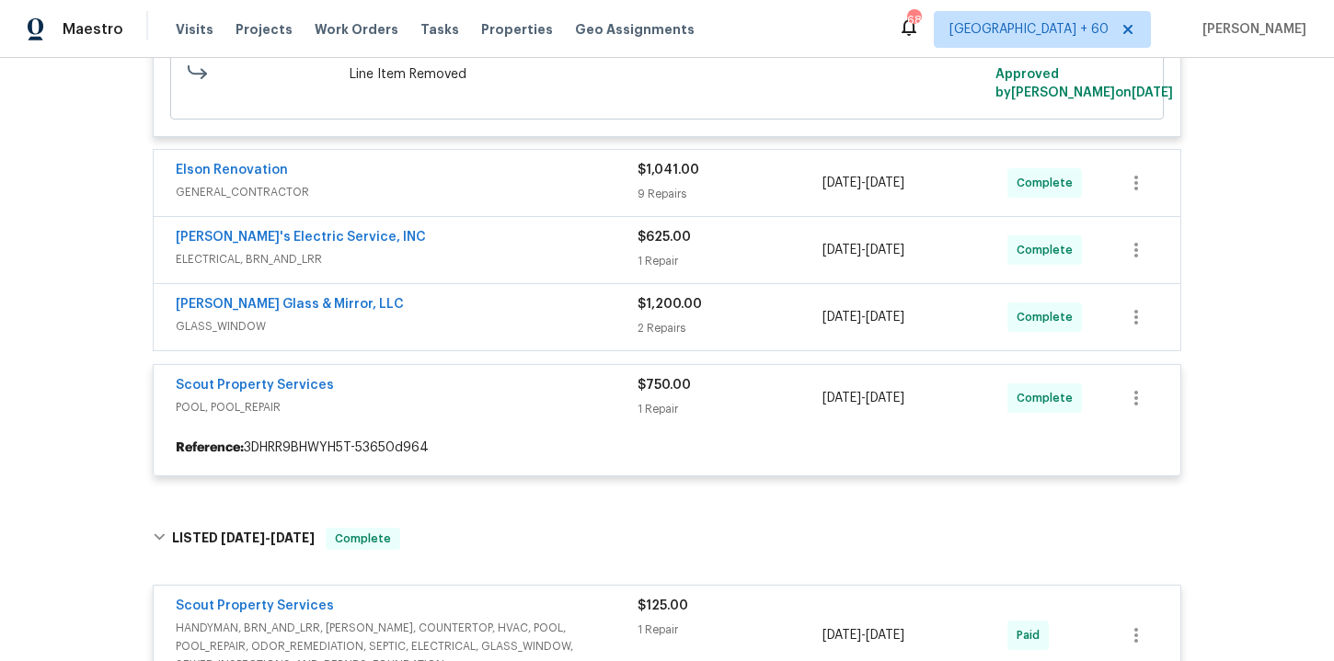
scroll to position [1647, 0]
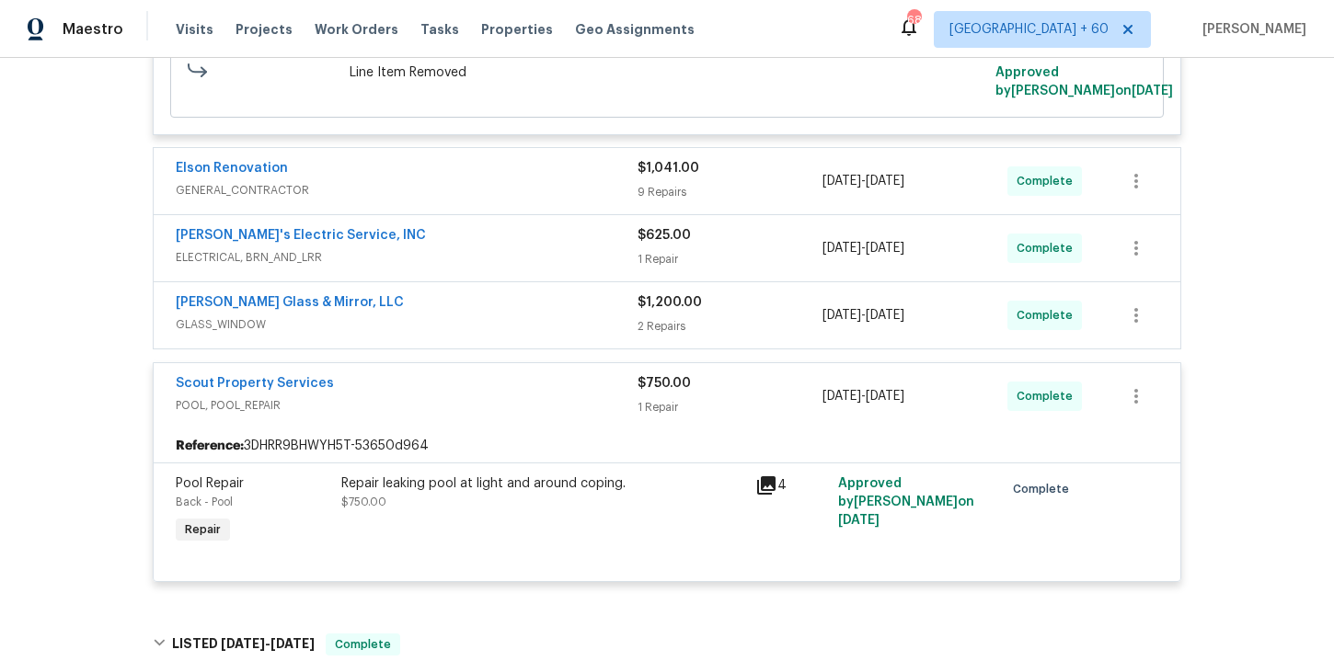
click at [510, 321] on div "Baum Glass & Mirror, LLC GLASS_WINDOW $1,200.00 2 Repairs 8/27/2025 - 8/27/2025…" at bounding box center [667, 315] width 1027 height 66
click at [504, 316] on span "GLASS_WINDOW" at bounding box center [407, 325] width 462 height 18
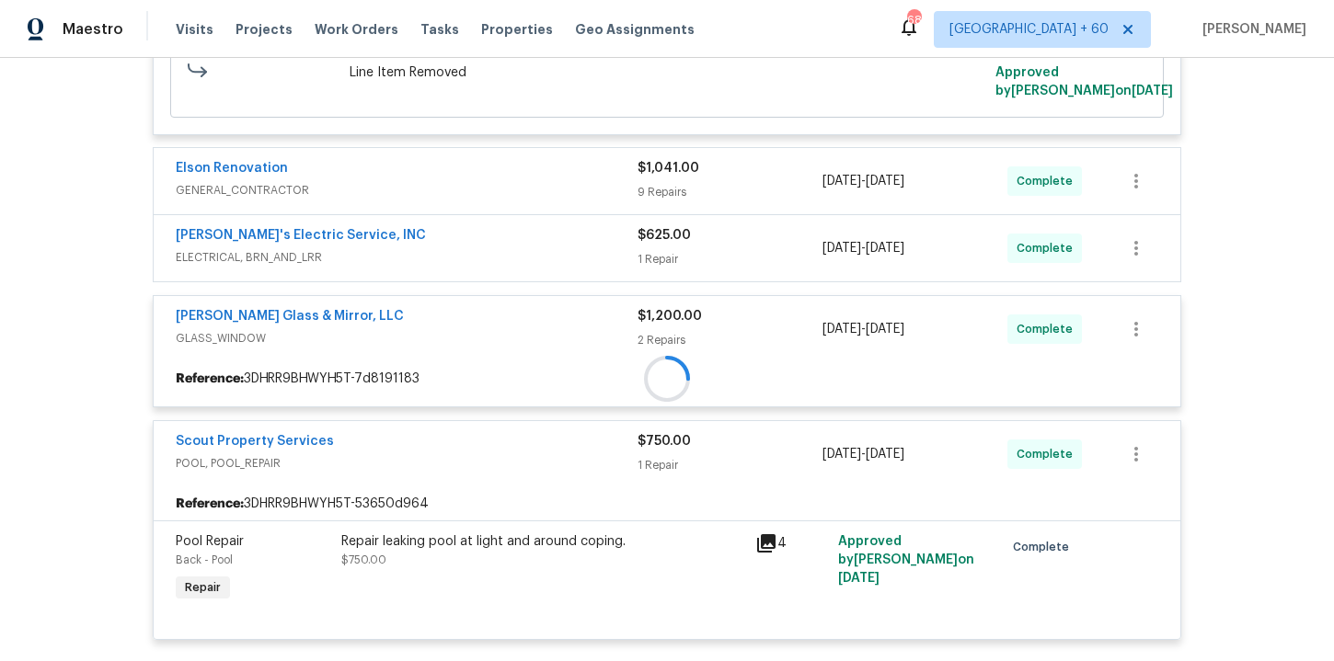
scroll to position [1589, 0]
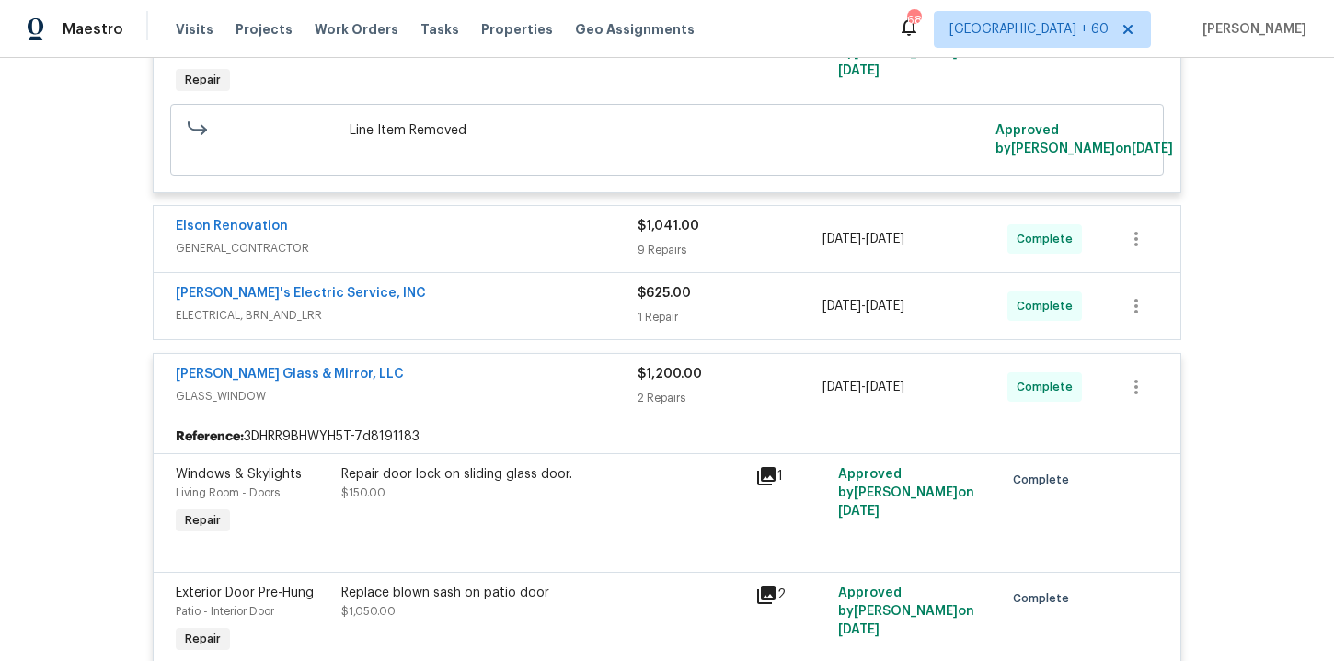
click at [491, 286] on div "Jack's Electric Service, INC" at bounding box center [407, 295] width 462 height 22
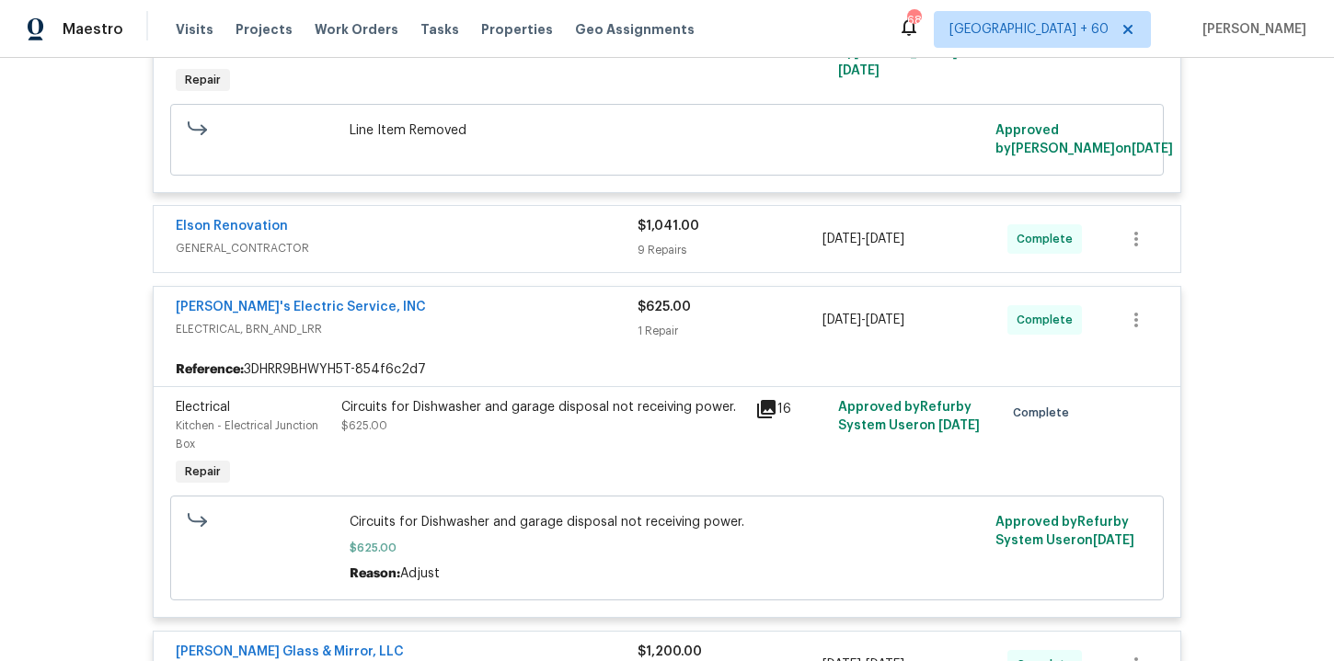
click at [467, 217] on div "Elson Renovation" at bounding box center [407, 228] width 462 height 22
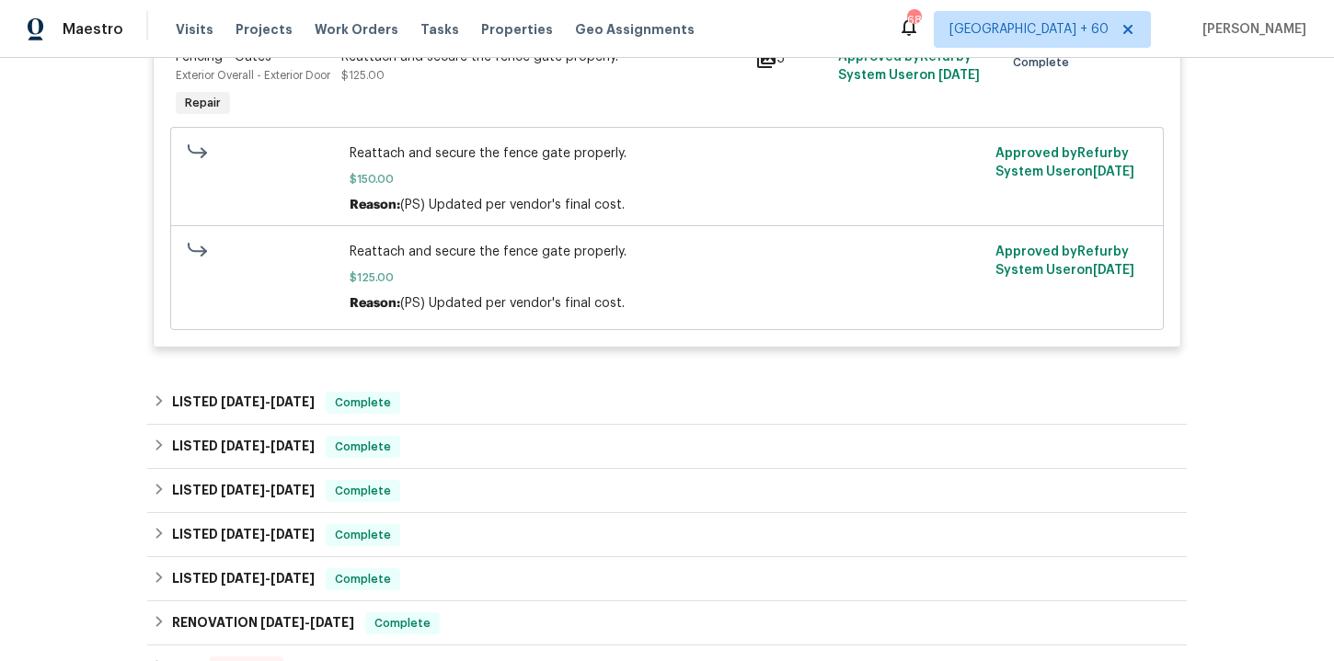
scroll to position [4217, 0]
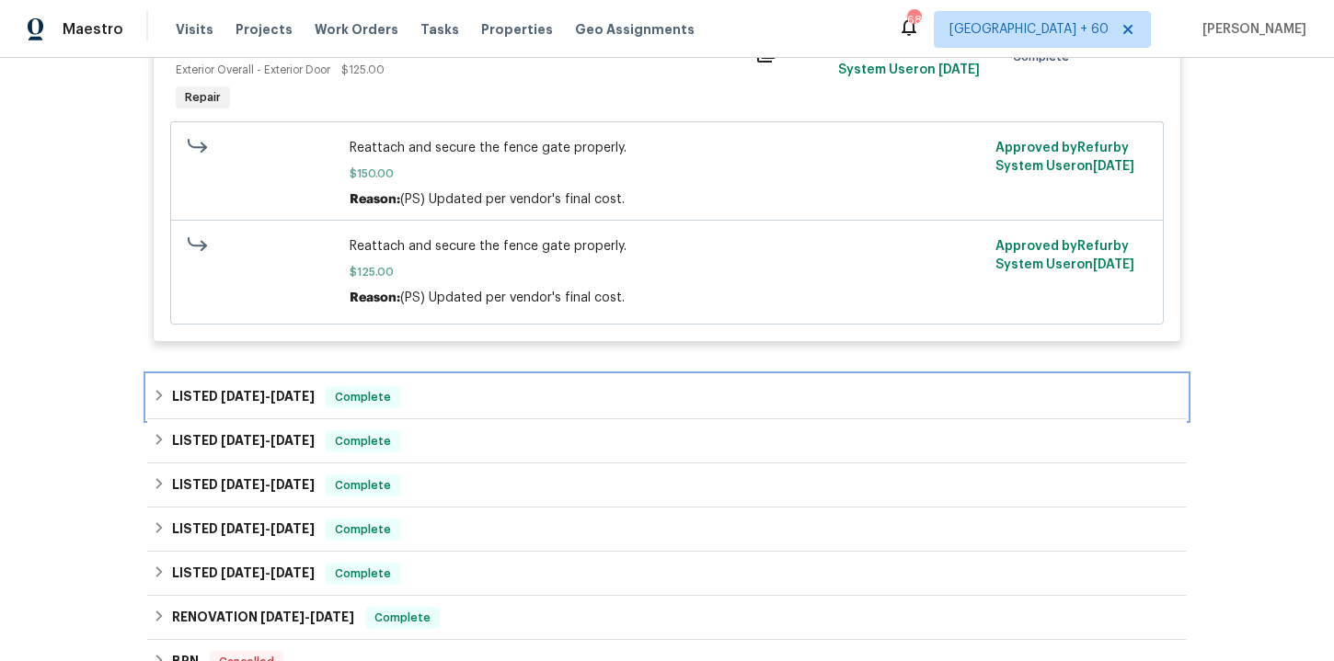
click at [447, 408] on div "LISTED 6/18/25 - 6/23/25 Complete" at bounding box center [667, 397] width 1028 height 22
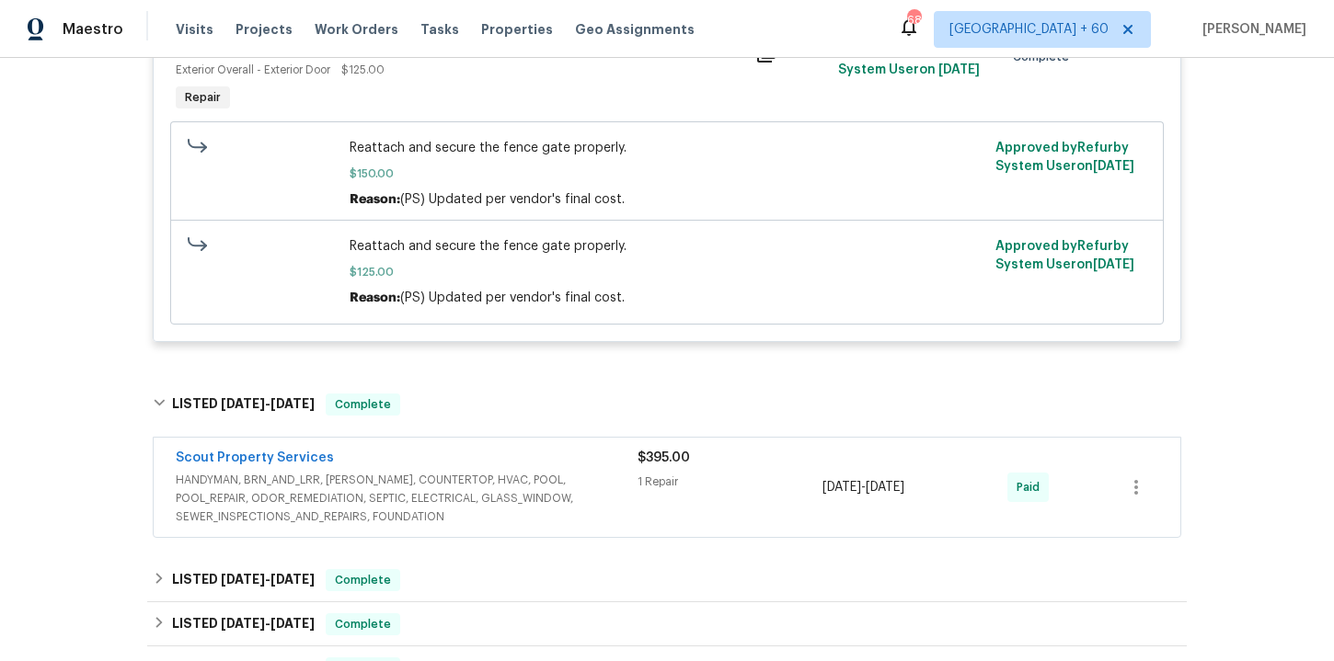
click at [491, 471] on div "Scout Property Services" at bounding box center [407, 460] width 462 height 22
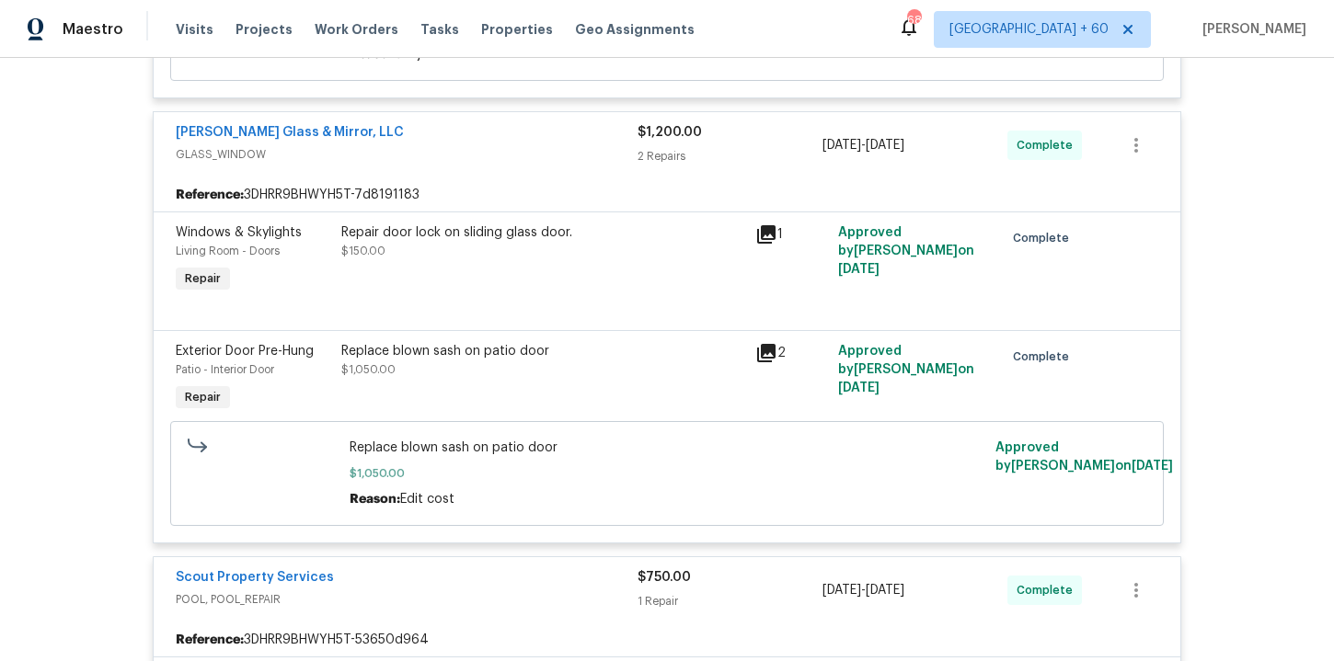
scroll to position [3230, 0]
click at [341, 37] on span "Work Orders" at bounding box center [357, 29] width 84 height 18
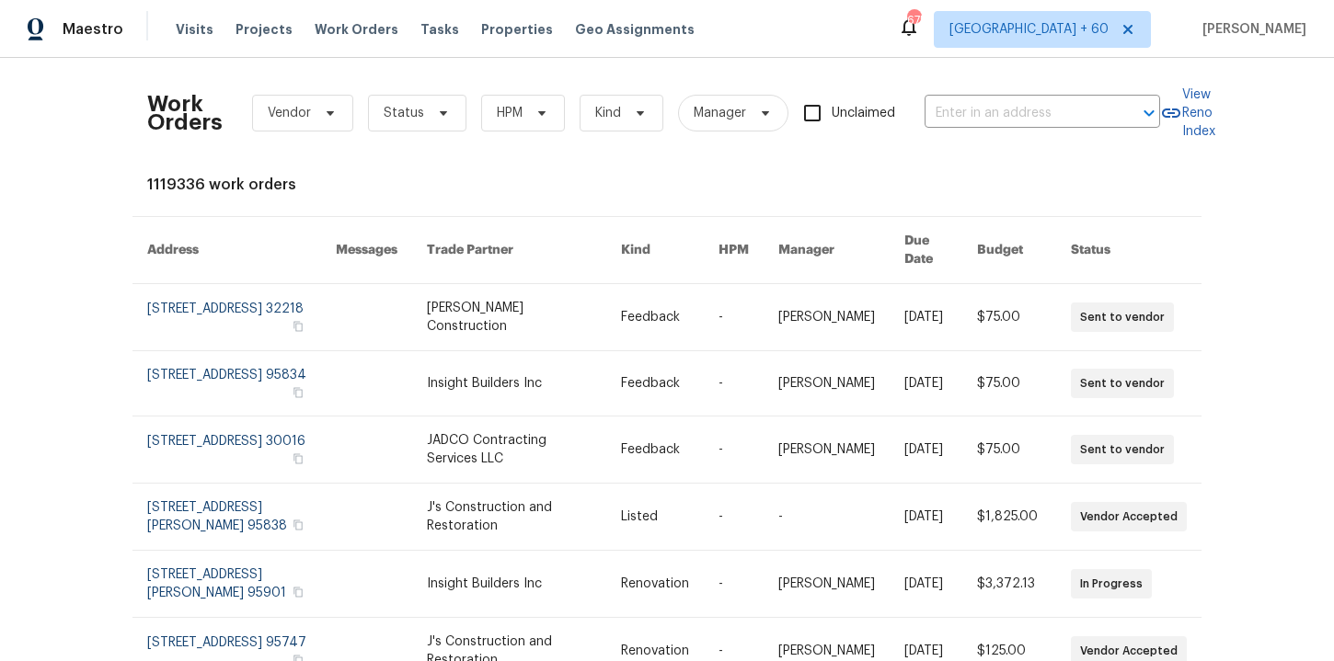
click at [981, 132] on div "Work Orders Vendor Status HPM Kind Manager Unclaimed ​" at bounding box center [653, 113] width 1013 height 81
click at [981, 120] on input "text" at bounding box center [1016, 113] width 184 height 29
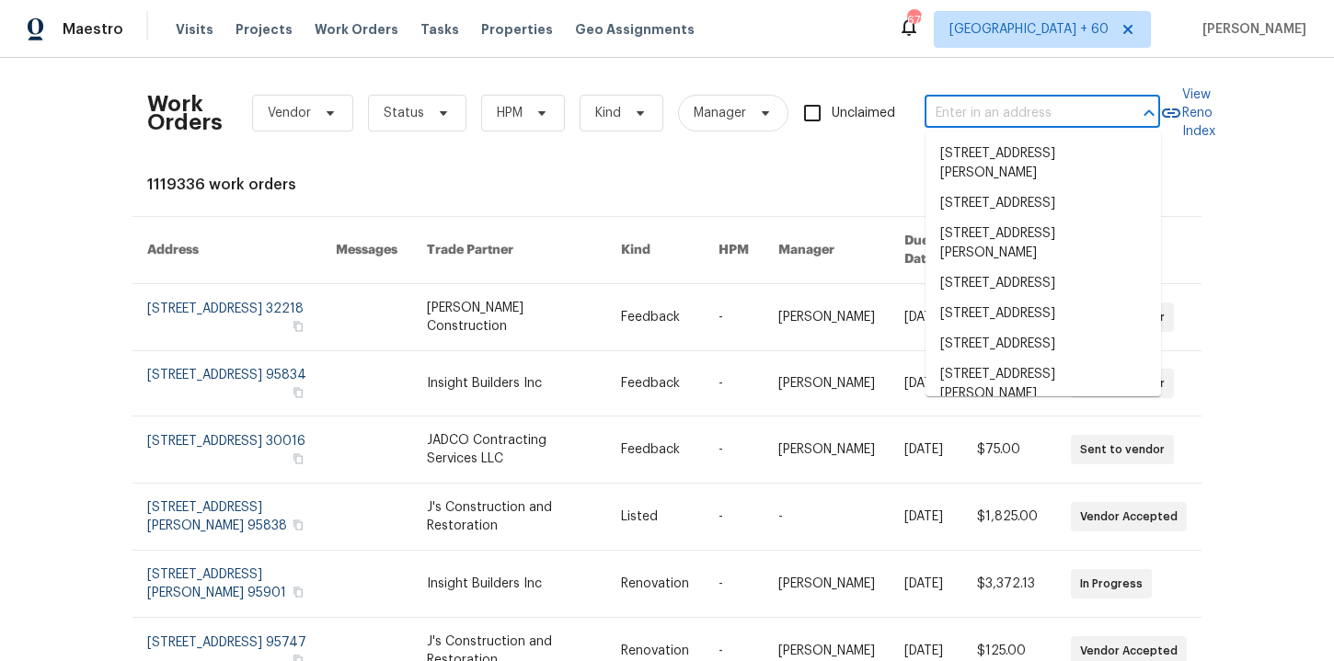
paste input "16 Skye Trl Thomasville, NC 27360"
type input "16 Skye Trl Thomasville, NC 27360"
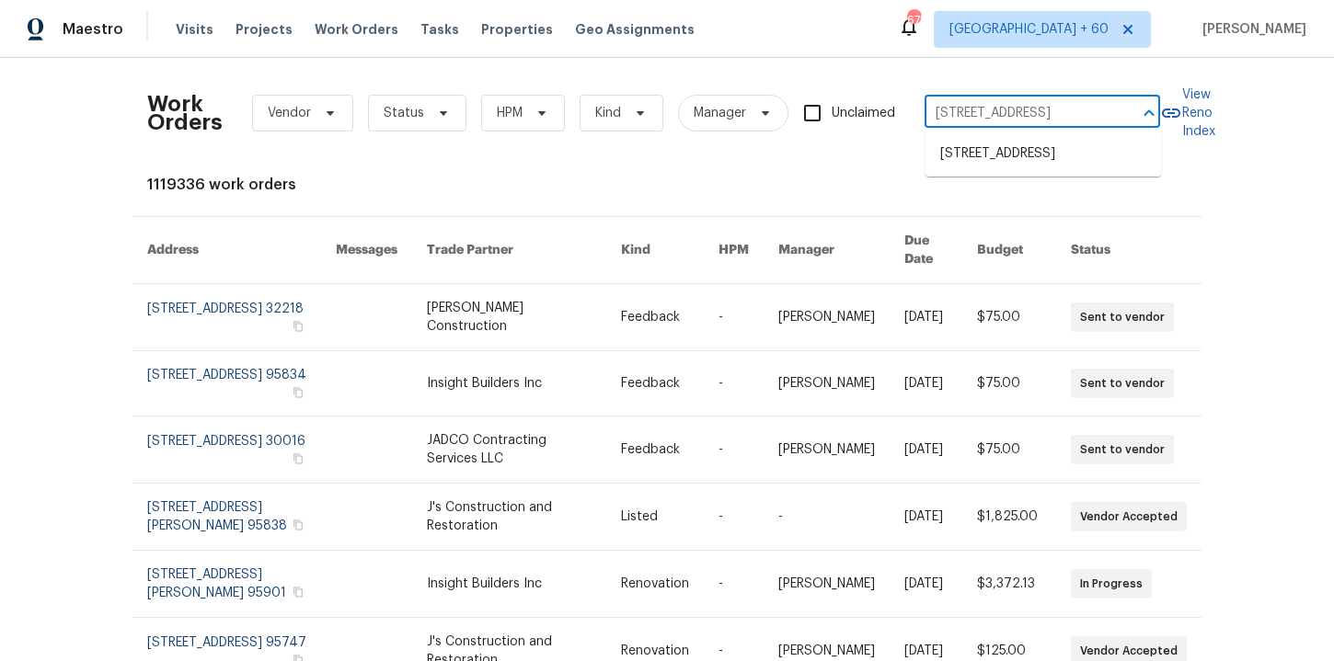
scroll to position [0, 32]
click at [999, 151] on li "16 Skye Trl, Thomasville, NC 27360" at bounding box center [1042, 154] width 235 height 30
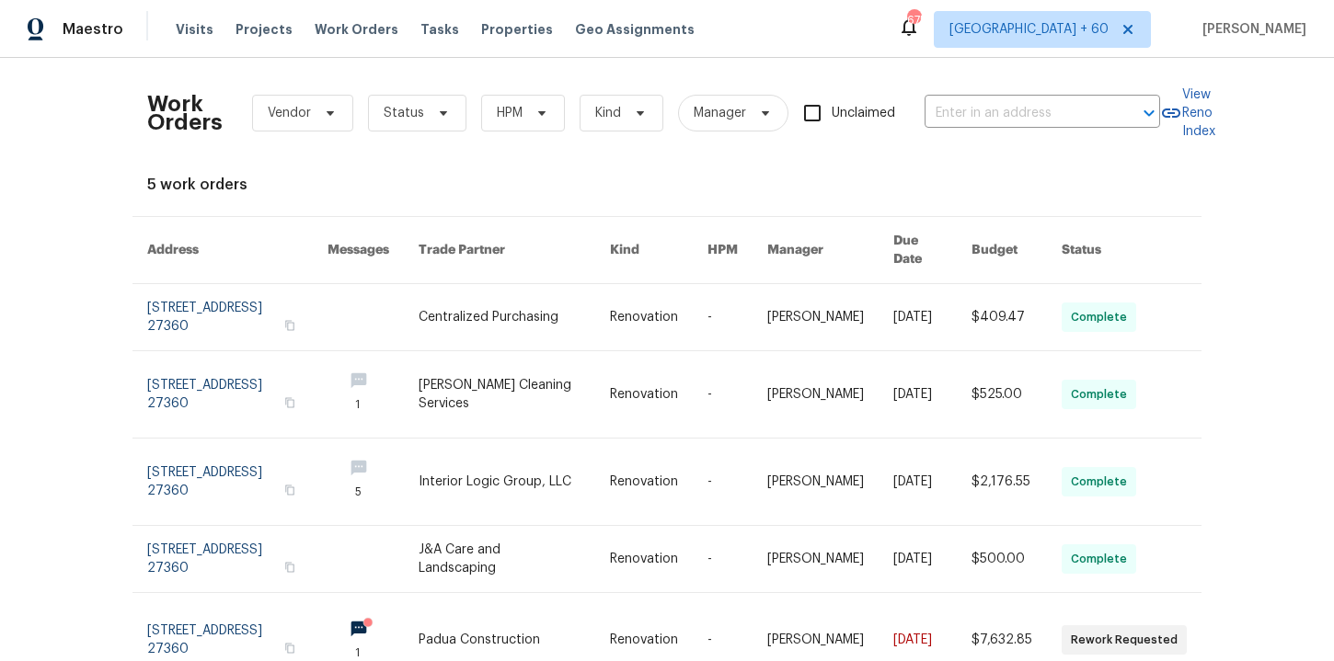
type input "16 Skye Trl, Thomasville, NC 27360"
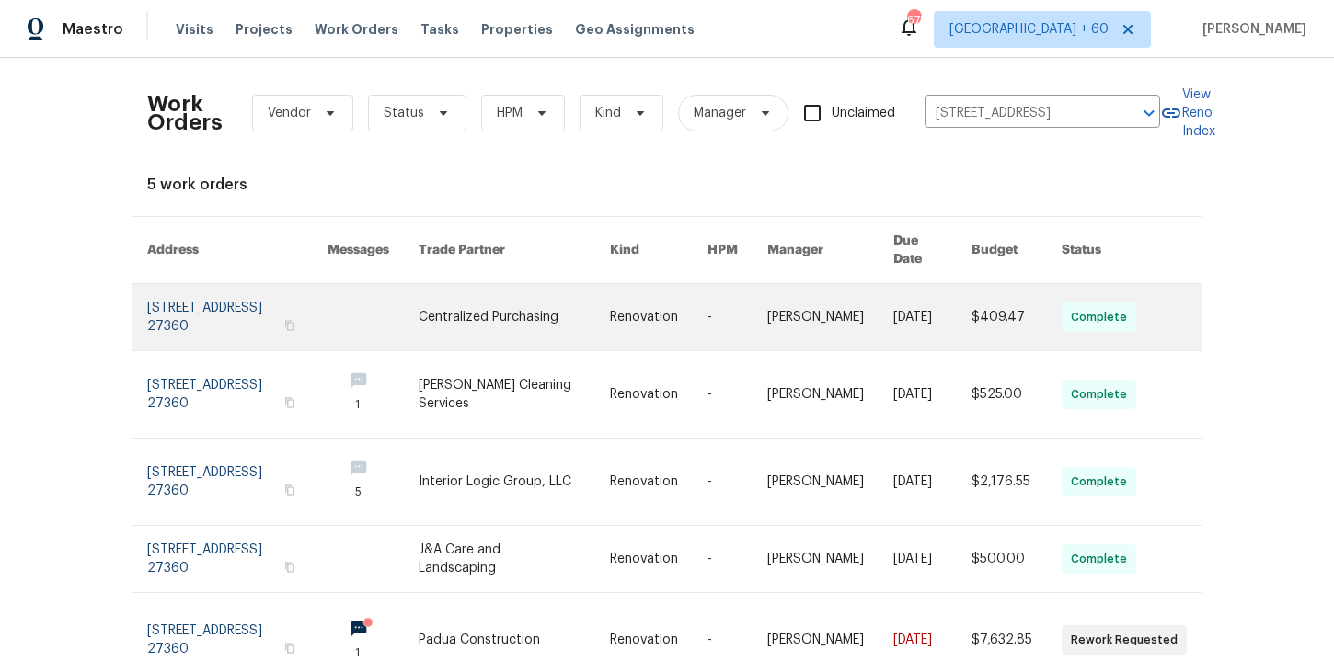
click at [230, 292] on link at bounding box center [237, 317] width 180 height 66
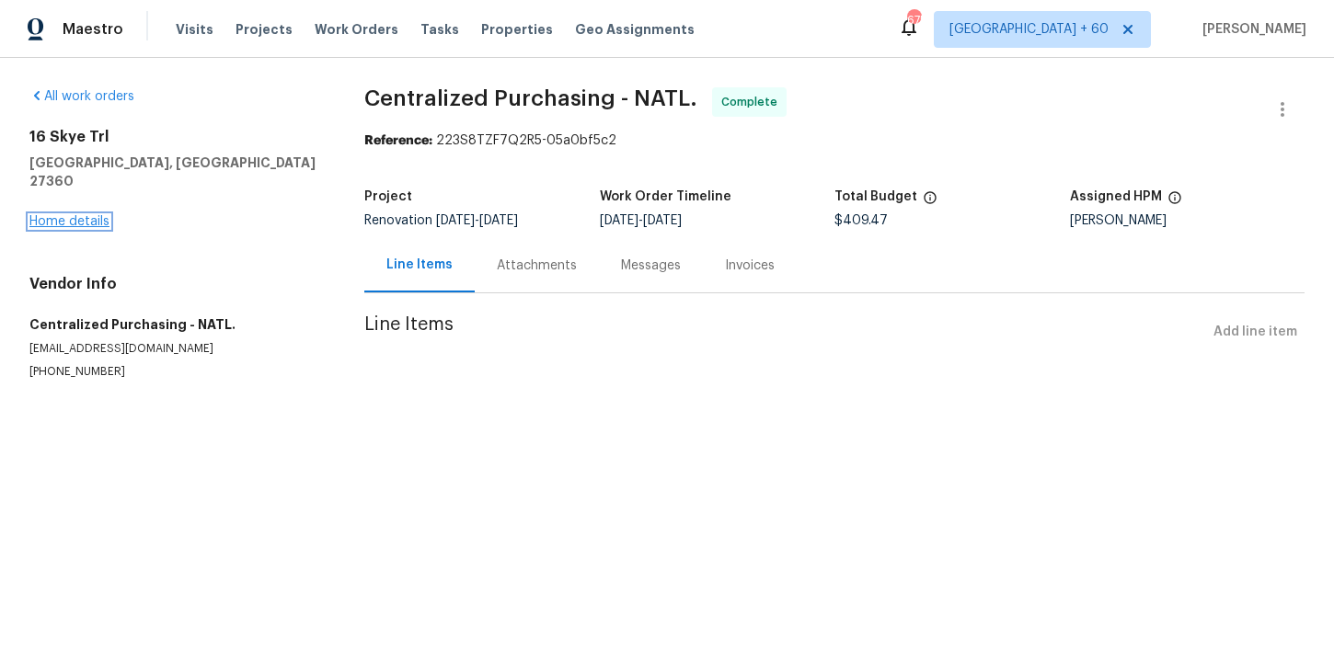
click at [62, 215] on link "Home details" at bounding box center [69, 221] width 80 height 13
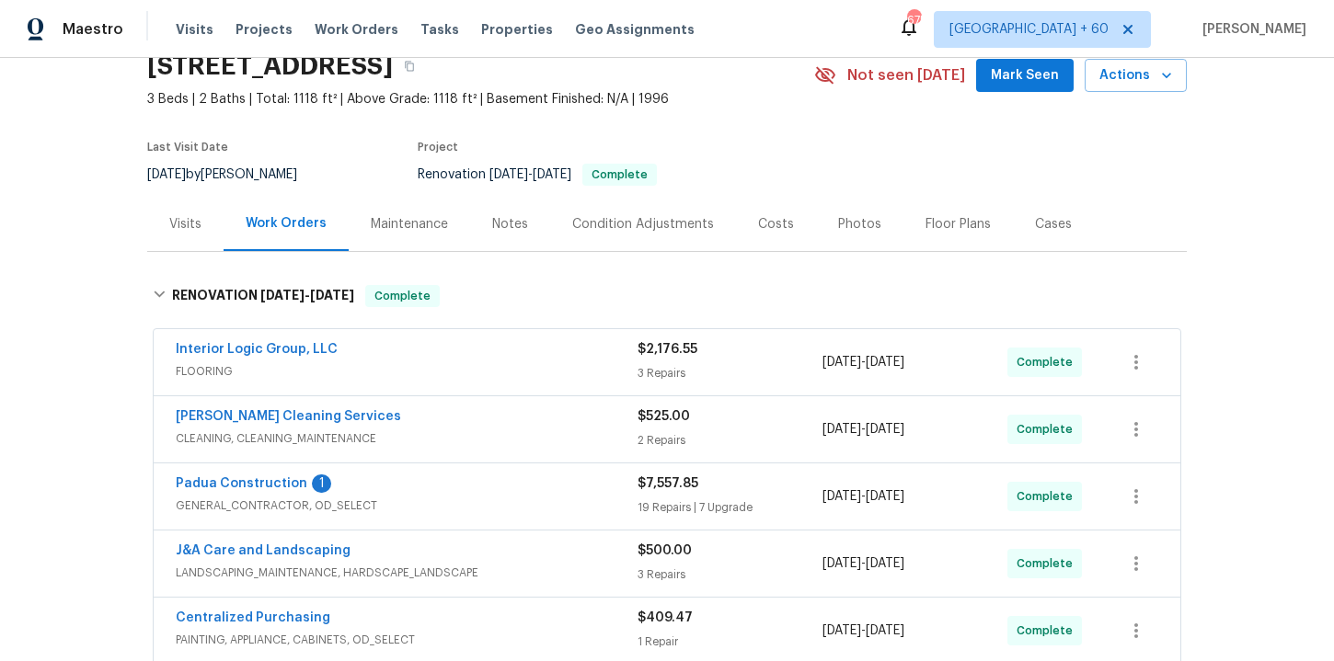
scroll to position [97, 0]
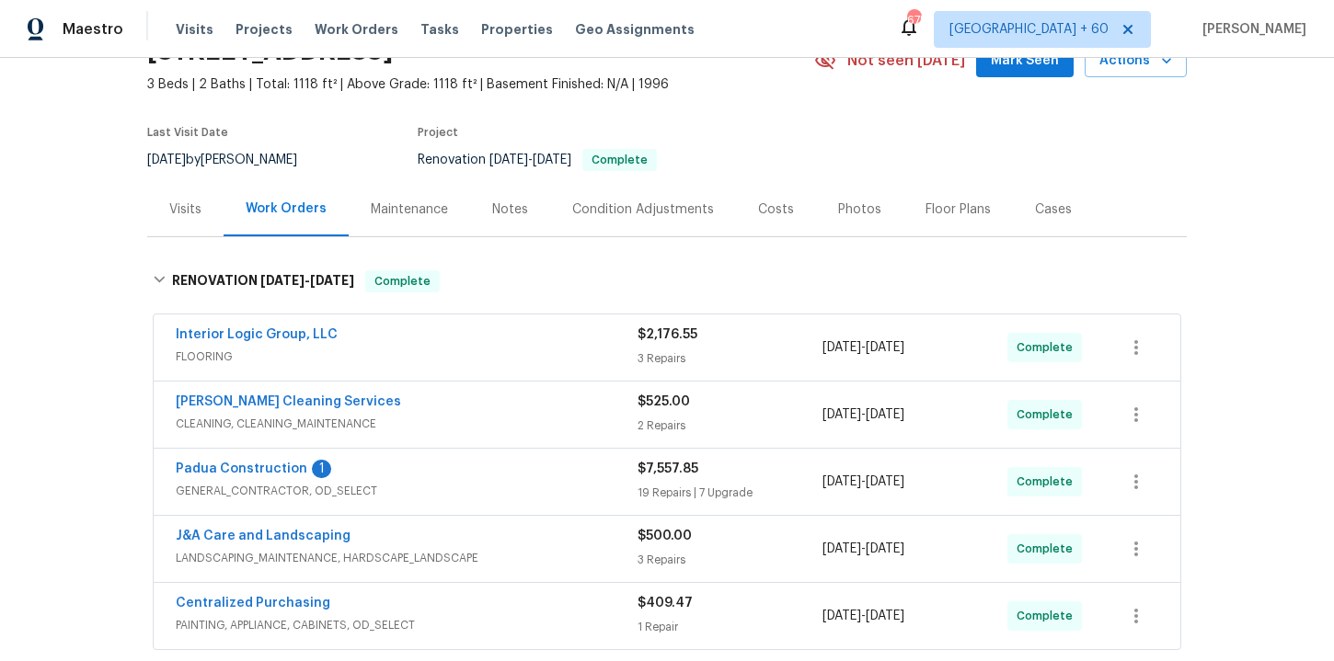
click at [455, 410] on div "DePascale Cleaning Services" at bounding box center [407, 404] width 462 height 22
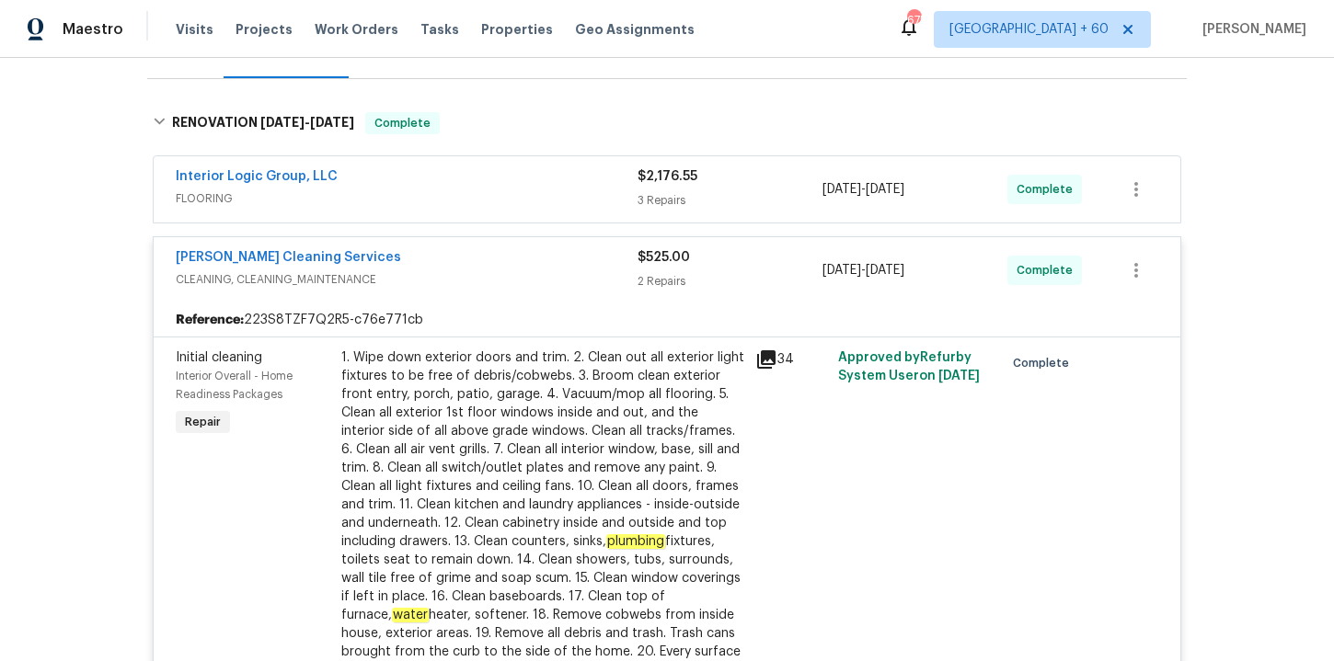
scroll to position [238, 0]
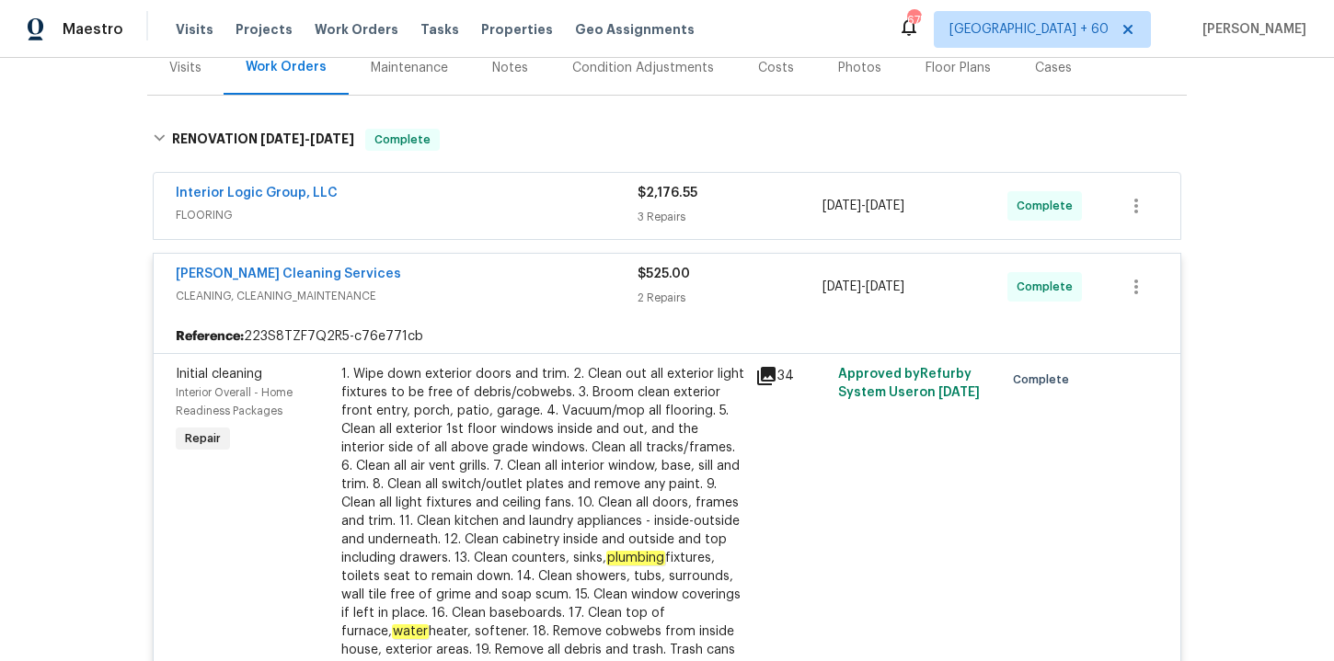
click at [501, 208] on span "FLOORING" at bounding box center [407, 215] width 462 height 18
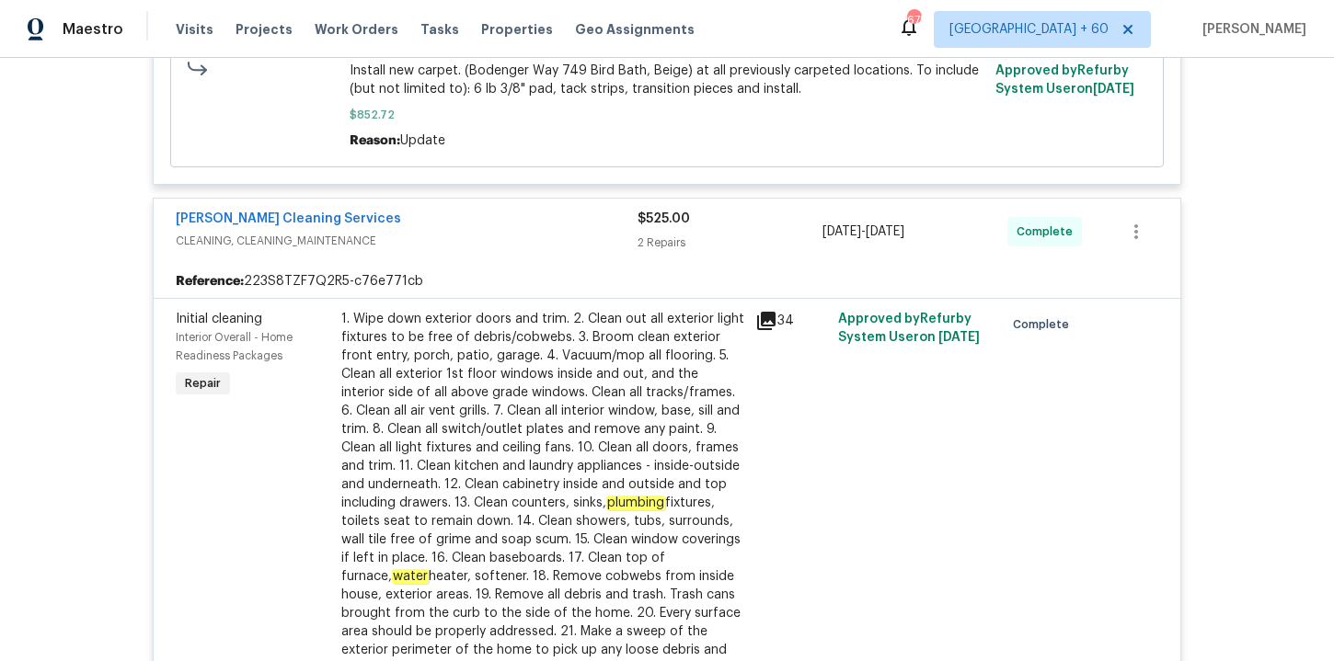
scroll to position [628, 0]
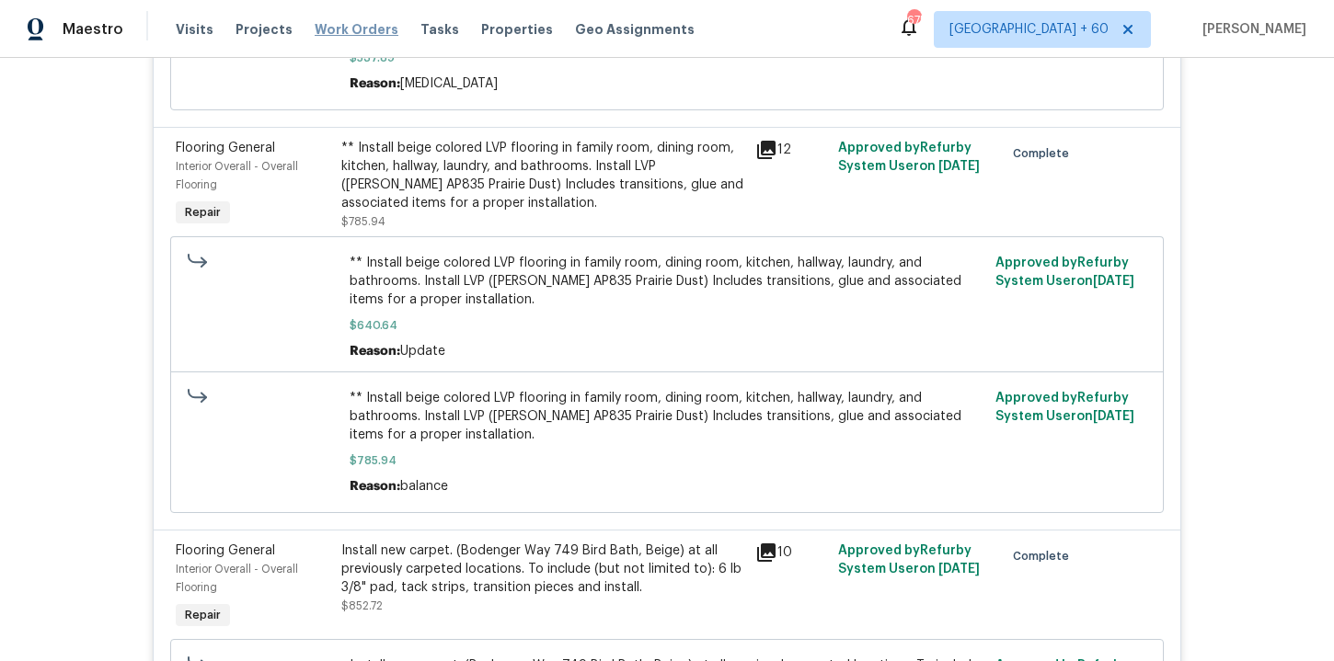
click at [348, 21] on span "Work Orders" at bounding box center [357, 29] width 84 height 18
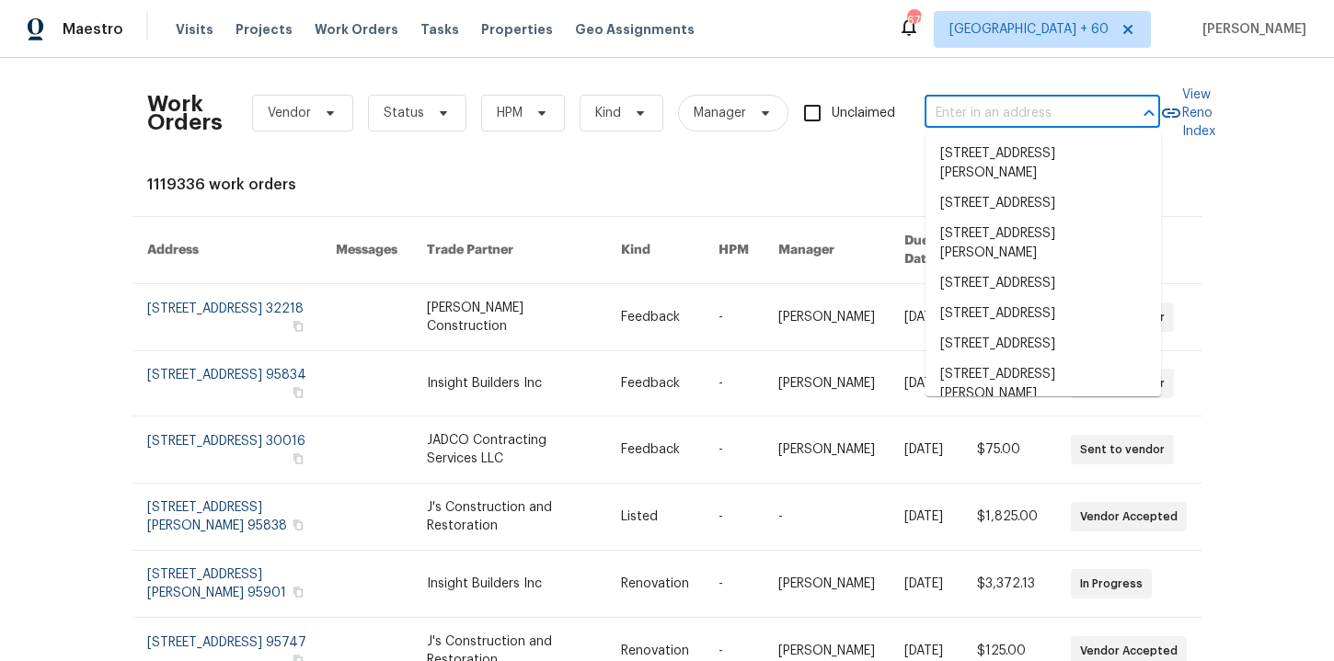
click at [1004, 121] on input "text" at bounding box center [1016, 113] width 184 height 29
paste input "622 Dawson St Aurora, CO 80011"
type input "622 Dawson St Aurora, CO 80011"
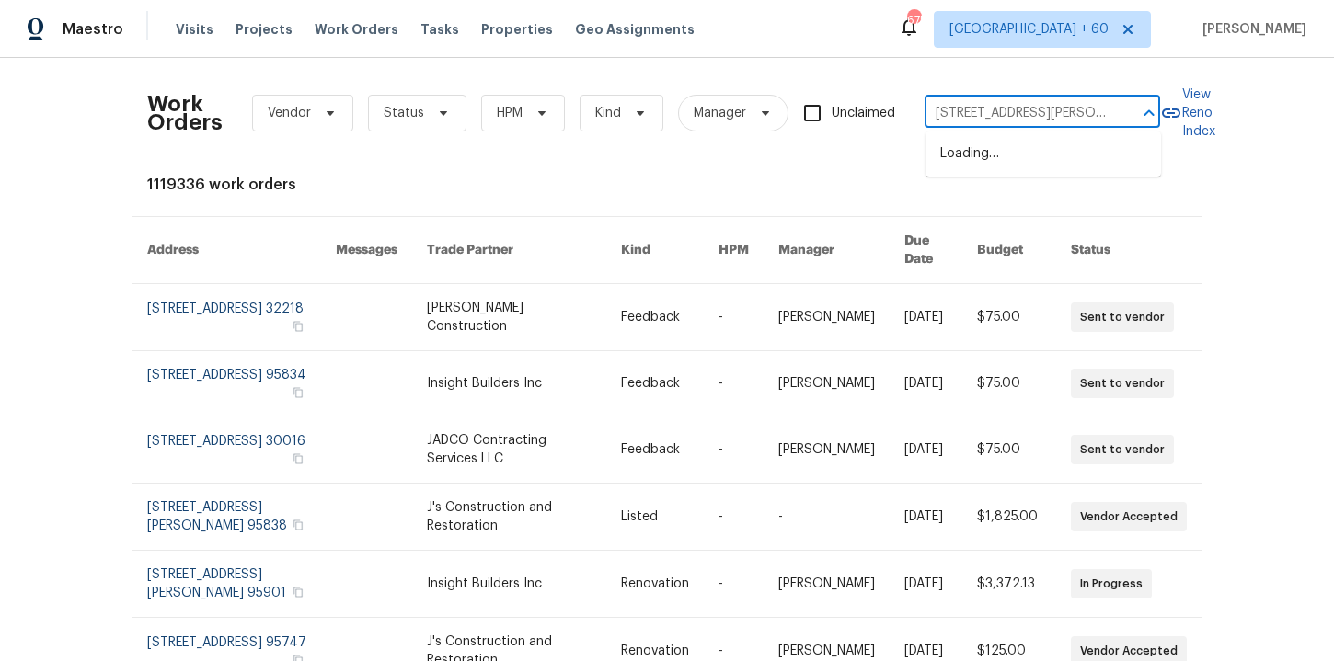
scroll to position [0, 26]
click at [1019, 155] on li "622 Dawson St, Aurora, CO 80011" at bounding box center [1042, 164] width 235 height 50
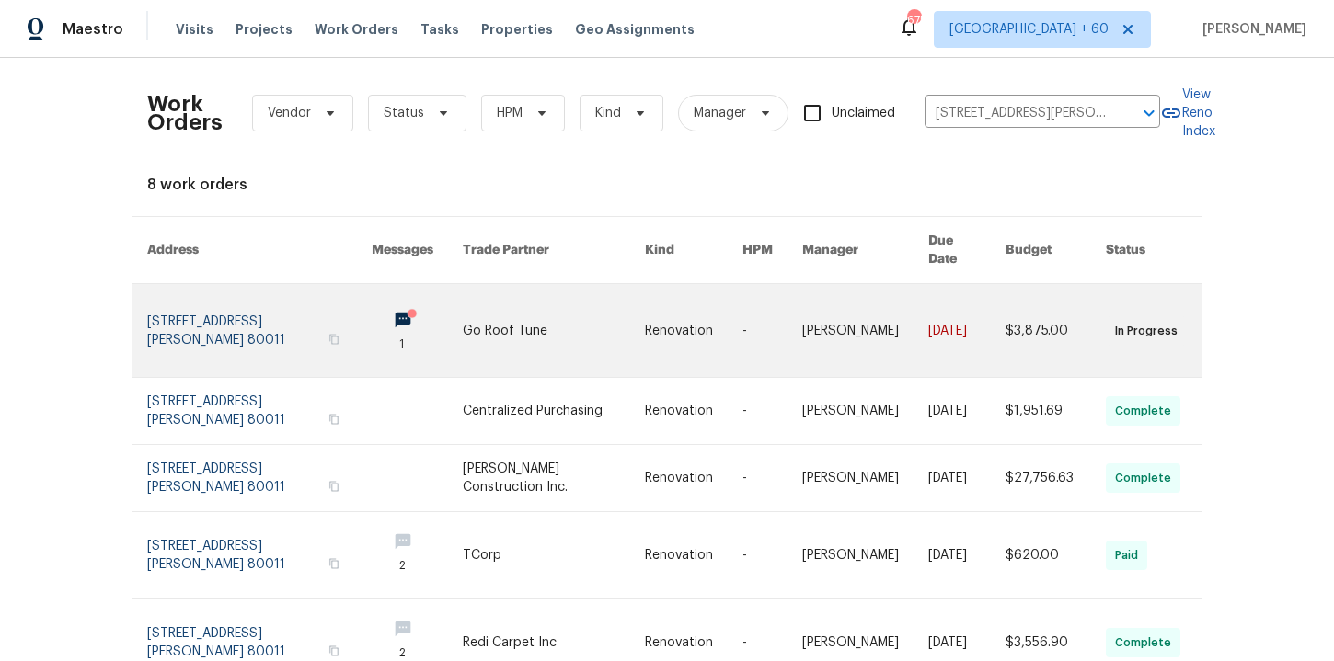
click at [208, 301] on link at bounding box center [259, 330] width 224 height 93
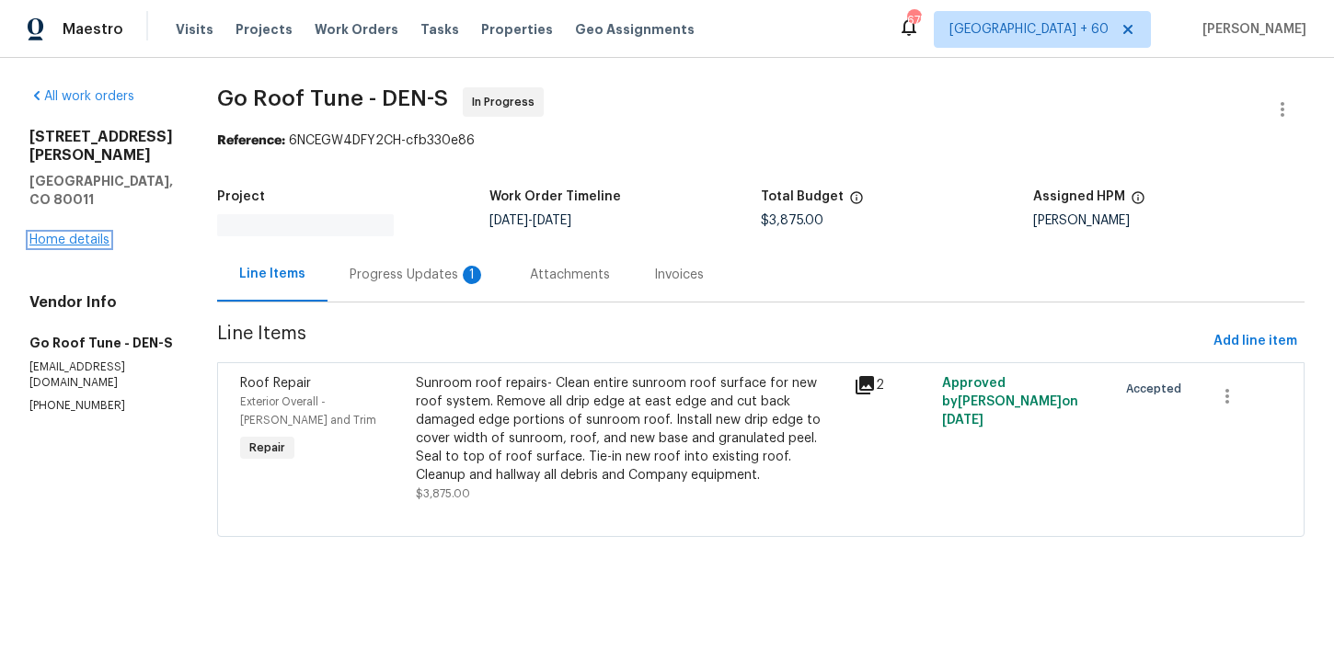
click at [93, 234] on link "Home details" at bounding box center [69, 240] width 80 height 13
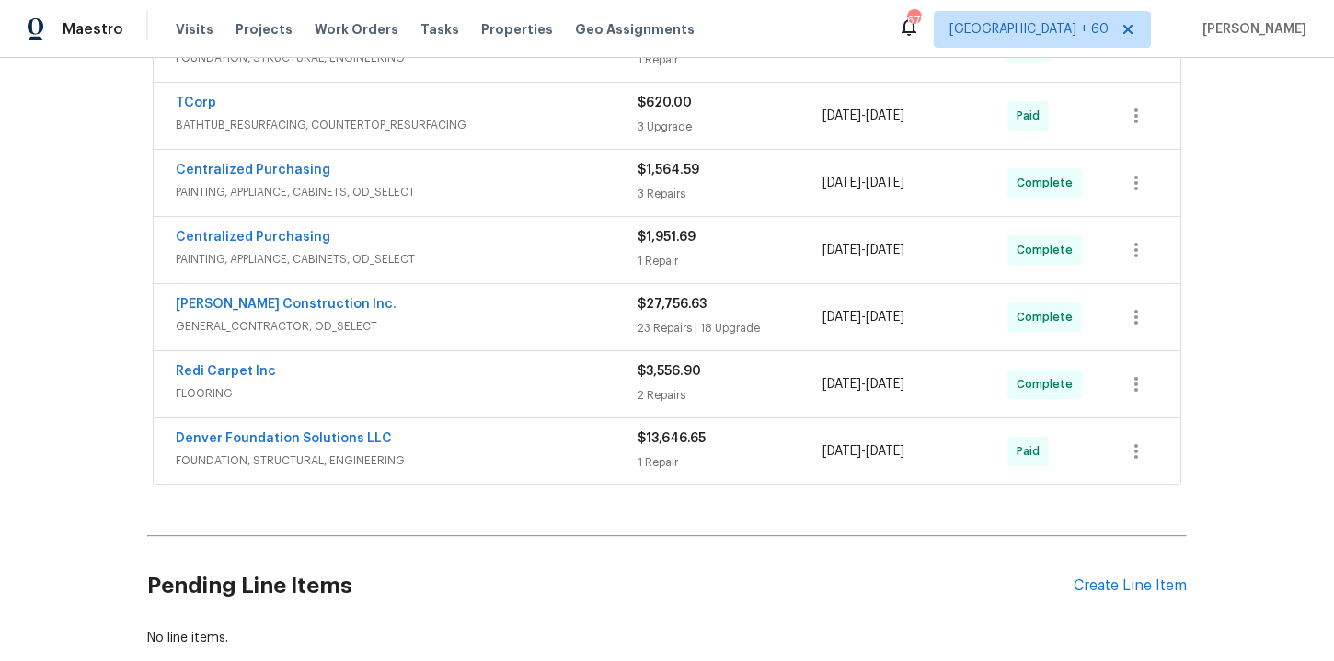
scroll to position [495, 0]
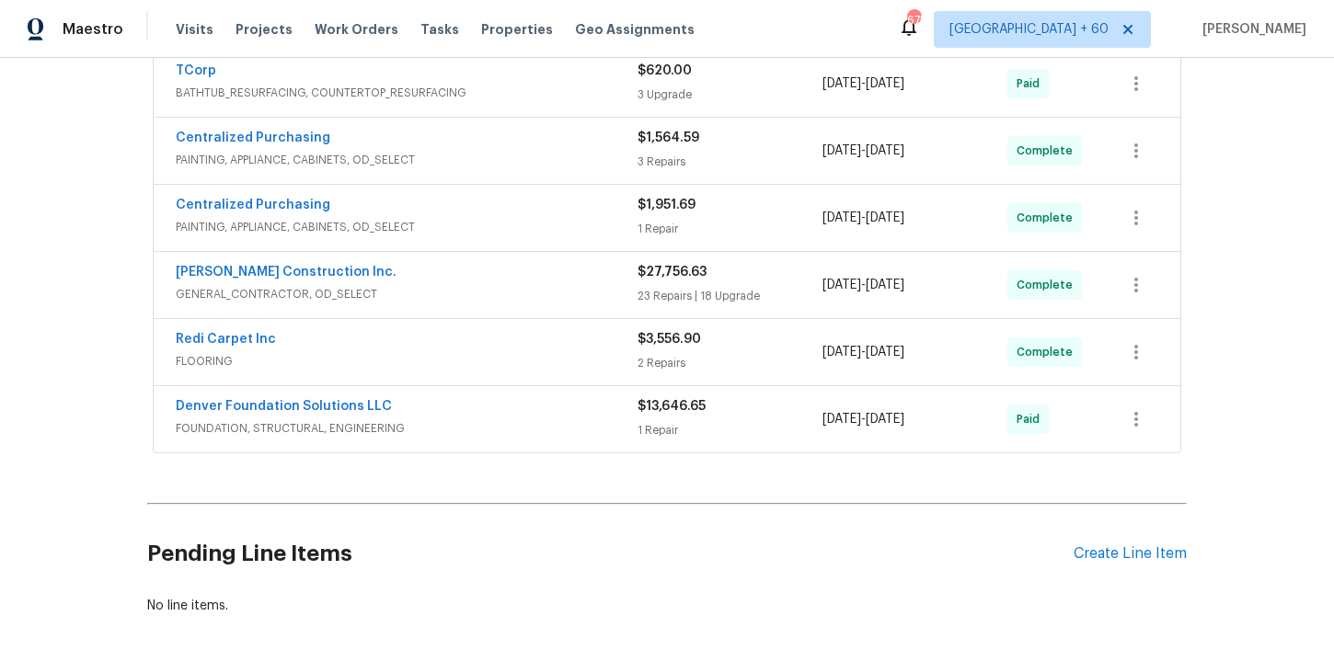
click at [521, 418] on div "Denver Foundation Solutions LLC" at bounding box center [407, 408] width 462 height 22
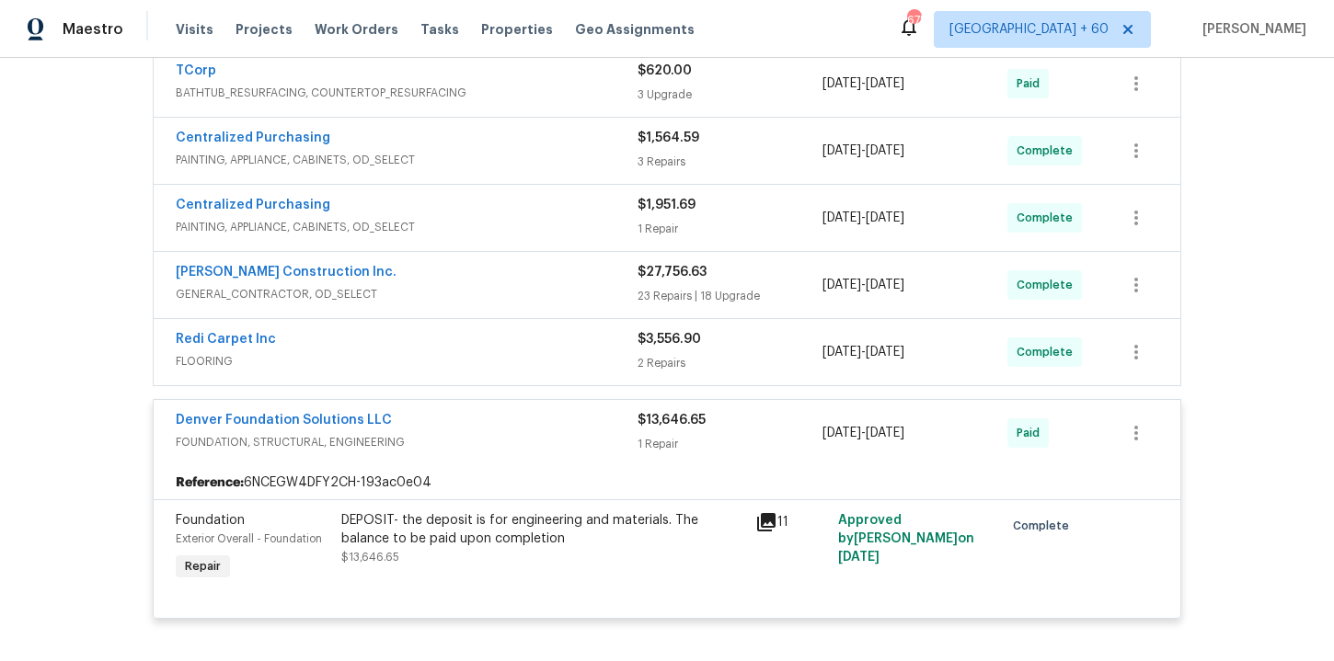
click at [493, 355] on span "FLOORING" at bounding box center [407, 361] width 462 height 18
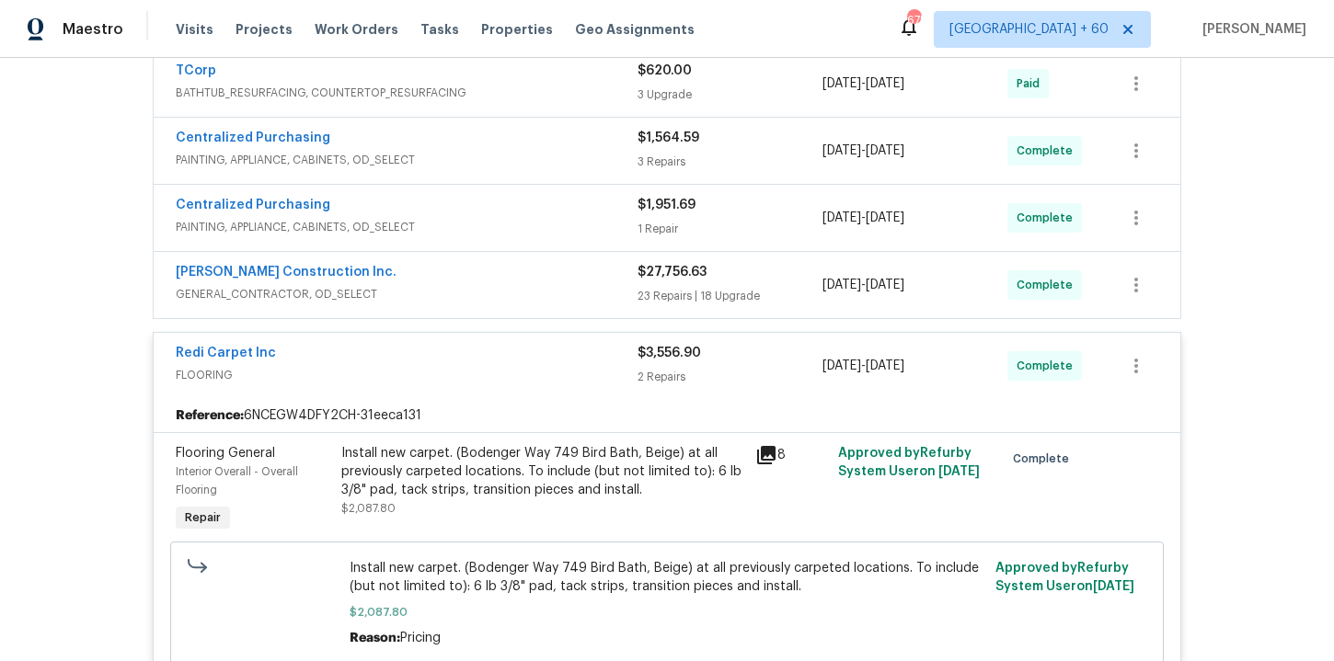
click at [481, 285] on span "GENERAL_CONTRACTOR, OD_SELECT" at bounding box center [407, 294] width 462 height 18
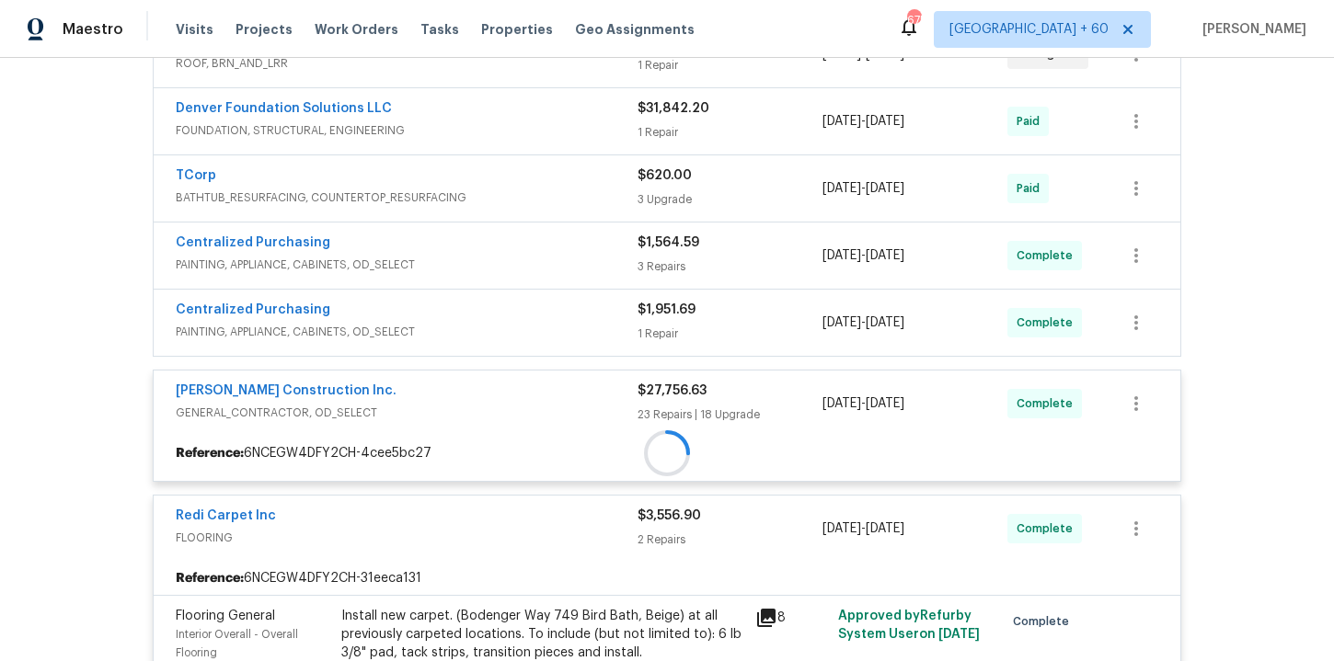
scroll to position [363, 0]
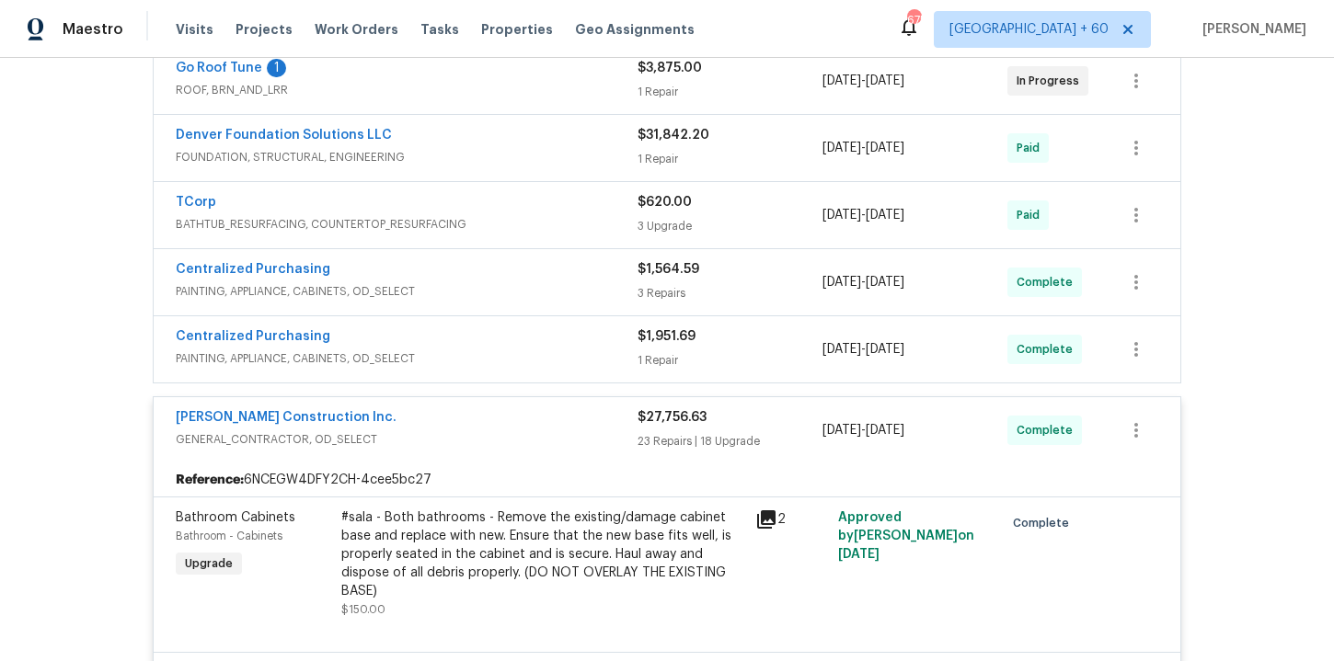
click at [469, 347] on div "Centralized Purchasing" at bounding box center [407, 338] width 462 height 22
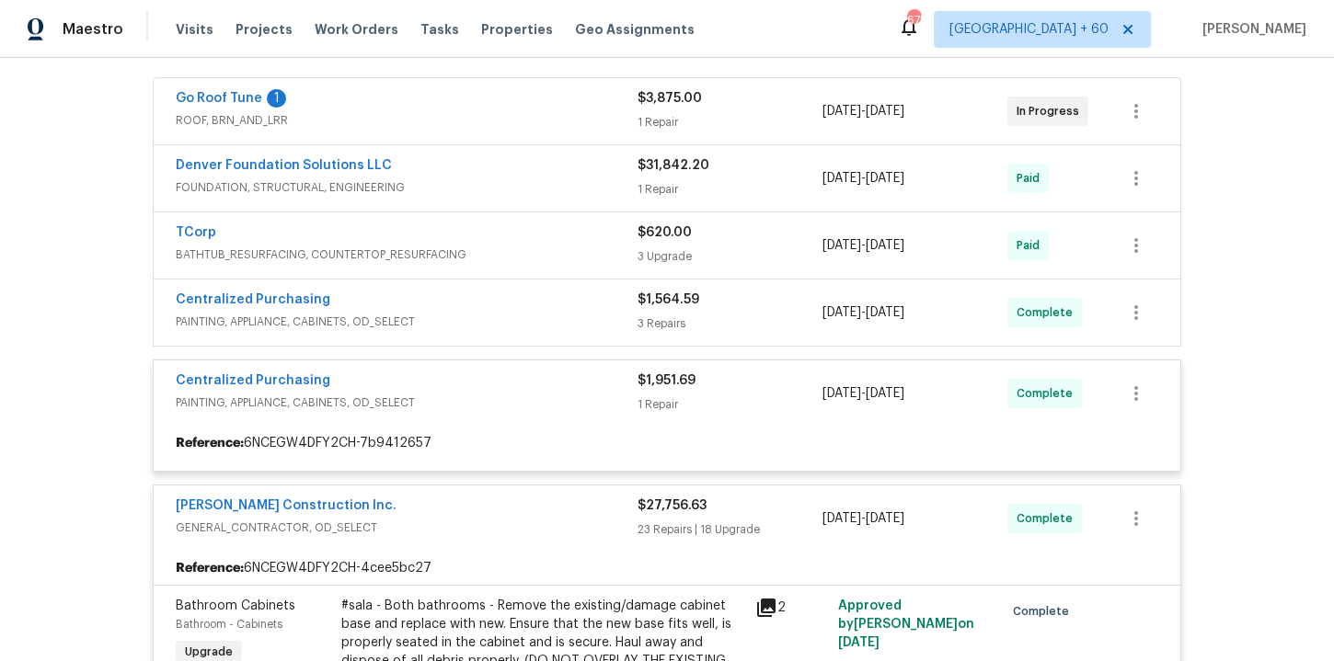
scroll to position [320, 0]
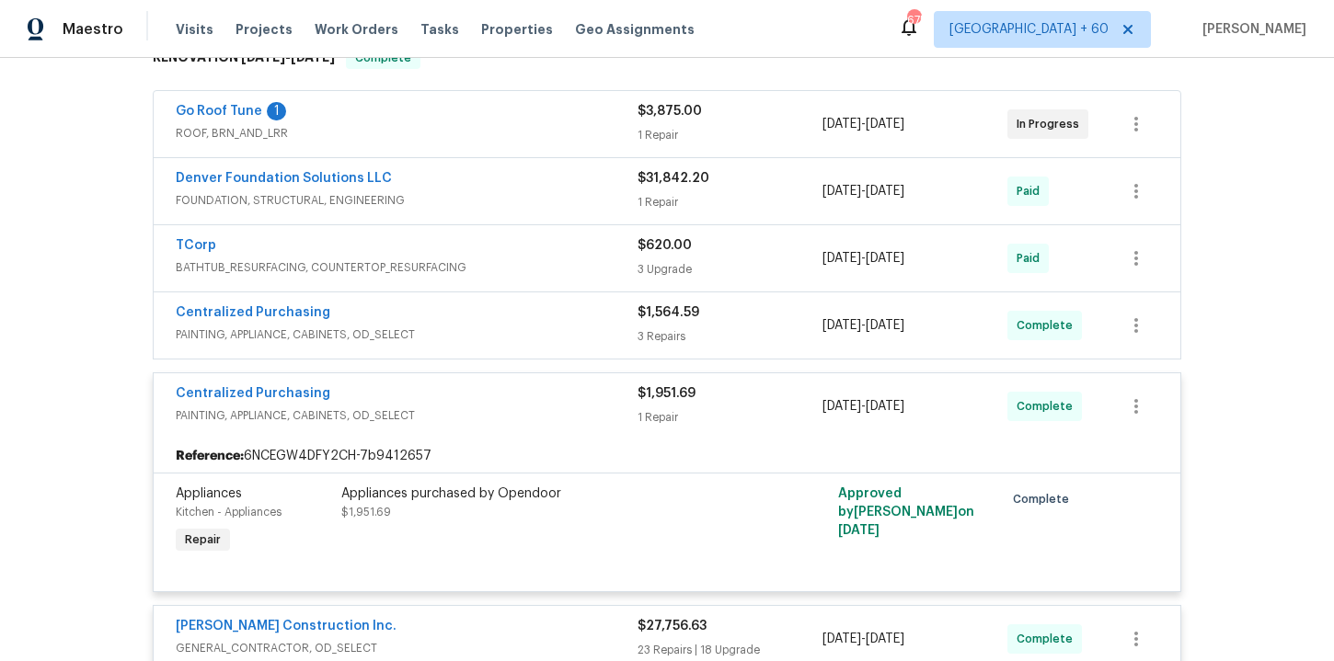
click at [498, 337] on span "PAINTING, APPLIANCE, CABINETS, OD_SELECT" at bounding box center [407, 335] width 462 height 18
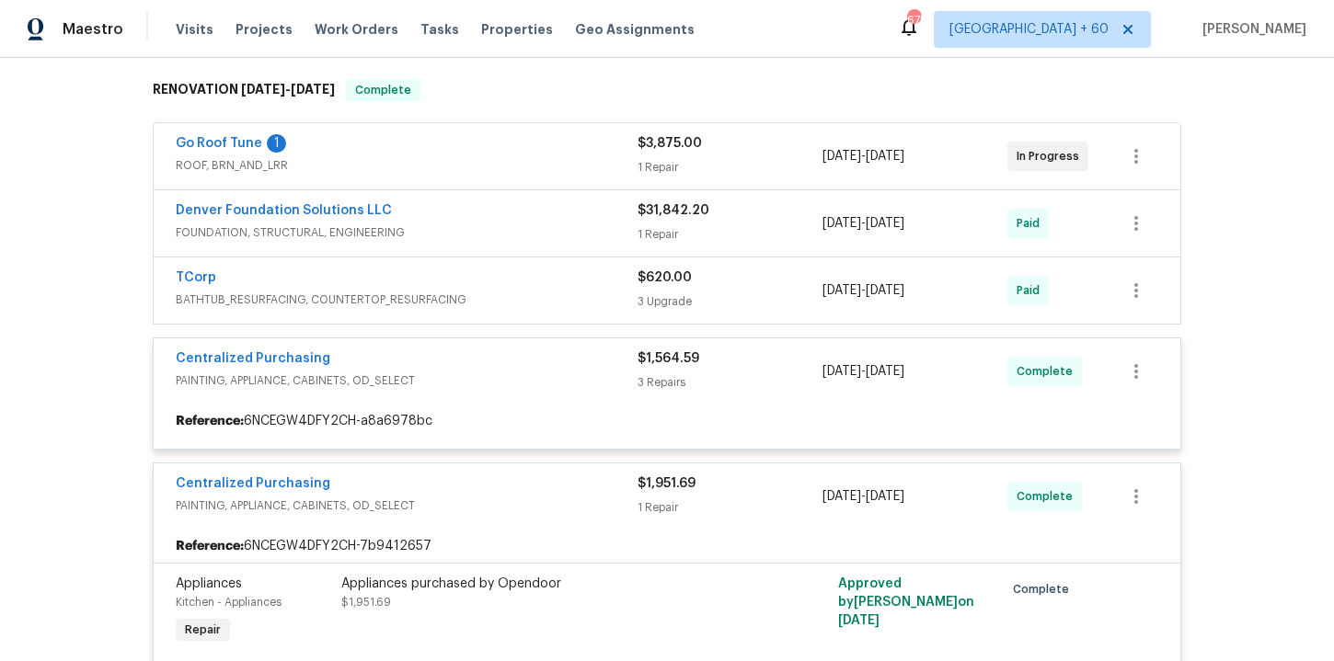
scroll to position [252, 0]
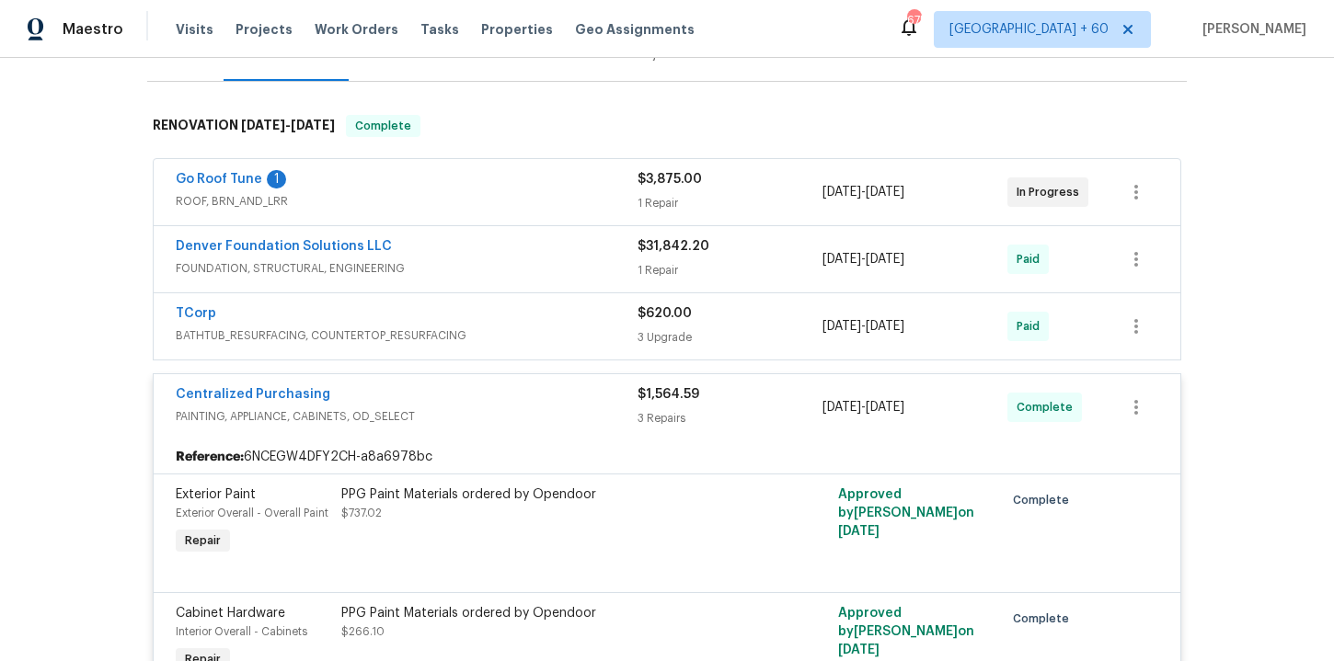
click at [513, 330] on span "BATHTUB_RESURFACING, COUNTERTOP_RESURFACING" at bounding box center [407, 336] width 462 height 18
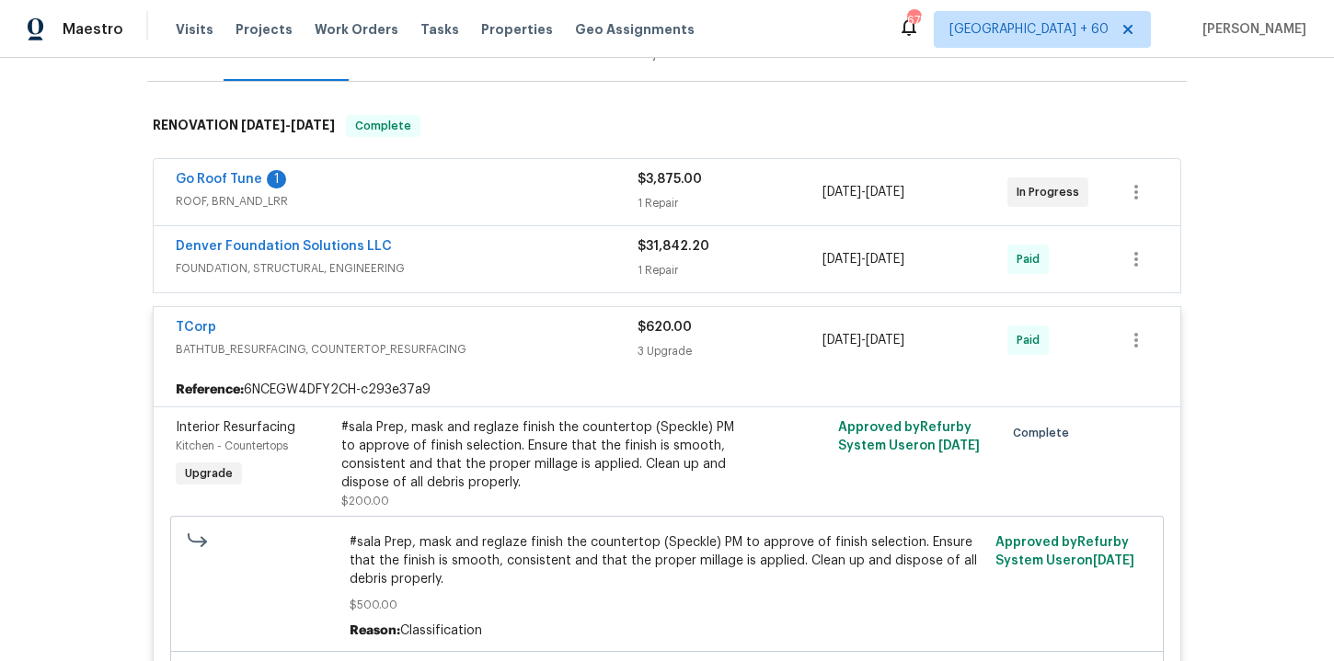
click at [488, 258] on div "Denver Foundation Solutions LLC" at bounding box center [407, 248] width 462 height 22
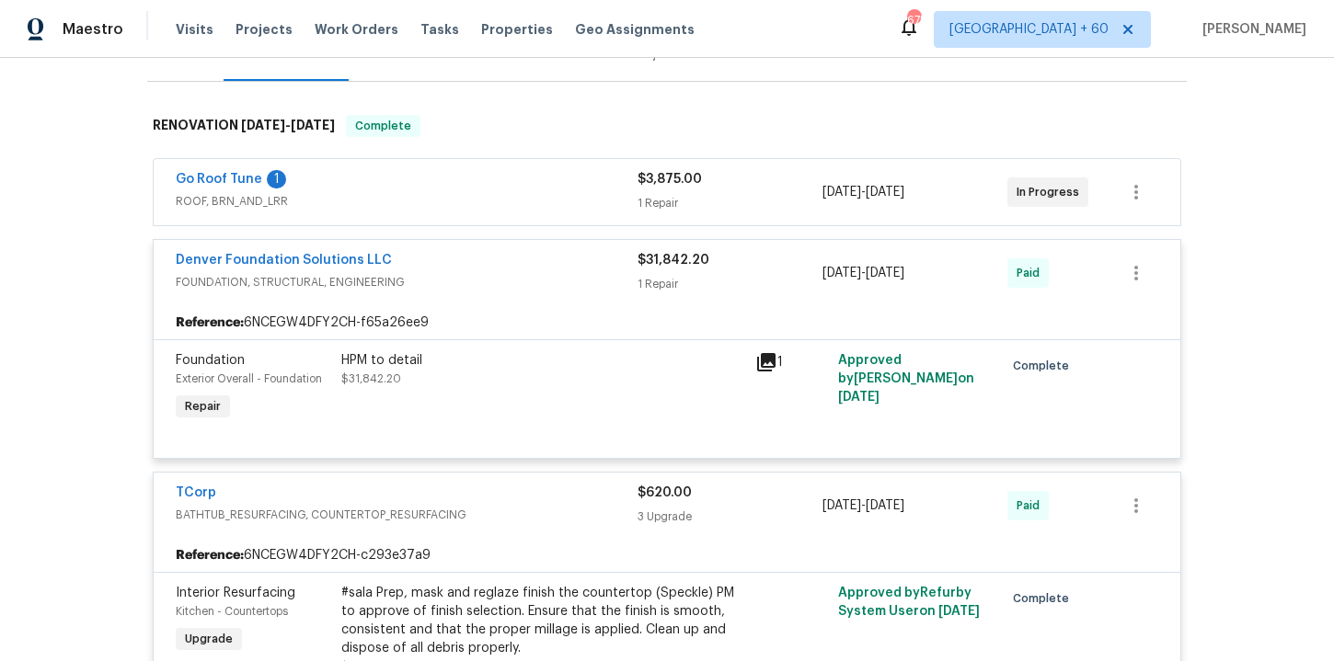
click at [471, 189] on div "Go Roof Tune 1" at bounding box center [407, 181] width 462 height 22
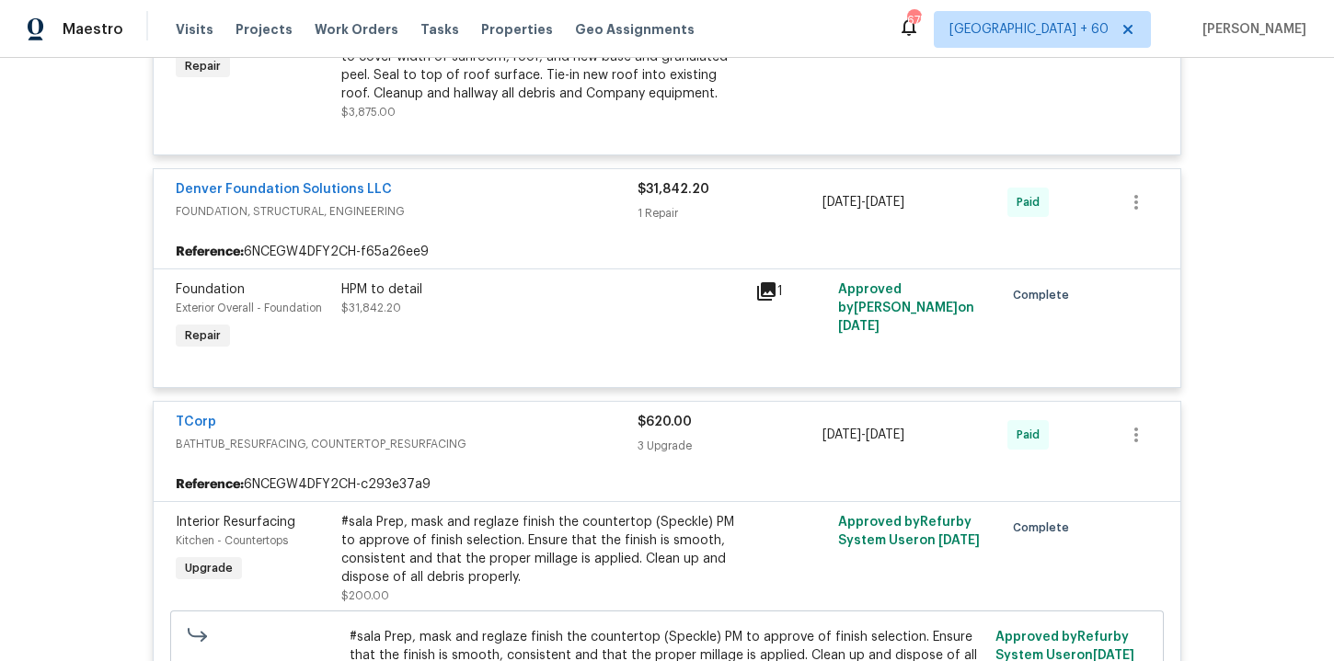
scroll to position [660, 0]
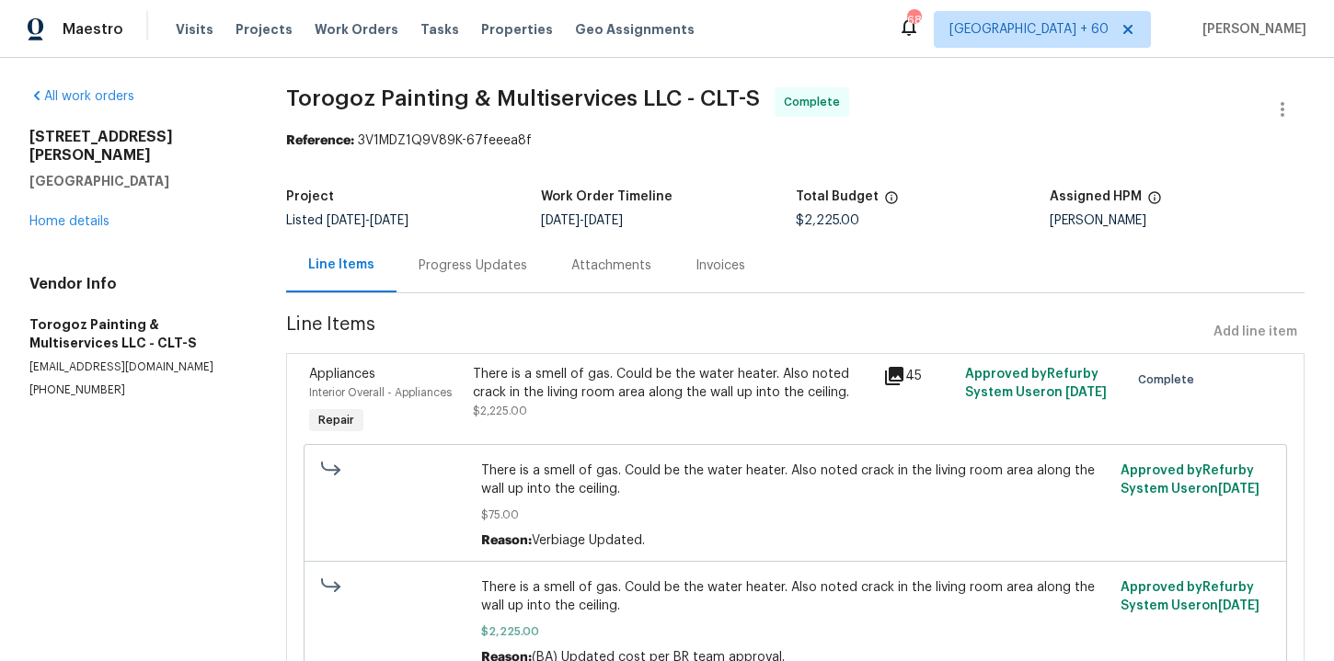
click at [480, 259] on div "Progress Updates" at bounding box center [473, 266] width 109 height 18
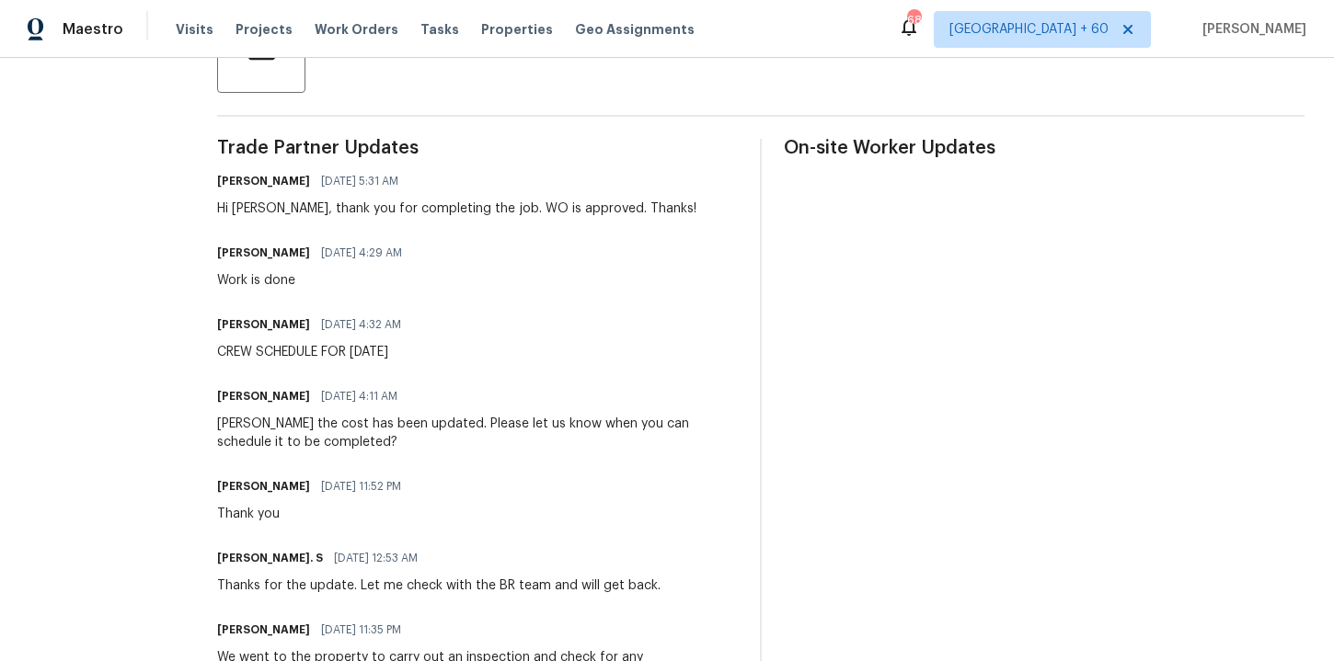
scroll to position [470, 0]
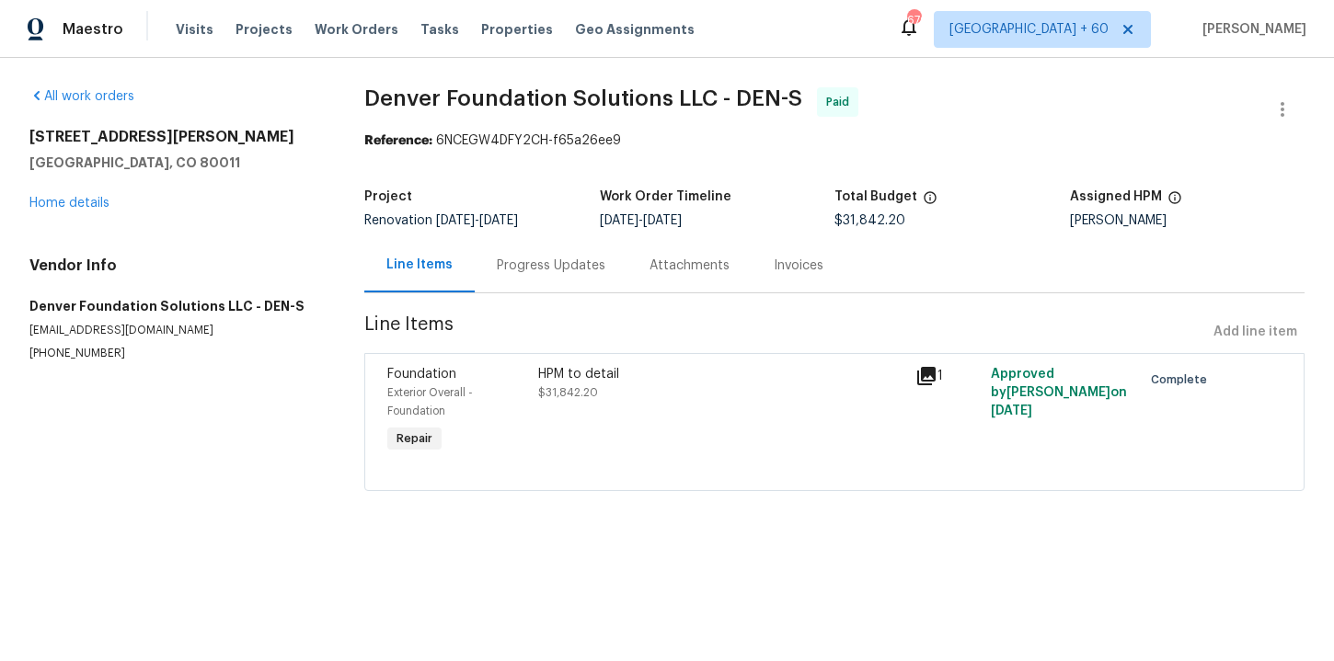
click at [512, 274] on div "Progress Updates" at bounding box center [551, 266] width 109 height 18
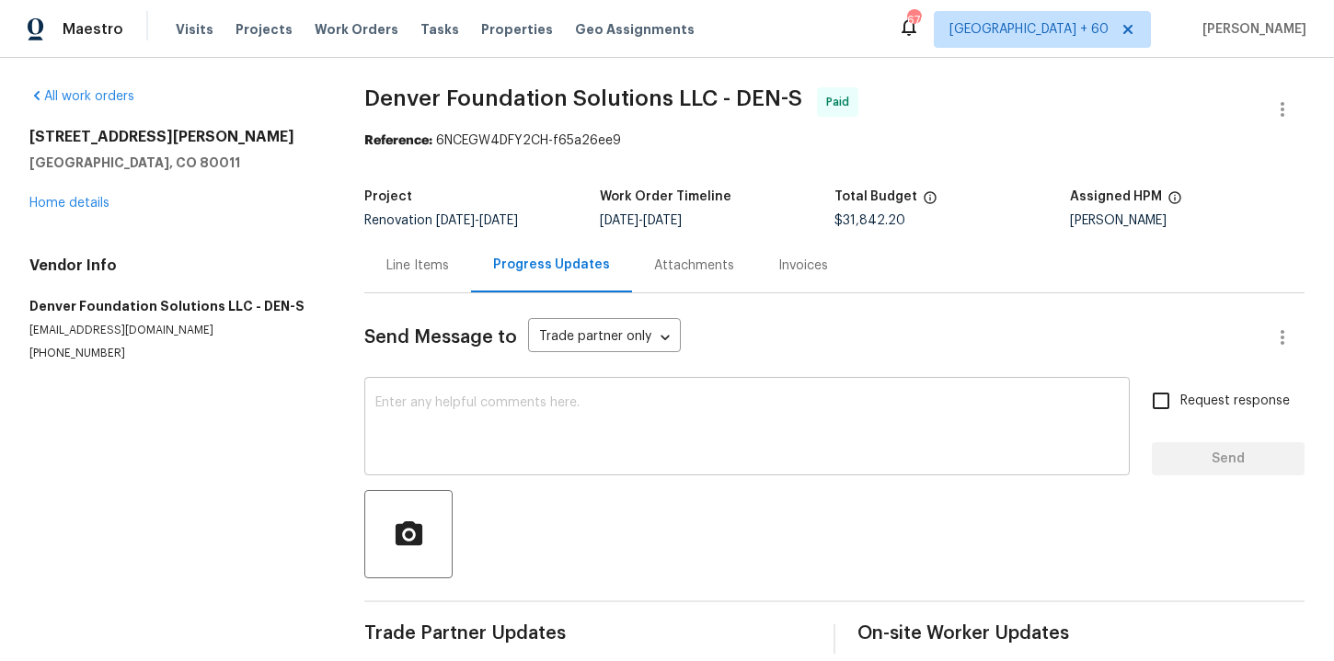
scroll to position [22, 0]
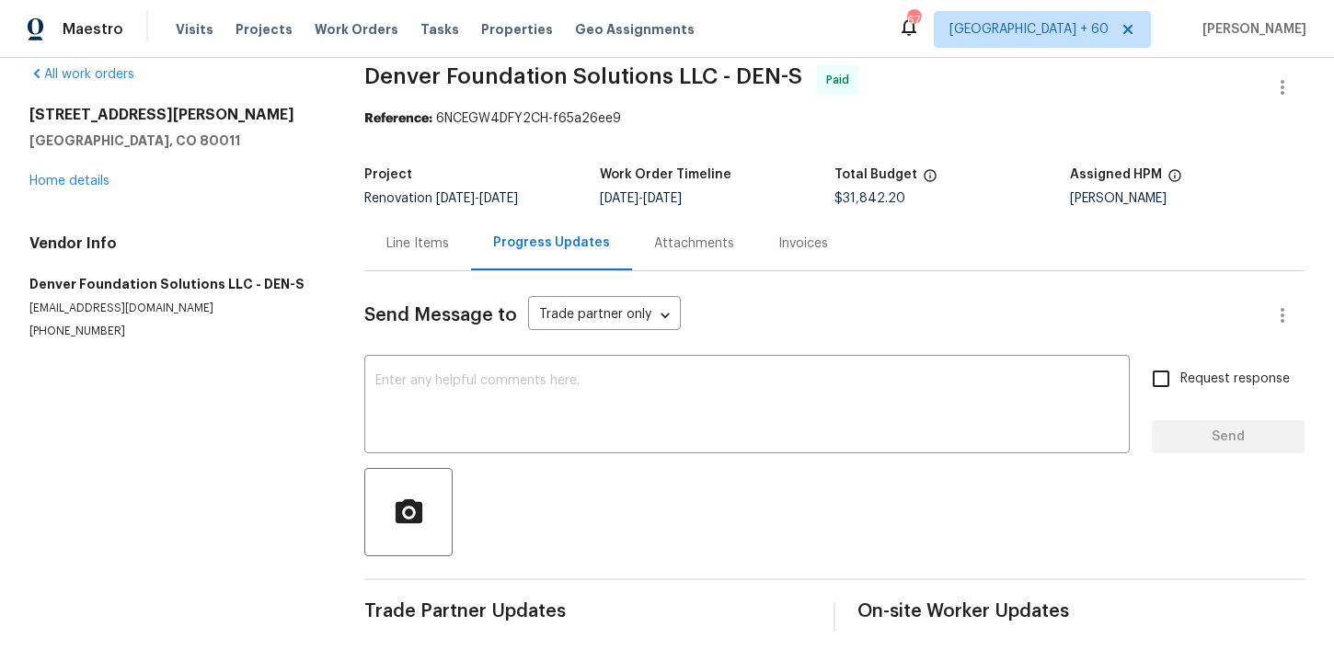
click at [778, 247] on div "Invoices" at bounding box center [803, 244] width 50 height 18
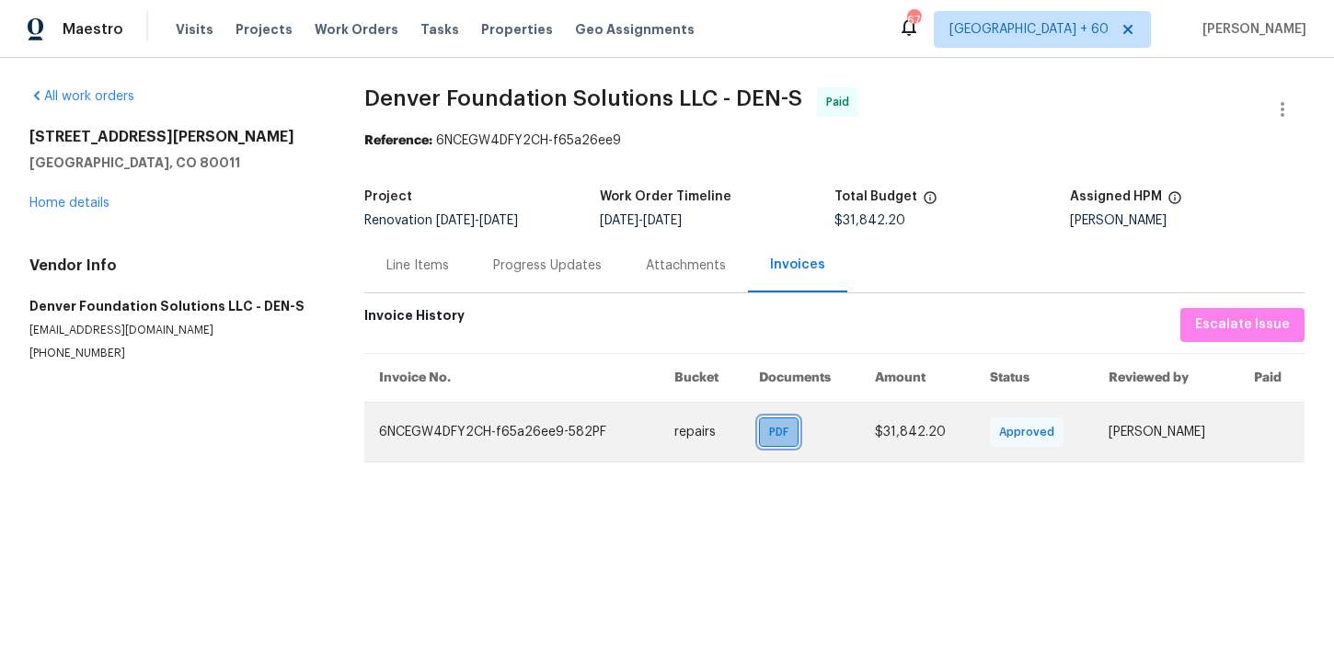
click at [769, 432] on span "PDF" at bounding box center [782, 432] width 27 height 18
